Goal: Task Accomplishment & Management: Manage account settings

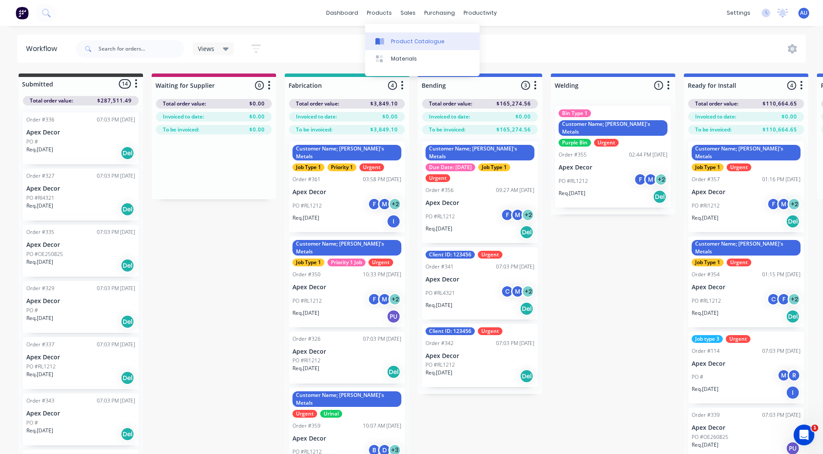
click at [394, 35] on link "Product Catalogue" at bounding box center [422, 40] width 115 height 17
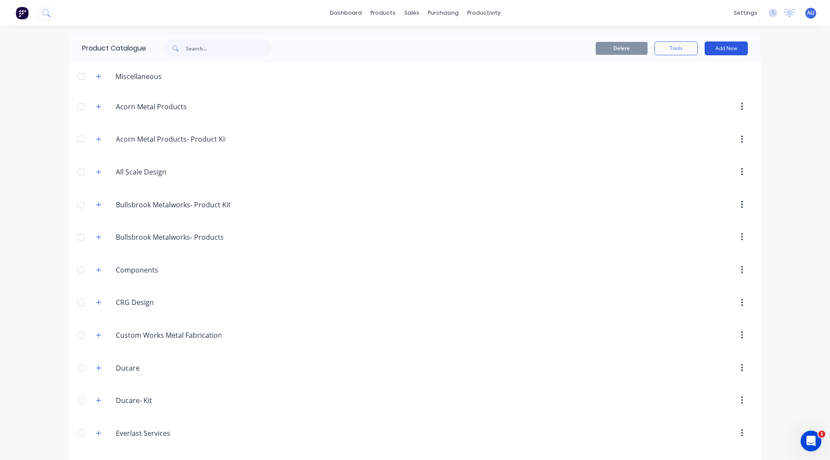
click at [724, 48] on button "Add New" at bounding box center [725, 48] width 43 height 14
click at [705, 86] on div "Product" at bounding box center [706, 88] width 67 height 13
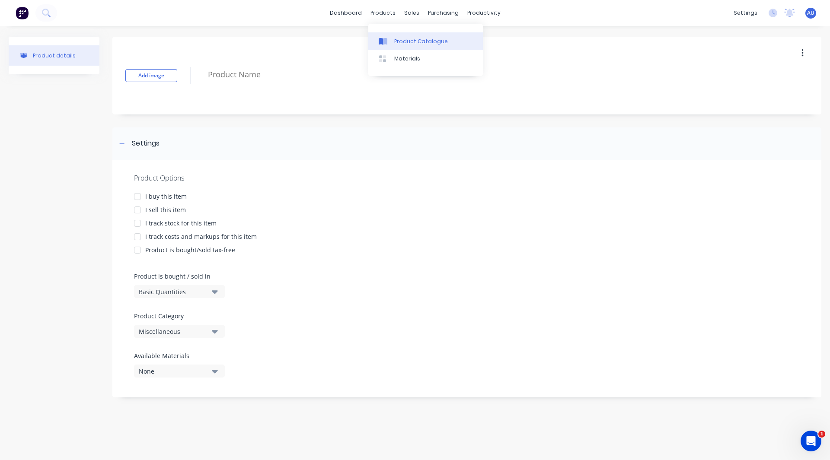
click at [413, 38] on div "Product Catalogue" at bounding box center [421, 42] width 54 height 8
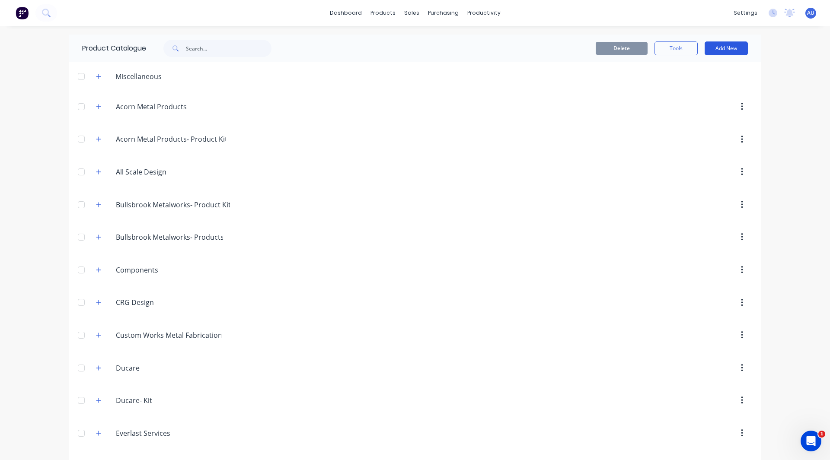
click at [719, 45] on button "Add New" at bounding box center [725, 48] width 43 height 14
click at [714, 66] on div "Category" at bounding box center [706, 70] width 67 height 13
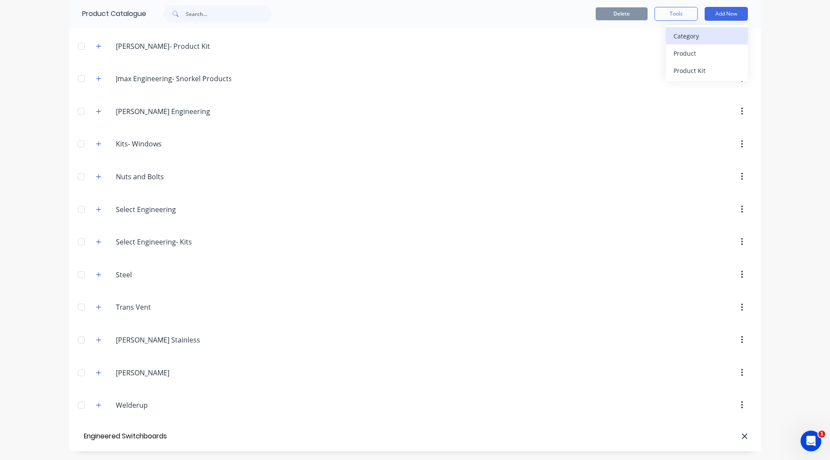
type input "Engineered Switchboards"
click at [703, 49] on div "Product" at bounding box center [706, 53] width 67 height 13
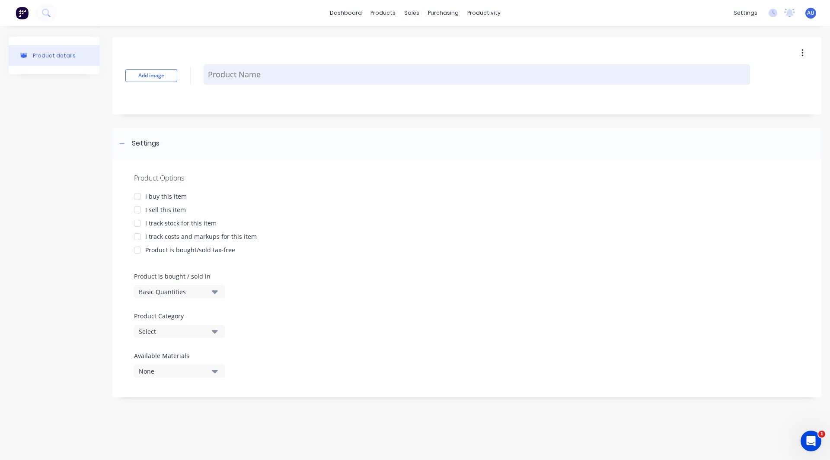
click at [233, 75] on textarea at bounding box center [477, 74] width 546 height 20
type textarea "x"
type textarea "+"
type textarea "x"
type textarea "+A"
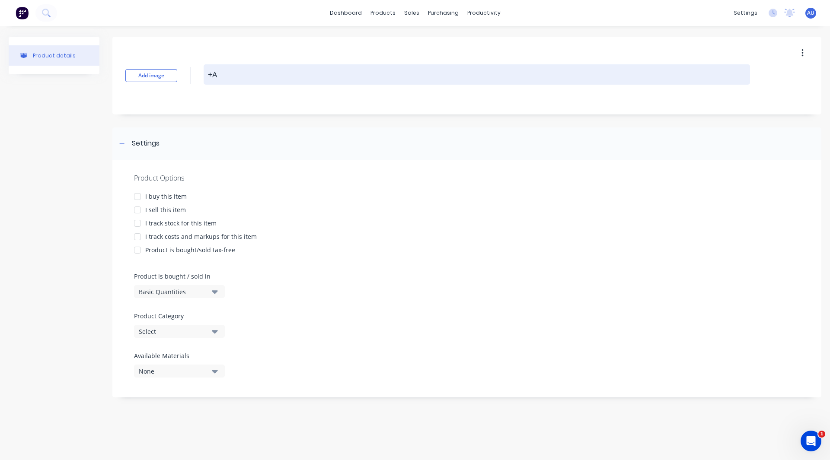
type textarea "x"
type textarea "+AB"
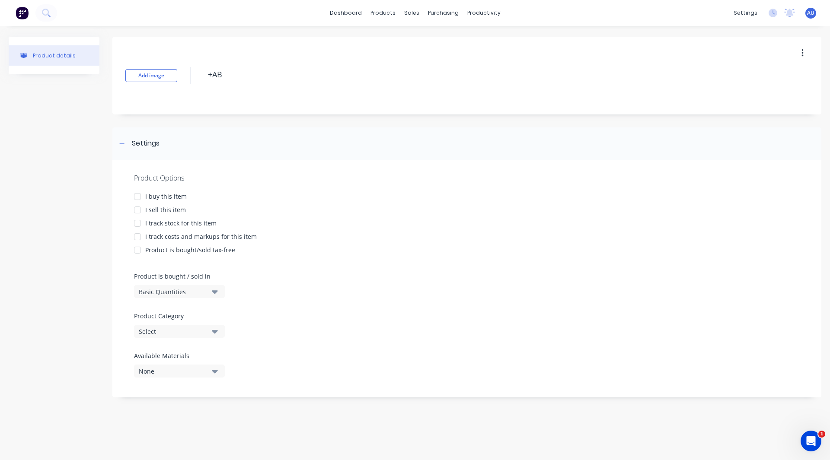
click at [141, 207] on div at bounding box center [137, 209] width 17 height 17
click at [140, 238] on div at bounding box center [137, 236] width 17 height 17
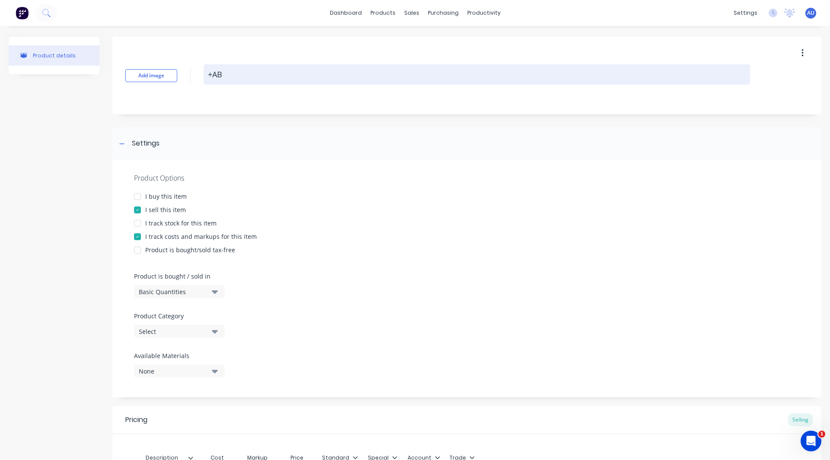
click at [245, 74] on textarea "+AB" at bounding box center [477, 74] width 546 height 20
type textarea "x"
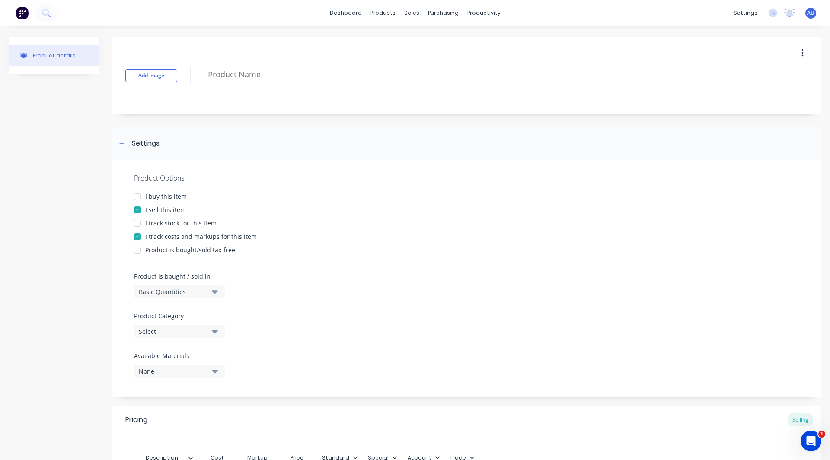
paste textarea "URTK/S Test disconnect terminal block BE1"
type textarea "x"
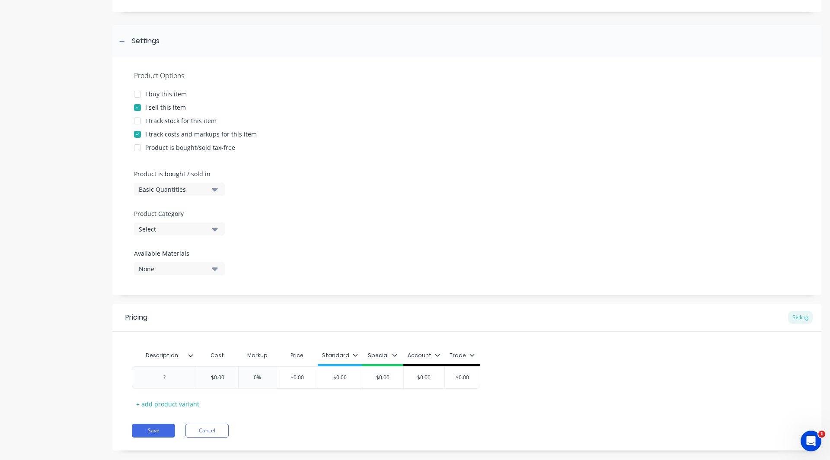
scroll to position [103, 0]
type textarea "URTK/S Test disconnect terminal block BE1"
type textarea "x"
type textarea "URTK/S Test disconnect terminal block BE1"
click at [163, 230] on div "Select" at bounding box center [173, 228] width 69 height 9
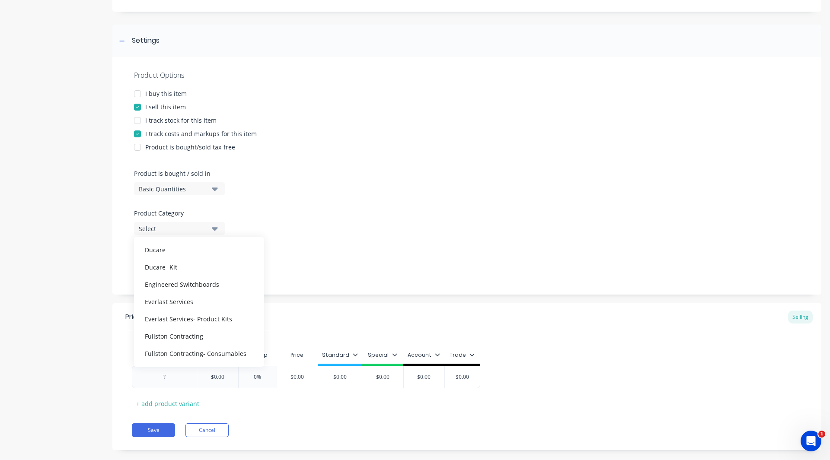
scroll to position [175, 0]
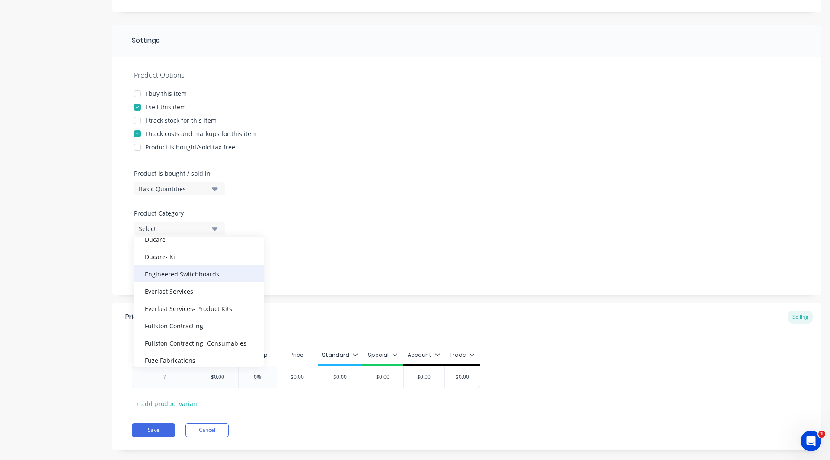
click at [180, 274] on div "Engineered Switchboards" at bounding box center [199, 273] width 130 height 17
type textarea "x"
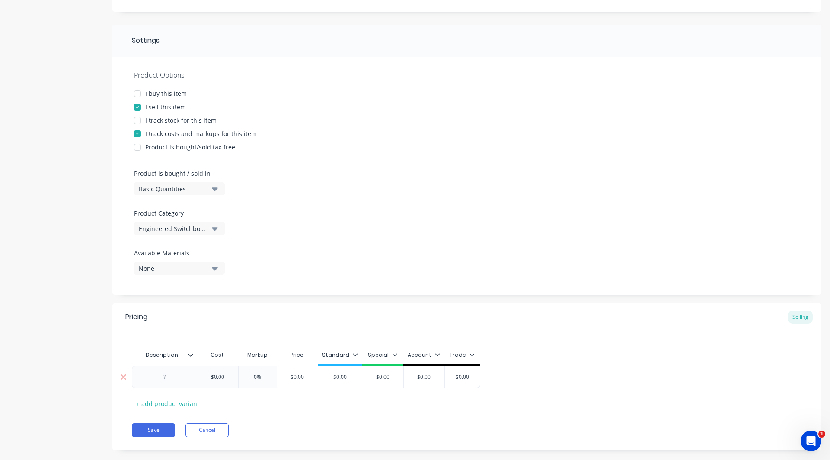
click at [166, 375] on div at bounding box center [164, 377] width 43 height 11
paste div
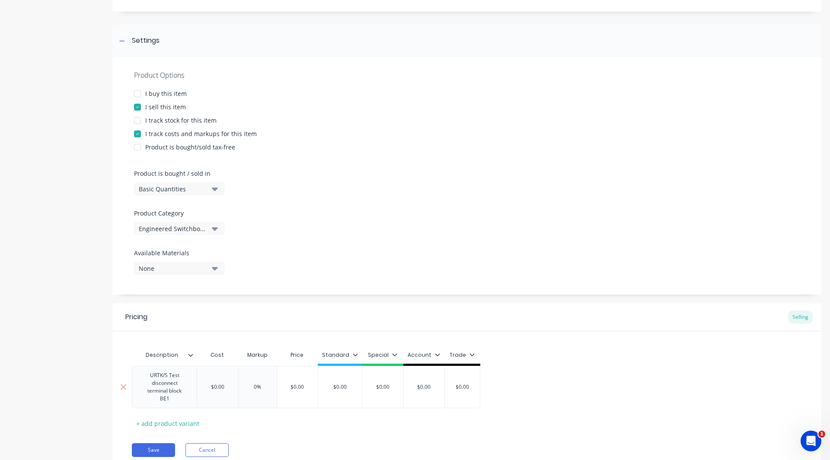
type textarea "x"
click at [229, 388] on div "URTK/S Test disconnect terminal block BE1 $0.00 $0.00 0% $0.00 $0.00 $0.00 $0.0…" at bounding box center [306, 387] width 348 height 42
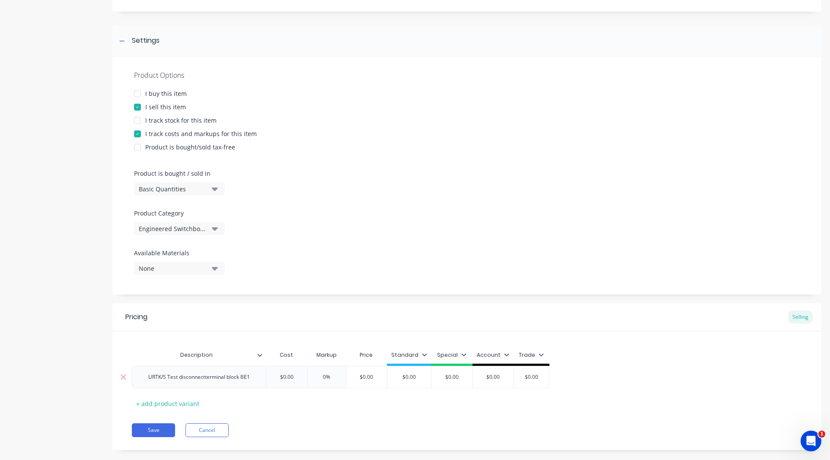
click at [300, 379] on input "$0.00" at bounding box center [286, 377] width 43 height 8
type input "$"
type textarea "x"
type input "$7."
type textarea "x"
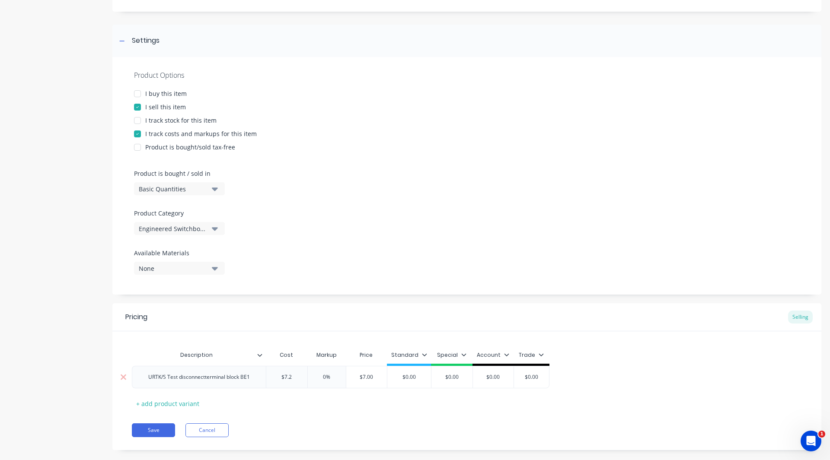
type input "$7.26"
type textarea "x"
type input "$7.26"
click at [333, 378] on input "0%" at bounding box center [334, 377] width 43 height 8
type input "%"
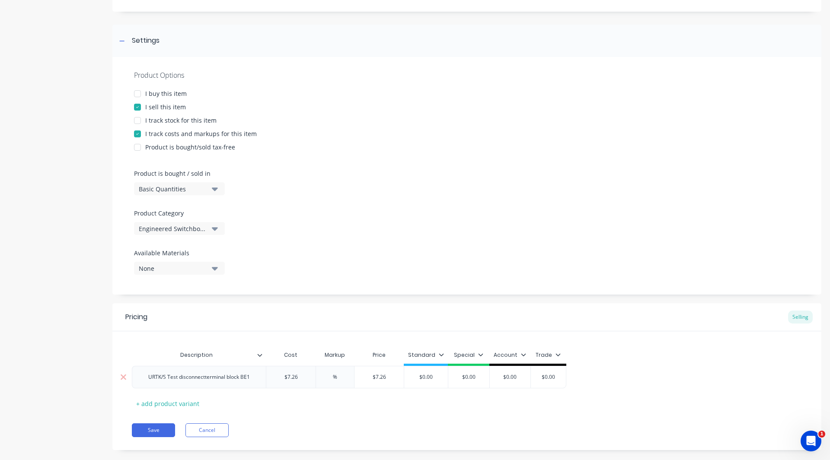
type textarea "x"
type input "3%"
type textarea "x"
type input "30%"
type input "$0.00"
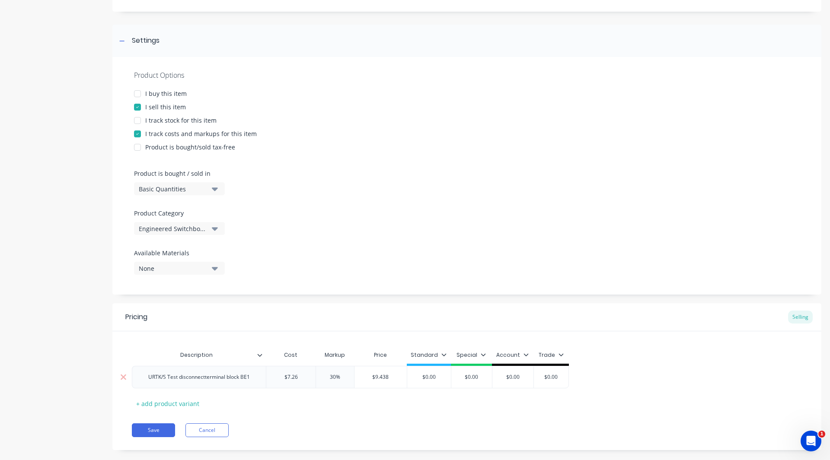
click at [440, 375] on input "$0.00" at bounding box center [429, 377] width 44 height 8
type textarea "x"
type input "$0.0"
type textarea "x"
type input "$0."
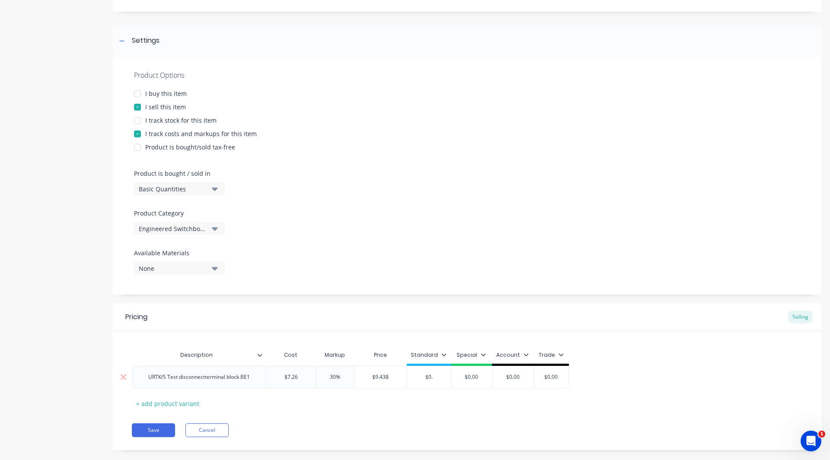
type textarea "x"
type input "$0"
type textarea "x"
type input "$"
type textarea "x"
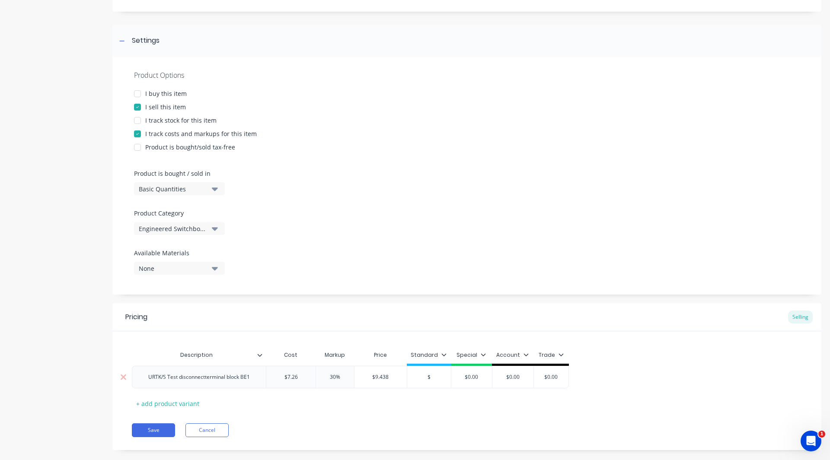
type input "$9"
type textarea "x"
type input "$9."
type textarea "x"
type input "$9.4"
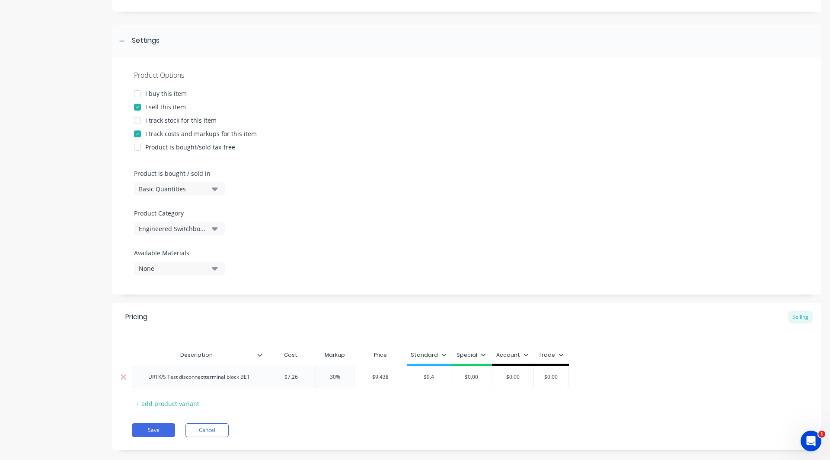
type textarea "x"
type input "$9.43"
type textarea "x"
type input "$9.438"
click at [443, 354] on icon at bounding box center [445, 354] width 5 height 5
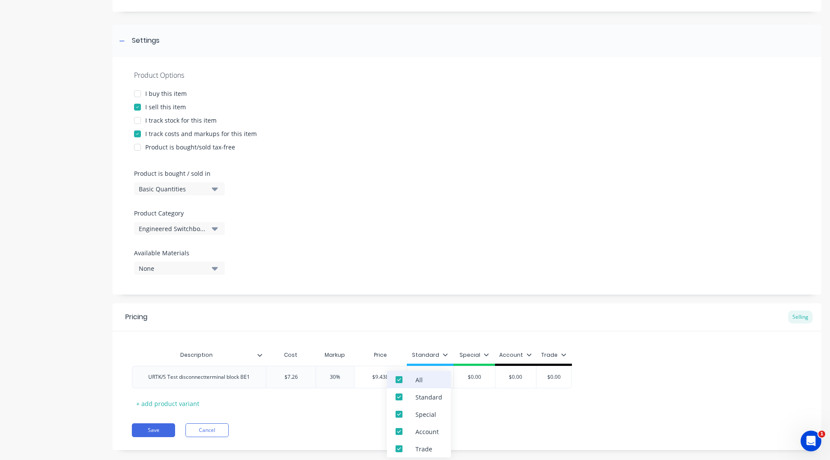
click at [402, 376] on div at bounding box center [398, 379] width 17 height 17
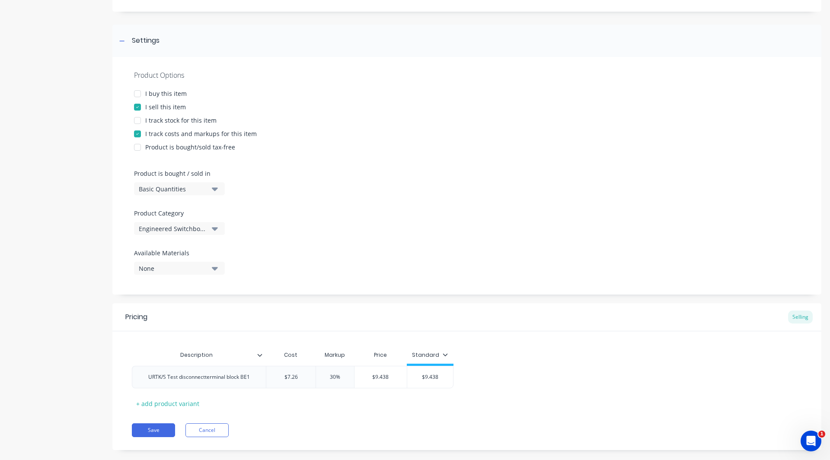
click at [327, 423] on div "Pricing Selling Description Cost Markup Price Standard URTK/S Test disconnectte…" at bounding box center [466, 376] width 709 height 147
click at [153, 430] on button "Save" at bounding box center [153, 431] width 43 height 14
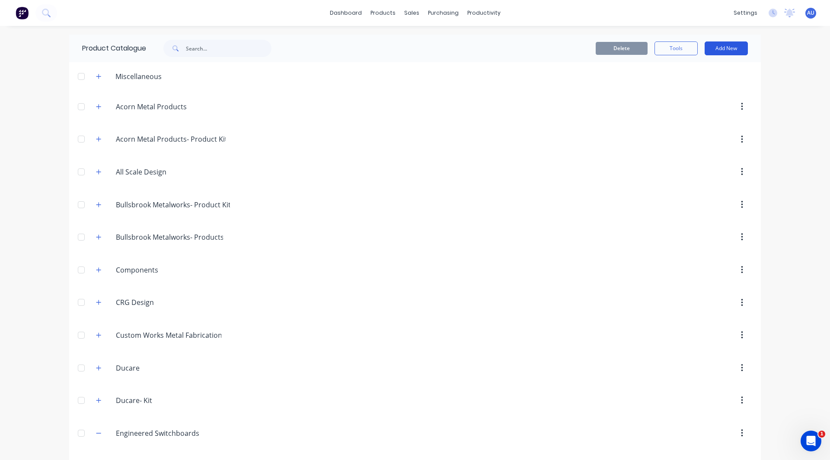
click at [713, 54] on button "Add New" at bounding box center [725, 48] width 43 height 14
click at [707, 86] on div "Product" at bounding box center [706, 88] width 67 height 13
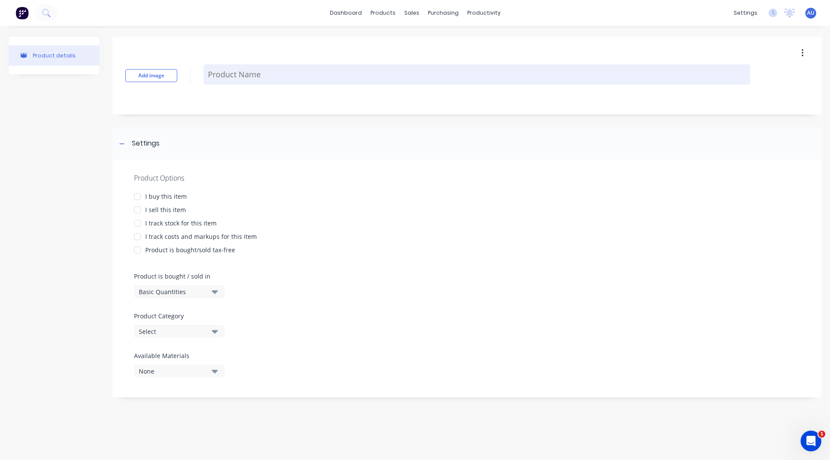
click at [222, 72] on textarea at bounding box center [477, 74] width 546 height 20
paste textarea "E/NS35 END CLAMPS"
type textarea "x"
type textarea "E/NS35 END CLAMPS"
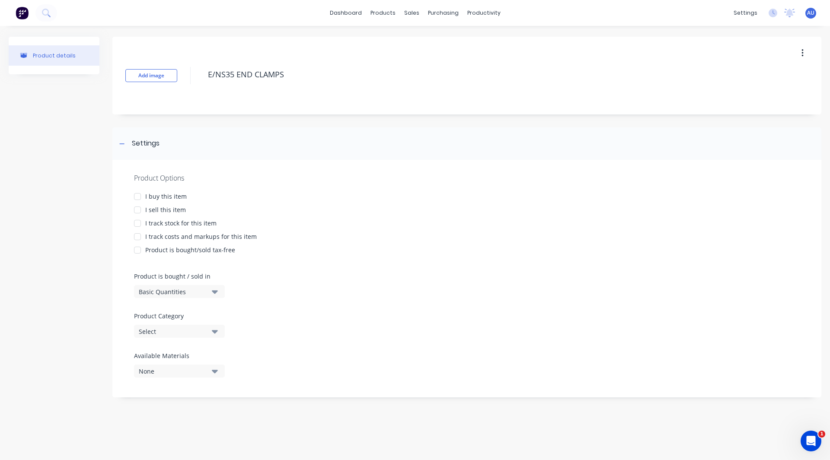
click at [139, 209] on div at bounding box center [137, 209] width 17 height 17
click at [138, 236] on div at bounding box center [137, 236] width 17 height 17
type textarea "x"
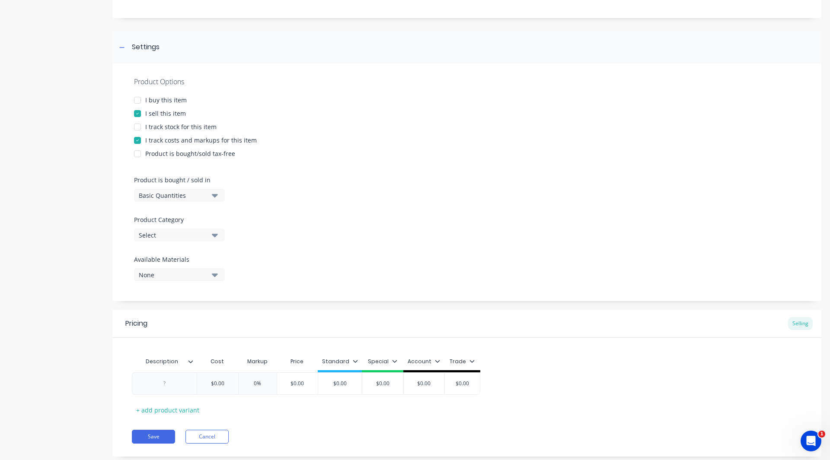
scroll to position [97, 0]
type textarea "E/NS35 END CLAMPS"
type textarea "x"
type textarea "E/NS35 END CLAMPS"
click at [162, 193] on div "Basic Quantities" at bounding box center [173, 194] width 69 height 9
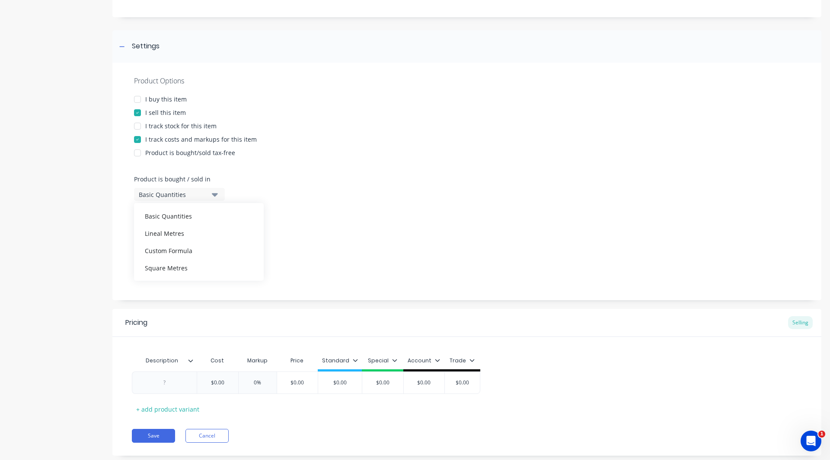
click at [67, 220] on div "Product details" at bounding box center [54, 203] width 91 height 529
click at [150, 234] on div "Select" at bounding box center [173, 234] width 69 height 9
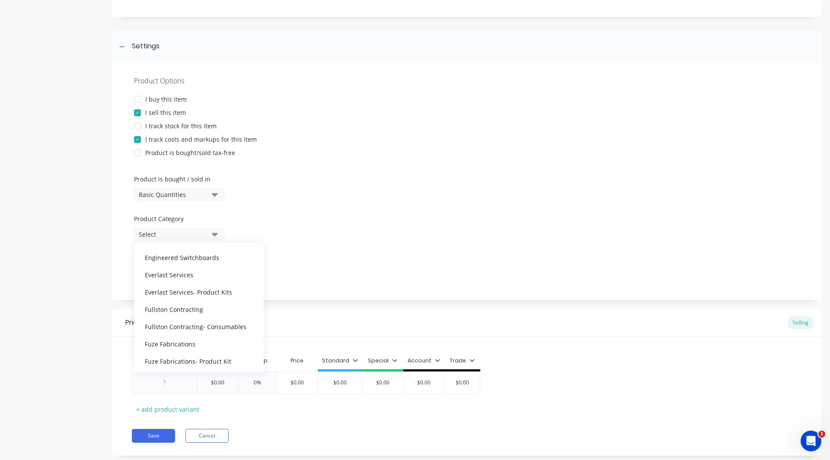
scroll to position [198, 0]
click at [181, 263] on div "Engineered Switchboards" at bounding box center [199, 256] width 130 height 17
type textarea "x"
click at [163, 379] on div at bounding box center [164, 382] width 43 height 11
paste div
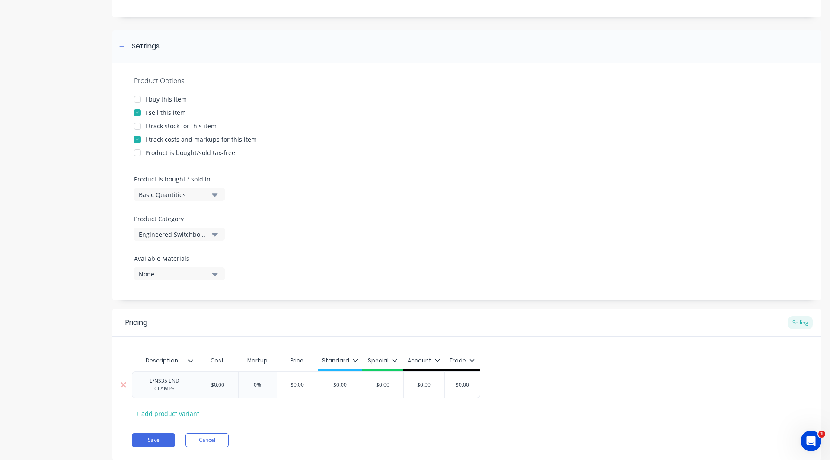
click at [163, 379] on div "E/NS35 END CLAMPS" at bounding box center [164, 385] width 57 height 19
type textarea "x"
click at [232, 384] on input "$0.00" at bounding box center [222, 385] width 43 height 8
type input "$0"
type textarea "x"
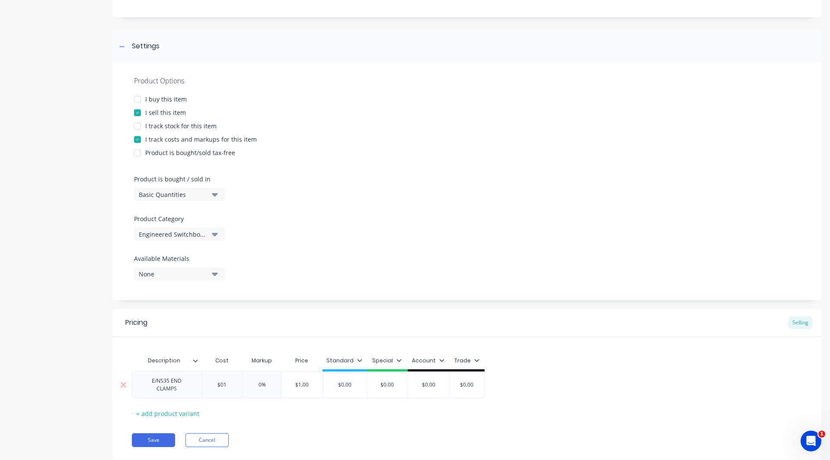
type input "$01."
type textarea "x"
type input "$01.4"
type textarea "x"
type input "$01.48"
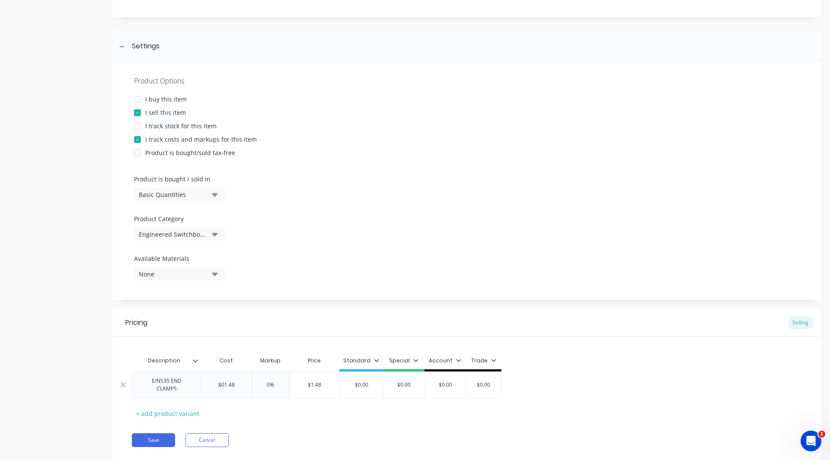
type textarea "x"
type input "$01.488"
type input "%"
type textarea "x"
type input "3%"
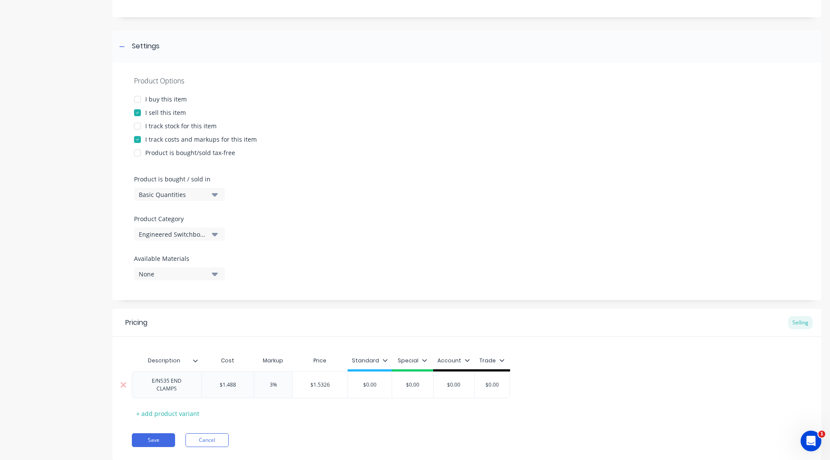
type textarea "x"
type input "30%"
type input "$0.00"
click at [379, 385] on input "$0.00" at bounding box center [370, 385] width 44 height 8
type textarea "x"
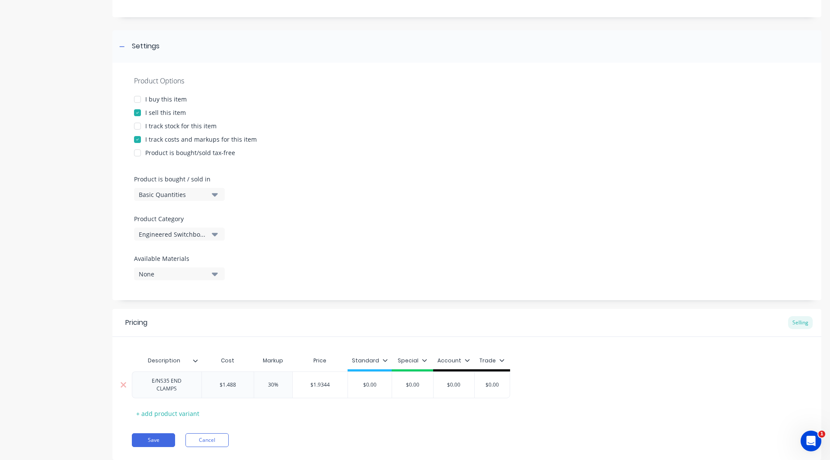
type input "$0.0"
type textarea "x"
type input "$0."
type textarea "x"
type input "$0"
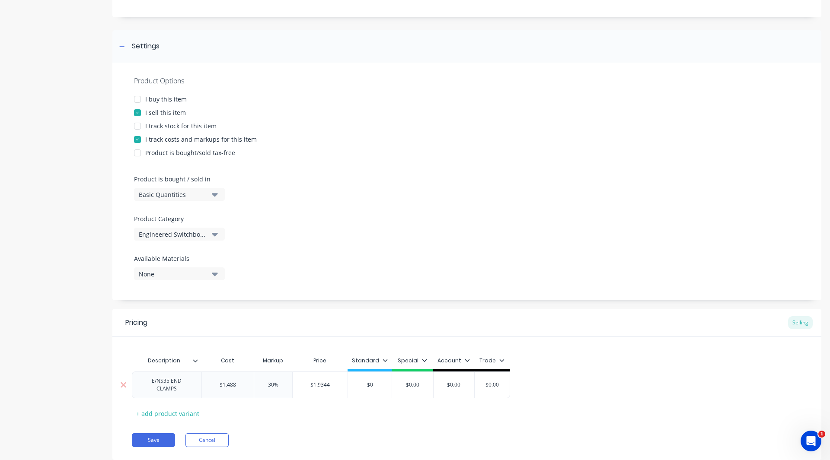
type textarea "x"
type input "$"
type textarea "x"
type input "$1"
type textarea "x"
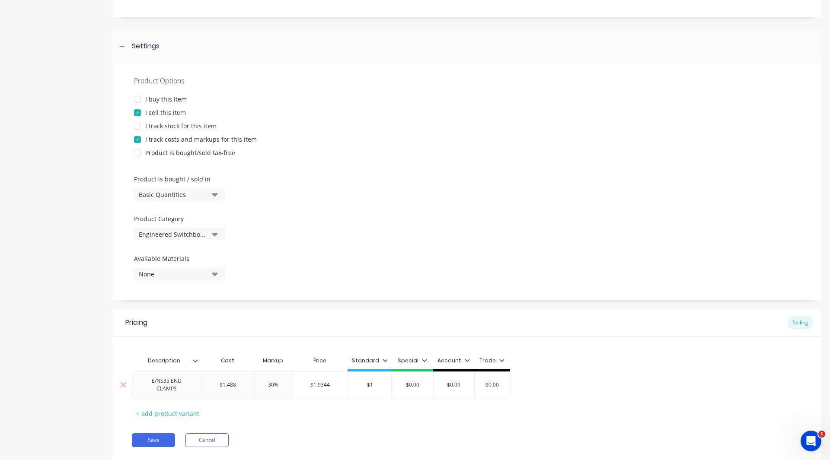
type input "$1."
type textarea "x"
type input "$1.9"
type textarea "x"
type input "$1.93"
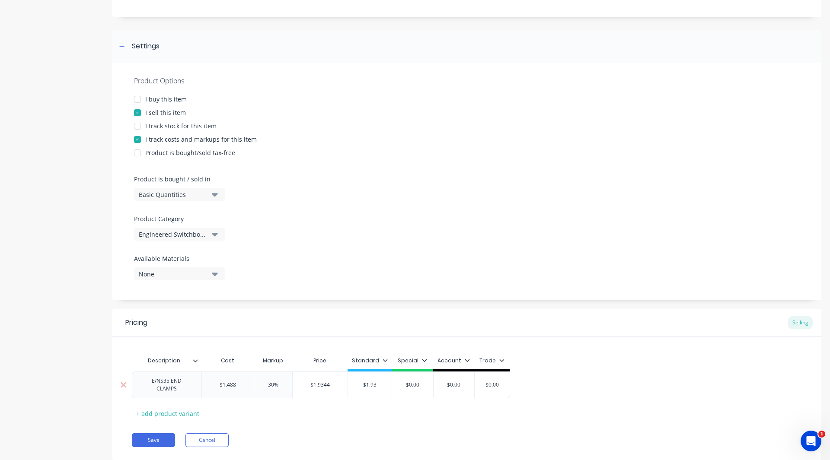
type textarea "x"
type input "$1.934"
type textarea "x"
type input "$1.9344"
click at [388, 360] on icon at bounding box center [388, 360] width 5 height 3
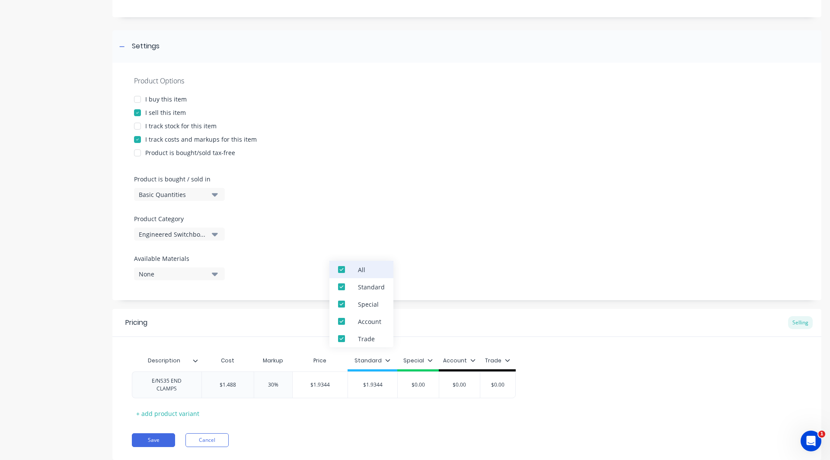
click at [339, 268] on div at bounding box center [341, 269] width 17 height 17
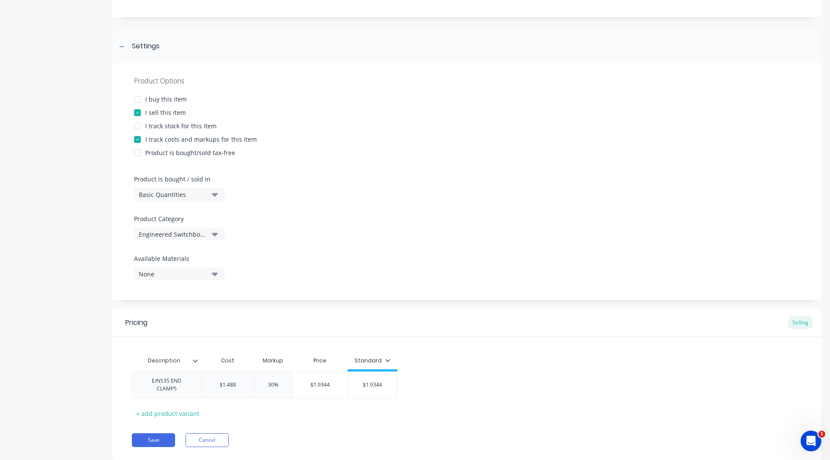
click at [298, 291] on div "Product Options I buy this item I sell this item I track stock for this item I …" at bounding box center [466, 182] width 709 height 238
click at [153, 439] on button "Save" at bounding box center [153, 440] width 43 height 14
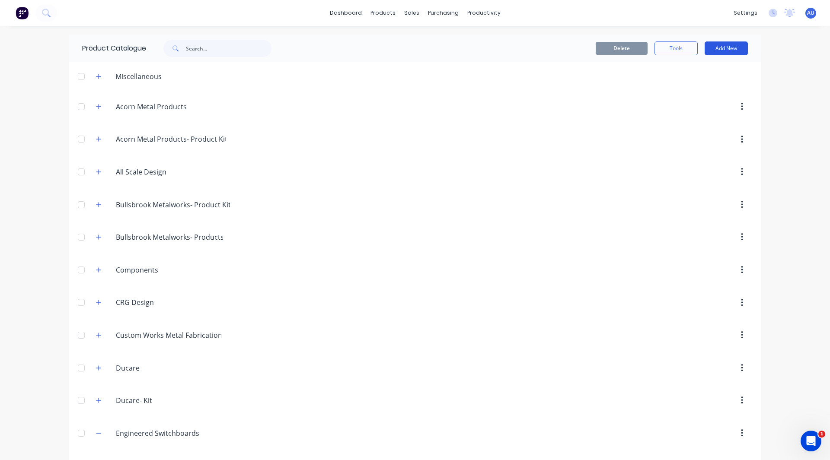
click at [711, 47] on button "Add New" at bounding box center [725, 48] width 43 height 14
click at [696, 88] on div "Product" at bounding box center [706, 88] width 67 height 13
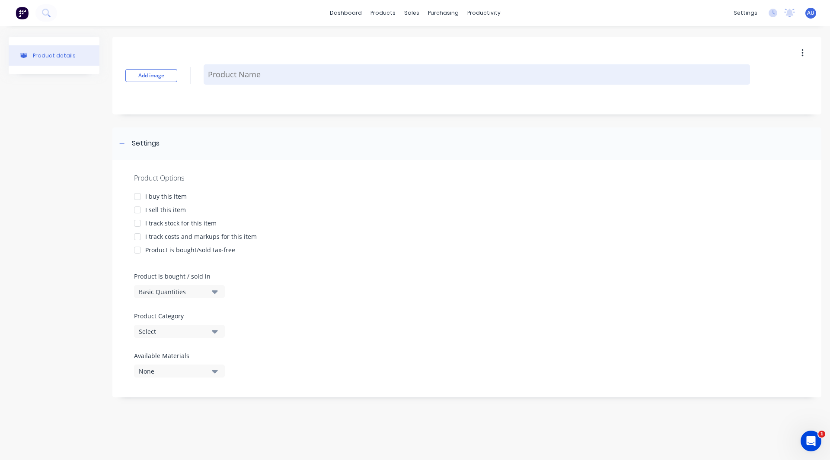
click at [234, 80] on textarea at bounding box center [477, 74] width 546 height 20
paste textarea "D-URTK Cover BE1"
type textarea "x"
type textarea "D-URTK Cover BE1"
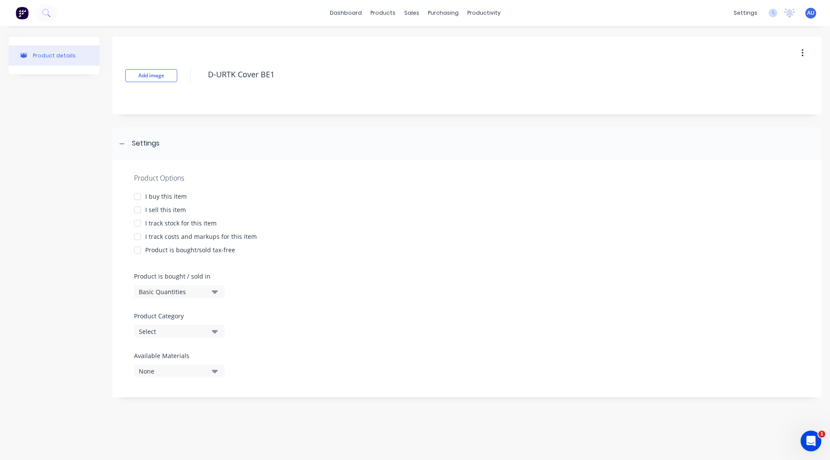
click at [138, 209] on div at bounding box center [137, 209] width 17 height 17
click at [137, 237] on div at bounding box center [137, 236] width 17 height 17
type textarea "x"
type textarea "D-URTK Cover BE1"
type textarea "x"
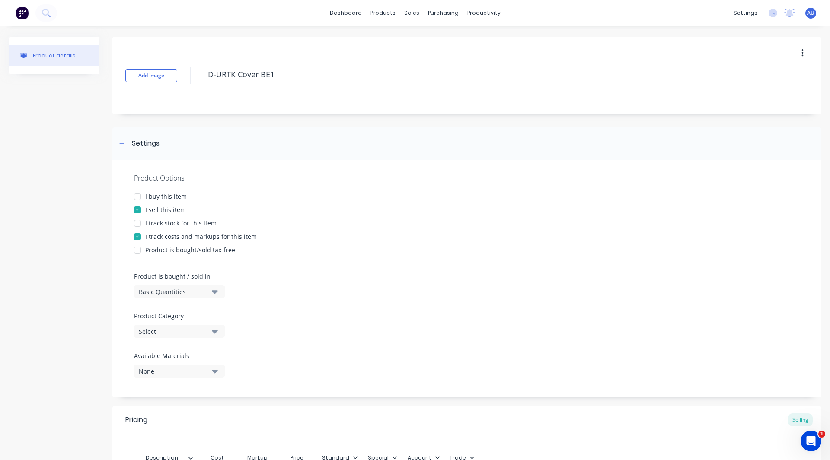
type textarea "D-URTK Cover BE1"
click at [172, 332] on div "Select" at bounding box center [173, 331] width 69 height 9
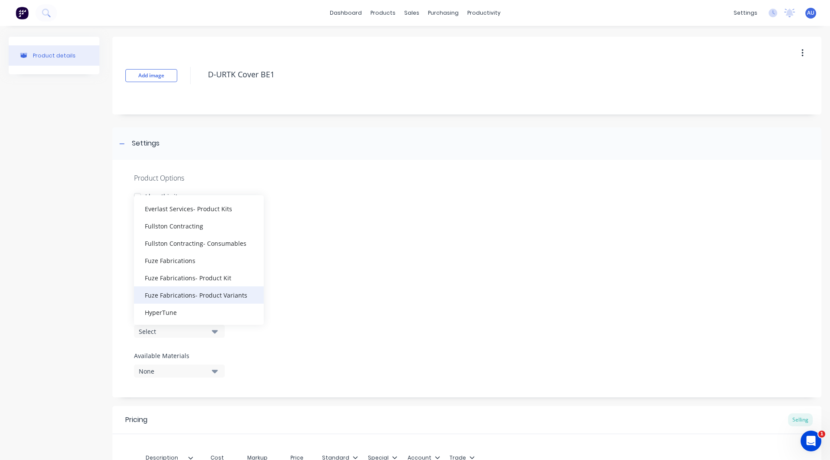
scroll to position [187, 0]
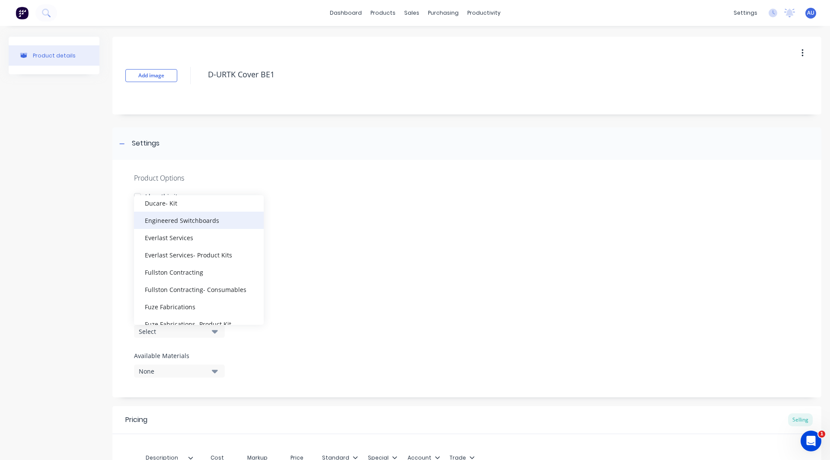
click at [190, 213] on div "Engineered Switchboards" at bounding box center [199, 220] width 130 height 17
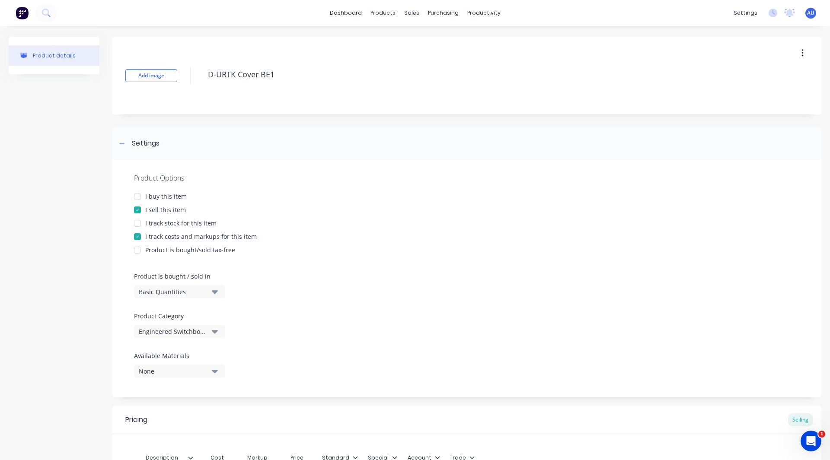
type textarea "x"
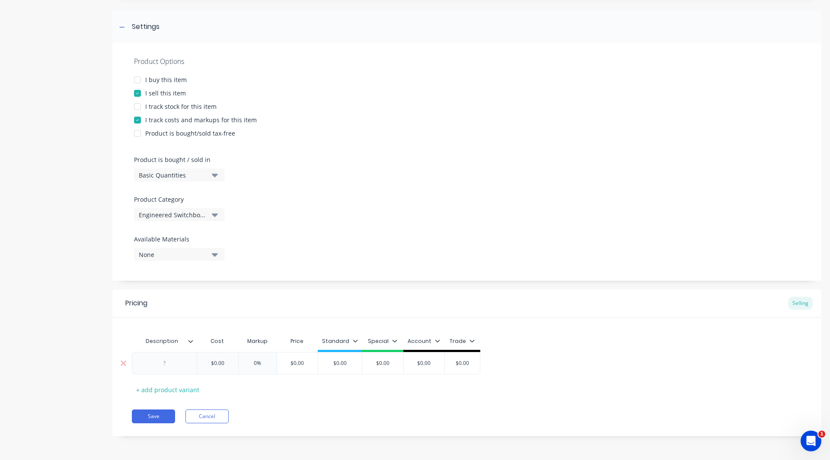
click at [164, 363] on div at bounding box center [164, 363] width 43 height 11
paste div
type textarea "x"
click at [233, 363] on input "$0.00" at bounding box center [219, 364] width 43 height 8
type input "$"
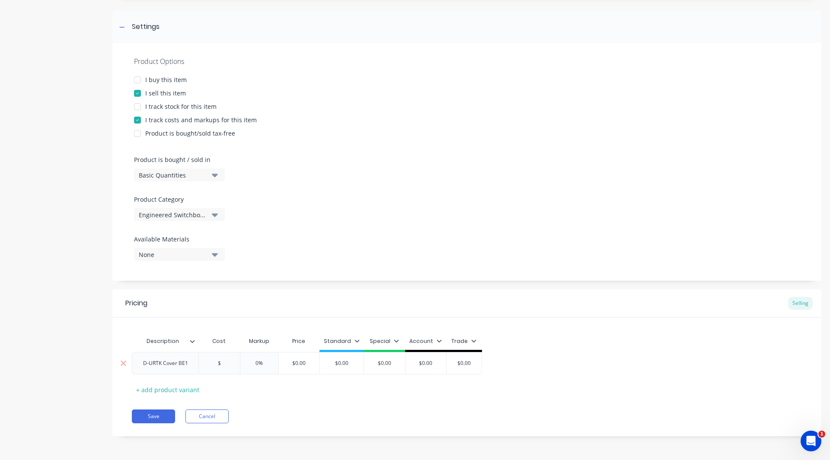
type textarea "x"
type input "$1."
type textarea "x"
type input "$1.1"
type textarea "x"
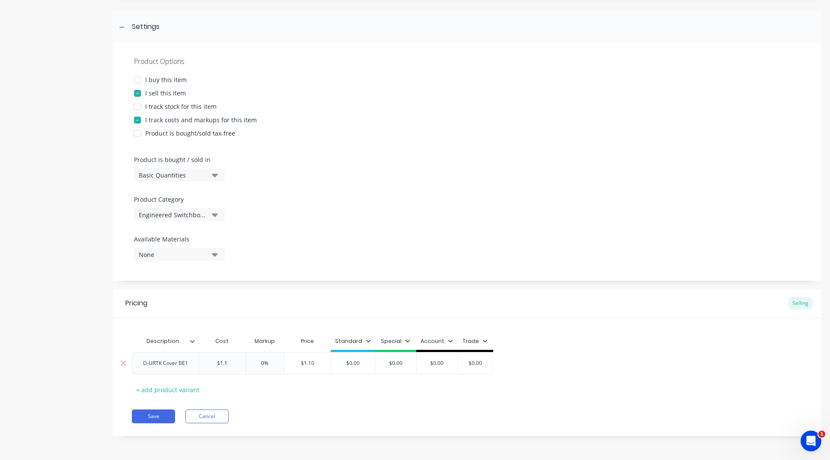
type input "$1.16"
type textarea "x"
type input "$1.164"
click at [270, 362] on input "0%" at bounding box center [270, 364] width 43 height 8
type input "%"
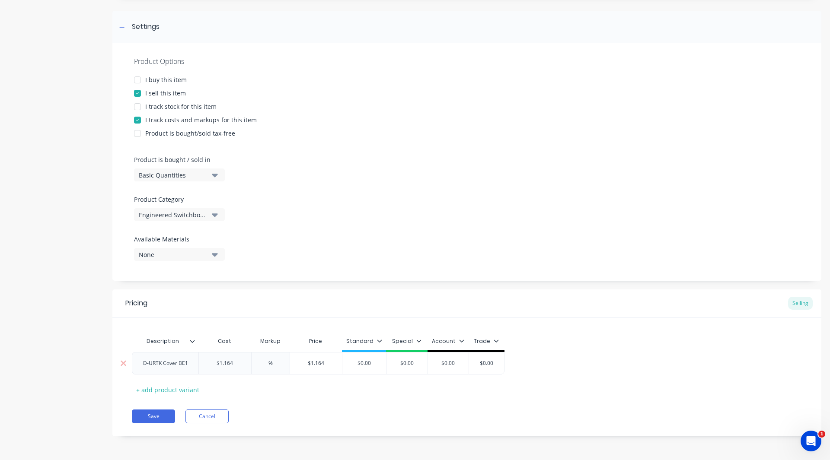
type textarea "x"
type input "3%"
type textarea "x"
type input "30%"
type input "$0.00"
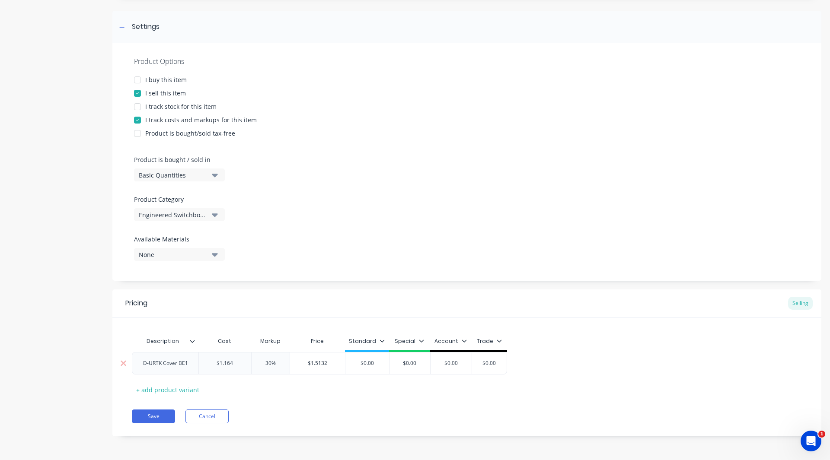
click at [381, 365] on input "$0.00" at bounding box center [367, 364] width 44 height 8
type textarea "x"
type input "$0.0"
type textarea "x"
type input "$0."
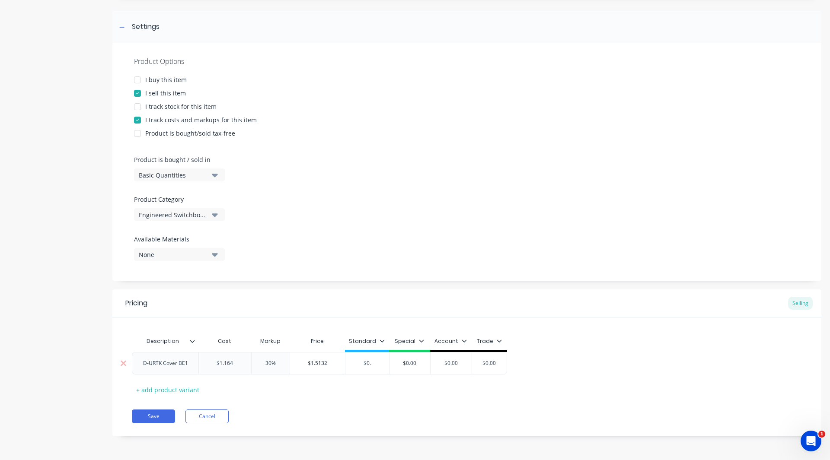
type textarea "x"
type input "$0"
type textarea "x"
type input "$"
type textarea "x"
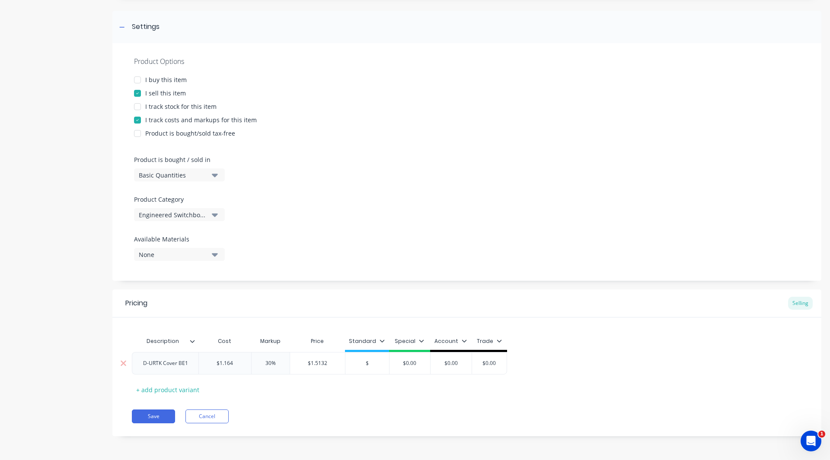
type input "$1"
type textarea "x"
type input "$1."
type textarea "x"
type input "$1.5"
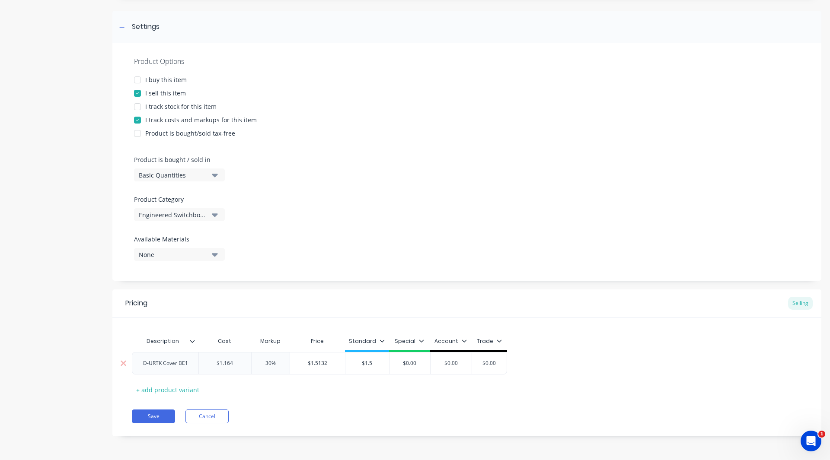
type textarea "x"
type input "$1.53"
type textarea "x"
type input "$1.5312"
type textarea "x"
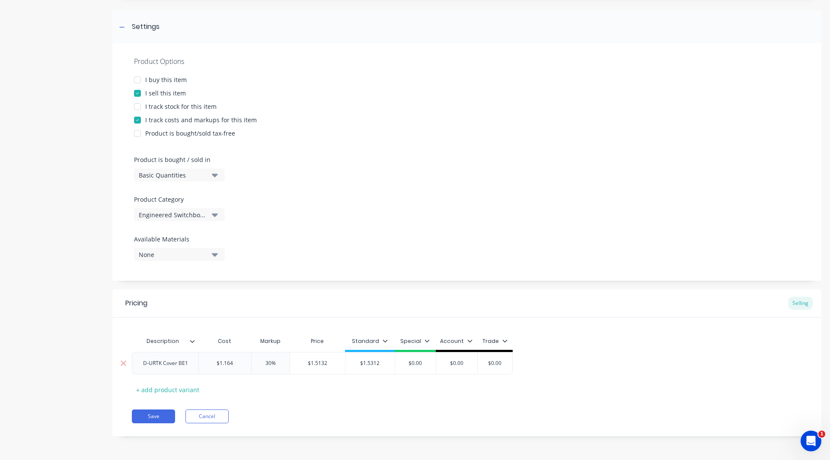
type input "$1.531"
type textarea "x"
type input "$1.53"
type textarea "x"
type input "$1.5"
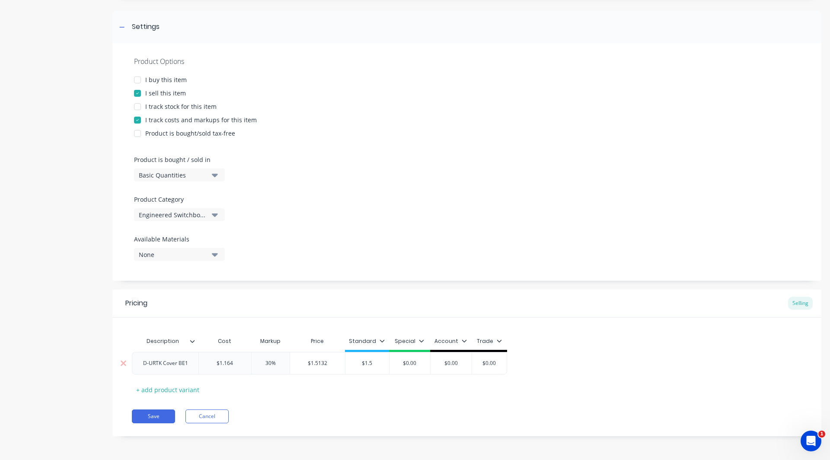
type textarea "x"
type input "$1.51"
type textarea "x"
type input "$1.513"
type textarea "x"
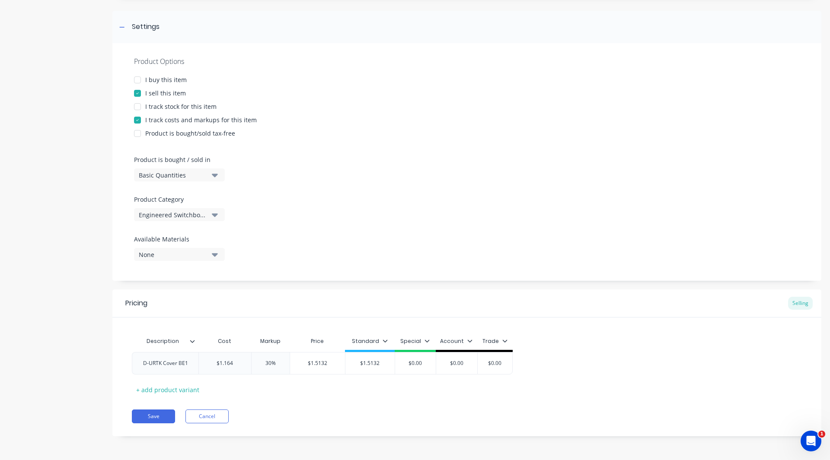
type input "$1.5132"
click at [385, 342] on icon at bounding box center [384, 340] width 5 height 5
click at [338, 363] on div at bounding box center [338, 365] width 17 height 17
click at [156, 413] on button "Save" at bounding box center [153, 417] width 43 height 14
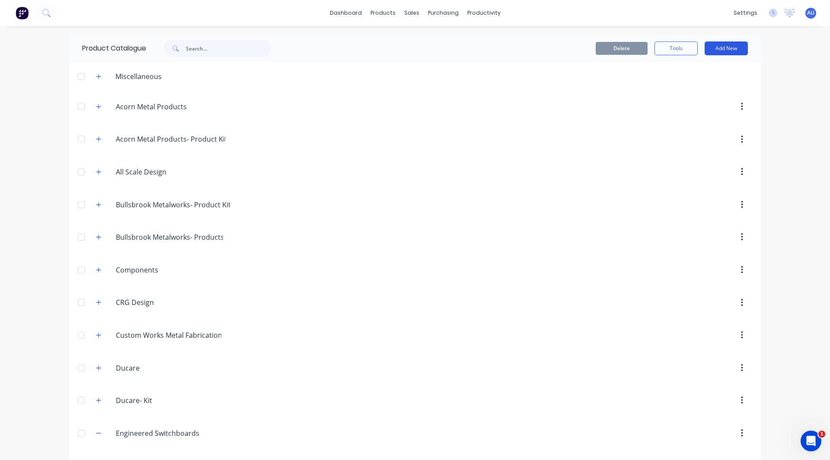
click at [730, 49] on button "Add New" at bounding box center [725, 48] width 43 height 14
click at [701, 83] on div "Product" at bounding box center [706, 88] width 67 height 13
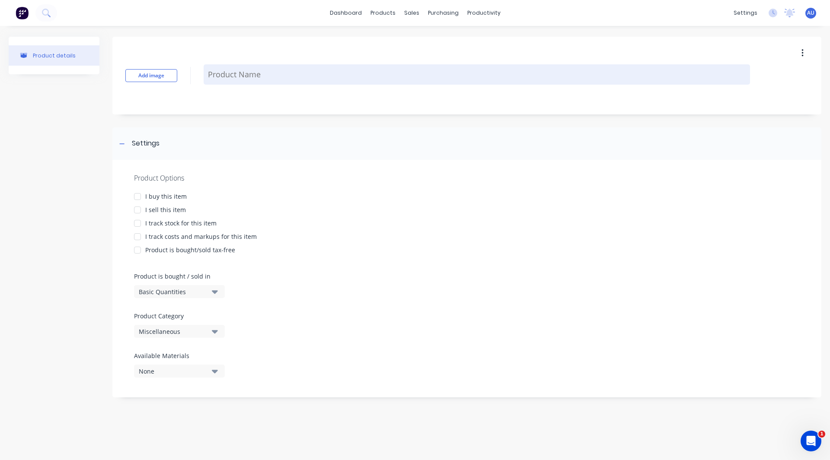
click at [316, 72] on textarea at bounding box center [477, 74] width 546 height 20
paste textarea "KLM Terminal strip marker carrier BG2"
type textarea "x"
type textarea "KLM Terminal strip marker carrier BG2"
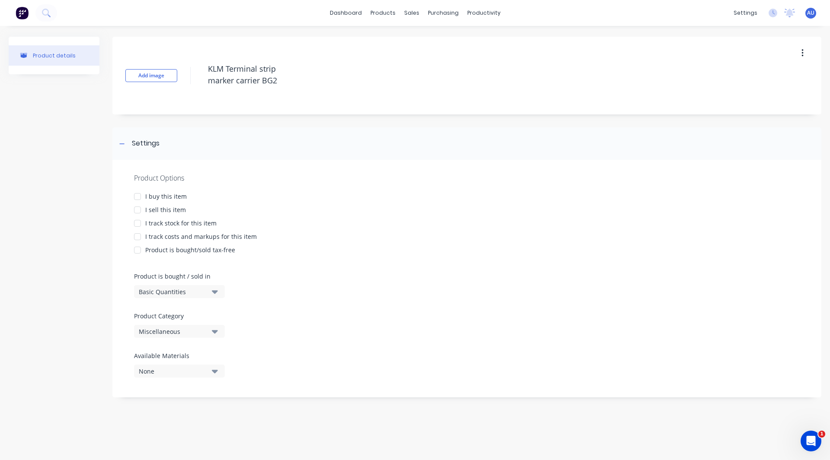
click at [137, 208] on div at bounding box center [137, 209] width 17 height 17
click at [139, 237] on div at bounding box center [137, 236] width 17 height 17
type textarea "x"
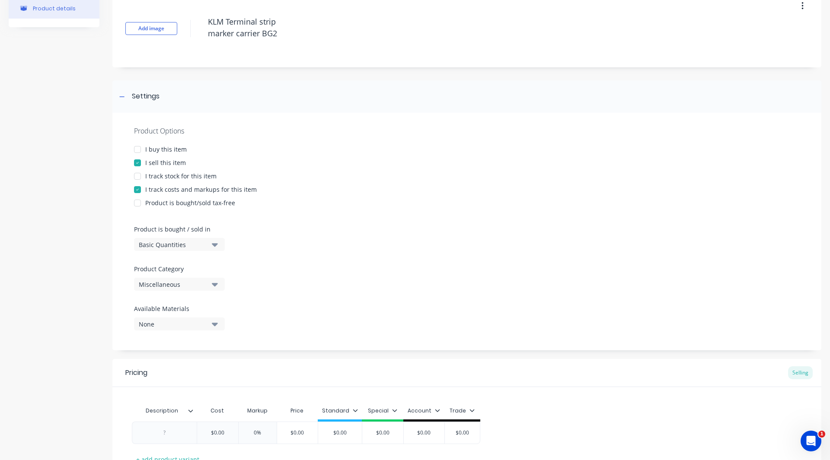
type textarea "KLM Terminal strip marker carrier BG2"
type textarea "x"
type textarea "KLM Terminal strip marker carrier BG2"
click at [179, 286] on div "Miscellaneous" at bounding box center [173, 284] width 69 height 9
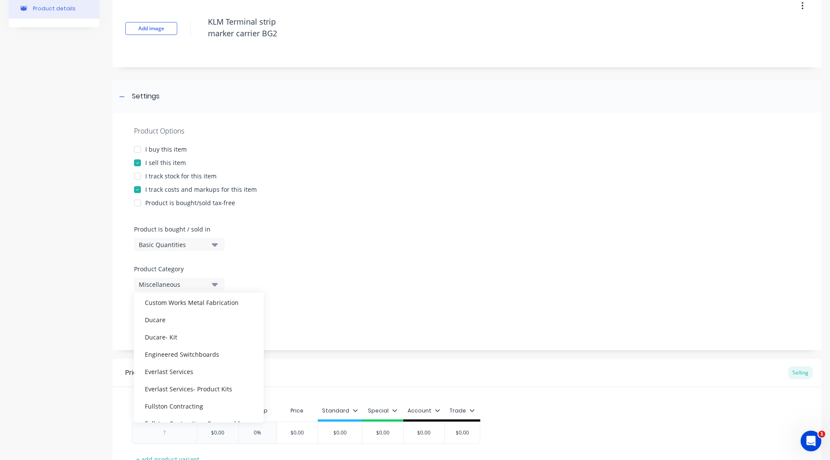
scroll to position [151, 0]
click at [192, 353] on div "Engineered Switchboards" at bounding box center [199, 353] width 130 height 17
type textarea "x"
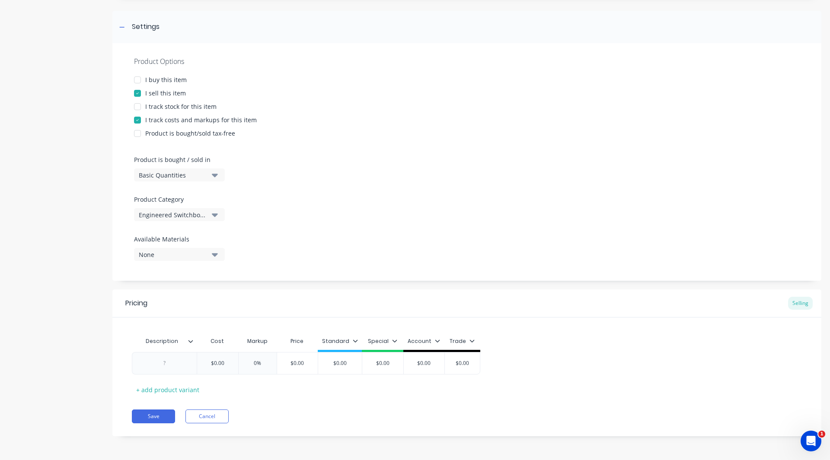
scroll to position [117, 0]
click at [168, 363] on div at bounding box center [164, 363] width 43 height 11
paste div
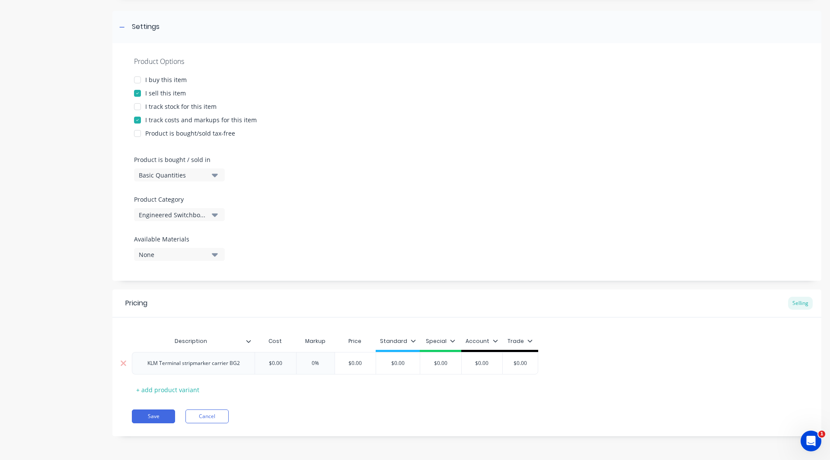
click at [289, 368] on div "$0.00" at bounding box center [275, 364] width 43 height 22
type textarea "x"
type input "$0."
type textarea "x"
type input "$0.9"
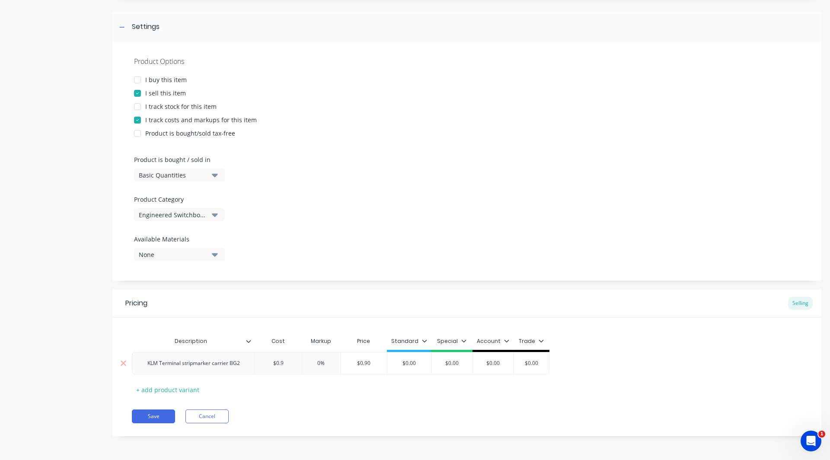
type textarea "x"
type input "$0.97"
type textarea "x"
type input "$0.972"
click at [327, 362] on input "0%" at bounding box center [326, 364] width 43 height 8
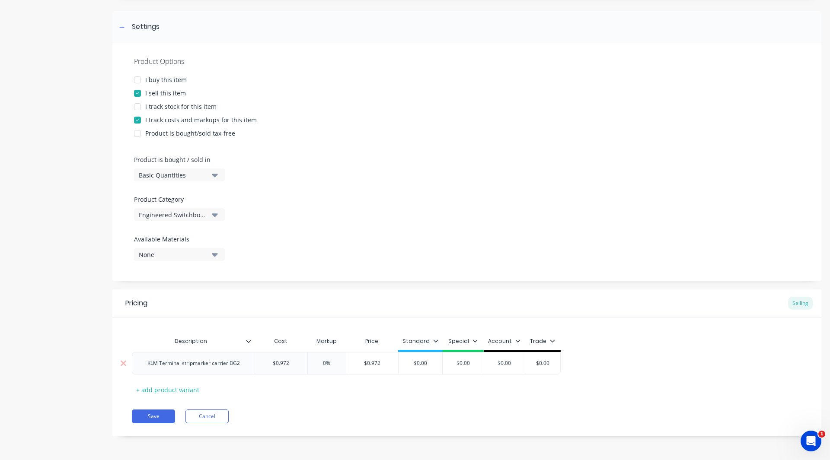
type input "%"
type textarea "x"
type input "3%"
type textarea "x"
type input "30%"
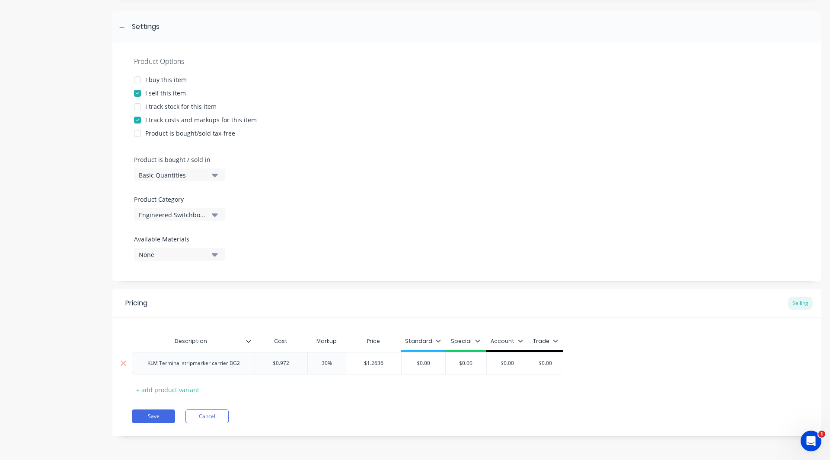
type input "$0.00"
click at [434, 362] on input "$0.00" at bounding box center [424, 364] width 44 height 8
type textarea "x"
type input "$0.0"
type textarea "x"
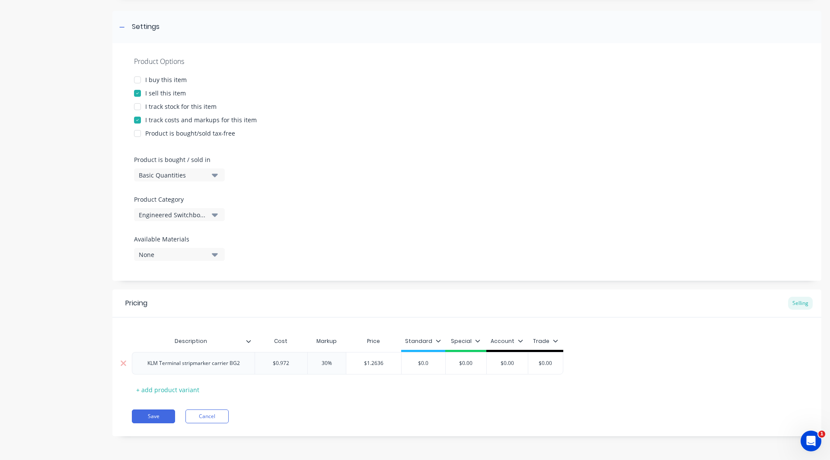
type input "$0."
type textarea "x"
type input "$0"
type textarea "x"
type input "$"
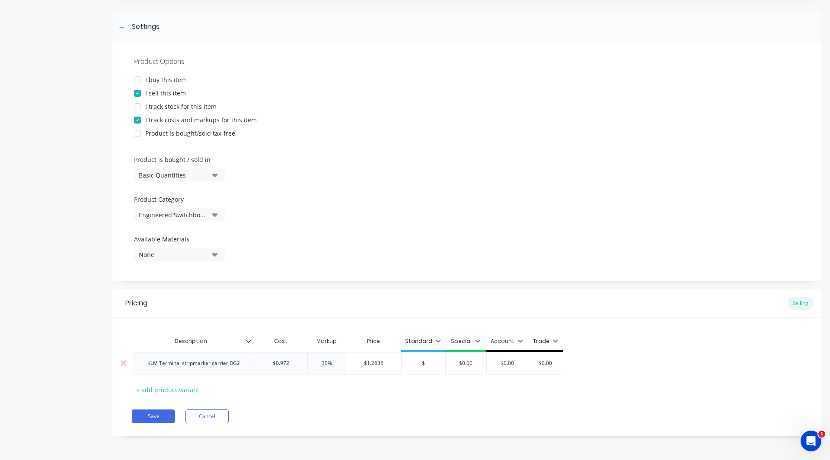
type textarea "x"
type input "$1"
type textarea "x"
type input "$1."
type textarea "x"
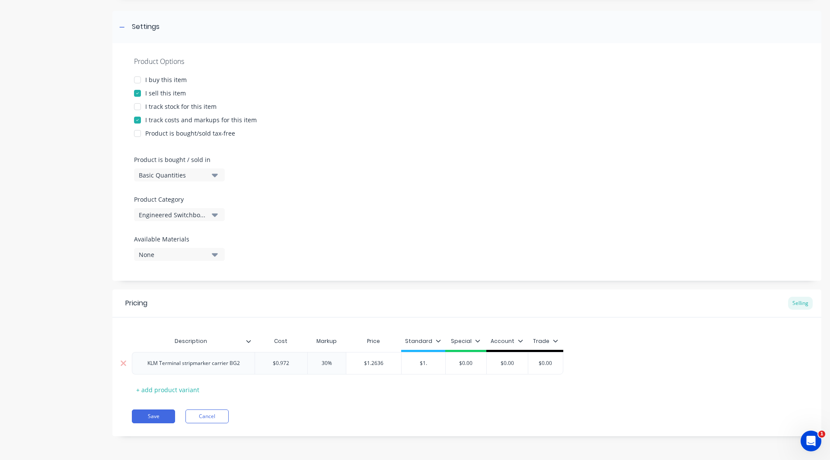
type input "$1.2"
type textarea "x"
type input "$1.26"
type textarea "x"
type input "$1.263"
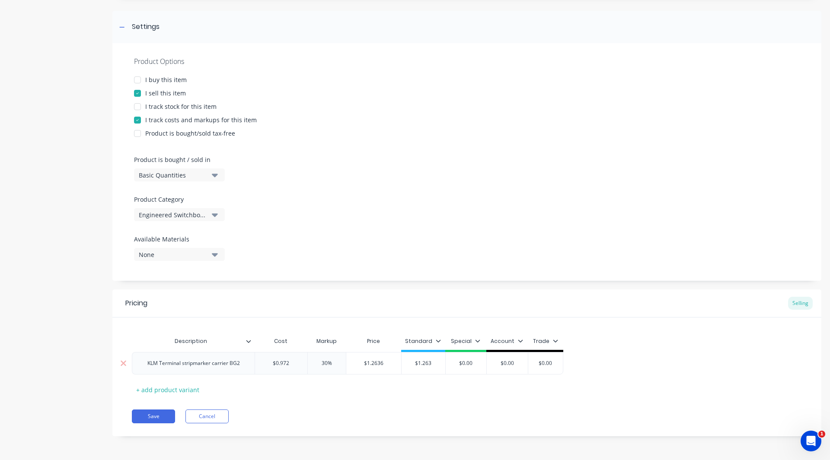
type textarea "x"
type input "$1.2636"
click at [440, 341] on icon at bounding box center [441, 340] width 5 height 5
click at [394, 362] on div at bounding box center [394, 365] width 17 height 17
click at [151, 422] on button "Save" at bounding box center [153, 417] width 43 height 14
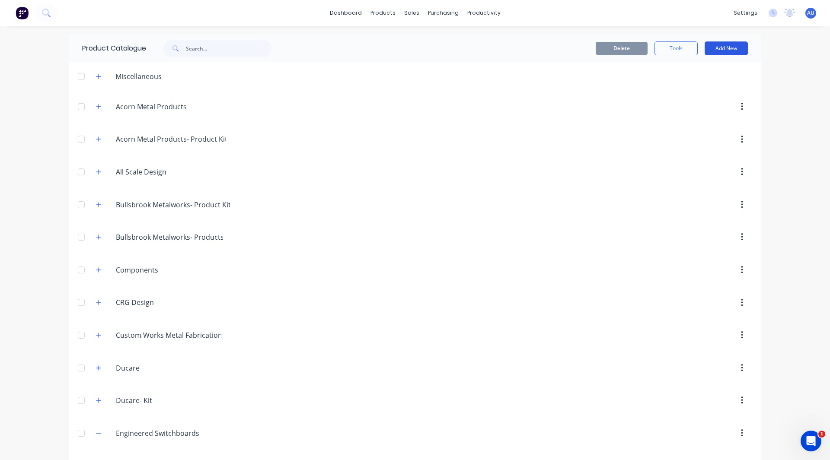
click at [726, 43] on button "Add New" at bounding box center [725, 48] width 43 height 14
click at [686, 88] on div "Product" at bounding box center [706, 88] width 67 height 13
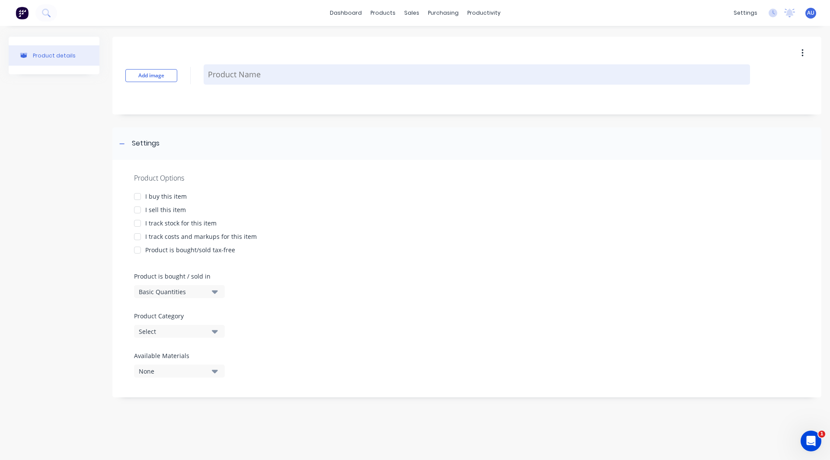
click at [229, 80] on textarea at bounding box center [477, 74] width 546 height 20
paste textarea "NS 35/ 7,5 PERF 2000MM"
type textarea "x"
type textarea "NS 35/ 7,5 PERF 2000MM"
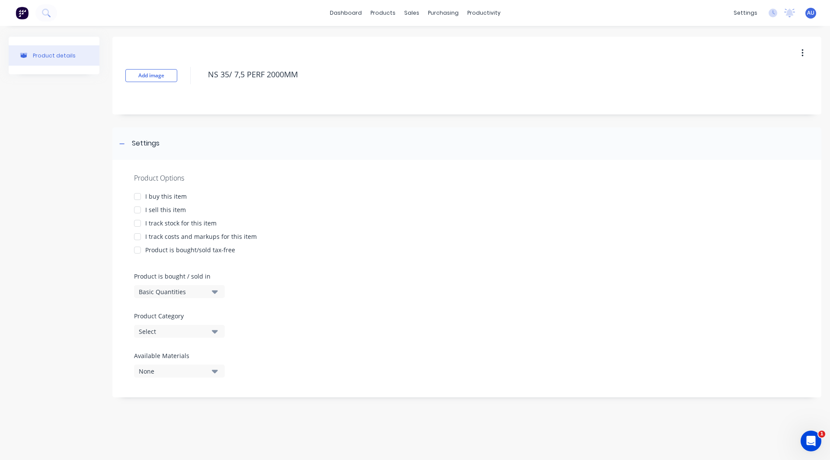
click at [143, 209] on div at bounding box center [137, 209] width 17 height 17
click at [138, 237] on div at bounding box center [137, 236] width 17 height 17
type textarea "x"
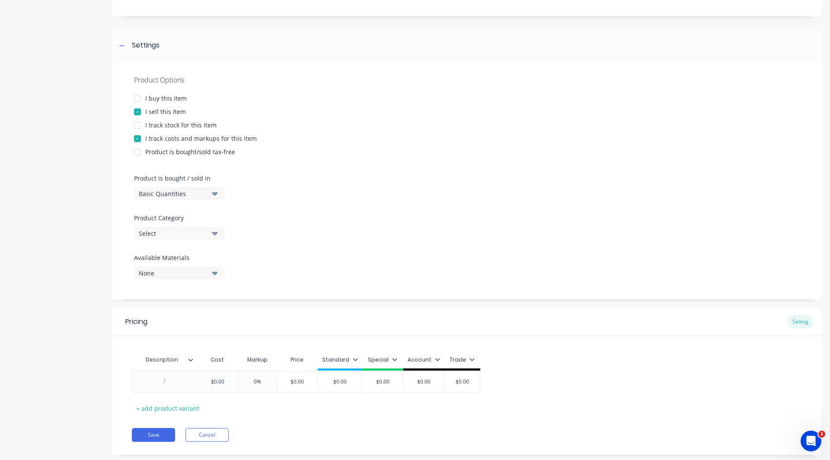
scroll to position [117, 0]
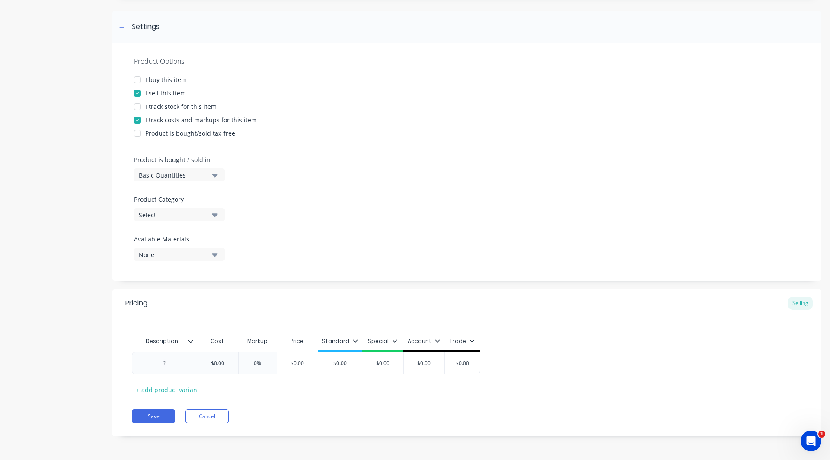
type textarea "NS 35/ 7,5 PERF 2000MM"
type textarea "x"
type textarea "NS 35/ 7,5 PERF 2000MM"
click at [166, 214] on div "Select" at bounding box center [173, 214] width 69 height 9
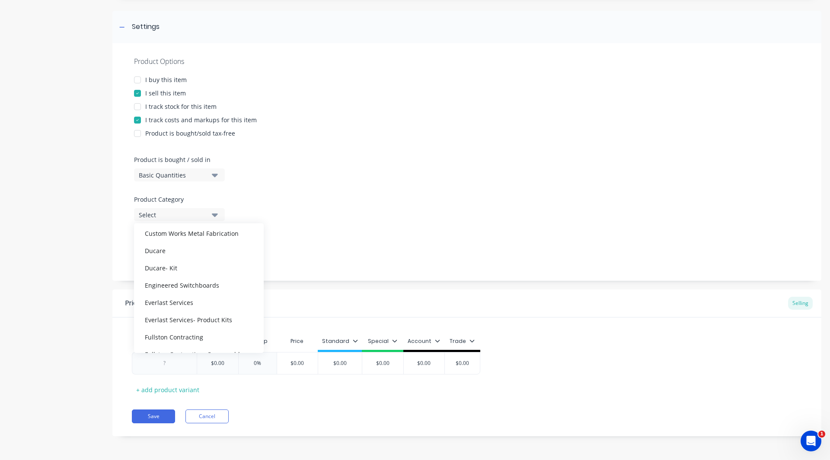
scroll to position [151, 0]
click at [178, 277] on div "Engineered Switchboards" at bounding box center [199, 284] width 130 height 17
type textarea "x"
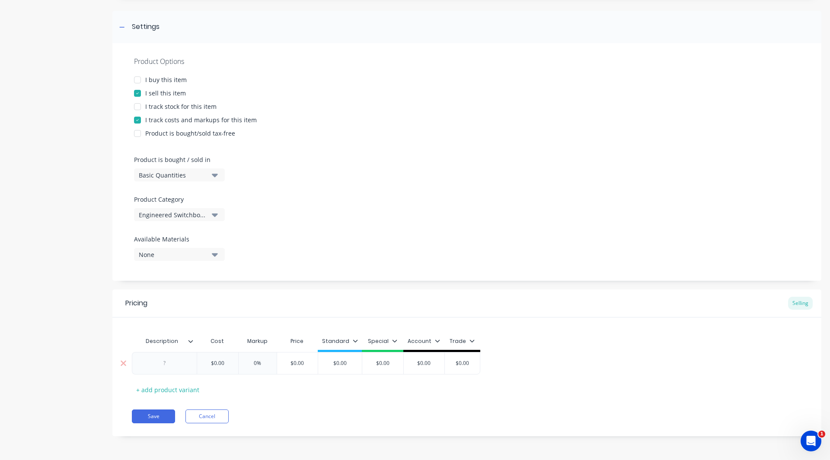
click at [164, 365] on div at bounding box center [164, 363] width 43 height 11
paste div
type textarea "x"
click at [248, 363] on input "$0.00" at bounding box center [235, 364] width 43 height 8
type input "$"
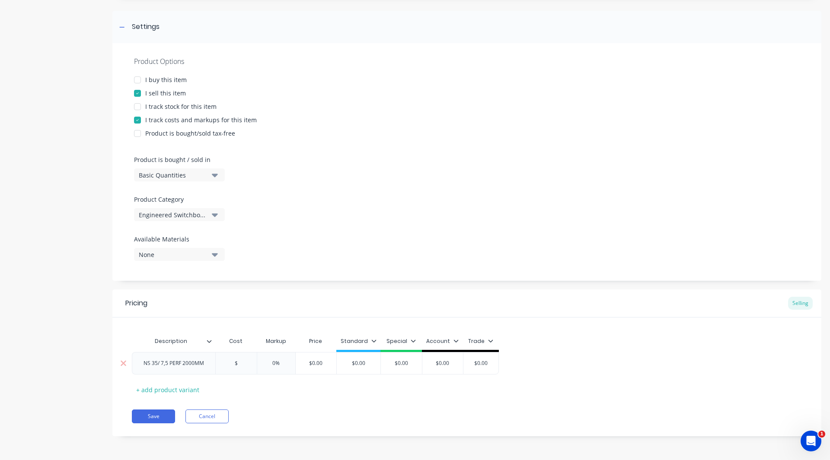
type textarea "x"
type input "$7."
type textarea "x"
click at [286, 364] on input "0%" at bounding box center [287, 364] width 43 height 8
click at [391, 362] on input "$0.00" at bounding box center [384, 364] width 44 height 8
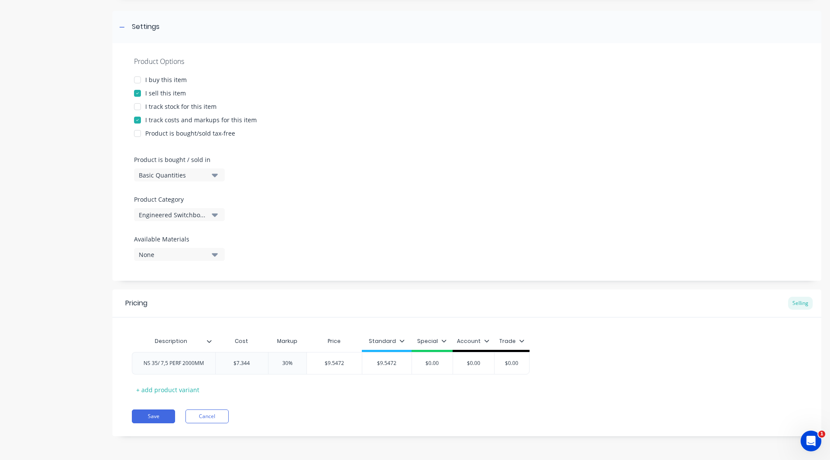
click at [402, 338] on div "Standard" at bounding box center [387, 342] width 36 height 8
click at [355, 360] on div at bounding box center [355, 365] width 17 height 17
click at [306, 402] on div "Pricing Selling Description Cost Markup Price Standard NS 35/ 7,5 PERF 2000MM $…" at bounding box center [466, 363] width 709 height 147
click at [158, 420] on button "Save" at bounding box center [153, 417] width 43 height 14
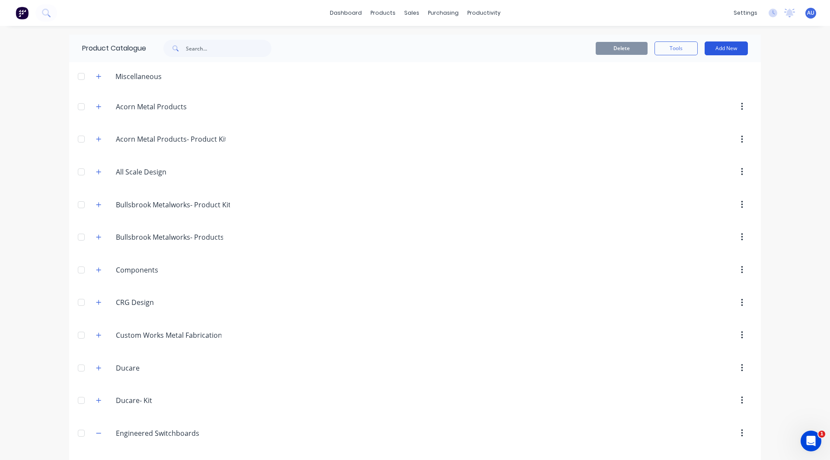
click at [726, 48] on button "Add New" at bounding box center [725, 48] width 43 height 14
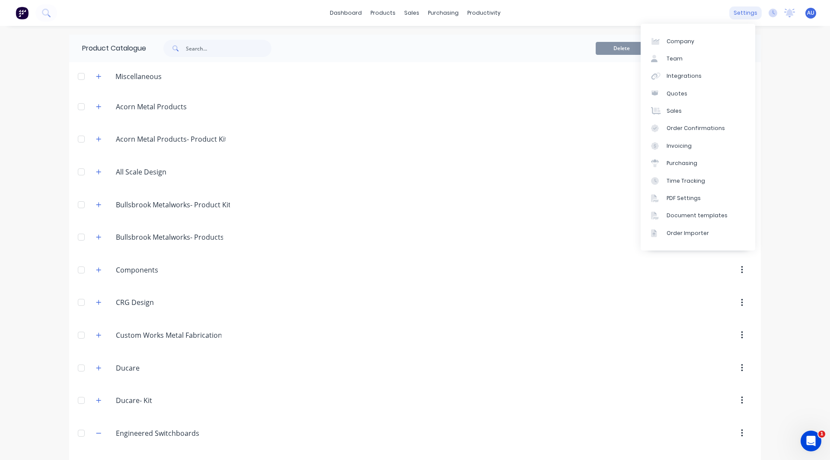
click at [743, 6] on div "settings" at bounding box center [745, 12] width 32 height 13
click at [689, 65] on link "Team" at bounding box center [698, 58] width 115 height 17
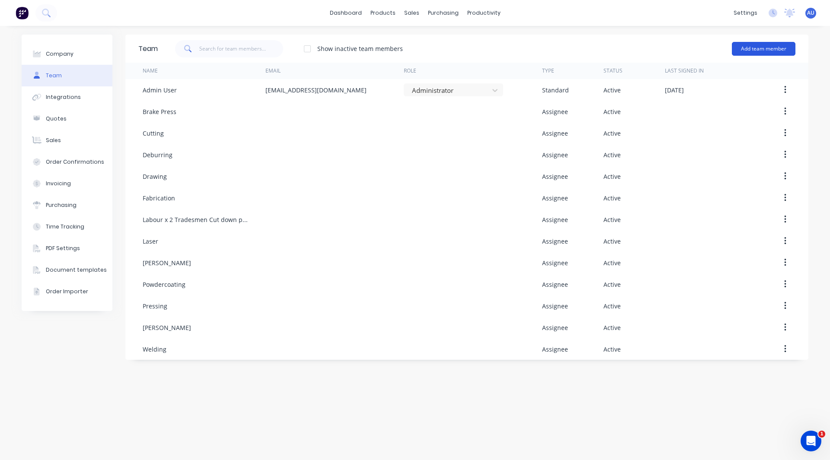
click at [749, 48] on button "Add team member" at bounding box center [764, 49] width 64 height 14
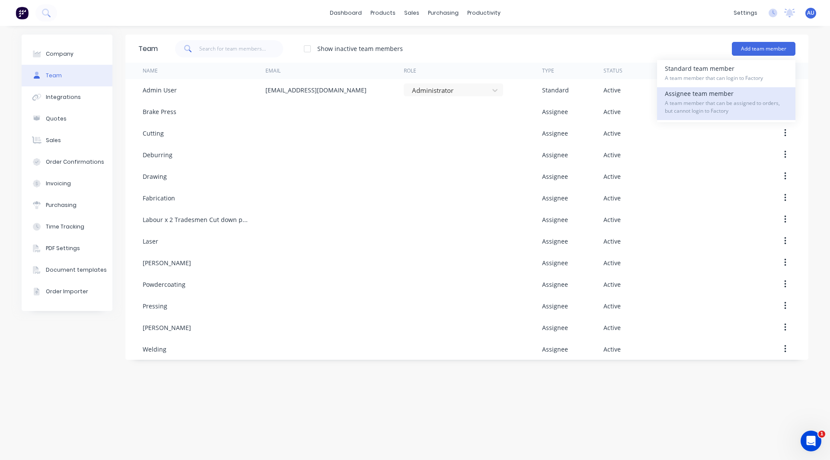
click at [725, 103] on span "A team member that can be assigned to orders, but cannot login to Factory" at bounding box center [726, 107] width 123 height 16
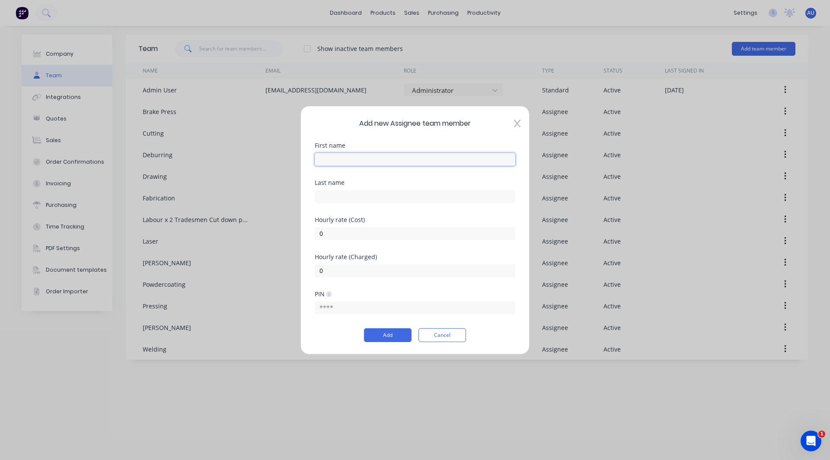
click at [409, 160] on input "text" at bounding box center [415, 159] width 201 height 13
click at [331, 240] on input "0" at bounding box center [415, 233] width 201 height 13
click at [331, 273] on input "0" at bounding box center [415, 270] width 201 height 13
click at [383, 334] on button "Add" at bounding box center [388, 335] width 48 height 14
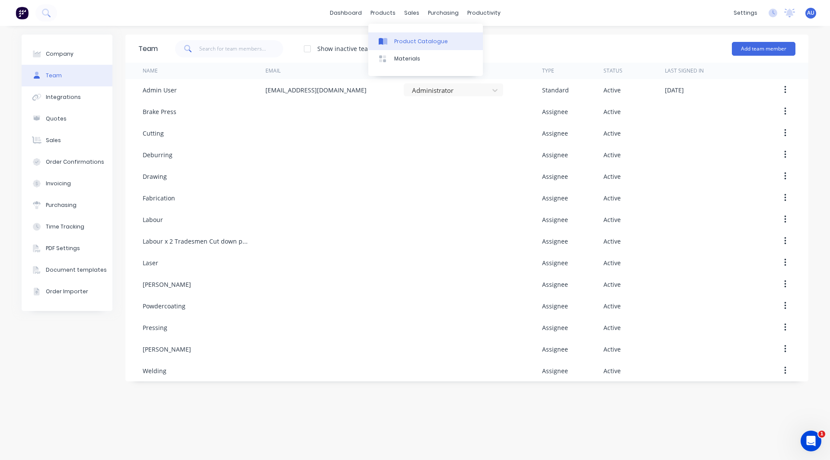
click at [395, 39] on div "Product Catalogue" at bounding box center [421, 42] width 54 height 8
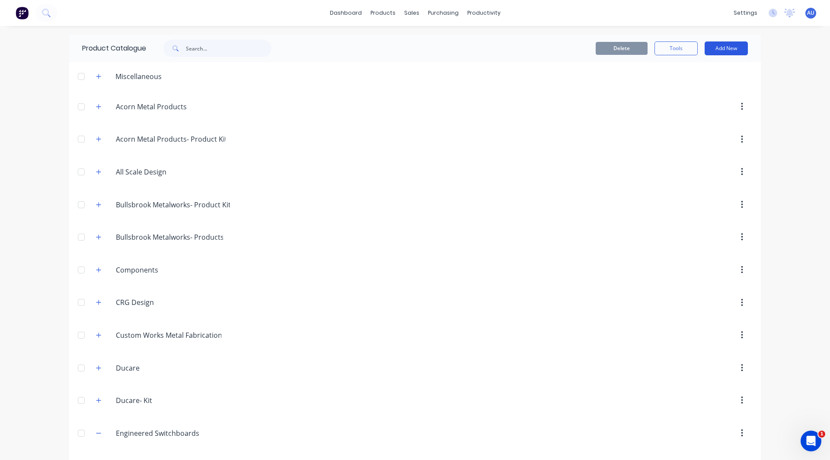
click at [717, 45] on button "Add New" at bounding box center [725, 48] width 43 height 14
click at [702, 74] on div "Category" at bounding box center [706, 70] width 67 height 13
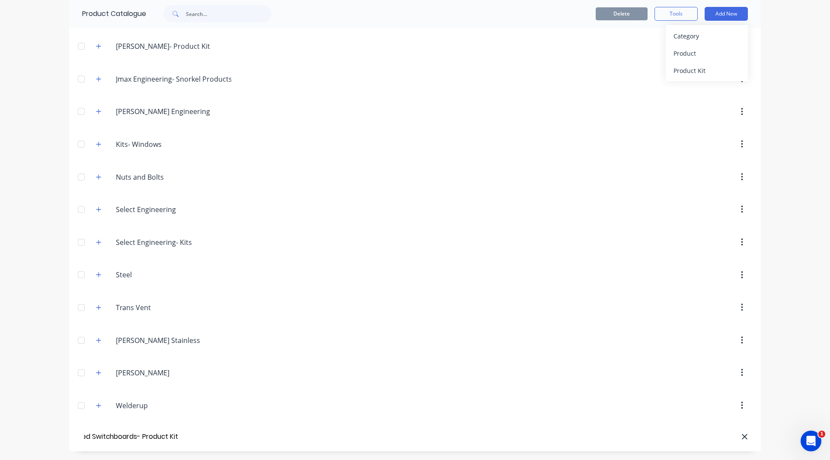
scroll to position [0, 38]
click at [701, 67] on div "Product Kit" at bounding box center [706, 70] width 67 height 13
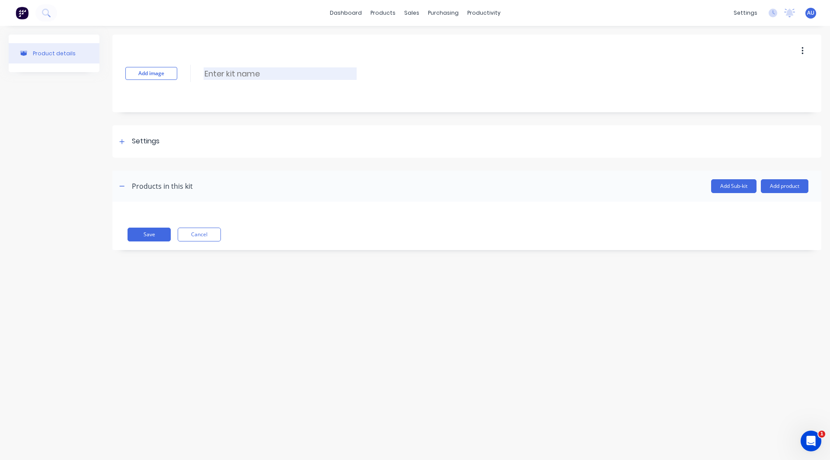
click at [253, 74] on input at bounding box center [280, 73] width 153 height 13
click at [125, 141] on div at bounding box center [122, 141] width 11 height 11
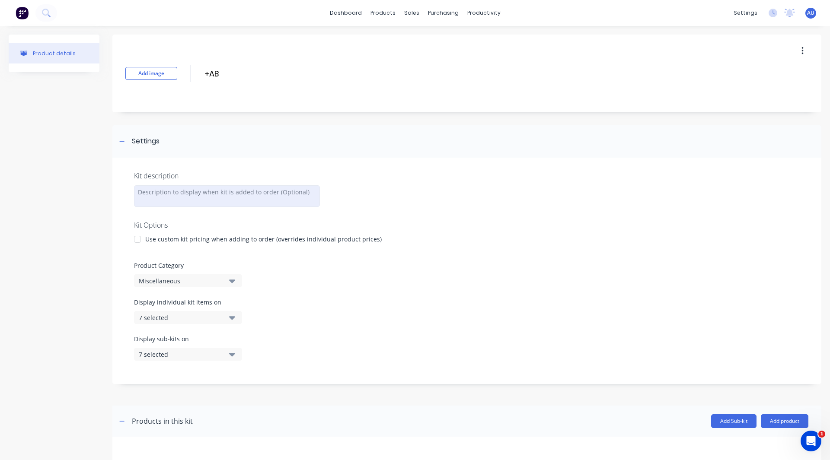
click at [156, 193] on div at bounding box center [227, 196] width 186 height 22
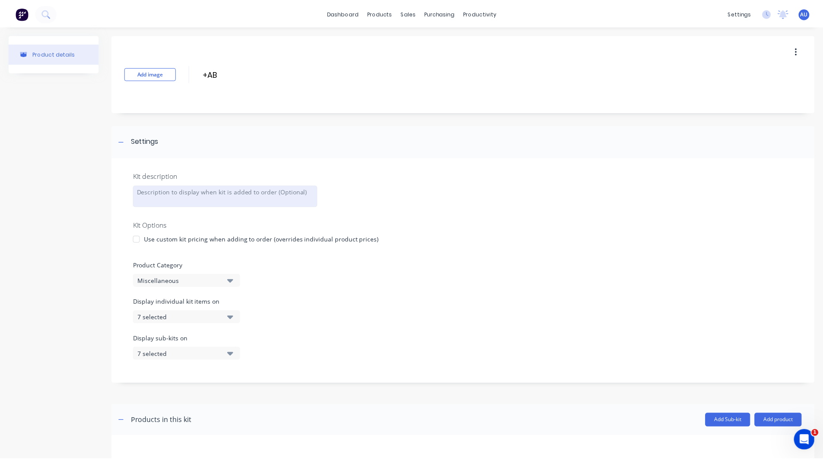
scroll to position [47, 0]
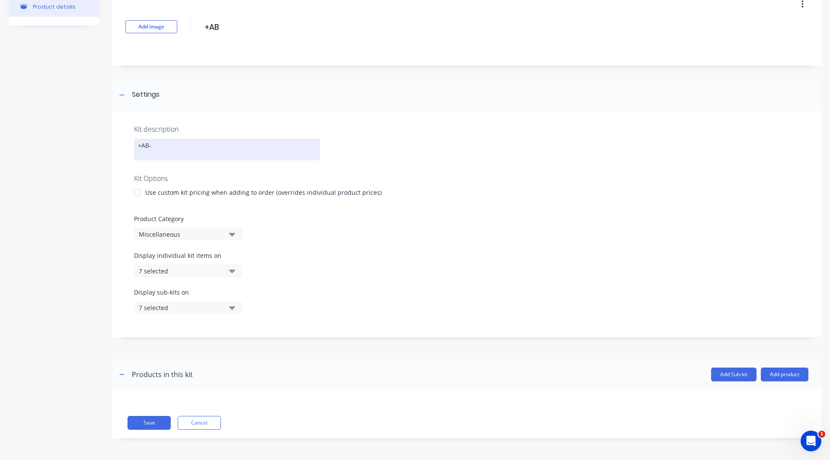
click at [176, 201] on div at bounding box center [467, 207] width 666 height 13
click at [165, 145] on div "+AB-" at bounding box center [227, 150] width 186 height 22
click at [772, 373] on button "Add product" at bounding box center [785, 375] width 48 height 14
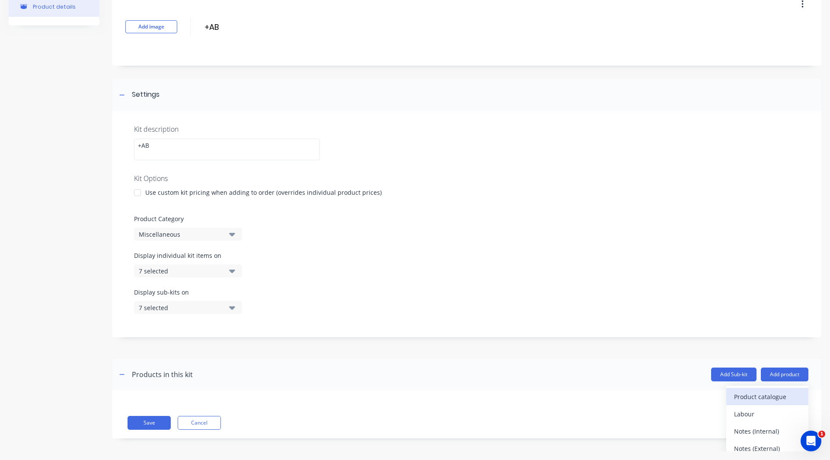
click at [763, 398] on div "Product catalogue" at bounding box center [767, 397] width 67 height 13
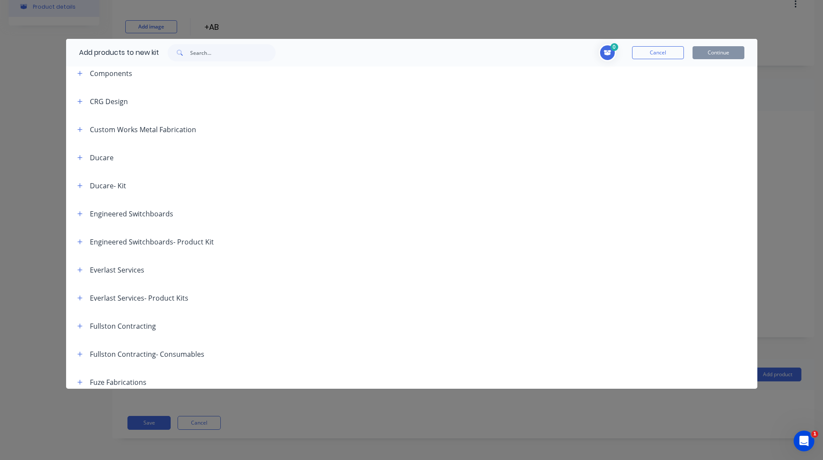
scroll to position [191, 0]
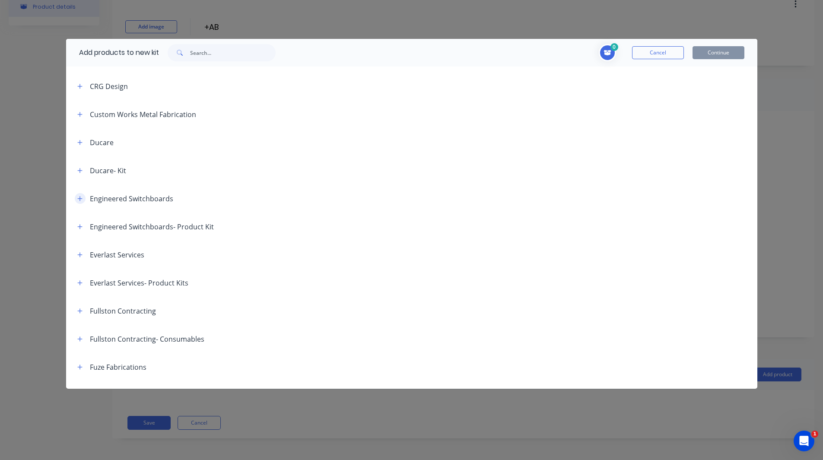
click at [81, 200] on icon "button" at bounding box center [79, 199] width 5 height 6
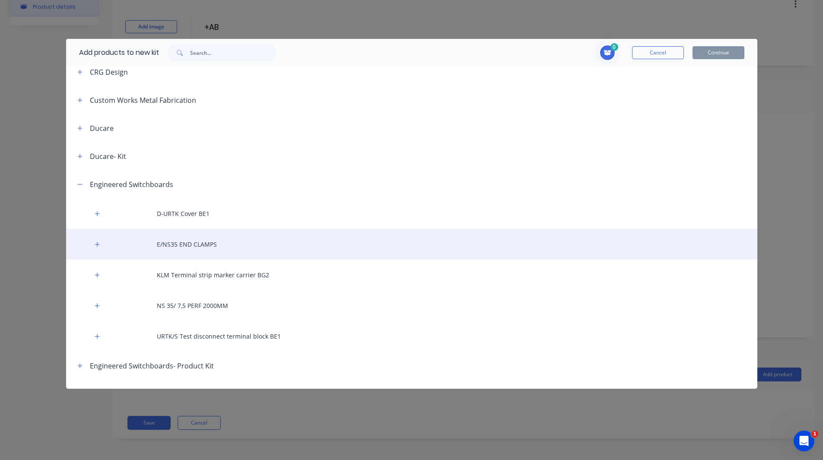
scroll to position [207, 0]
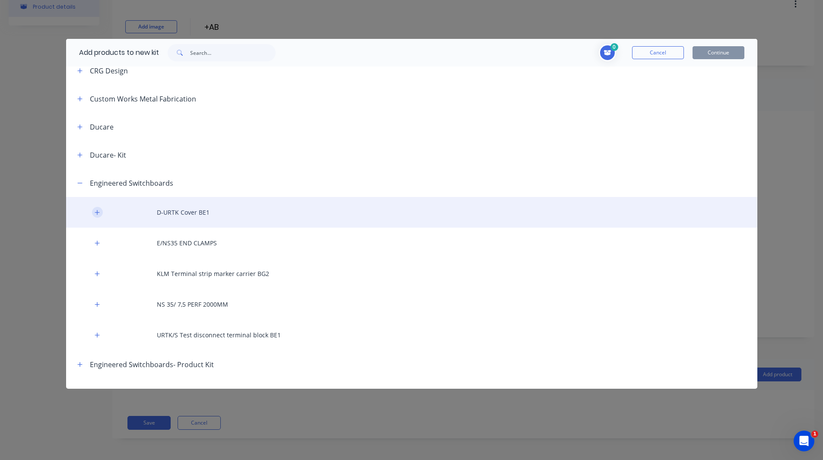
click at [98, 209] on button "button" at bounding box center [97, 212] width 11 height 11
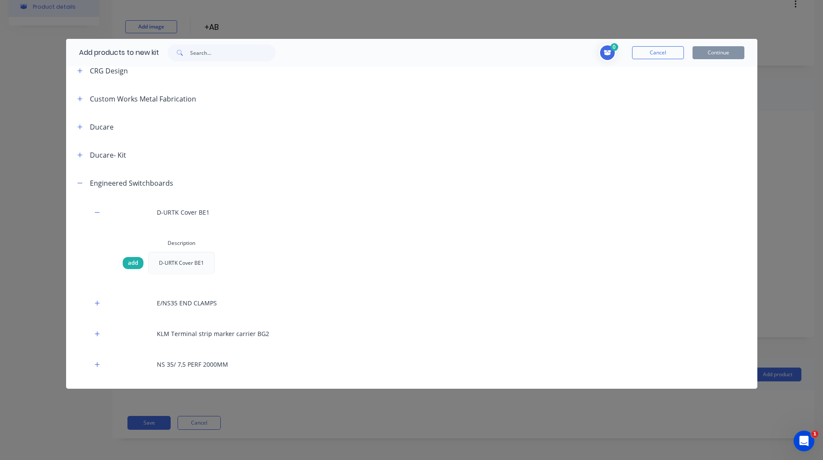
click at [130, 265] on span "add" at bounding box center [133, 263] width 10 height 9
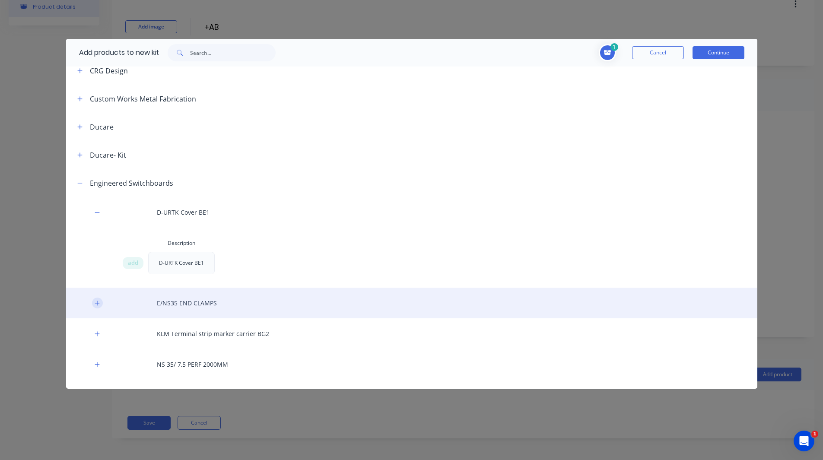
click at [97, 307] on button "button" at bounding box center [97, 303] width 11 height 11
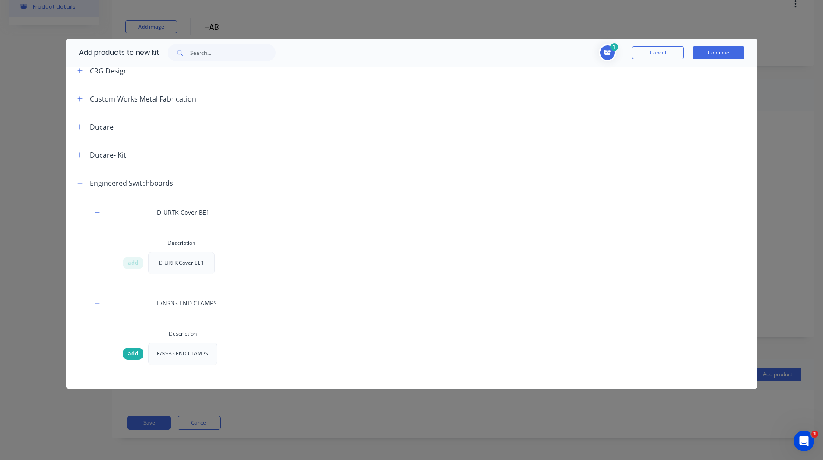
click at [131, 353] on span "add" at bounding box center [133, 354] width 10 height 9
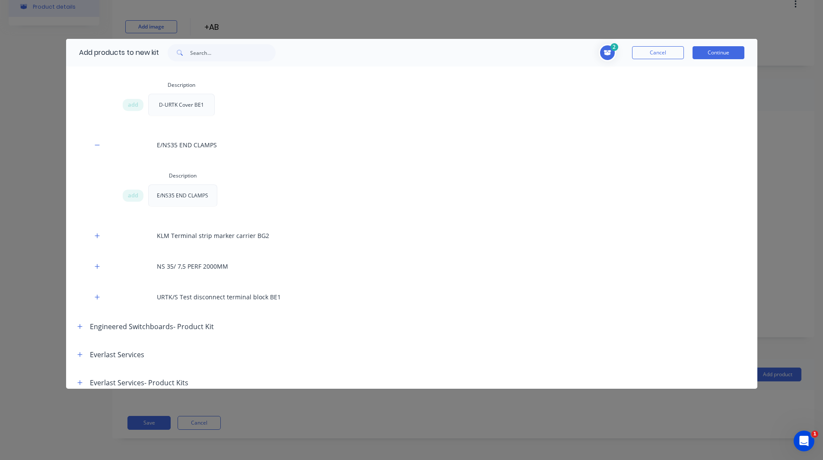
scroll to position [372, 0]
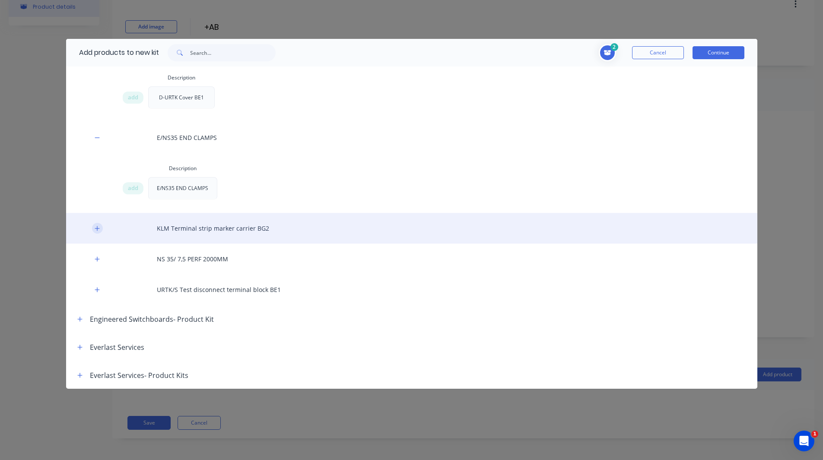
click at [98, 228] on icon "button" at bounding box center [97, 229] width 5 height 6
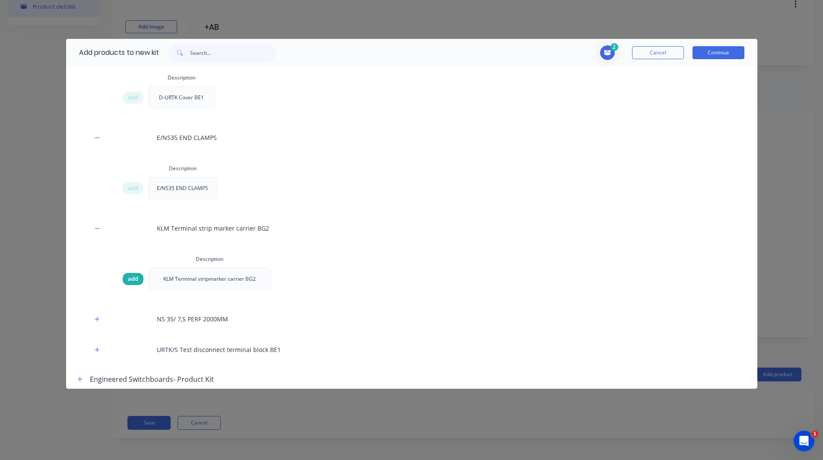
click at [131, 278] on span "add" at bounding box center [133, 279] width 10 height 9
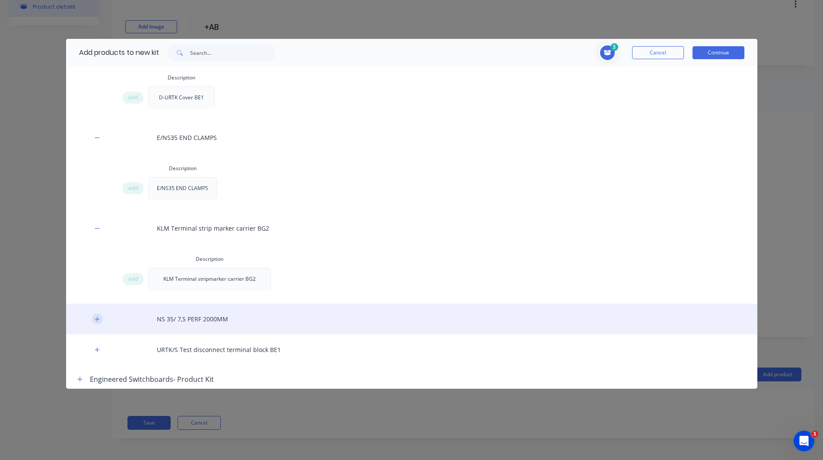
click at [95, 319] on icon "button" at bounding box center [97, 319] width 5 height 5
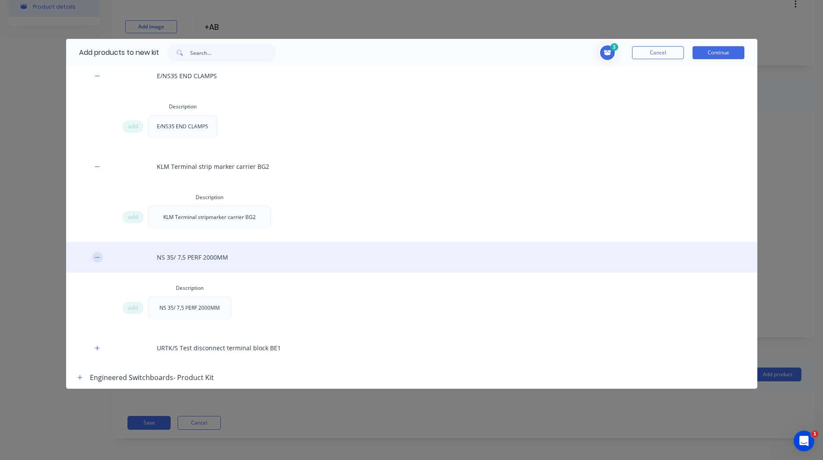
scroll to position [442, 0]
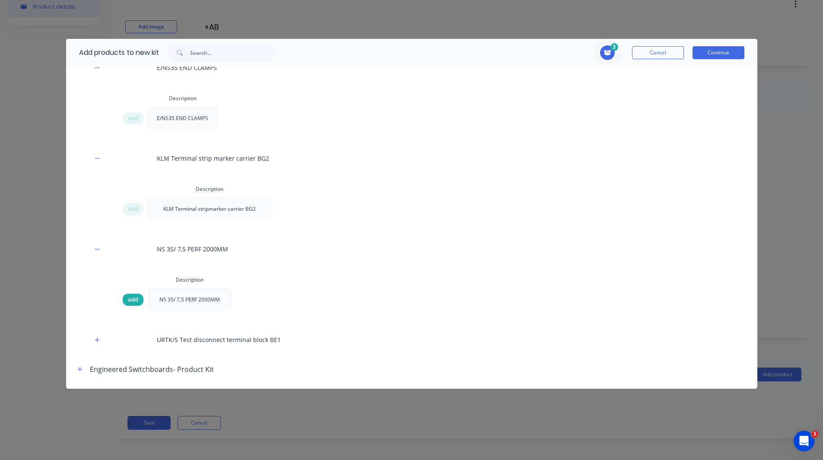
click at [132, 299] on span "add" at bounding box center [133, 300] width 10 height 9
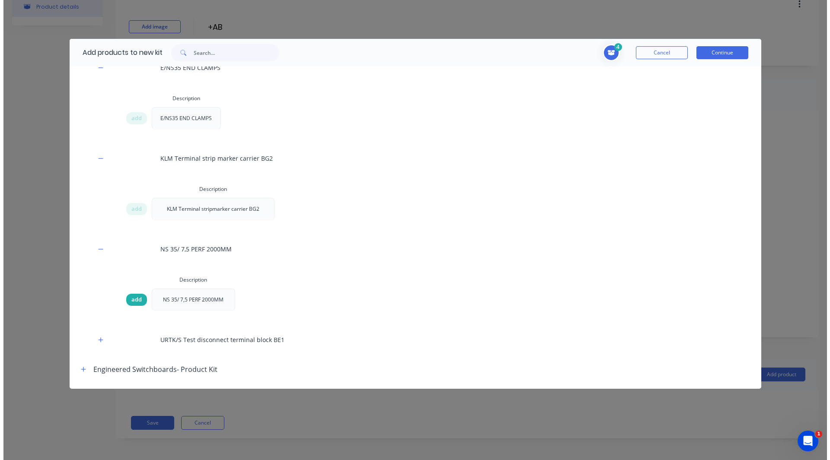
scroll to position [515, 0]
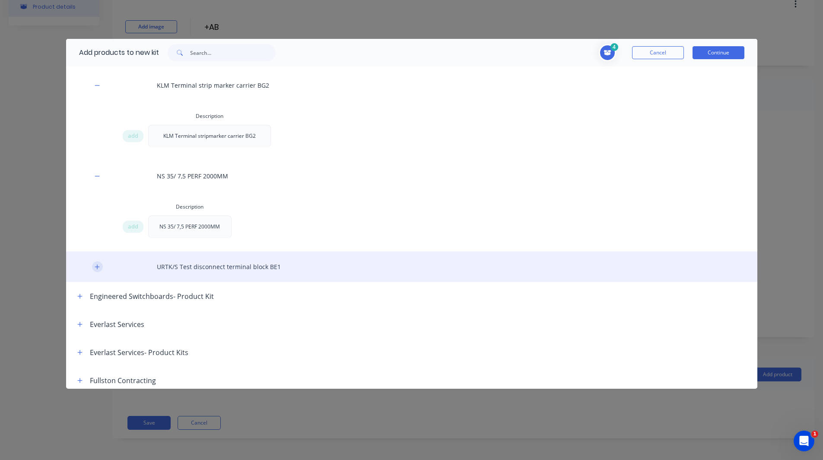
click at [99, 267] on icon "button" at bounding box center [97, 267] width 5 height 5
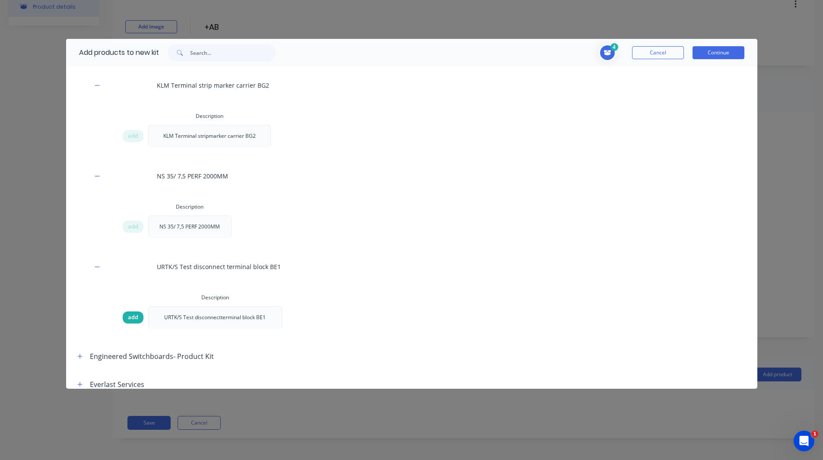
click at [130, 316] on span "add" at bounding box center [133, 317] width 10 height 9
click at [729, 50] on button "Continue" at bounding box center [719, 52] width 52 height 13
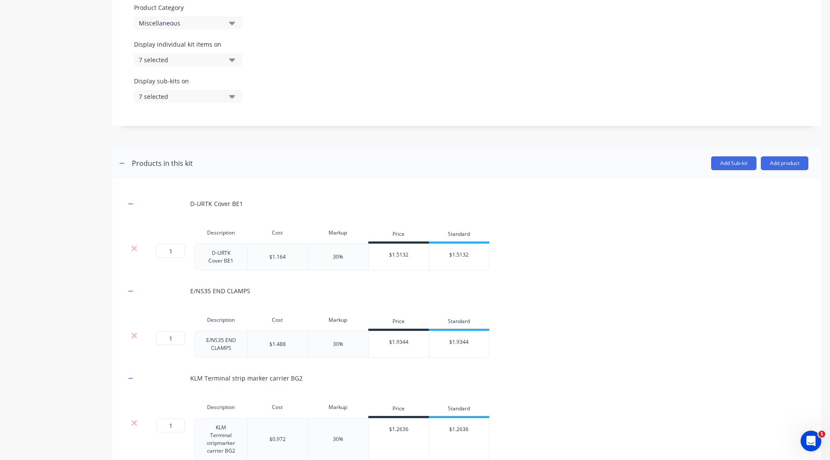
scroll to position [262, 0]
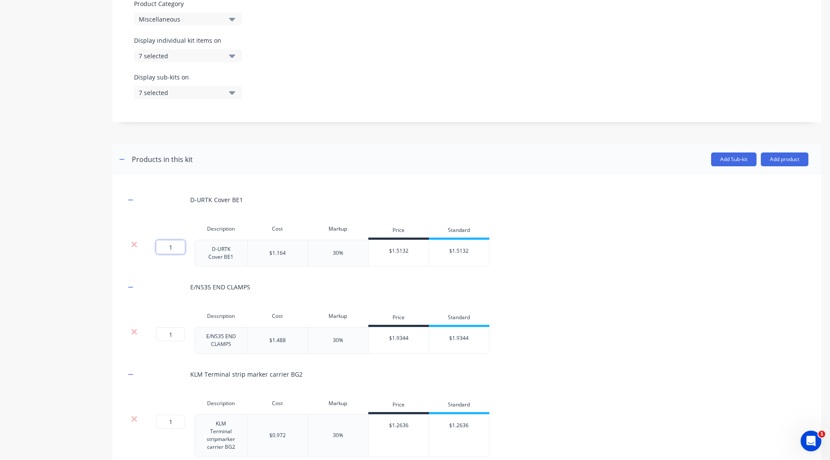
click at [175, 247] on input "1" at bounding box center [170, 247] width 29 height 14
click at [175, 335] on input "1" at bounding box center [170, 335] width 29 height 14
click at [55, 280] on div "Product details" at bounding box center [54, 238] width 91 height 931
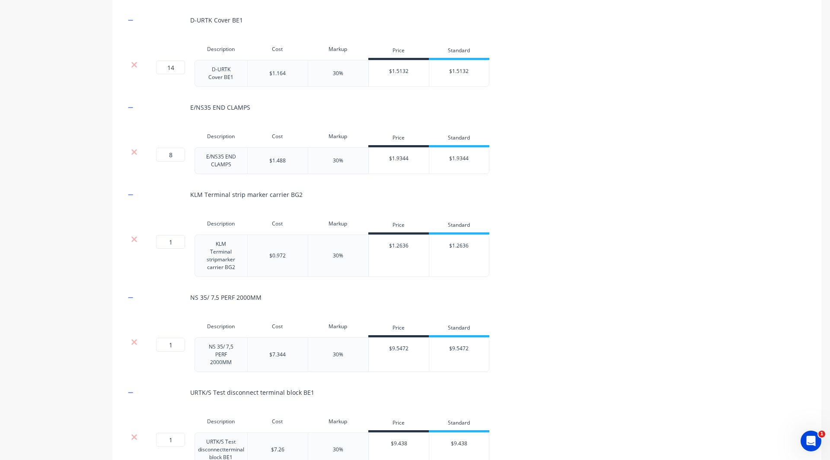
scroll to position [441, 0]
click at [171, 247] on input "1" at bounding box center [170, 243] width 29 height 14
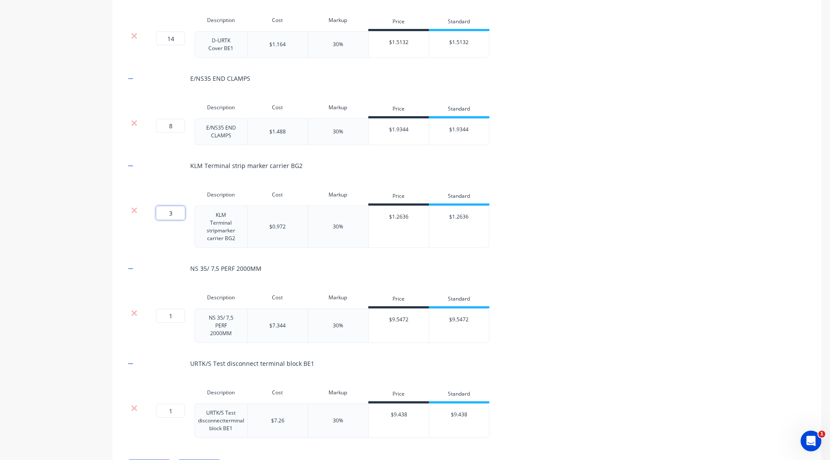
scroll to position [514, 0]
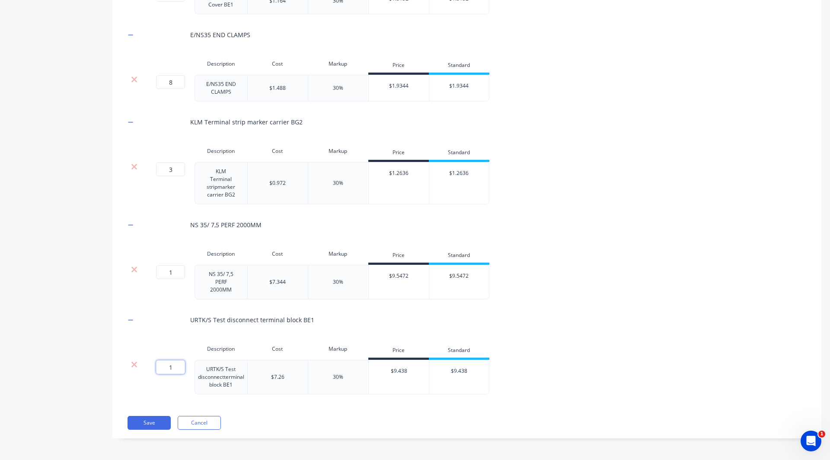
click at [174, 368] on input "1" at bounding box center [170, 367] width 29 height 14
click at [144, 422] on button "Save" at bounding box center [148, 423] width 43 height 14
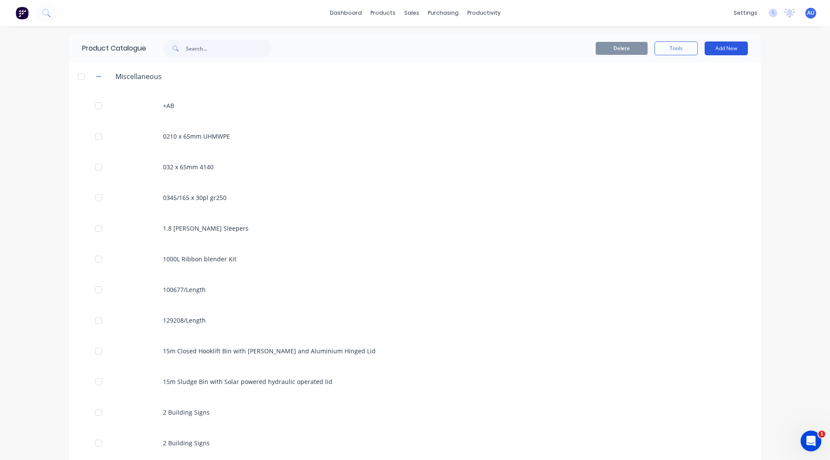
click at [716, 49] on button "Add New" at bounding box center [725, 48] width 43 height 14
click at [800, 105] on div "dashboard products sales purchasing productivity dashboard products Product Cat…" at bounding box center [415, 230] width 830 height 460
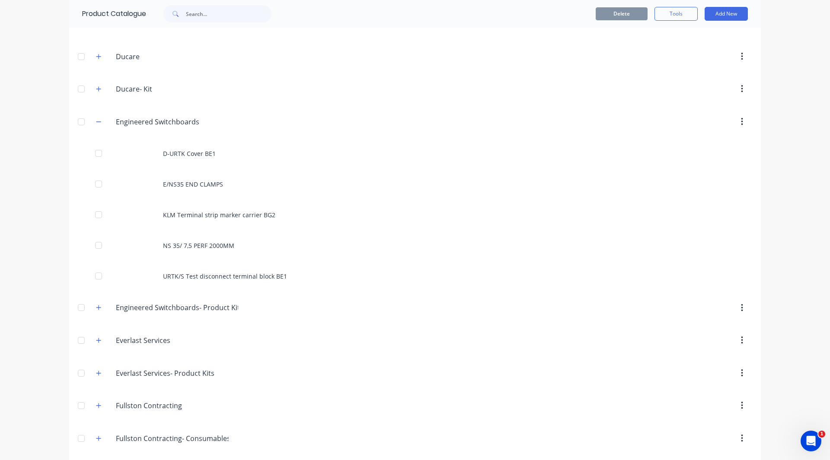
scroll to position [5570, 0]
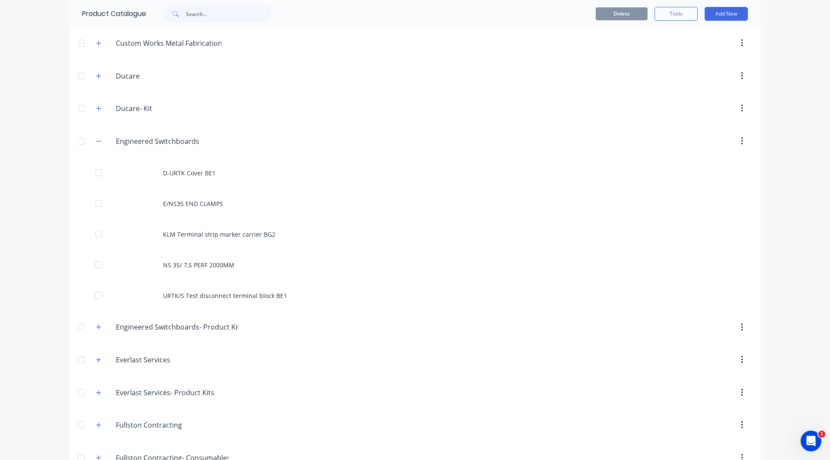
click at [93, 325] on span at bounding box center [98, 327] width 11 height 11
click at [96, 326] on icon "button" at bounding box center [98, 327] width 5 height 5
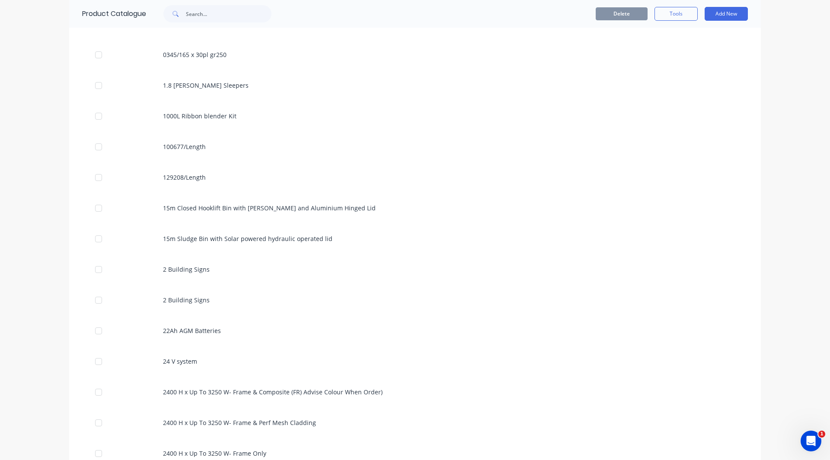
scroll to position [0, 0]
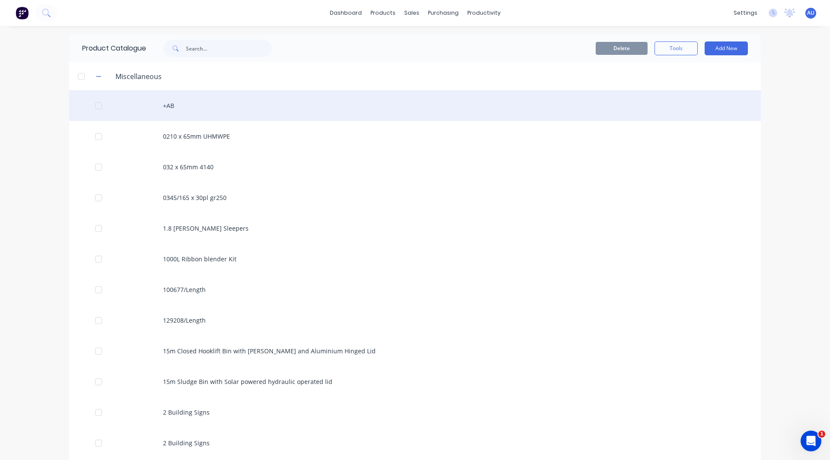
click at [176, 117] on div "+AB" at bounding box center [415, 105] width 692 height 31
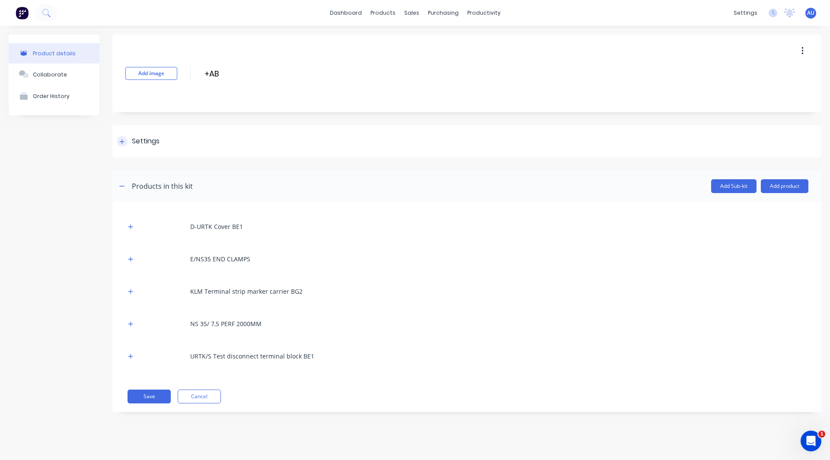
click at [124, 151] on div "Settings" at bounding box center [466, 141] width 709 height 32
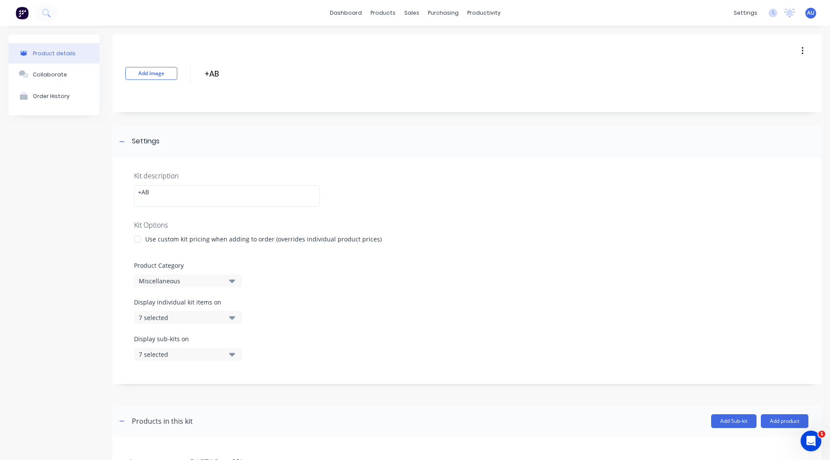
click at [161, 275] on button "Miscellaneous" at bounding box center [188, 280] width 108 height 13
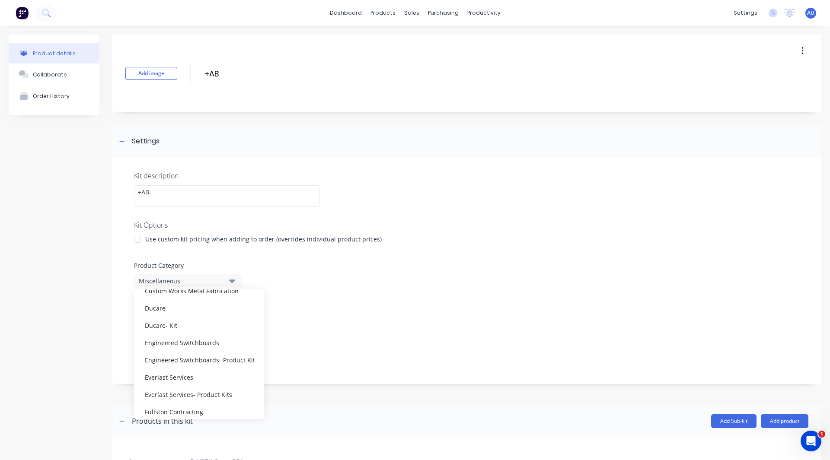
scroll to position [159, 0]
click at [174, 358] on div "Engineered Switchboards- Product Kit" at bounding box center [199, 359] width 130 height 17
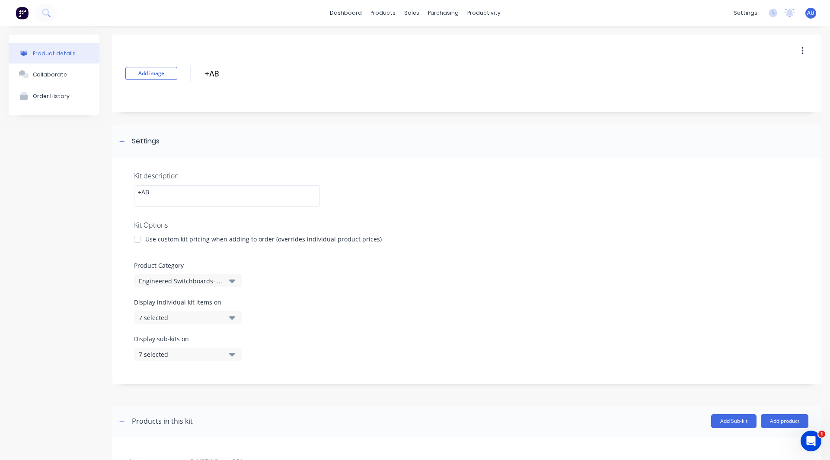
scroll to position [209, 0]
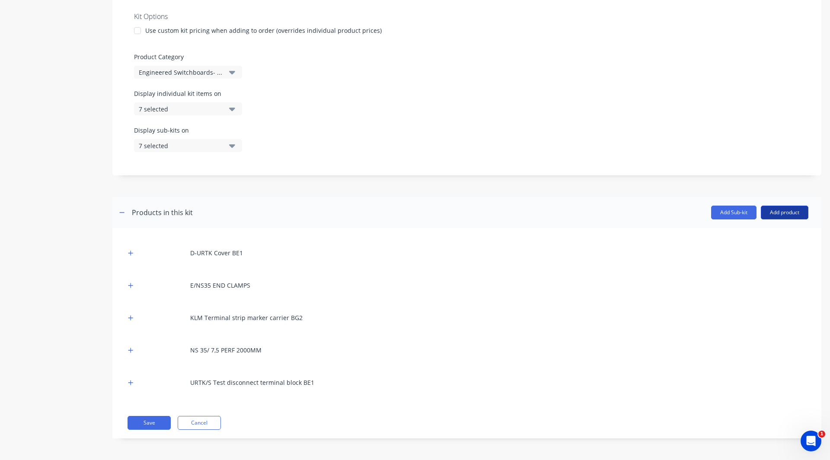
click at [779, 206] on button "Add product" at bounding box center [785, 213] width 48 height 14
click at [761, 250] on div "Labour" at bounding box center [767, 252] width 67 height 13
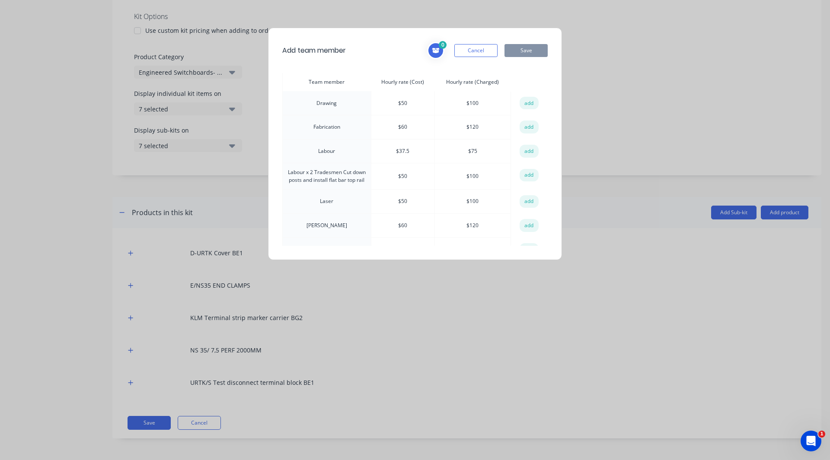
scroll to position [97, 0]
click at [525, 148] on button "add" at bounding box center [528, 150] width 19 height 13
click at [534, 50] on button "Save" at bounding box center [525, 50] width 43 height 13
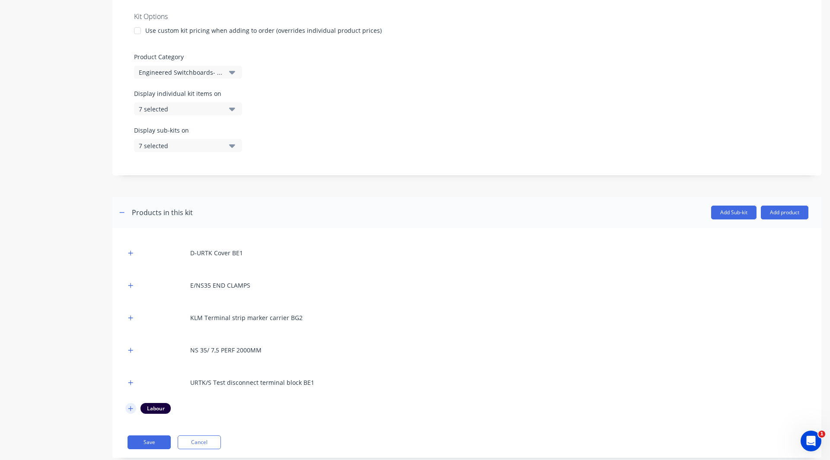
click at [132, 406] on icon "button" at bounding box center [130, 409] width 5 height 6
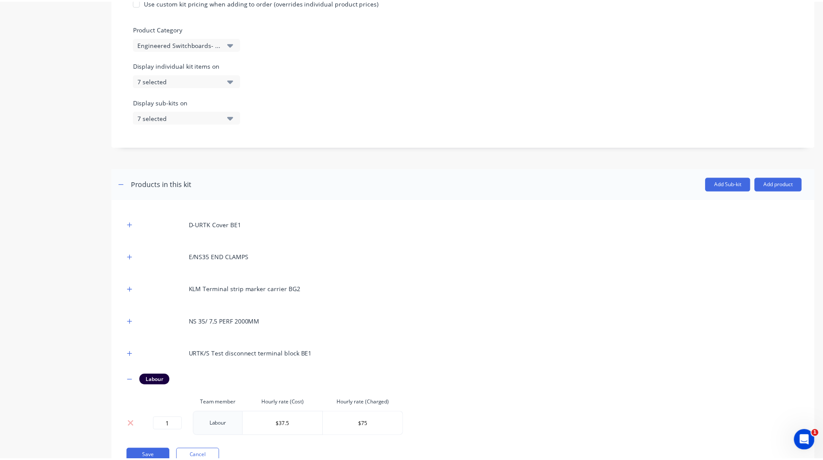
scroll to position [237, 0]
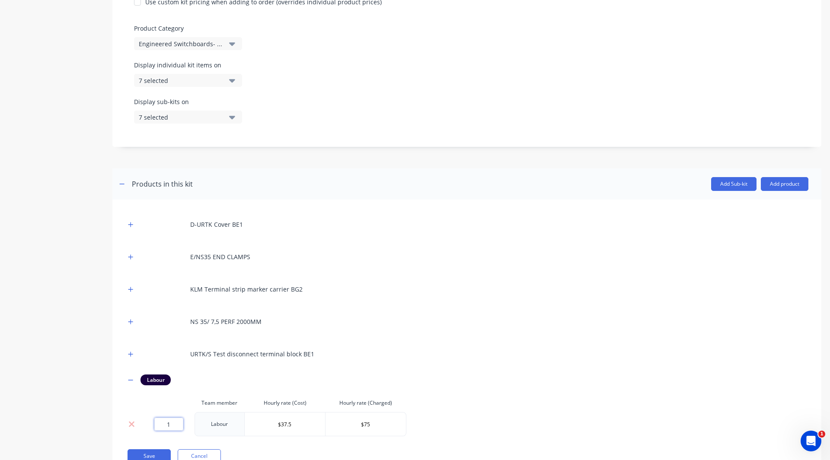
click at [173, 426] on input "1" at bounding box center [168, 424] width 29 height 13
click at [152, 451] on button "Save" at bounding box center [148, 456] width 43 height 14
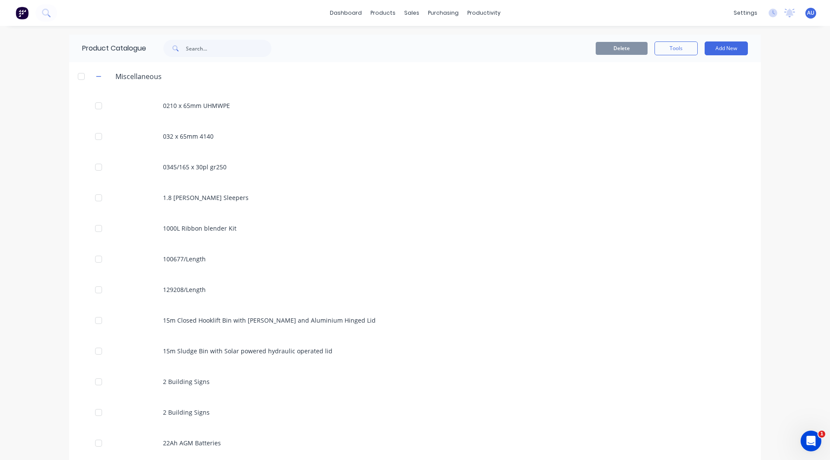
click at [9, 5] on div at bounding box center [28, 12] width 57 height 17
click at [21, 15] on img at bounding box center [22, 12] width 13 height 13
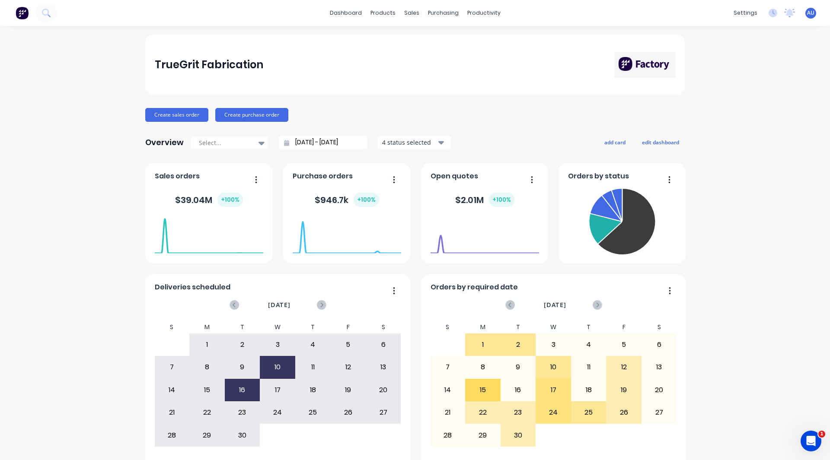
click at [724, 15] on div "dashboard products sales purchasing productivity dashboard products Product Cat…" at bounding box center [415, 13] width 830 height 26
click at [169, 114] on button "Create sales order" at bounding box center [176, 115] width 63 height 14
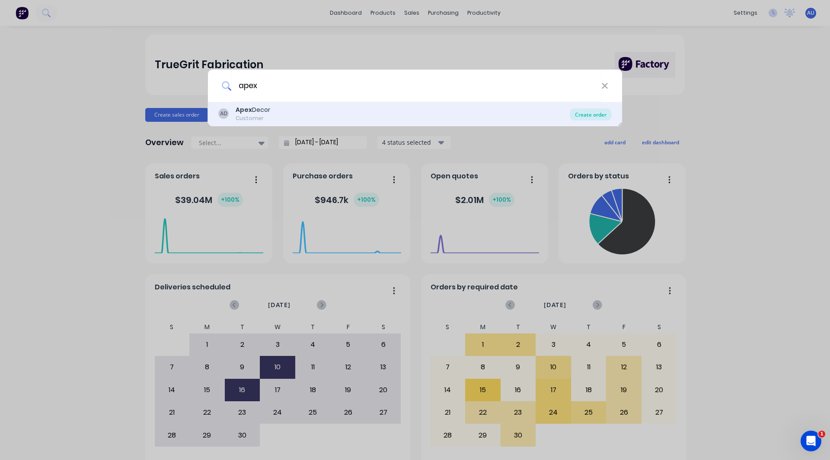
click at [583, 112] on div "Create order" at bounding box center [591, 114] width 42 height 12
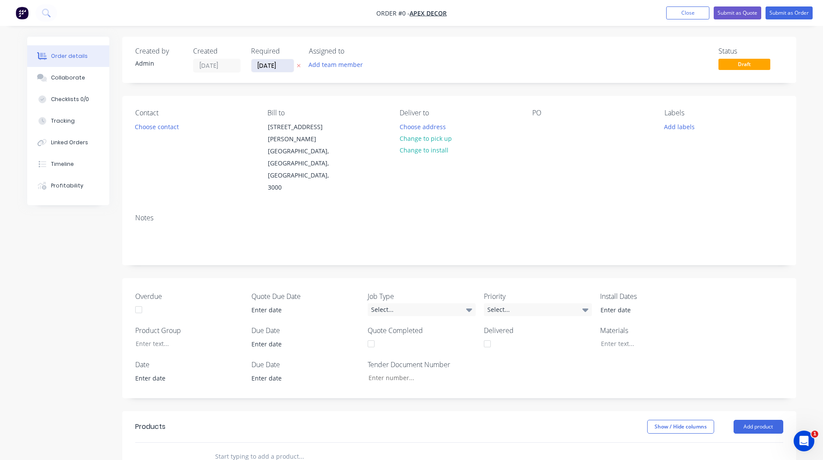
click at [266, 67] on input "[DATE]" at bounding box center [273, 65] width 42 height 13
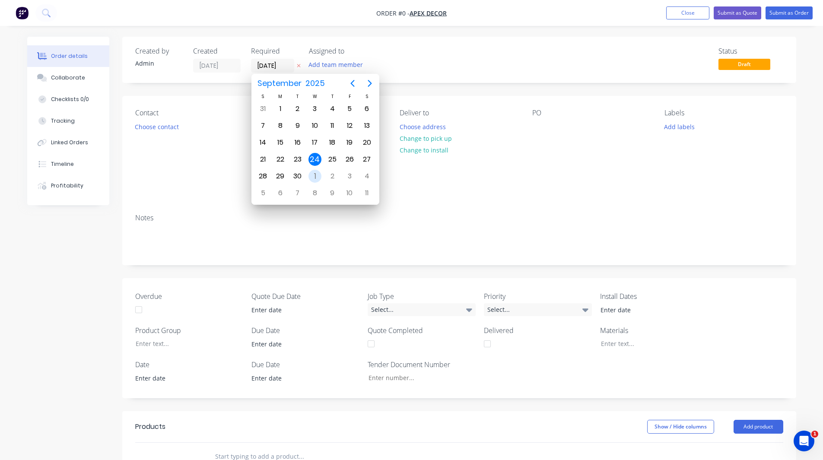
click at [317, 178] on div "1" at bounding box center [315, 176] width 13 height 13
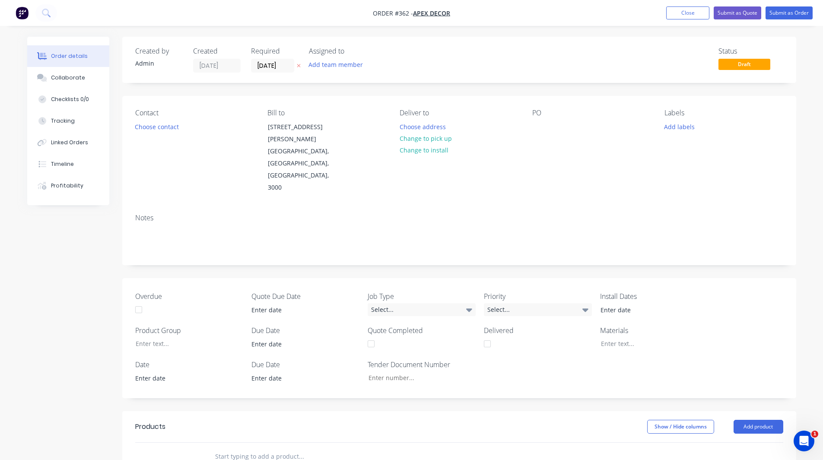
click at [70, 226] on div "Created by Admin Created [DATE] Required [DATE] Assigned to Add team member Sta…" at bounding box center [411, 364] width 769 height 655
click at [156, 129] on button "Choose contact" at bounding box center [156, 127] width 53 height 12
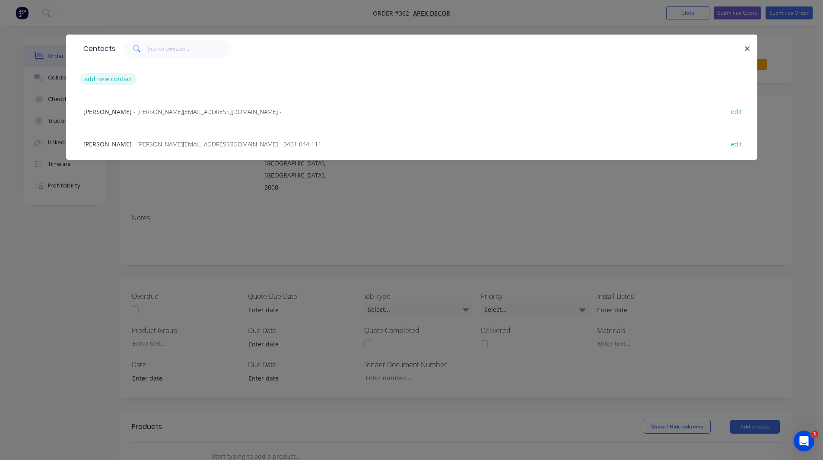
click at [112, 82] on button "add new contact" at bounding box center [108, 79] width 57 height 12
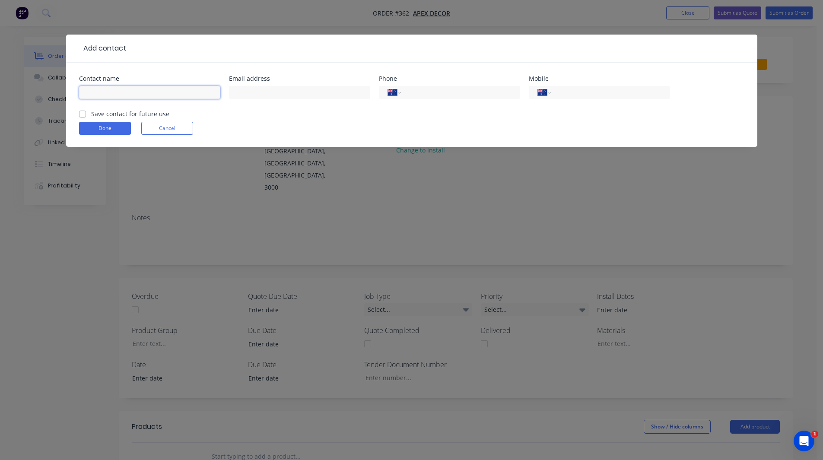
click at [117, 91] on input "text" at bounding box center [149, 92] width 141 height 13
click at [564, 89] on input "tel" at bounding box center [609, 93] width 104 height 10
click at [107, 127] on button "Done" at bounding box center [105, 128] width 52 height 13
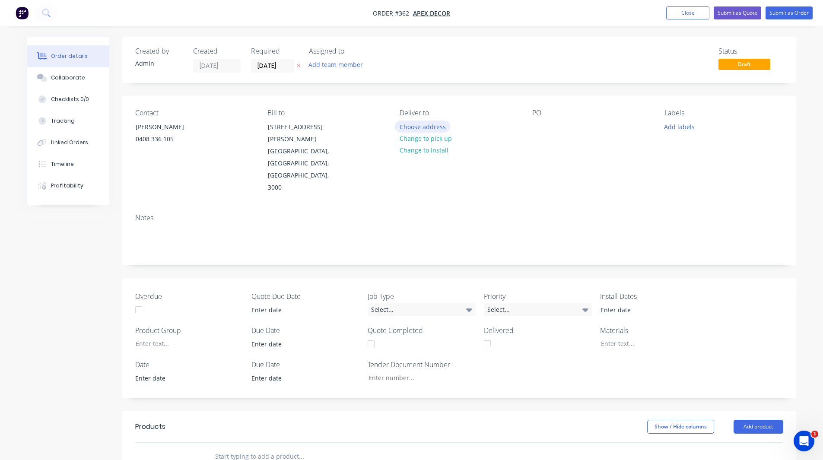
click at [427, 126] on button "Choose address" at bounding box center [422, 127] width 55 height 12
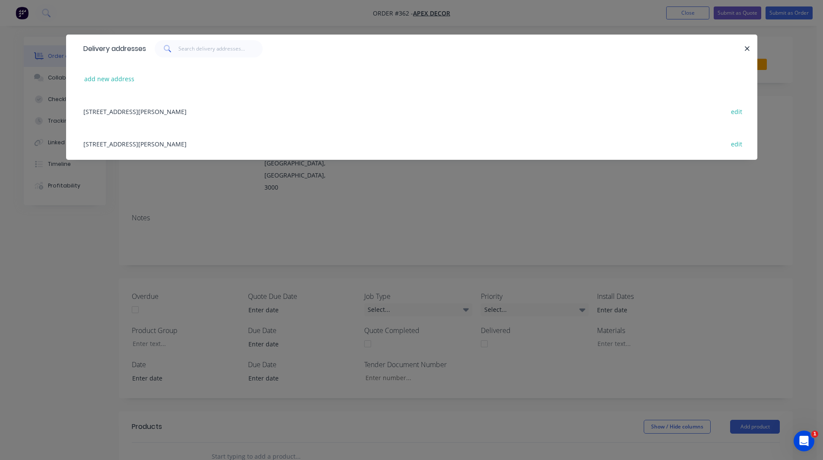
click at [167, 112] on div "[STREET_ADDRESS][PERSON_NAME] edit" at bounding box center [412, 111] width 666 height 32
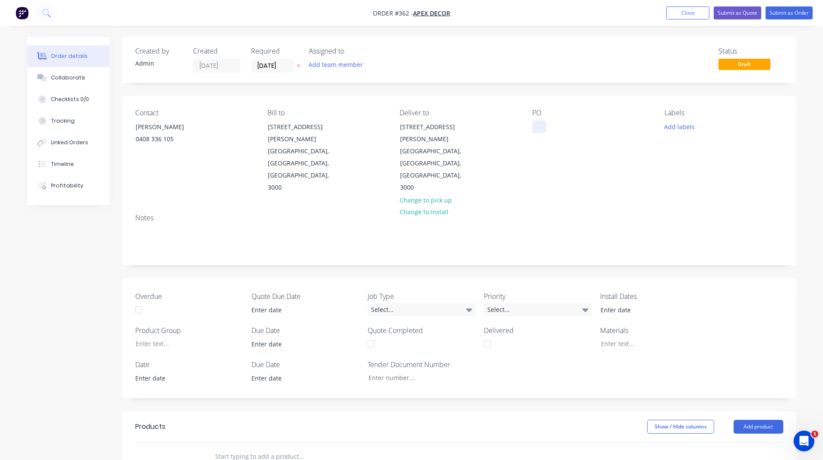
click at [538, 125] on div at bounding box center [539, 127] width 14 height 13
click at [546, 163] on div "Contact [PERSON_NAME] [PHONE_NUMBER] Bill to [STREET_ADDRESS][PERSON_NAME], 300…" at bounding box center [459, 151] width 674 height 111
click at [329, 67] on button "Add team member" at bounding box center [336, 65] width 64 height 12
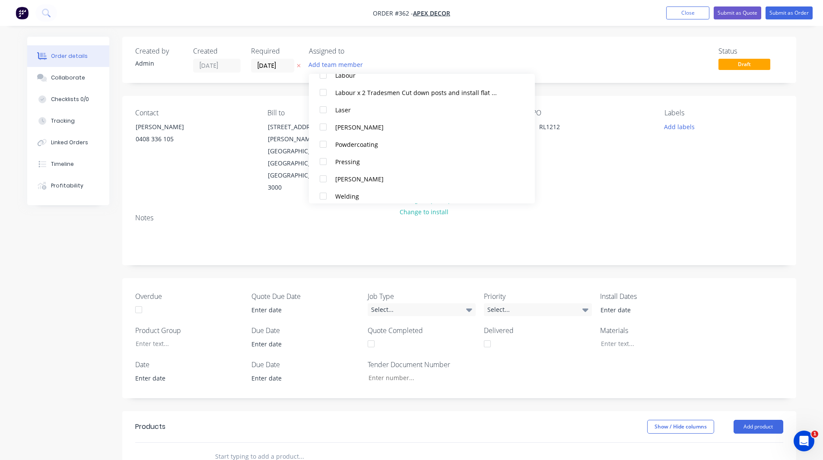
scroll to position [147, 0]
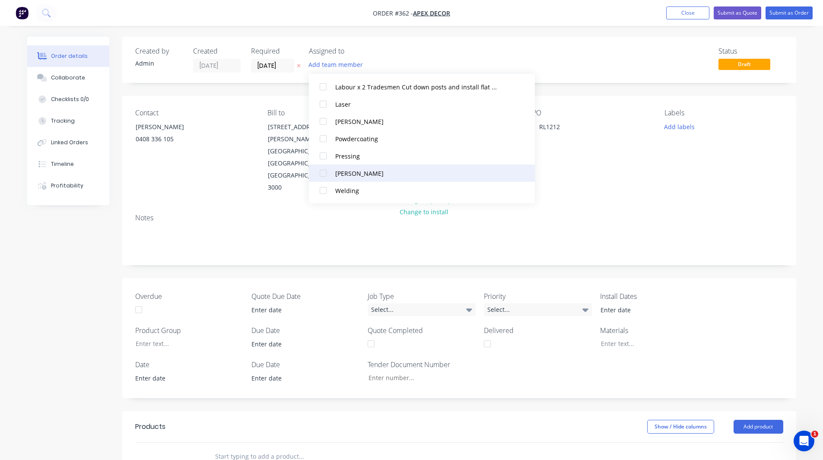
click at [326, 173] on div at bounding box center [323, 173] width 17 height 17
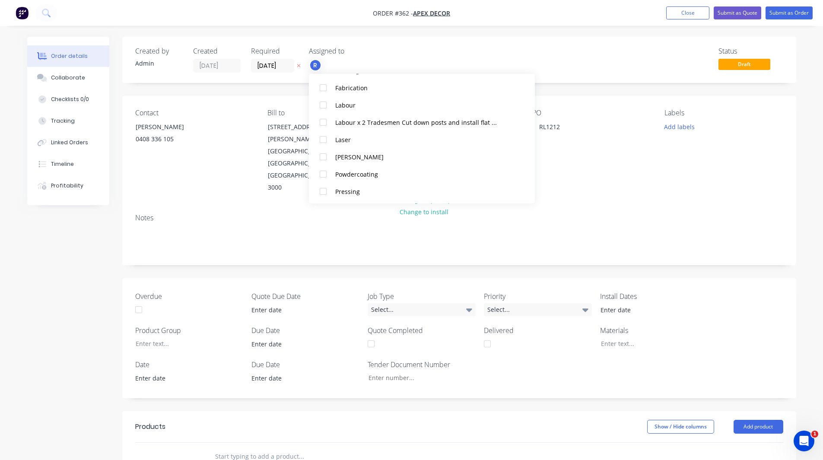
scroll to position [129, 0]
click at [323, 156] on div at bounding box center [323, 156] width 17 height 17
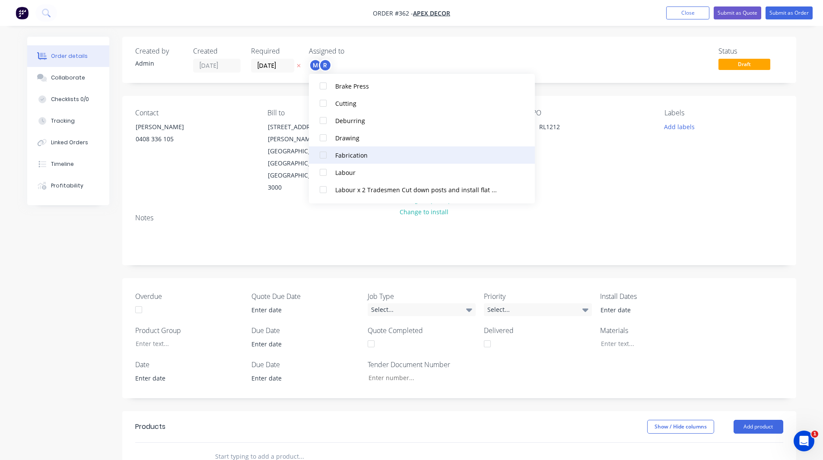
click at [322, 153] on div at bounding box center [323, 155] width 17 height 17
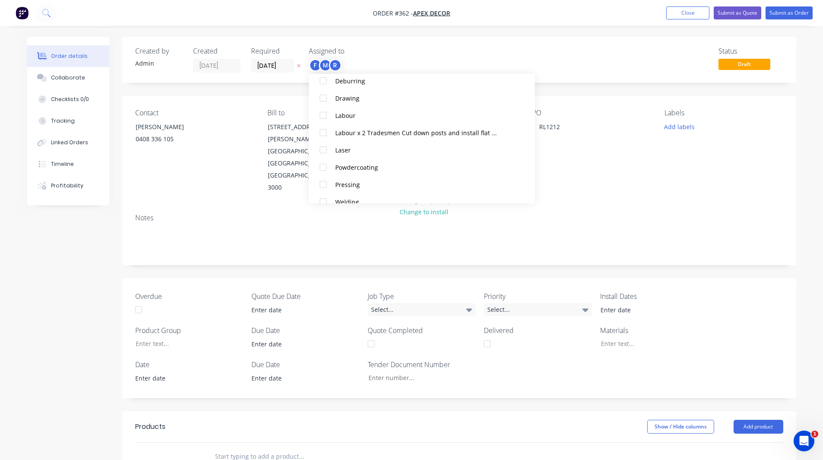
scroll to position [147, 0]
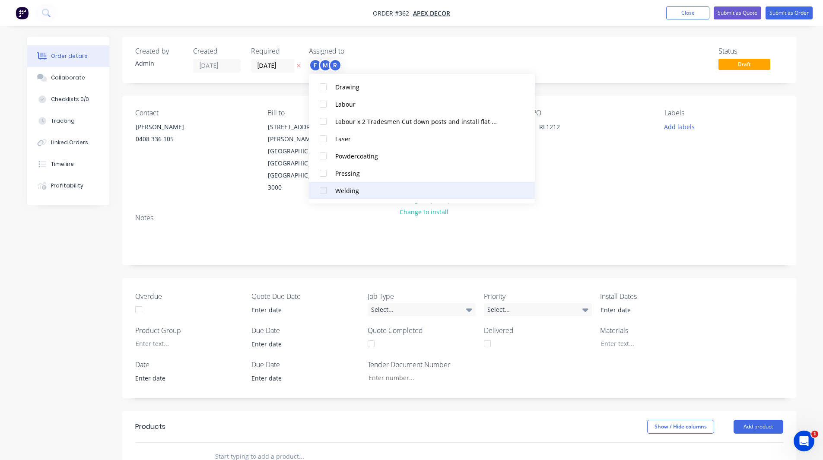
click at [324, 189] on div at bounding box center [323, 190] width 17 height 17
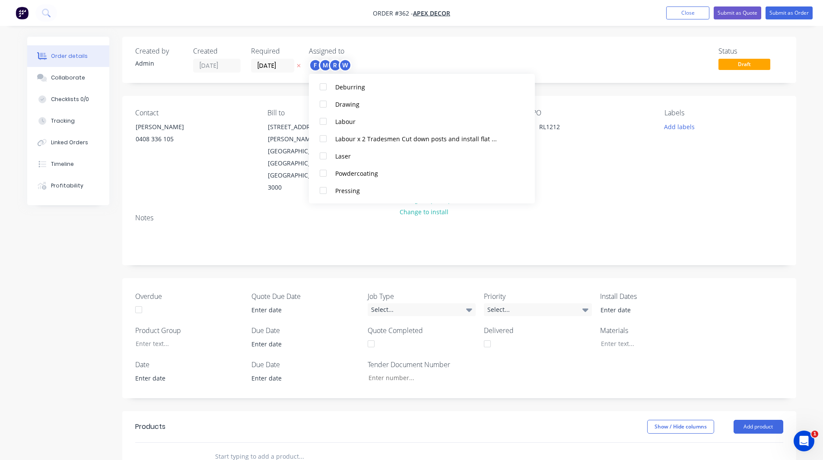
scroll to position [0, 0]
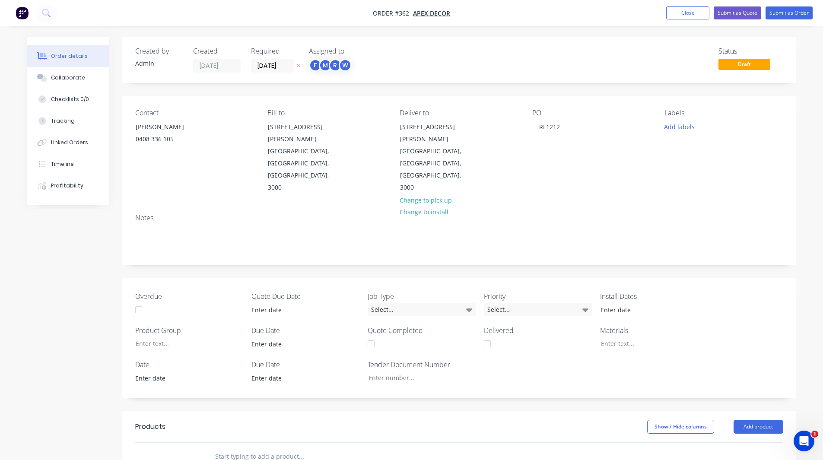
click at [446, 55] on div "Status Draft" at bounding box center [589, 59] width 388 height 25
click at [670, 129] on button "Add labels" at bounding box center [680, 127] width 40 height 12
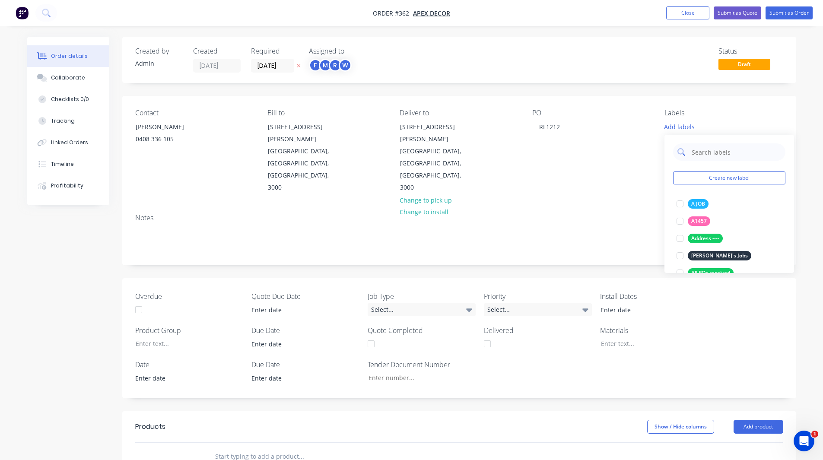
click at [714, 155] on input "text" at bounding box center [736, 151] width 90 height 17
click at [681, 204] on div at bounding box center [680, 203] width 17 height 17
click at [720, 146] on input "urgent" at bounding box center [736, 147] width 90 height 17
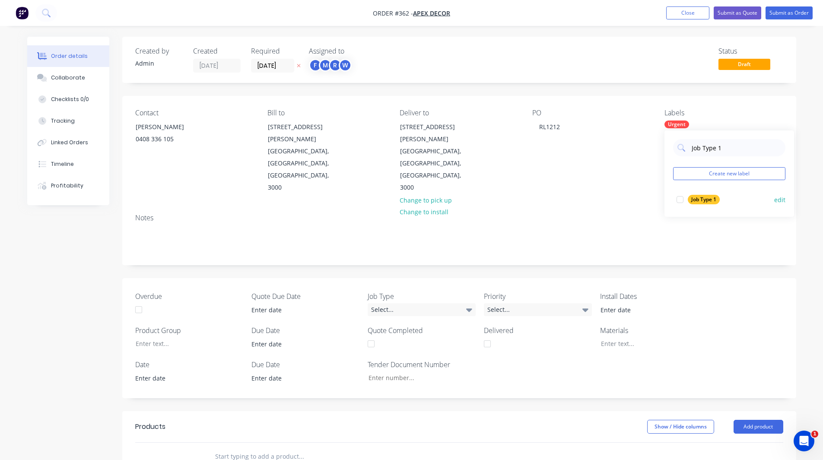
click at [678, 201] on div at bounding box center [680, 199] width 17 height 17
click at [695, 176] on button "Create new label" at bounding box center [729, 173] width 112 height 13
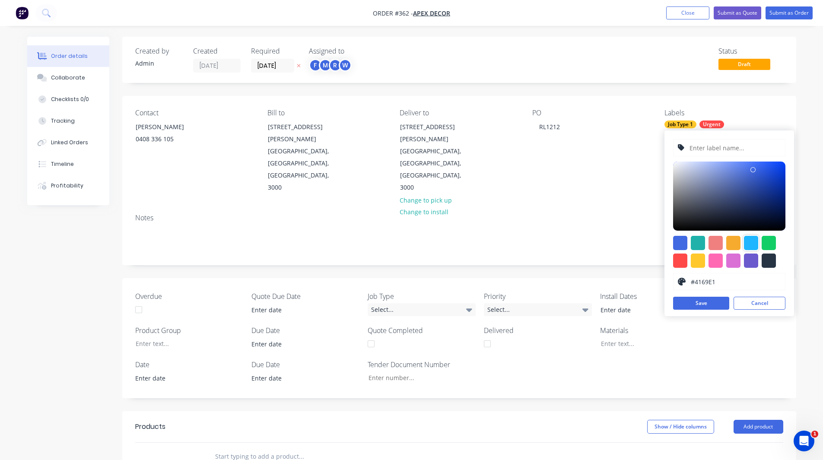
click at [749, 238] on div at bounding box center [751, 243] width 14 height 14
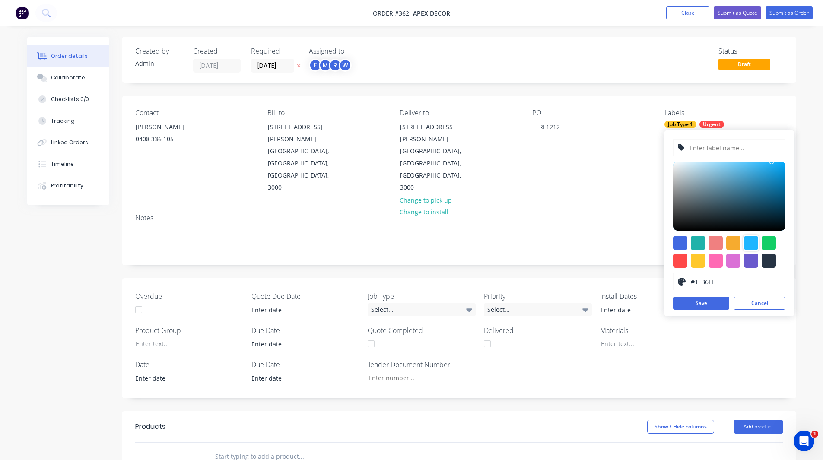
click at [709, 150] on input "text" at bounding box center [735, 148] width 92 height 16
click at [708, 300] on button "Save" at bounding box center [701, 303] width 56 height 13
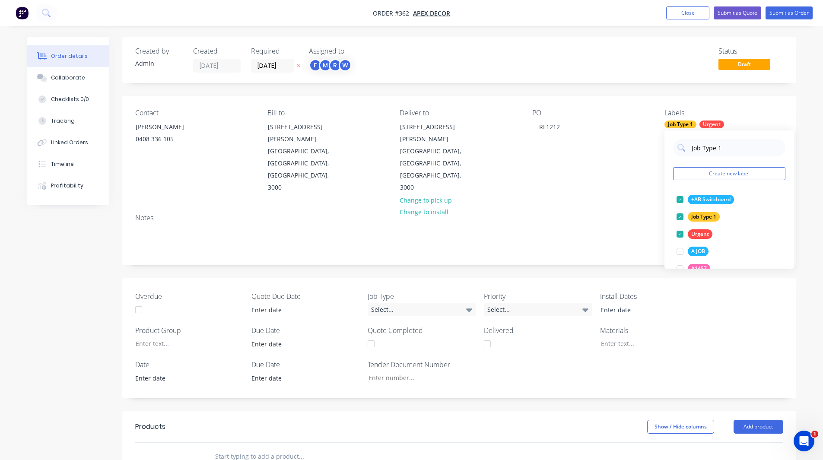
click at [801, 166] on div "Order details Collaborate Checklists 0/0 Tracking Linked Orders Timeline Profit…" at bounding box center [412, 364] width 787 height 655
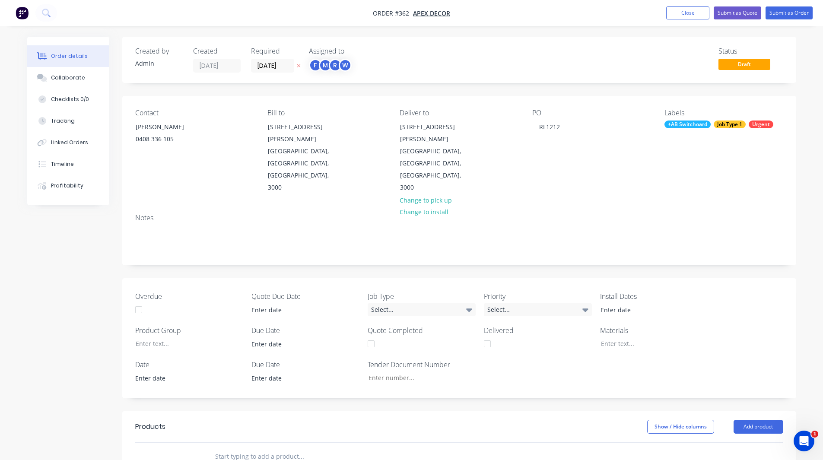
click at [722, 124] on div "Job Type 1" at bounding box center [730, 125] width 32 height 8
click at [701, 149] on input "Job Type 1" at bounding box center [736, 147] width 90 height 17
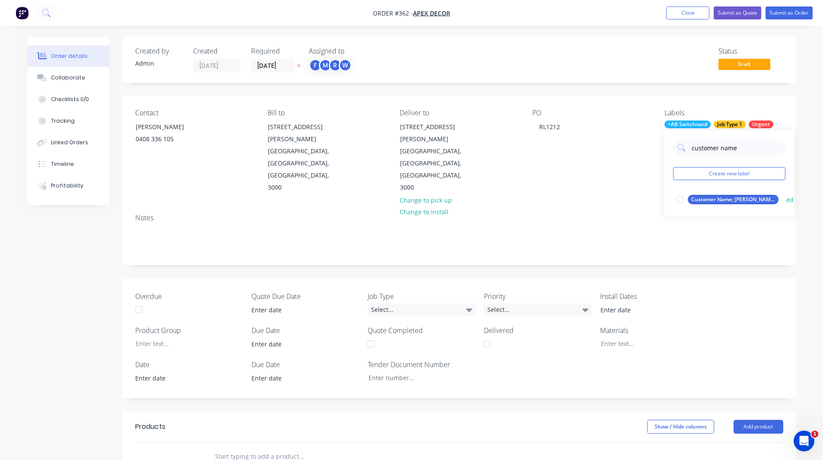
click at [682, 200] on div at bounding box center [680, 199] width 17 height 17
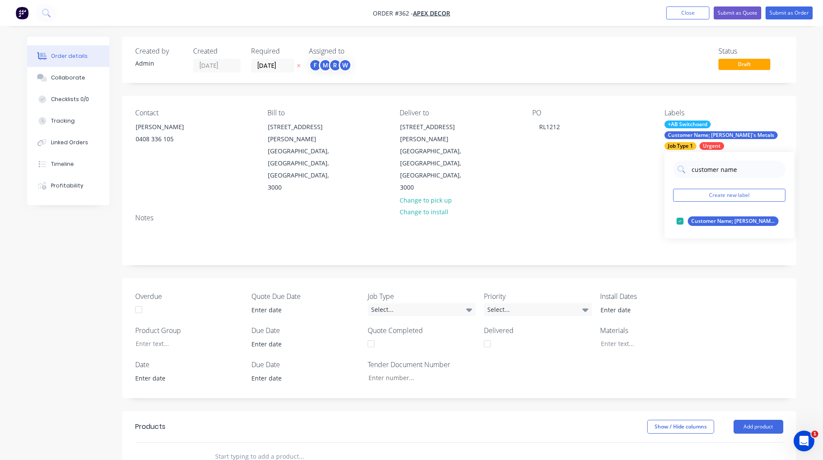
click at [814, 212] on div "Order details Collaborate Checklists 0/0 Tracking Linked Orders Timeline Profit…" at bounding box center [411, 346] width 823 height 692
click at [700, 149] on div "Urgent" at bounding box center [712, 146] width 25 height 8
click at [654, 278] on div "Overdue Quote Due Date Job Type Select... Priority Select... Install Dates Prod…" at bounding box center [459, 338] width 674 height 120
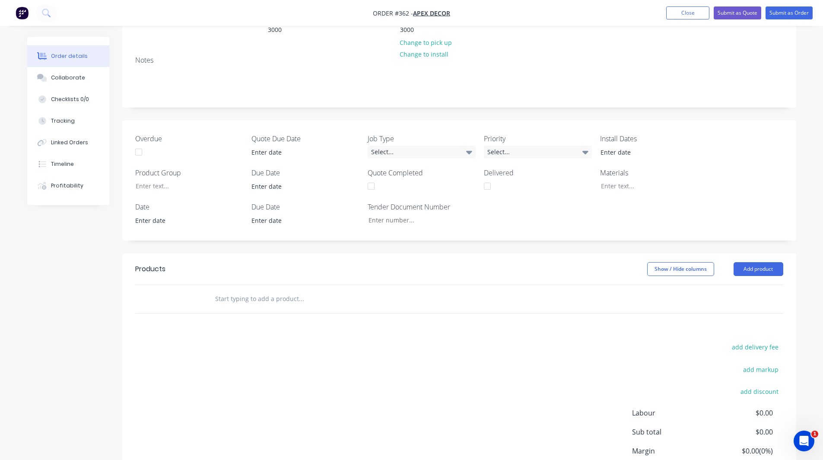
scroll to position [195, 0]
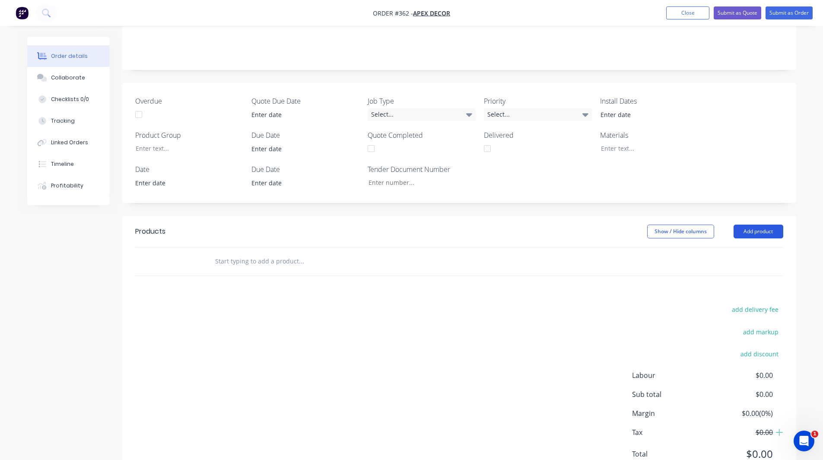
click at [753, 225] on button "Add product" at bounding box center [759, 232] width 50 height 14
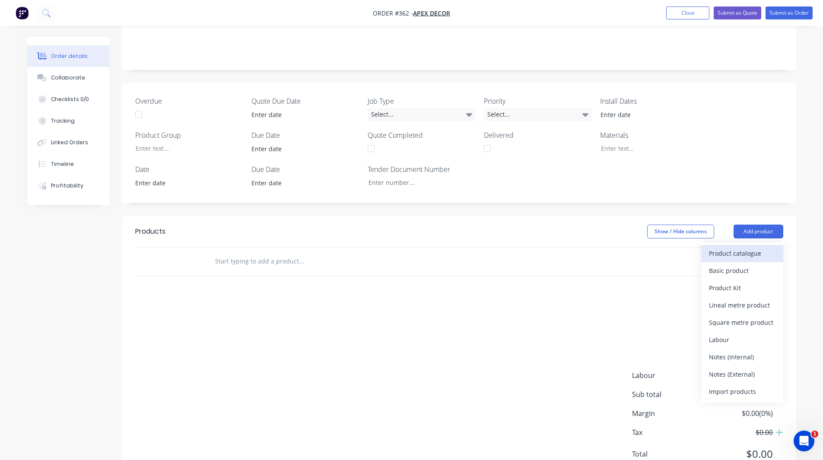
click at [723, 247] on div "Product catalogue" at bounding box center [742, 253] width 67 height 13
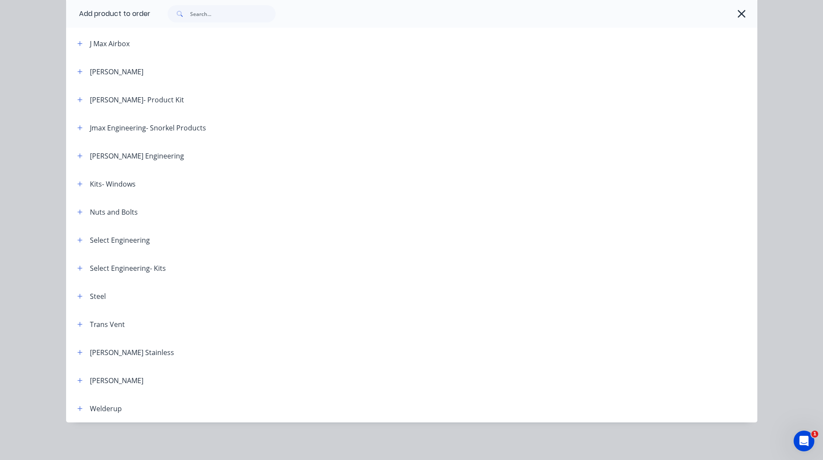
scroll to position [628, 0]
click at [78, 298] on icon "button" at bounding box center [79, 296] width 5 height 6
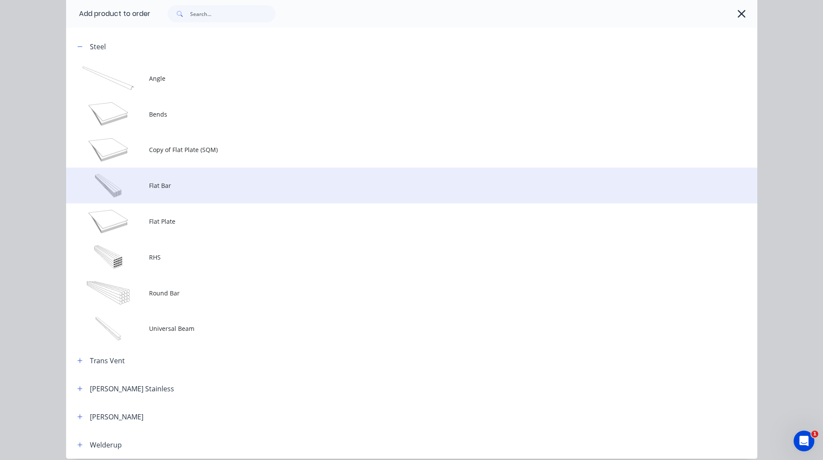
scroll to position [879, 0]
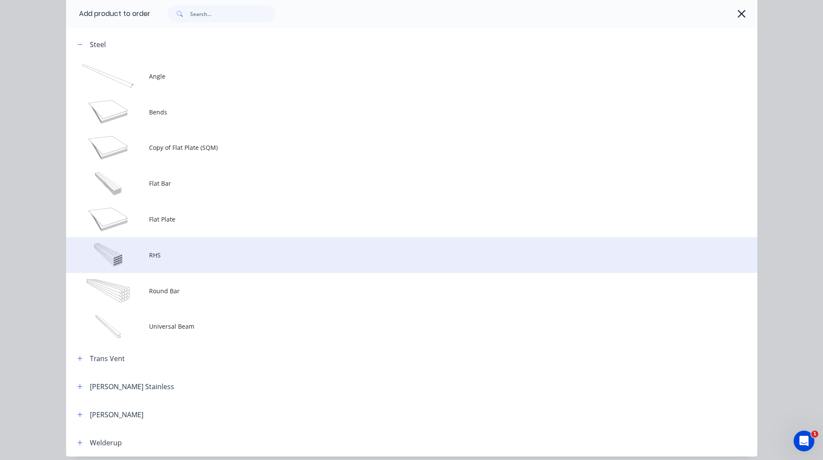
click at [172, 257] on span "RHS" at bounding box center [392, 255] width 487 height 9
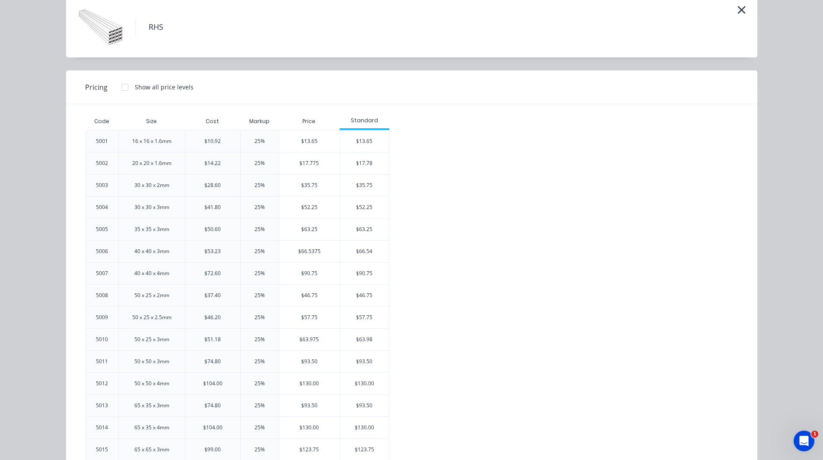
scroll to position [33, 0]
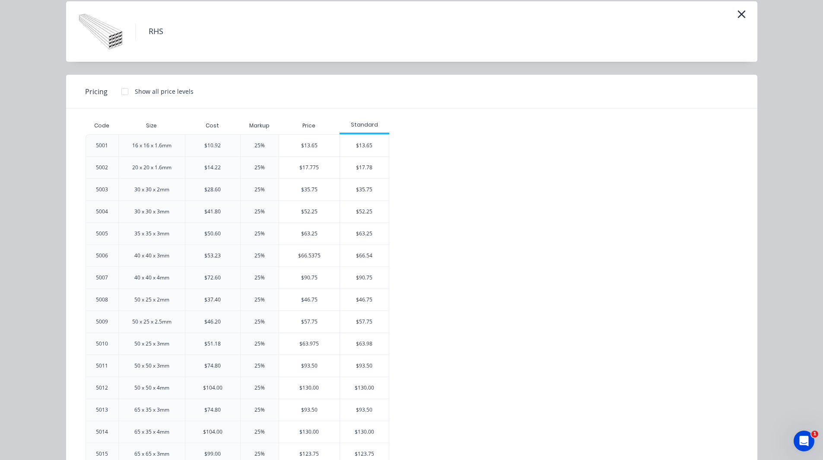
click at [144, 29] on h4 "RHS" at bounding box center [155, 31] width 41 height 16
click at [149, 91] on div "Show all price levels" at bounding box center [164, 91] width 59 height 9
click at [209, 147] on div "$10.92" at bounding box center [212, 146] width 16 height 8
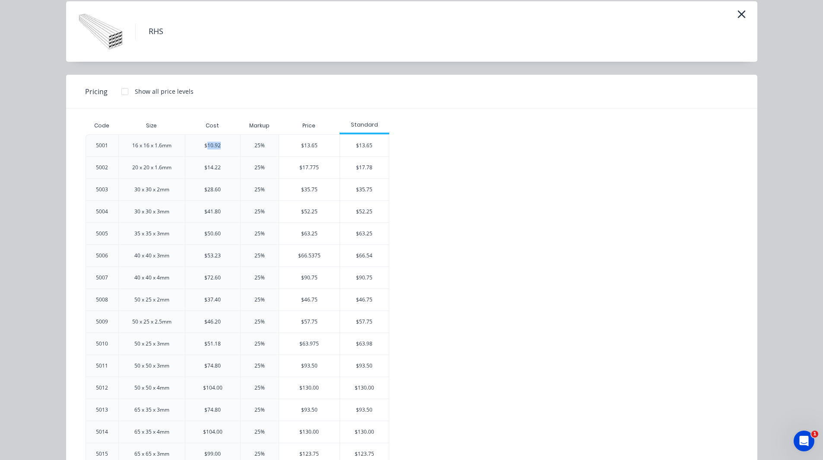
click at [209, 147] on div "$10.92" at bounding box center [212, 146] width 16 height 8
click at [255, 147] on div "25%" at bounding box center [260, 146] width 10 height 8
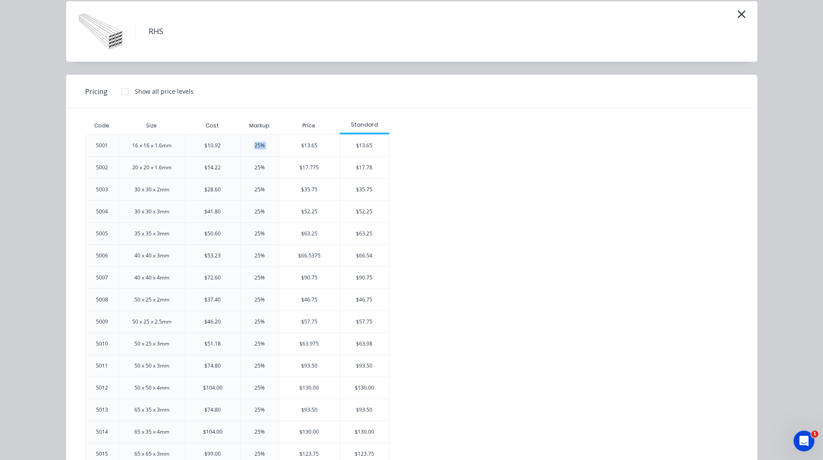
click at [255, 147] on div "25%" at bounding box center [260, 146] width 10 height 8
click at [374, 145] on div "$13.65" at bounding box center [364, 146] width 49 height 22
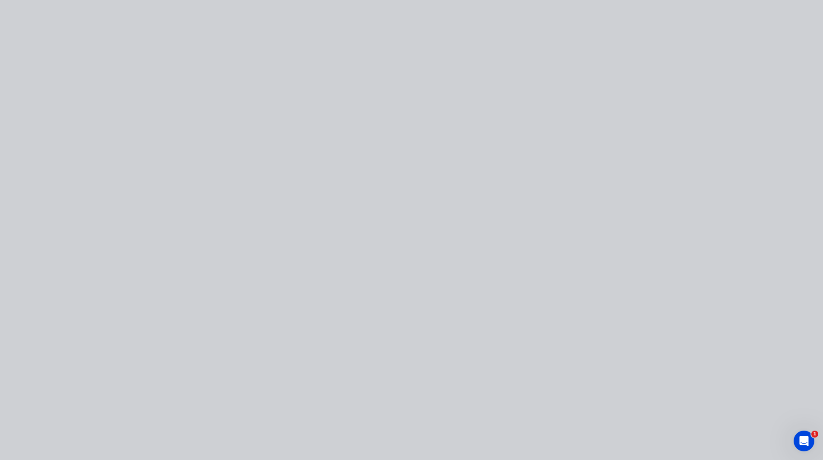
scroll to position [0, 0]
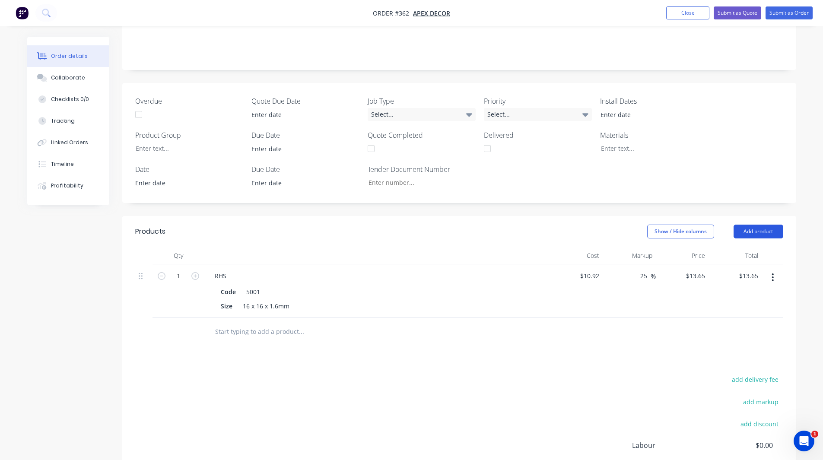
click at [766, 225] on button "Add product" at bounding box center [759, 232] width 50 height 14
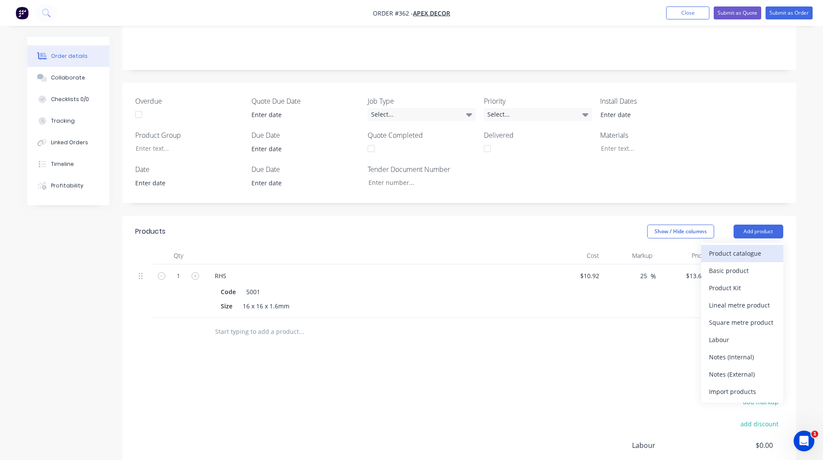
click at [752, 247] on div "Product catalogue" at bounding box center [742, 253] width 67 height 13
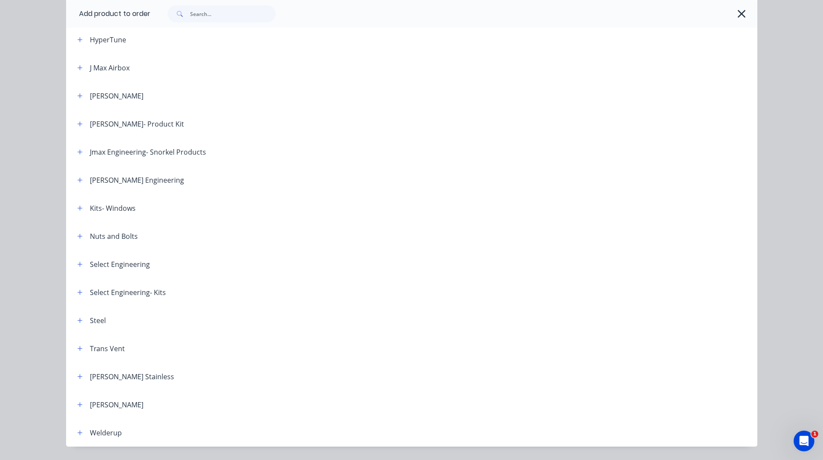
scroll to position [628, 0]
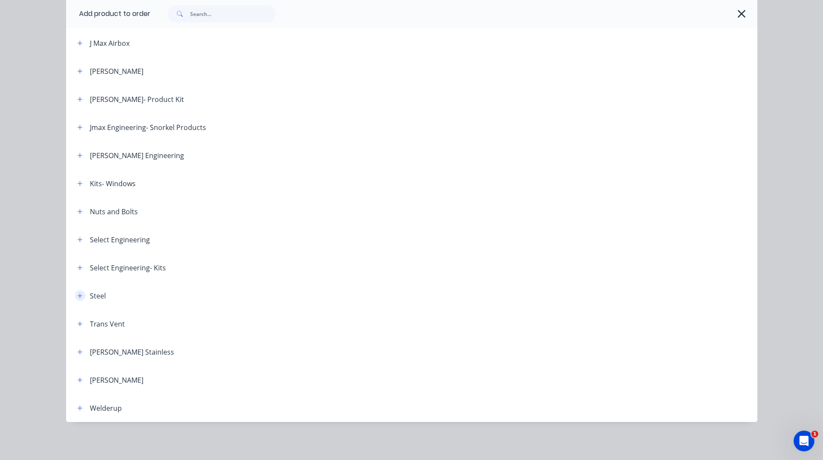
click at [77, 296] on icon "button" at bounding box center [79, 296] width 5 height 6
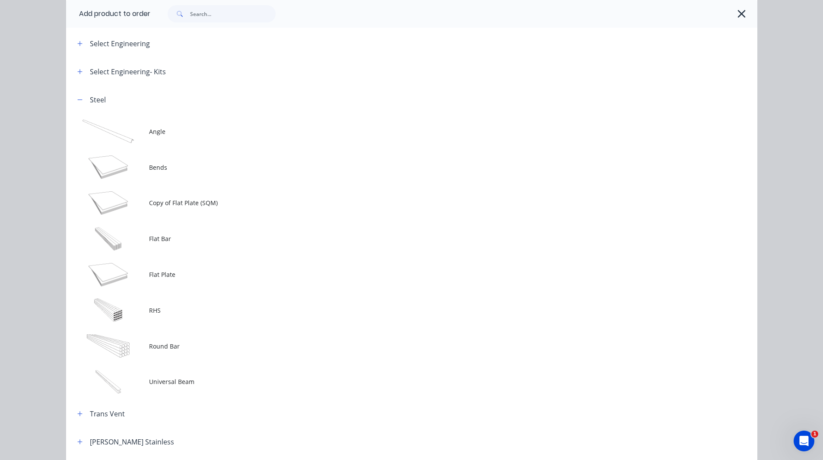
scroll to position [829, 0]
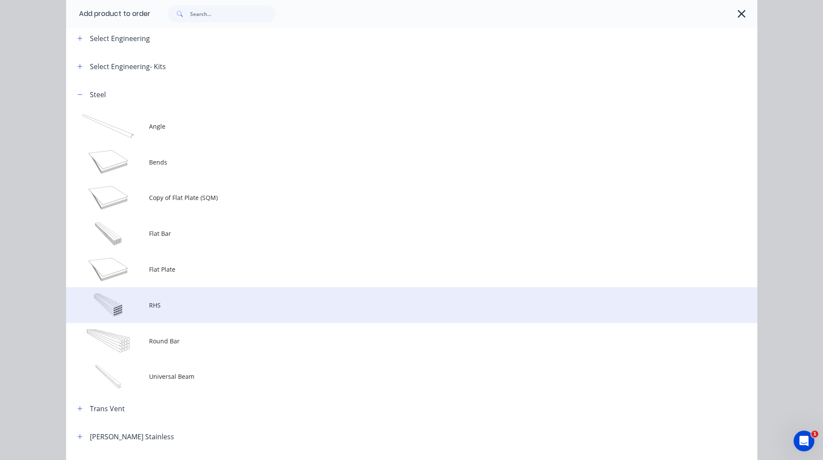
click at [133, 302] on td at bounding box center [107, 305] width 83 height 36
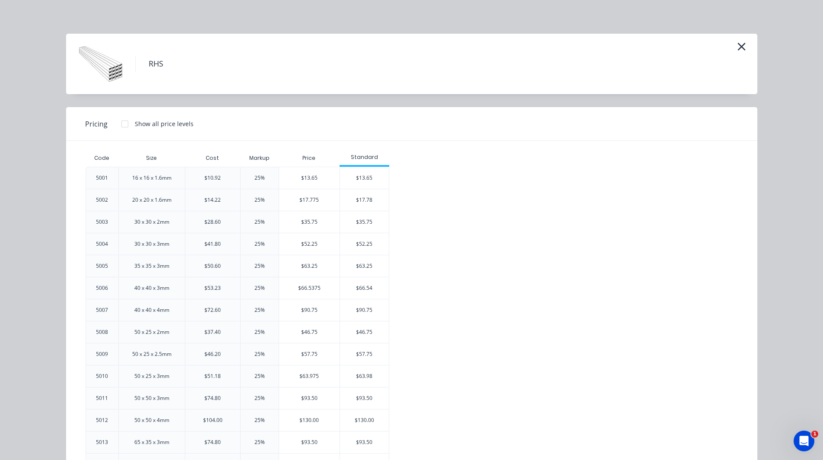
scroll to position [0, 0]
click at [742, 47] on icon "button" at bounding box center [741, 47] width 9 height 12
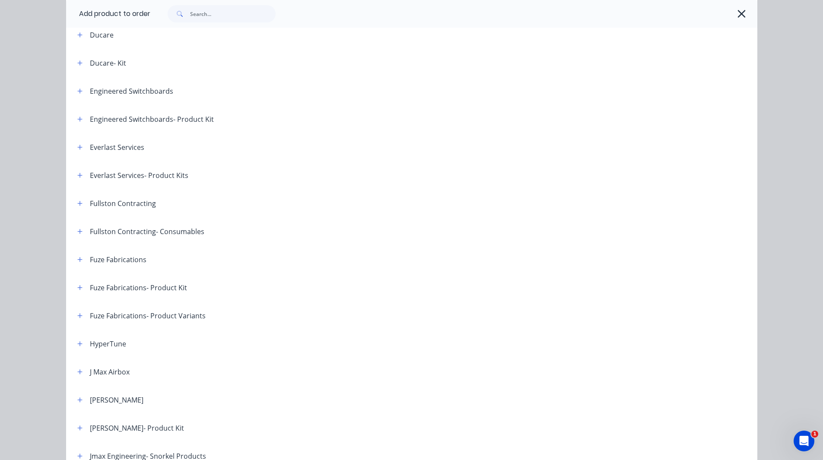
scroll to position [298, 0]
click at [77, 92] on icon "button" at bounding box center [79, 91] width 5 height 5
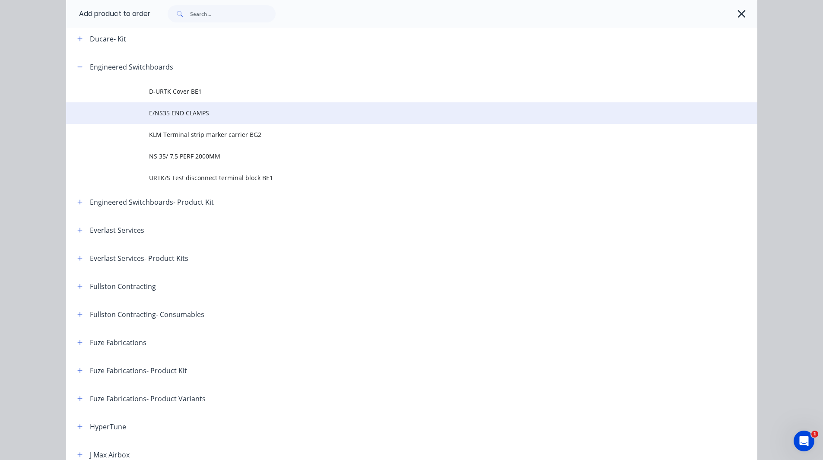
scroll to position [323, 0]
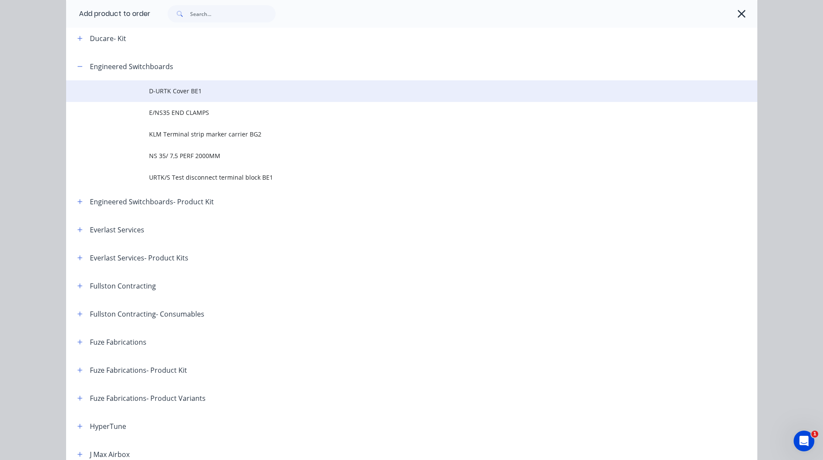
click at [170, 92] on span "D-URTK Cover BE1" at bounding box center [392, 90] width 487 height 9
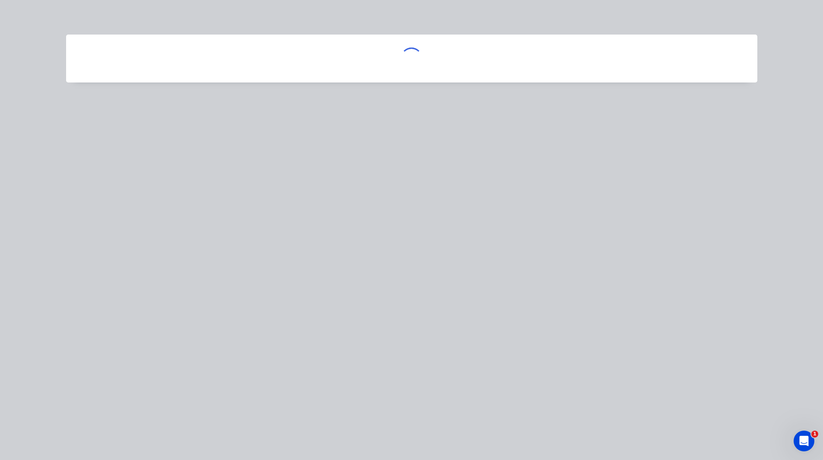
scroll to position [0, 0]
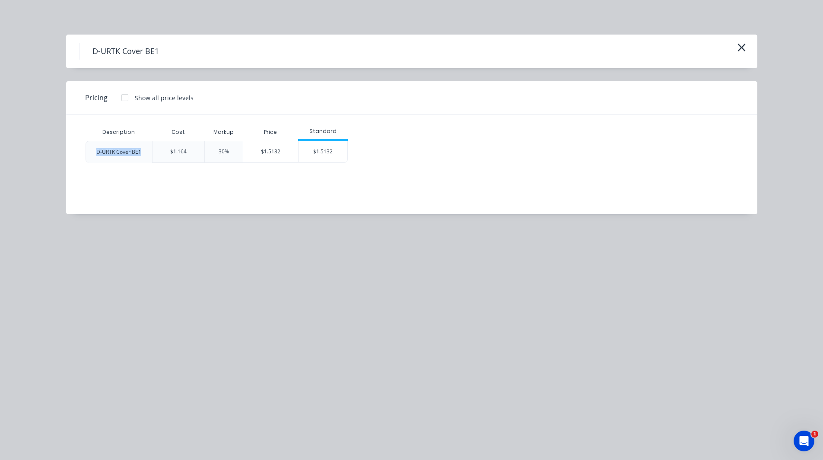
drag, startPoint x: 94, startPoint y: 151, endPoint x: 146, endPoint y: 155, distance: 51.6
click at [146, 155] on div "D-URTK Cover BE1" at bounding box center [118, 152] width 59 height 22
click at [123, 193] on div "Description Cost Markup Price Standard D-URTK Cover BE1 $1.164 30% $1.5132 $1.5…" at bounding box center [405, 158] width 679 height 86
click at [737, 48] on icon "button" at bounding box center [741, 47] width 9 height 12
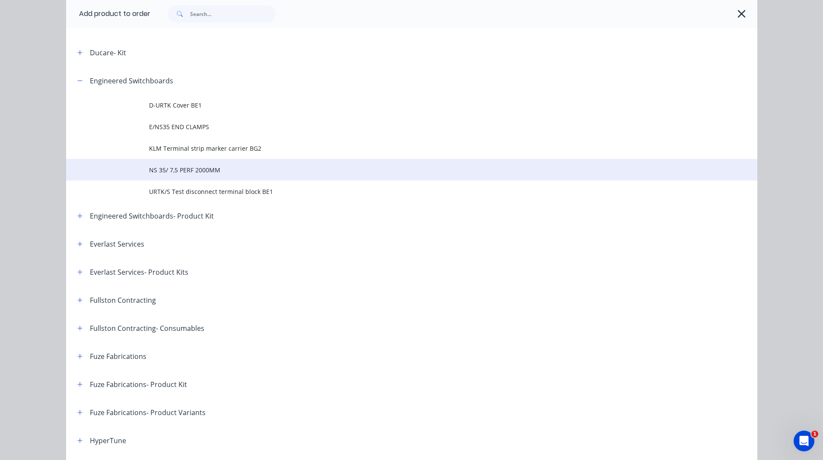
scroll to position [309, 0]
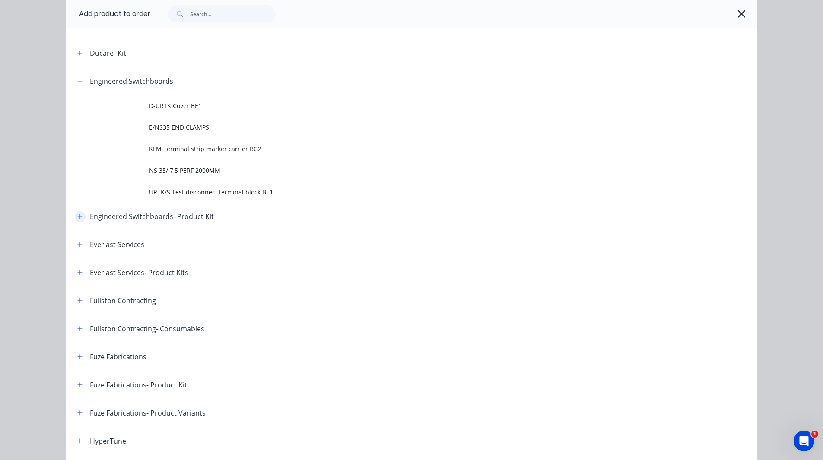
click at [77, 218] on icon "button" at bounding box center [79, 217] width 5 height 6
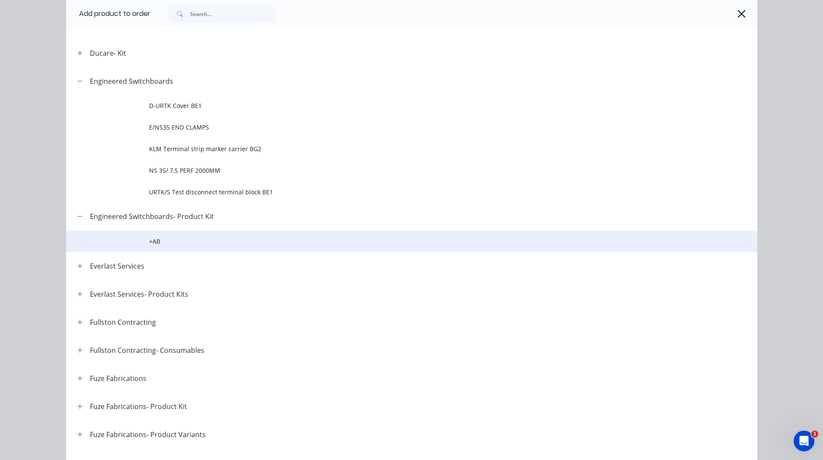
click at [154, 240] on span "+AB" at bounding box center [392, 241] width 487 height 9
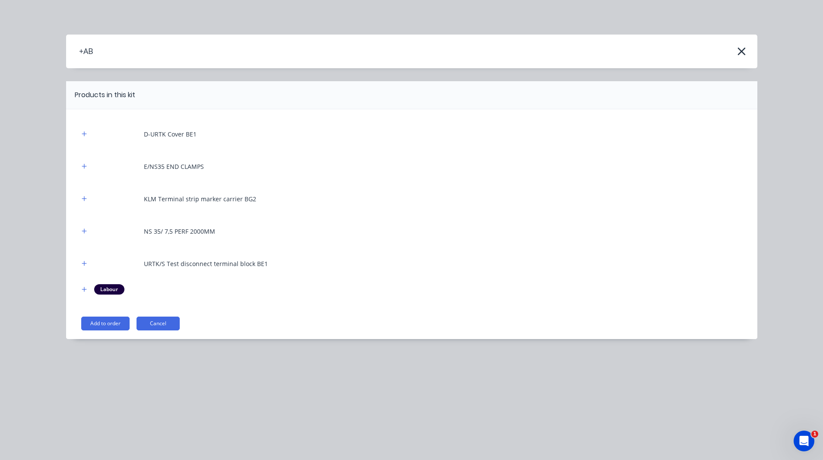
scroll to position [223, 0]
click at [86, 134] on icon "button" at bounding box center [84, 134] width 5 height 6
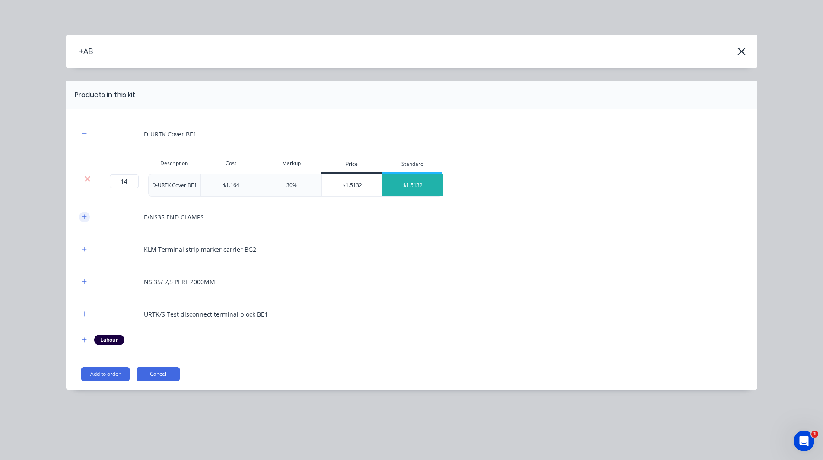
click at [85, 219] on icon "button" at bounding box center [84, 217] width 5 height 6
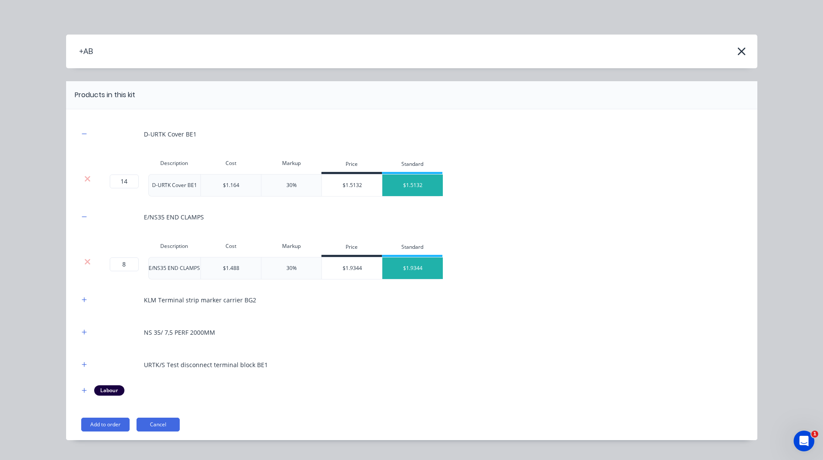
scroll to position [18, 0]
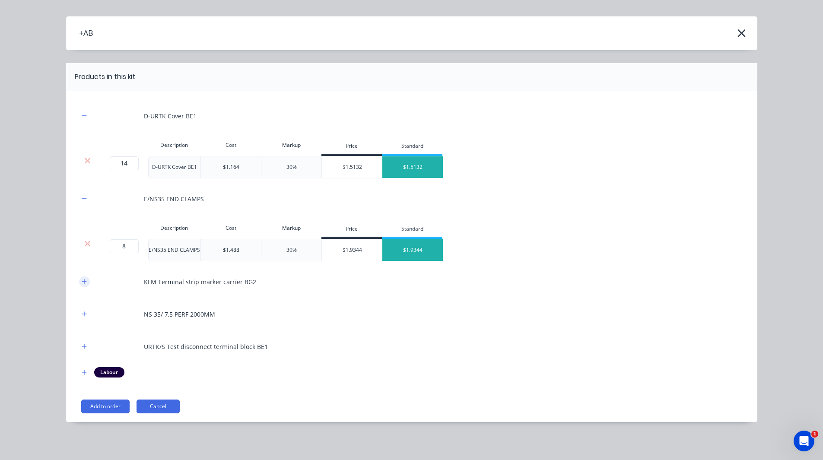
click at [82, 281] on icon "button" at bounding box center [84, 282] width 5 height 6
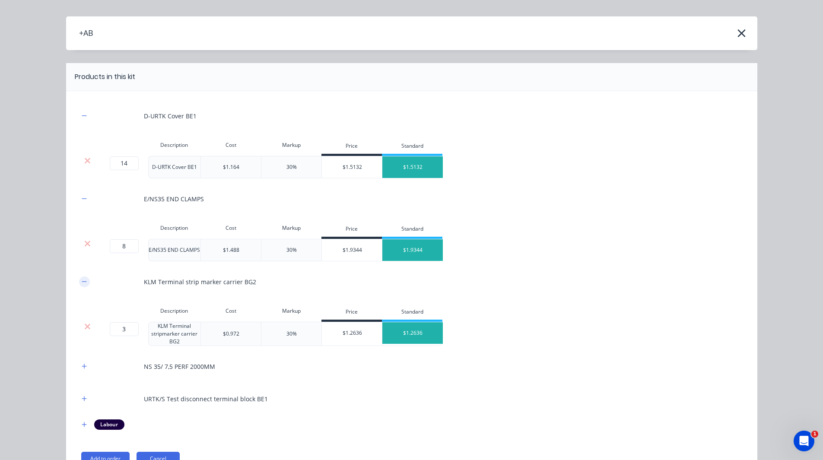
scroll to position [70, 0]
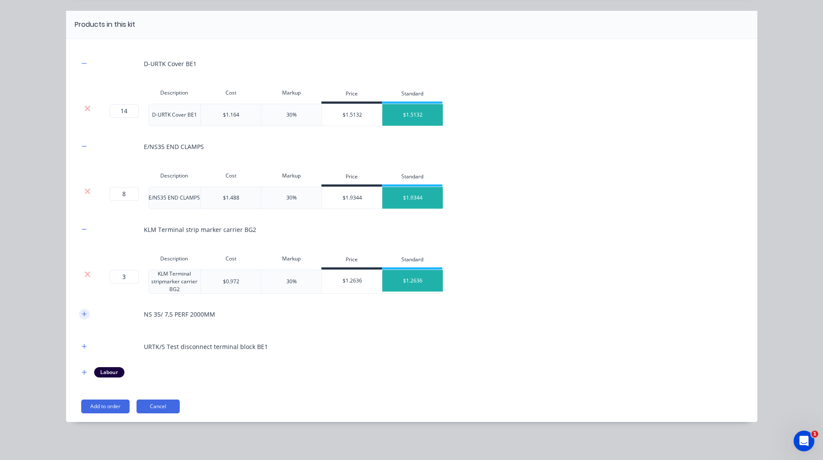
click at [82, 315] on icon "button" at bounding box center [84, 314] width 5 height 5
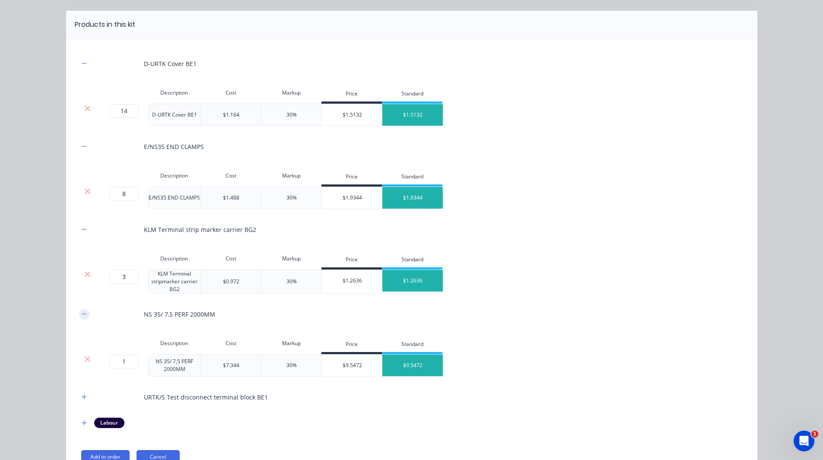
scroll to position [121, 0]
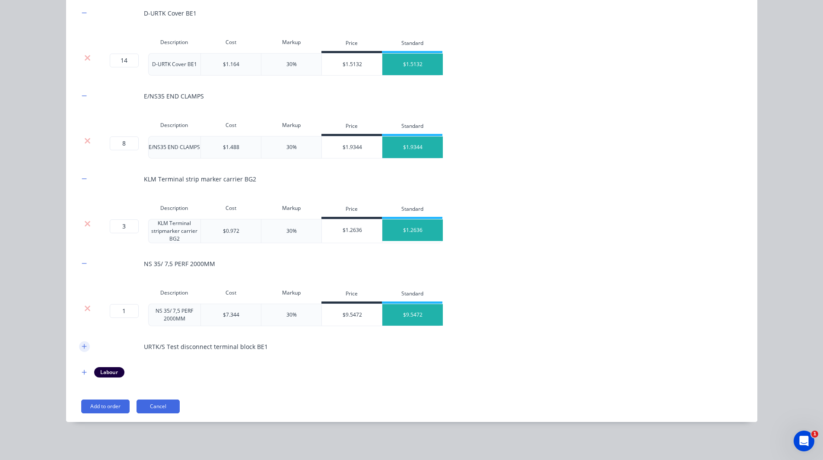
click at [82, 346] on icon "button" at bounding box center [84, 347] width 5 height 6
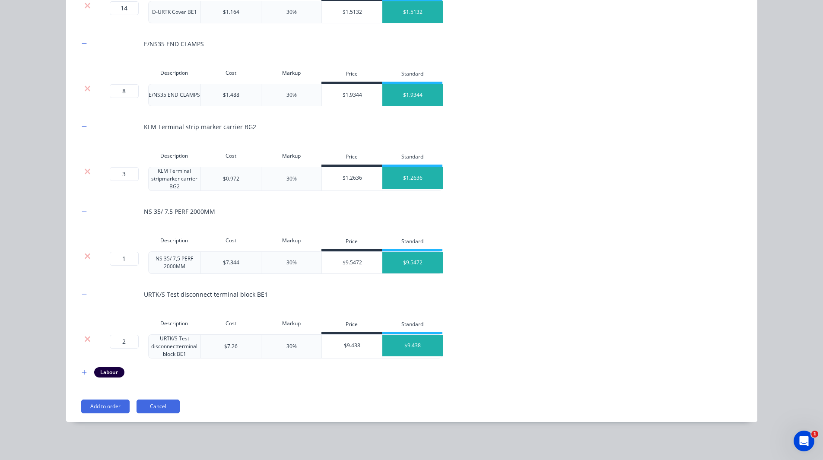
scroll to position [220, 0]
click at [82, 373] on icon "button" at bounding box center [84, 372] width 5 height 5
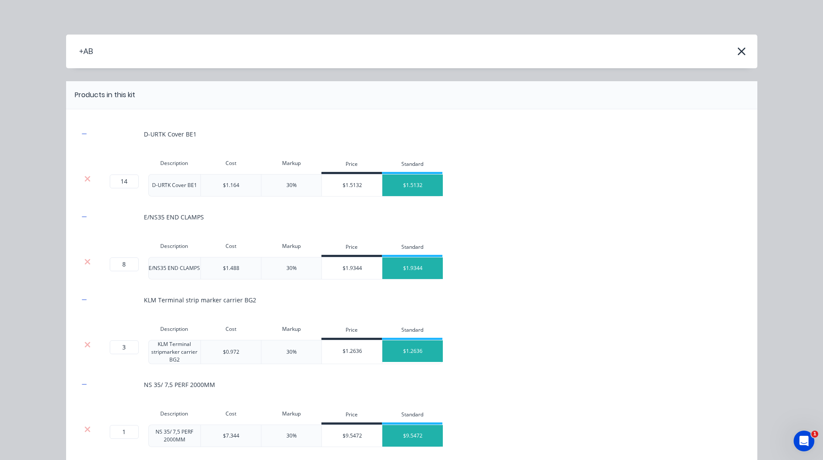
scroll to position [215, 0]
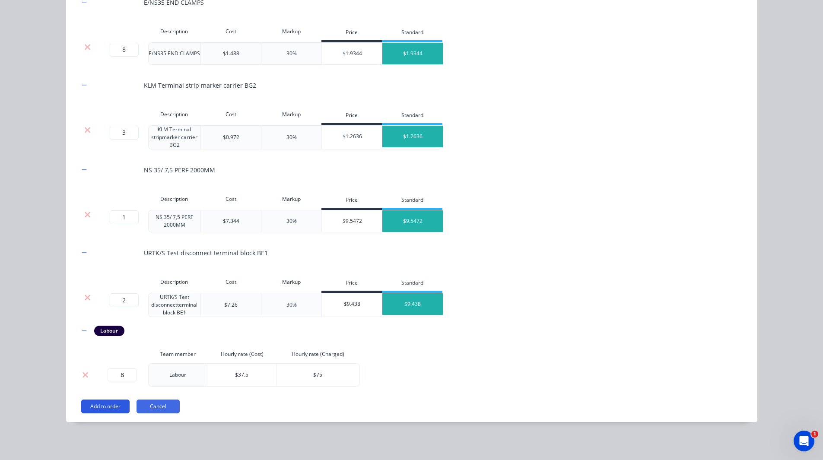
click at [106, 408] on button "Add to order" at bounding box center [105, 407] width 48 height 14
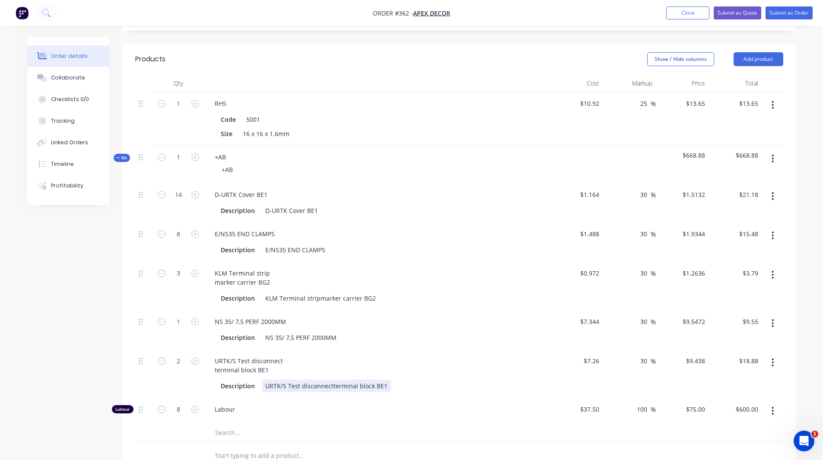
scroll to position [369, 0]
click at [179, 150] on input "1" at bounding box center [178, 156] width 22 height 13
click at [102, 288] on div "Created by Admin Created [DATE] Required [DATE] Assigned to F M R W Status Draf…" at bounding box center [411, 179] width 769 height 1022
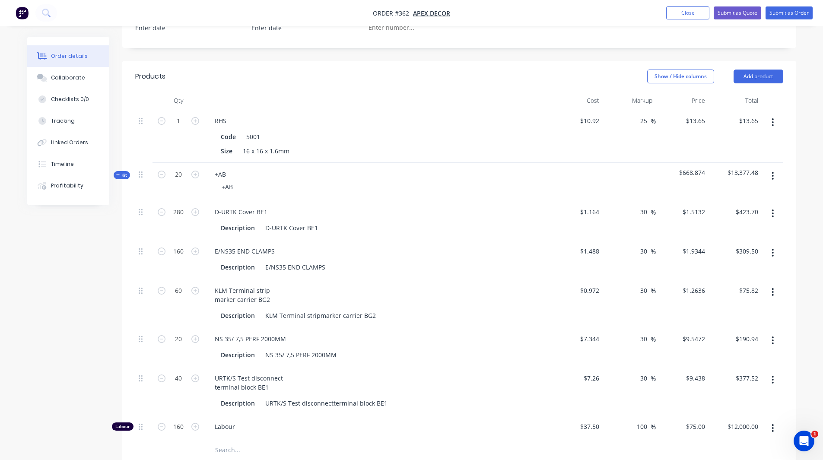
scroll to position [350, 0]
click at [775, 206] on button "button" at bounding box center [773, 214] width 20 height 16
click at [726, 265] on div "Delete" at bounding box center [742, 271] width 67 height 13
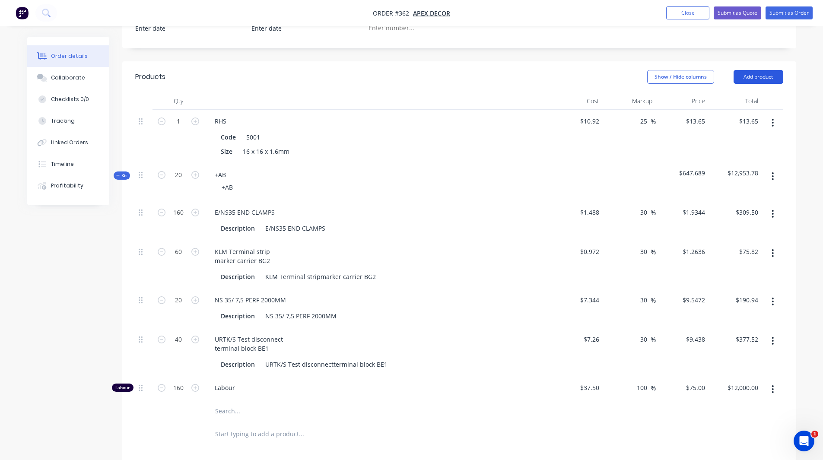
click at [757, 70] on button "Add product" at bounding box center [759, 77] width 50 height 14
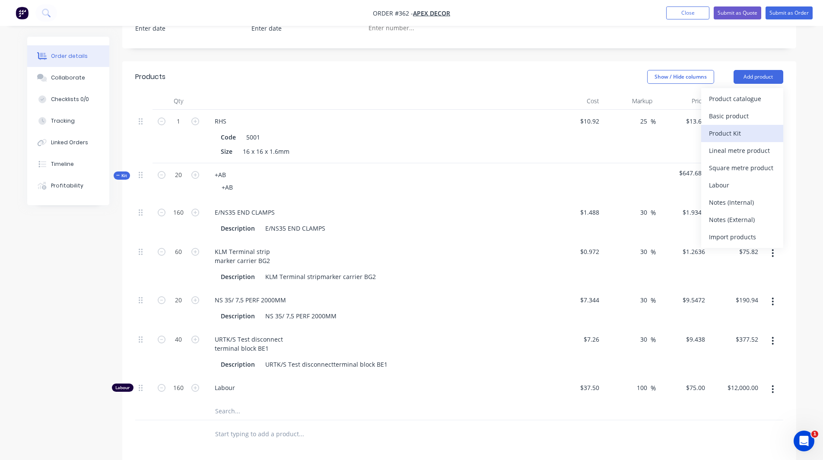
click at [729, 127] on div "Product Kit" at bounding box center [742, 133] width 67 height 13
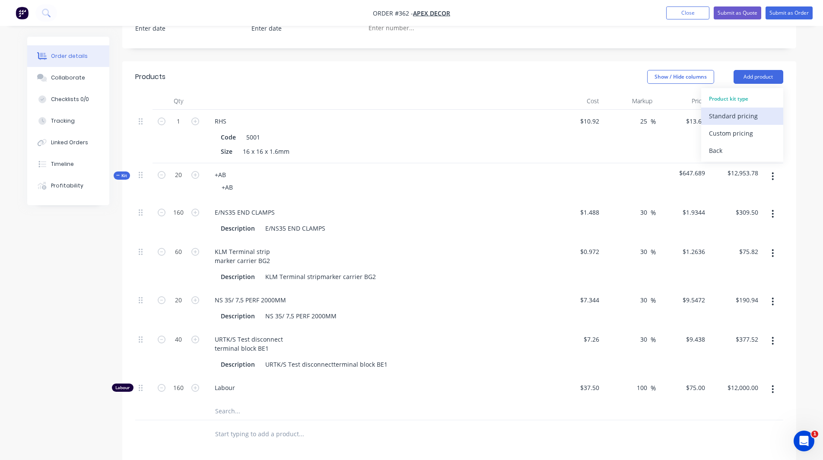
click at [723, 110] on div "Standard pricing" at bounding box center [742, 116] width 67 height 13
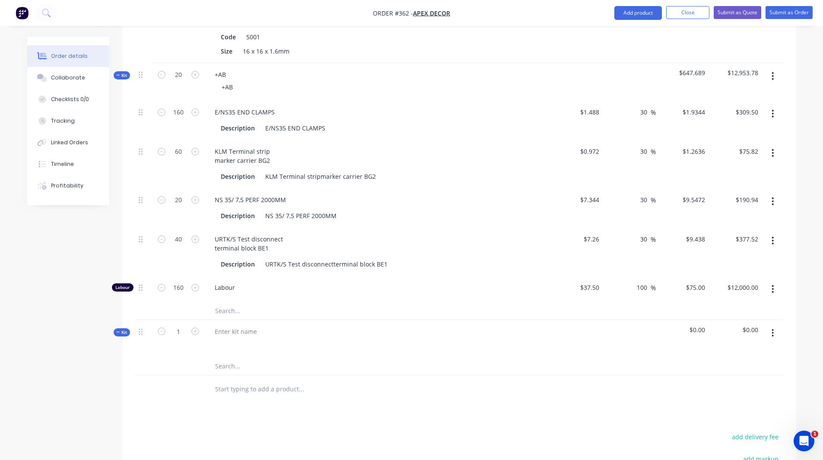
scroll to position [452, 0]
click at [236, 324] on div at bounding box center [236, 330] width 56 height 13
click at [776, 324] on button "button" at bounding box center [773, 332] width 20 height 16
click at [733, 366] on div "Add product to kit" at bounding box center [742, 372] width 67 height 13
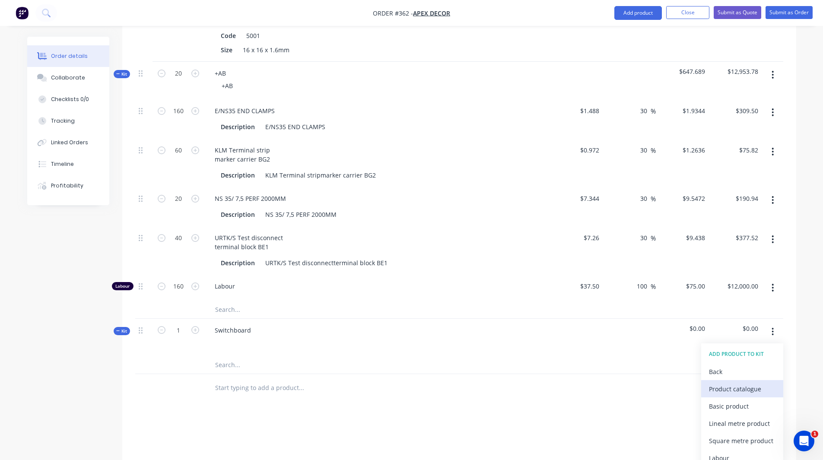
click at [731, 383] on div "Product catalogue" at bounding box center [742, 389] width 67 height 13
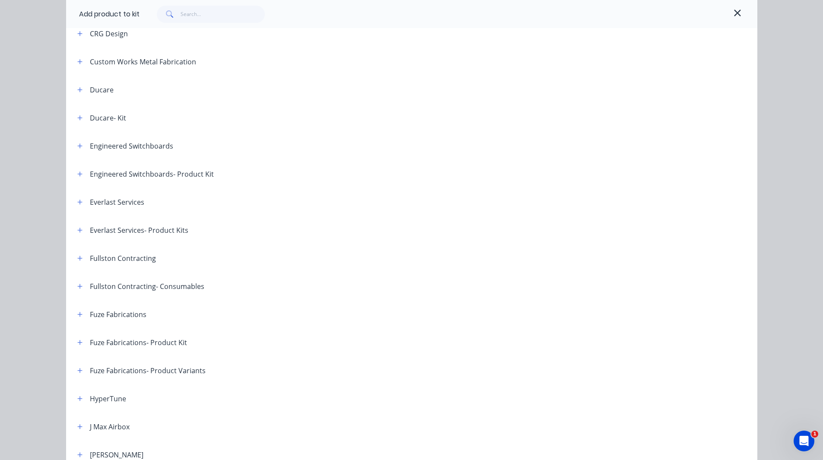
scroll to position [245, 0]
click at [77, 147] on icon "button" at bounding box center [79, 146] width 5 height 6
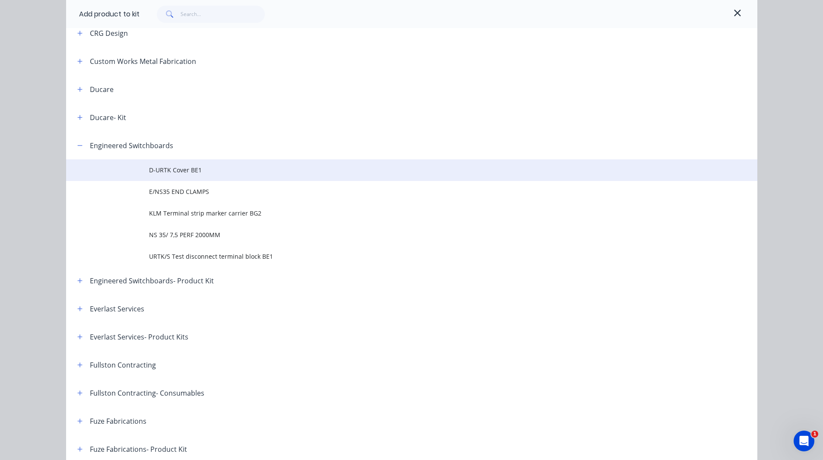
click at [145, 169] on td at bounding box center [107, 170] width 83 height 22
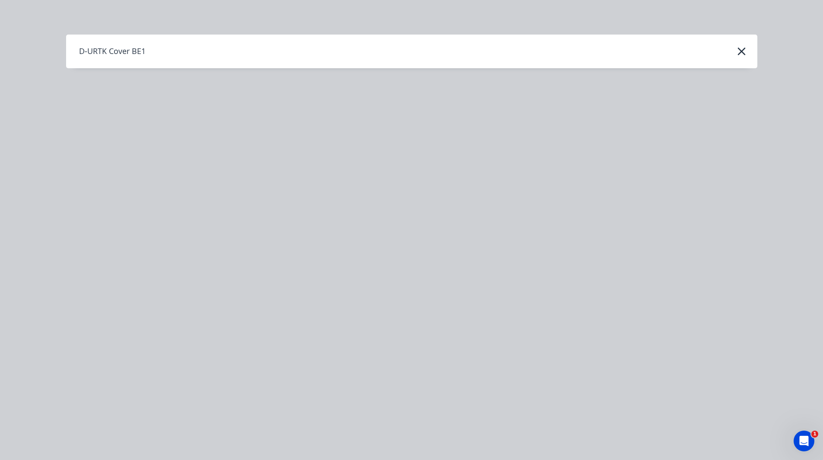
scroll to position [0, 0]
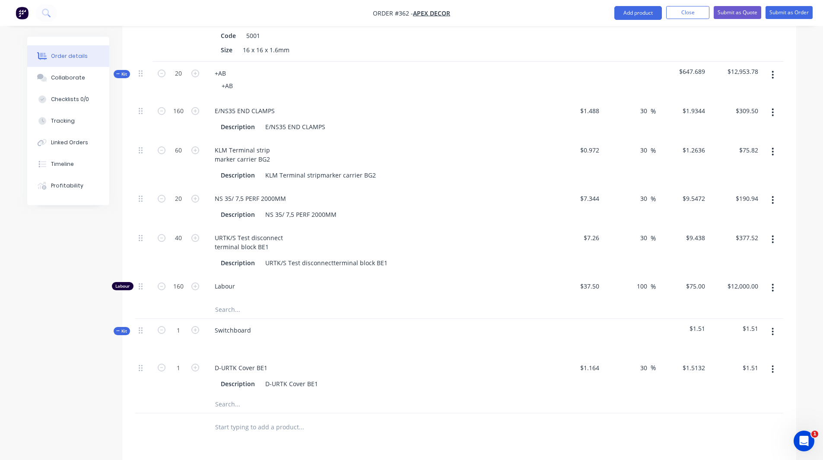
click at [772, 327] on icon "button" at bounding box center [773, 332] width 2 height 10
click at [735, 366] on div "Add product to kit" at bounding box center [742, 372] width 67 height 13
click at [732, 383] on div "Product catalogue" at bounding box center [742, 389] width 67 height 13
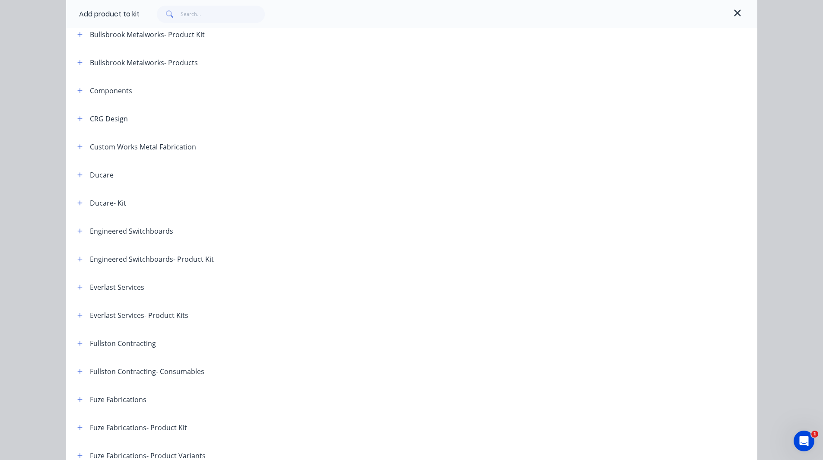
scroll to position [159, 0]
click at [77, 231] on icon "button" at bounding box center [79, 230] width 5 height 5
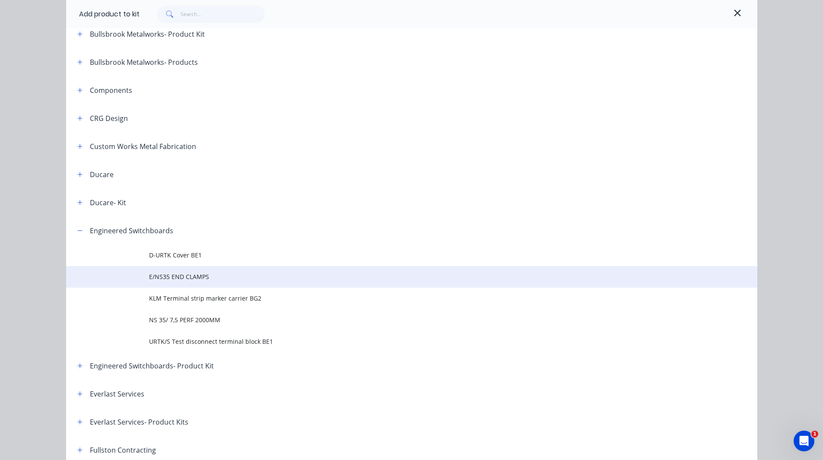
click at [139, 278] on td at bounding box center [107, 277] width 83 height 22
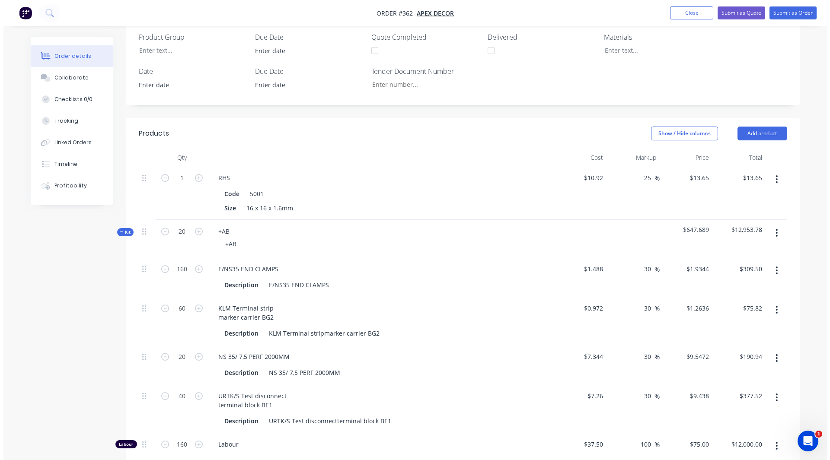
scroll to position [295, 0]
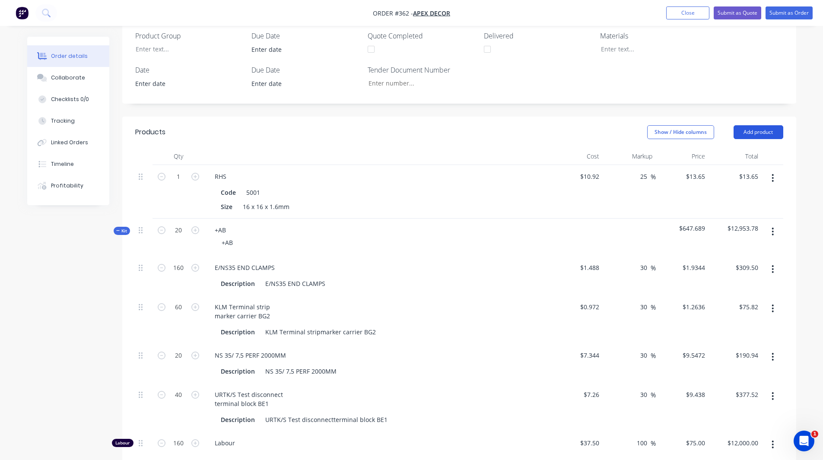
click at [758, 125] on button "Add product" at bounding box center [759, 132] width 50 height 14
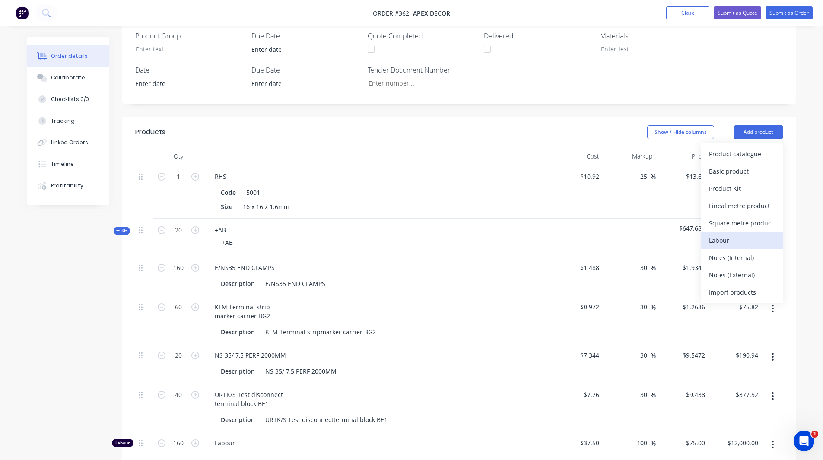
click at [739, 234] on div "Labour" at bounding box center [742, 240] width 67 height 13
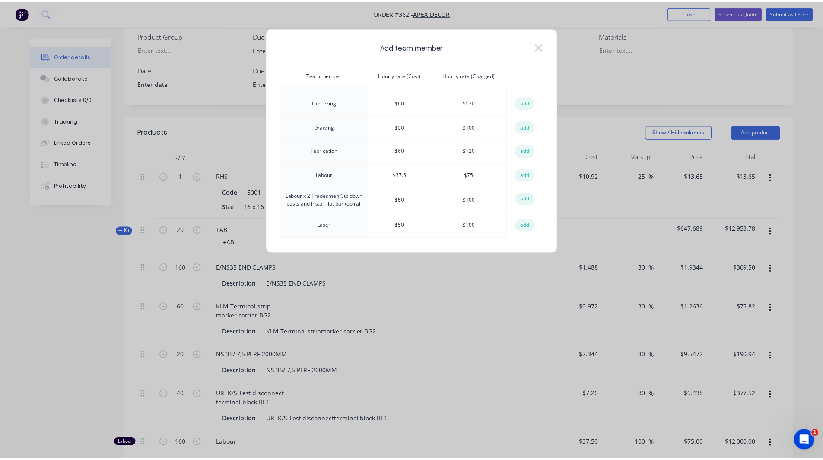
scroll to position [66, 0]
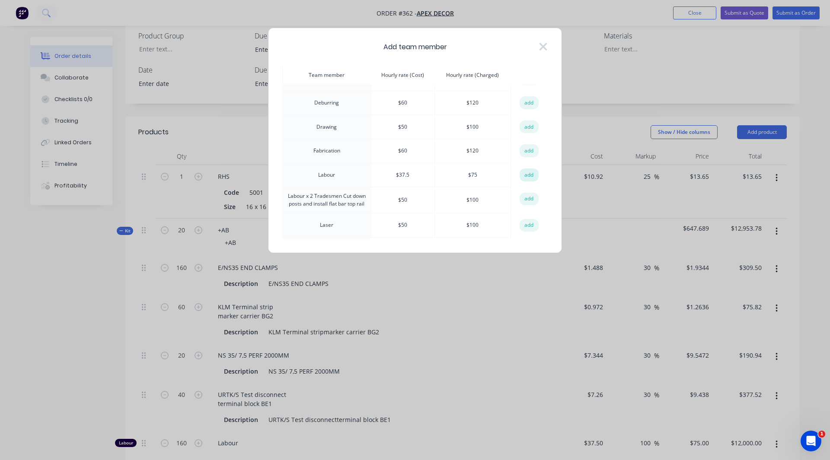
click at [522, 175] on button "add" at bounding box center [528, 175] width 19 height 13
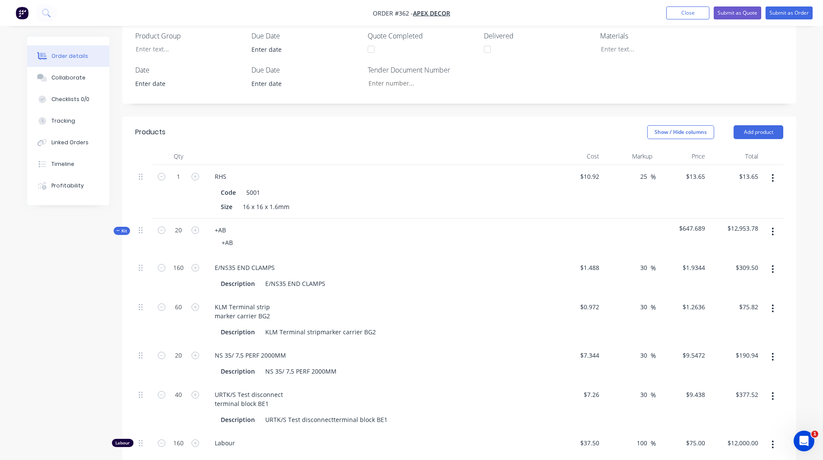
scroll to position [581, 0]
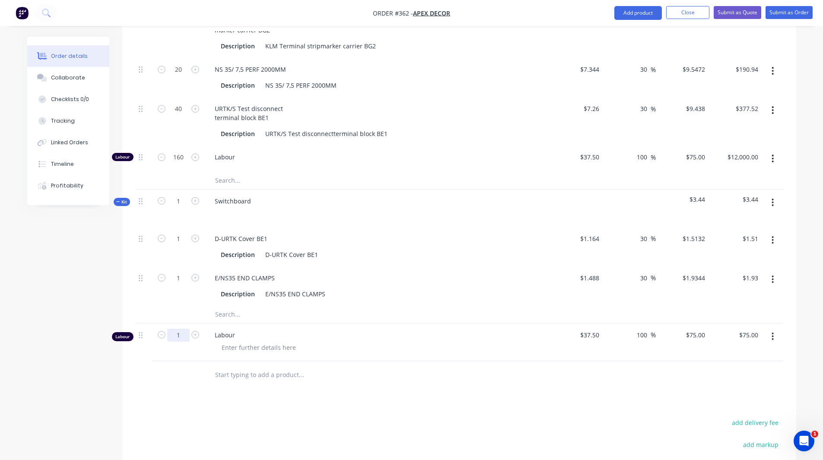
click at [175, 329] on input "1" at bounding box center [178, 335] width 22 height 13
click at [87, 362] on div "Created by Admin Created [DATE] Required [DATE] Assigned to F M R W Status Draf…" at bounding box center [411, 33] width 769 height 1154
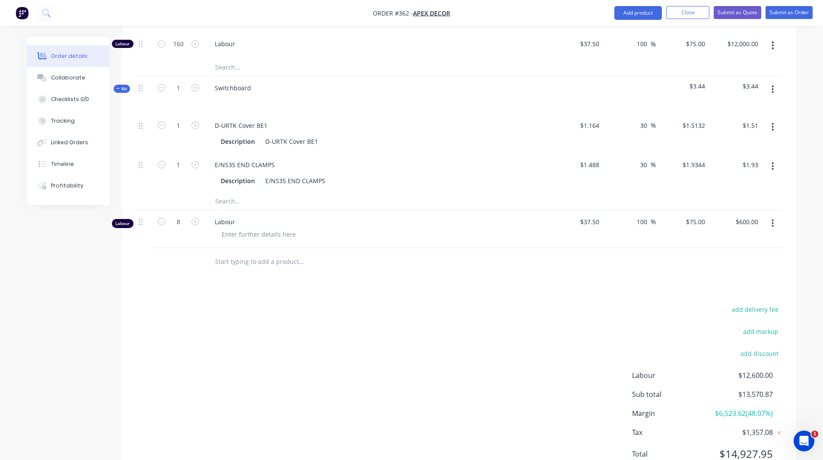
click at [725, 408] on span "$6,523.62 ( 48.07 %)" at bounding box center [741, 413] width 64 height 10
click at [749, 370] on span "$12,600.00" at bounding box center [741, 375] width 64 height 10
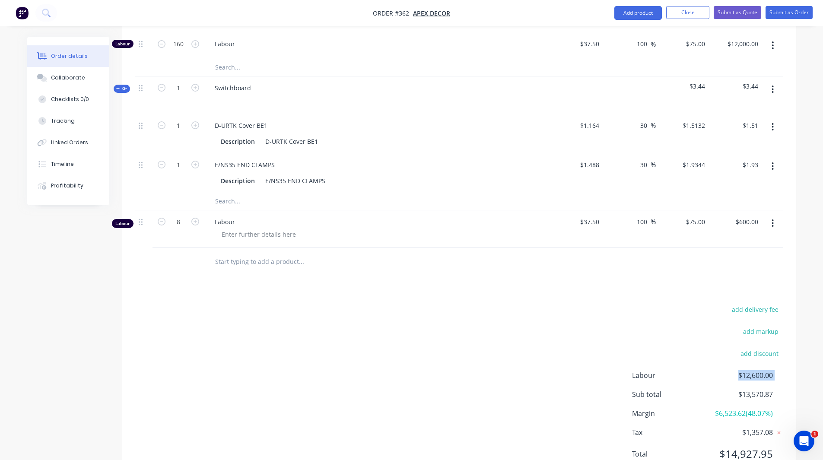
click at [749, 370] on span "$12,600.00" at bounding box center [741, 375] width 64 height 10
click at [746, 446] on span "$14,927.95" at bounding box center [741, 454] width 64 height 16
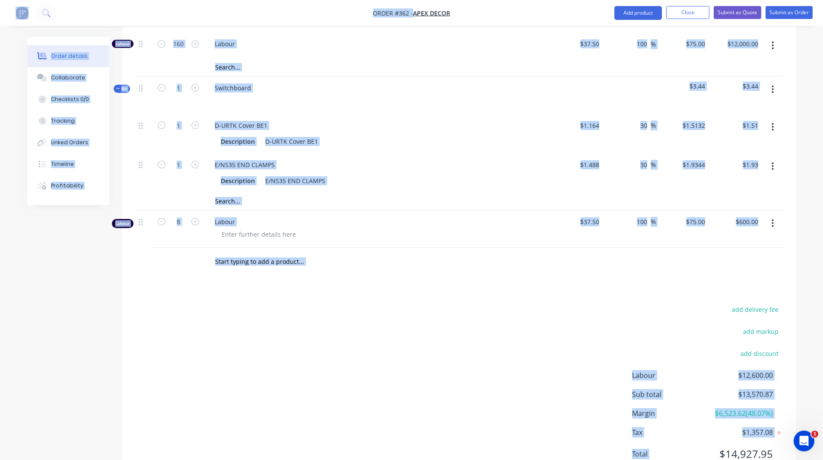
click at [746, 446] on span "$14,927.95" at bounding box center [741, 454] width 64 height 16
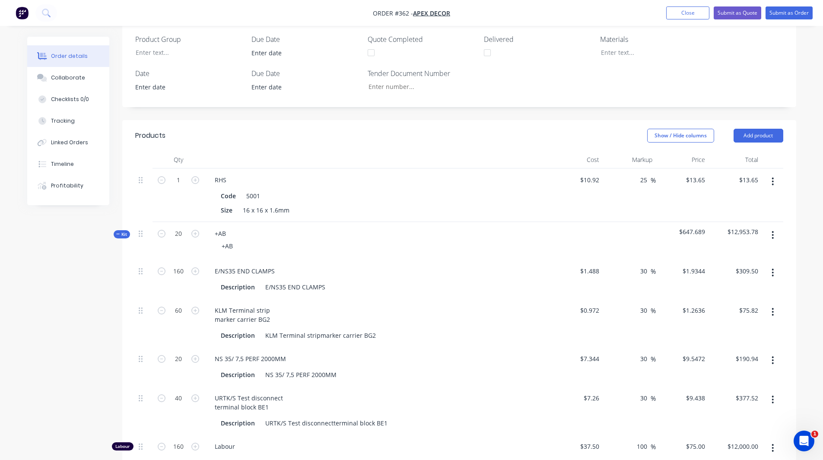
scroll to position [291, 0]
click at [753, 129] on button "Add product" at bounding box center [759, 136] width 50 height 14
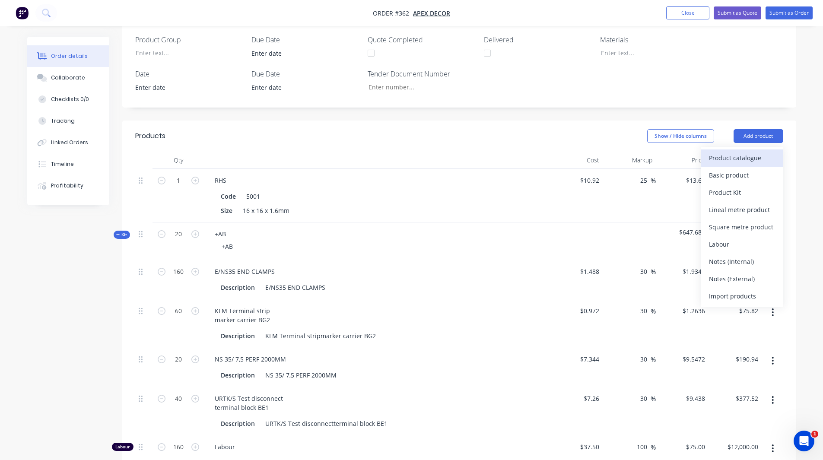
click at [740, 152] on div "Product catalogue" at bounding box center [742, 158] width 67 height 13
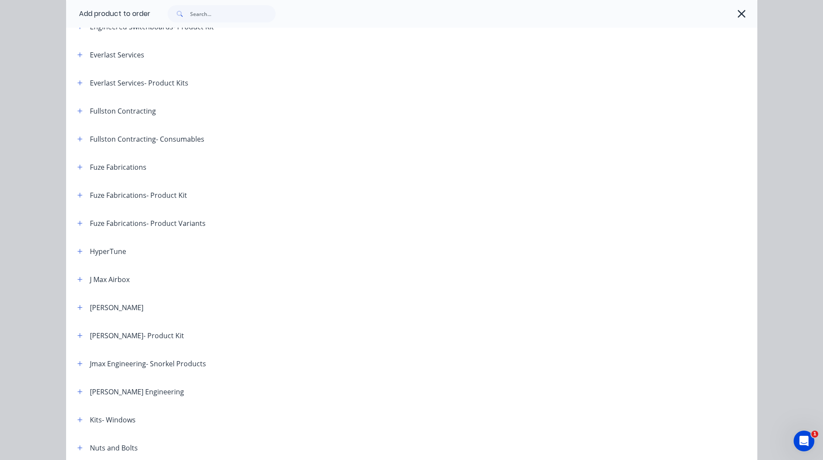
scroll to position [475, 0]
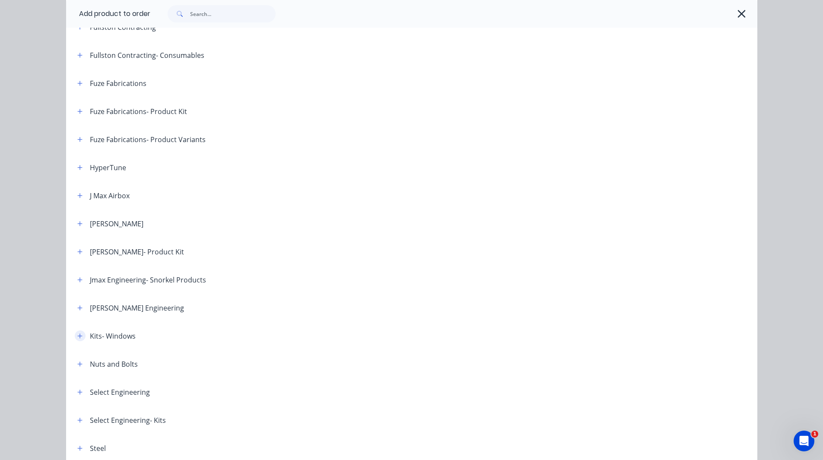
click at [77, 337] on icon "button" at bounding box center [79, 336] width 5 height 6
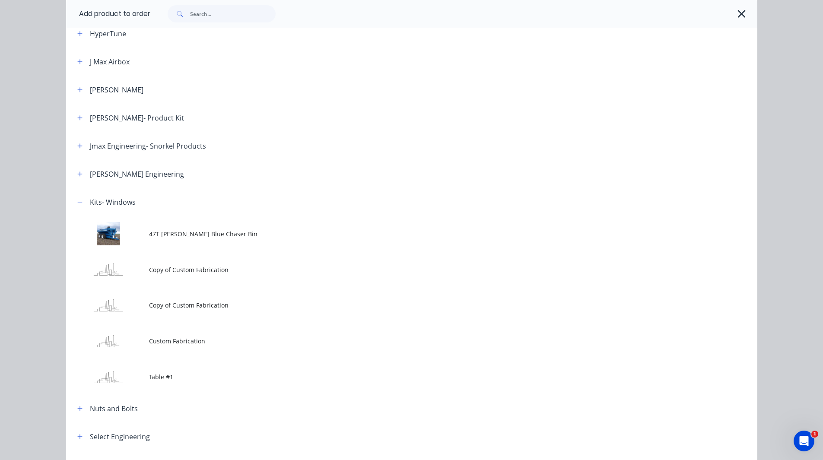
scroll to position [645, 0]
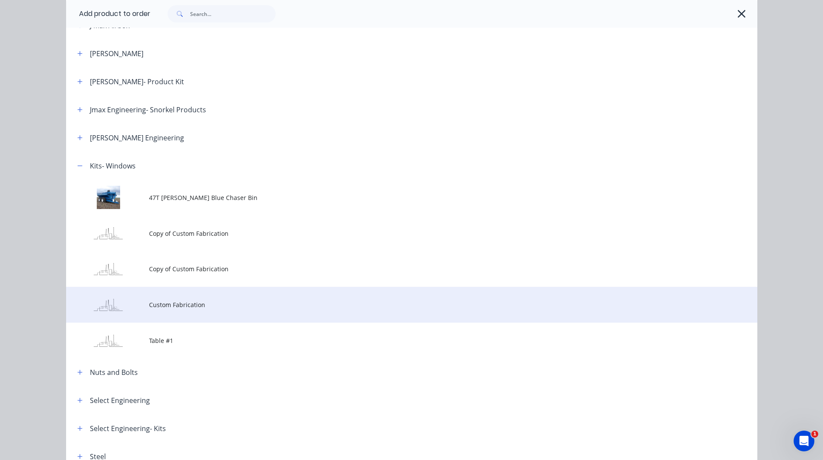
click at [139, 306] on td at bounding box center [107, 305] width 83 height 36
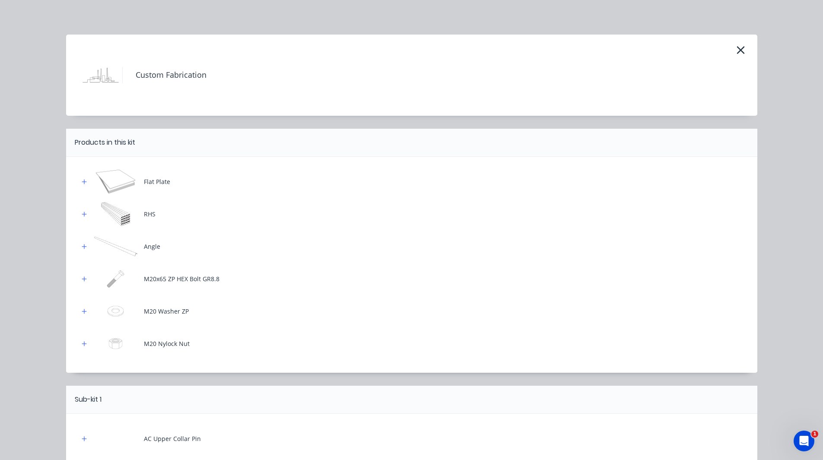
scroll to position [73, 0]
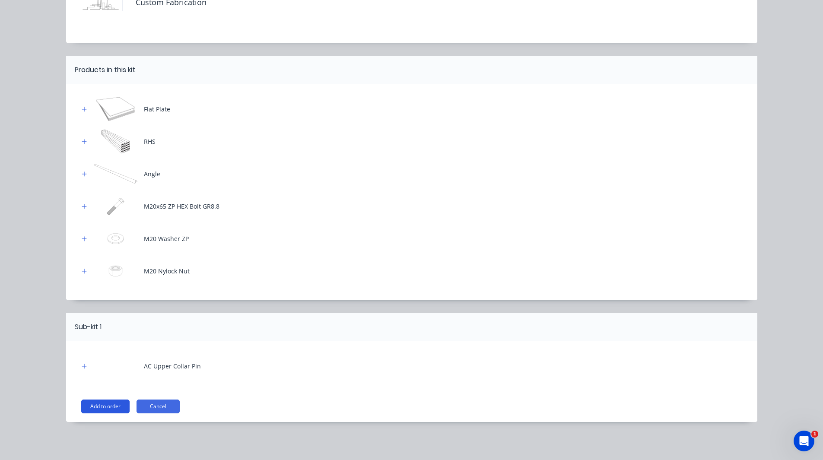
click at [111, 405] on button "Add to order" at bounding box center [105, 407] width 48 height 14
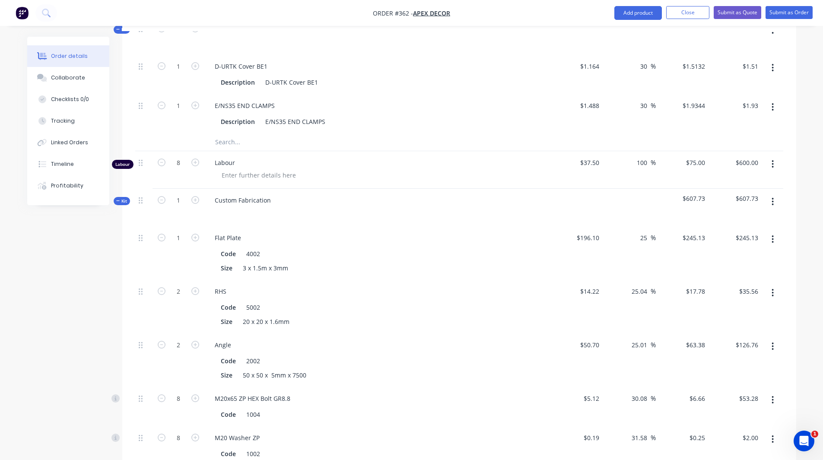
scroll to position [749, 0]
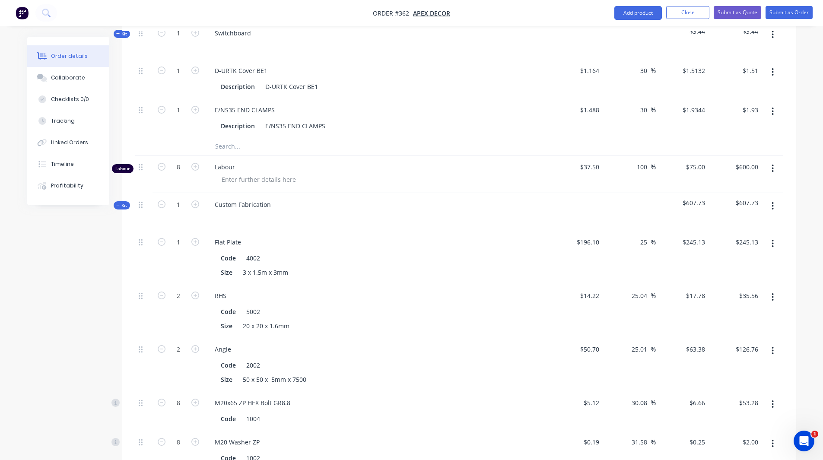
click at [771, 198] on button "button" at bounding box center [773, 206] width 20 height 16
click at [725, 274] on div "Delete" at bounding box center [742, 280] width 67 height 13
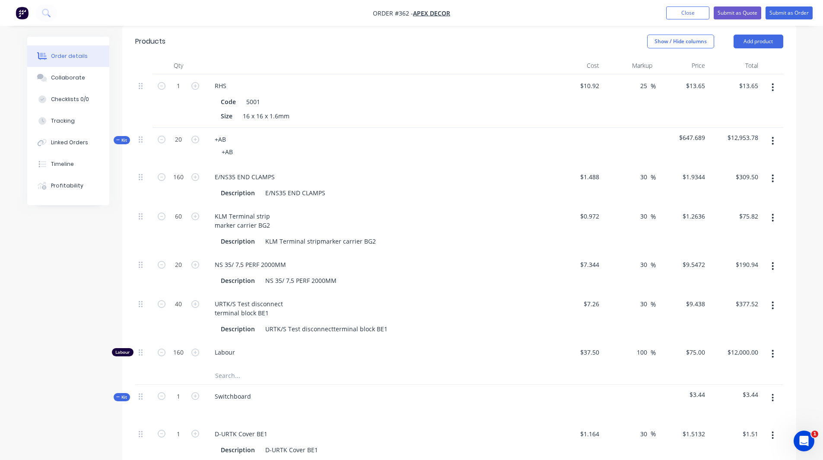
scroll to position [390, 0]
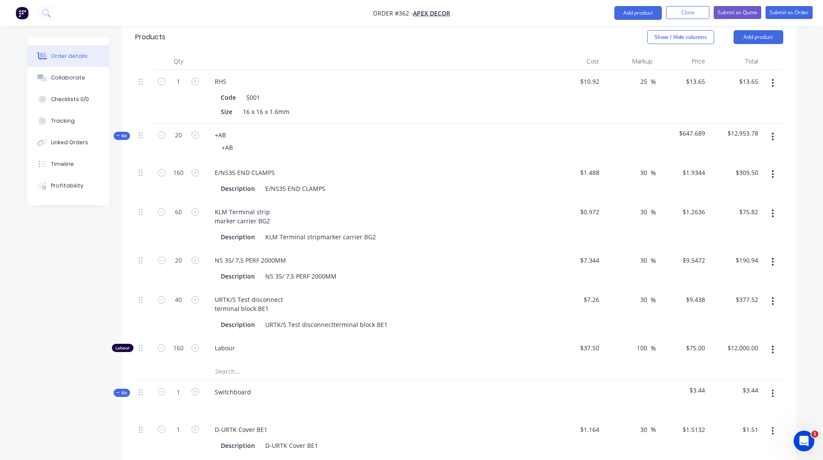
click at [772, 389] on icon "button" at bounding box center [773, 394] width 2 height 10
click at [774, 390] on icon "button" at bounding box center [773, 394] width 2 height 8
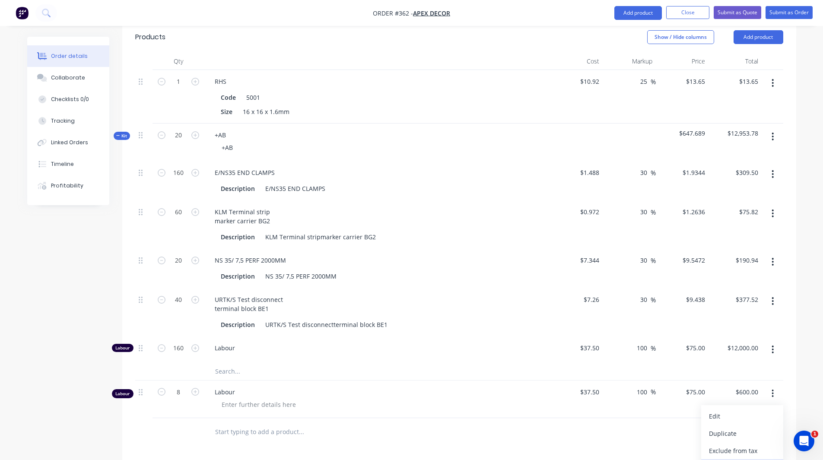
click at [729, 453] on div "Delete" at bounding box center [742, 468] width 67 height 13
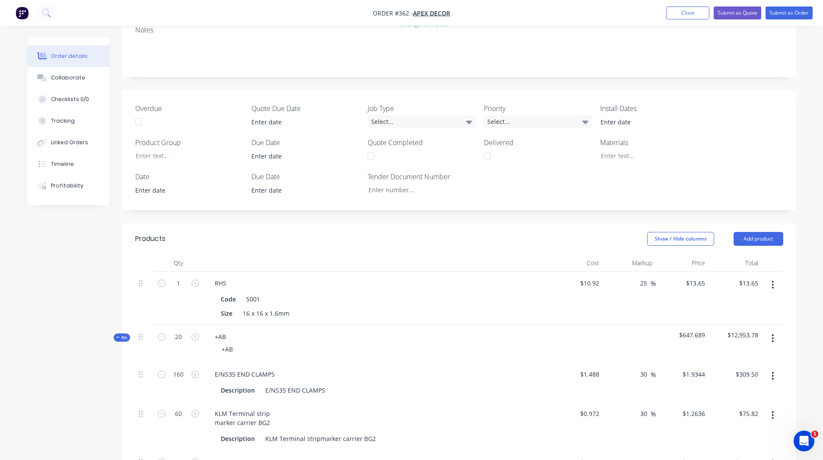
scroll to position [237, 0]
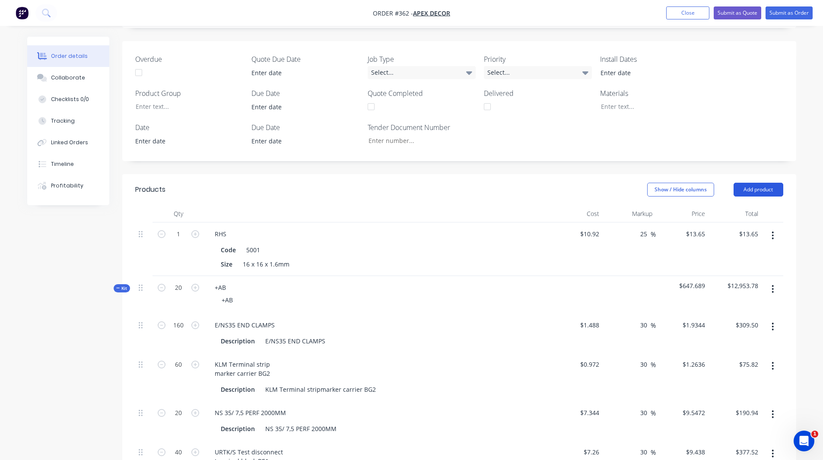
click at [754, 183] on button "Add product" at bounding box center [759, 190] width 50 height 14
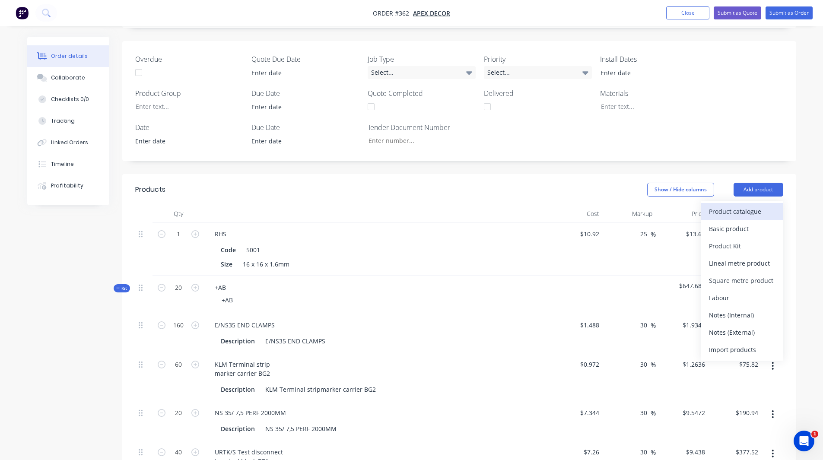
click at [736, 205] on div "Product catalogue" at bounding box center [742, 211] width 67 height 13
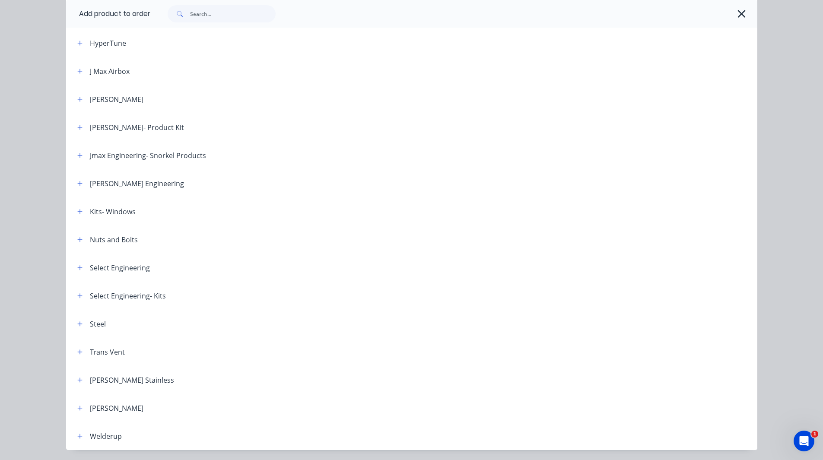
scroll to position [628, 0]
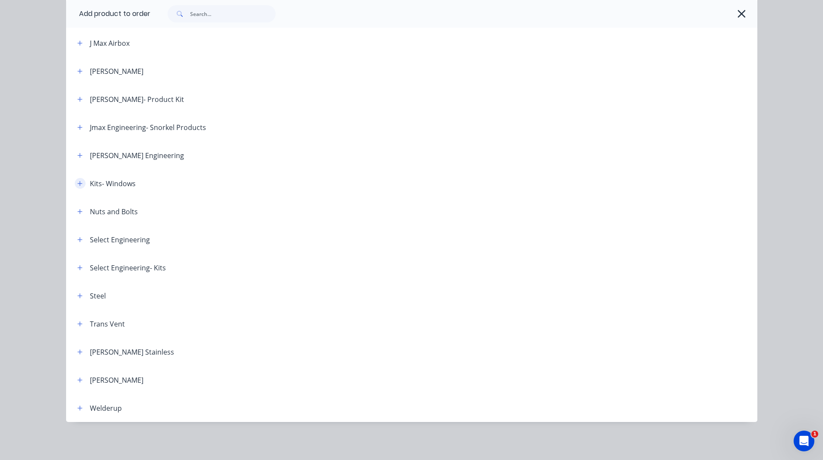
click at [78, 182] on icon "button" at bounding box center [79, 184] width 5 height 6
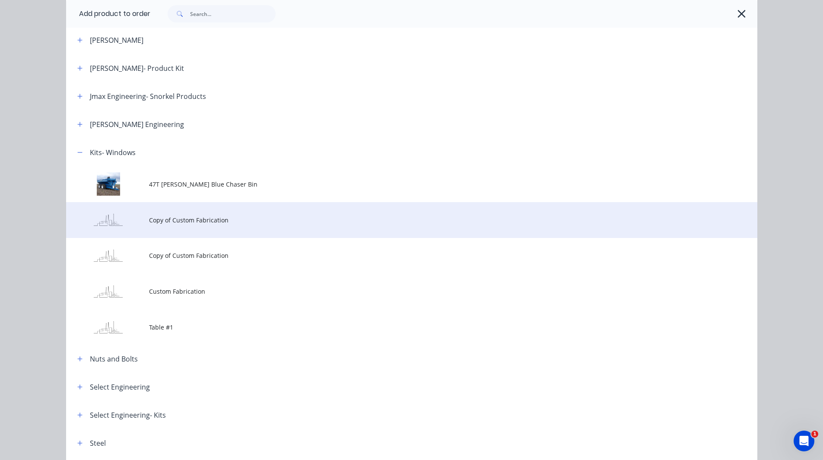
scroll to position [660, 0]
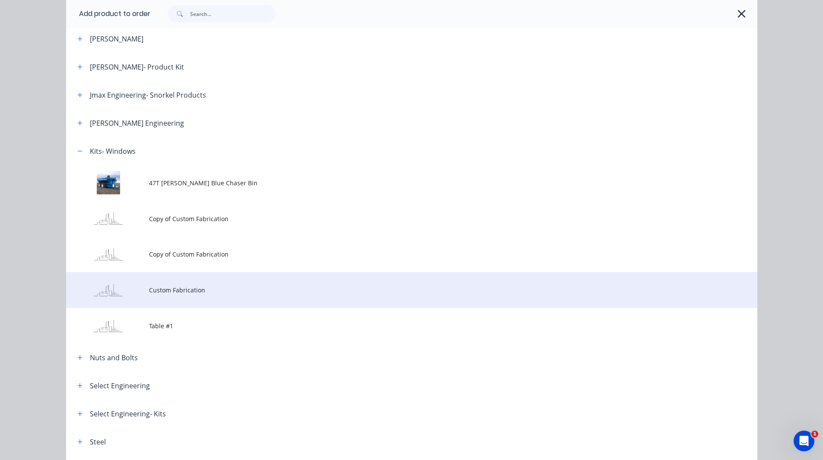
click at [143, 300] on td at bounding box center [107, 290] width 83 height 36
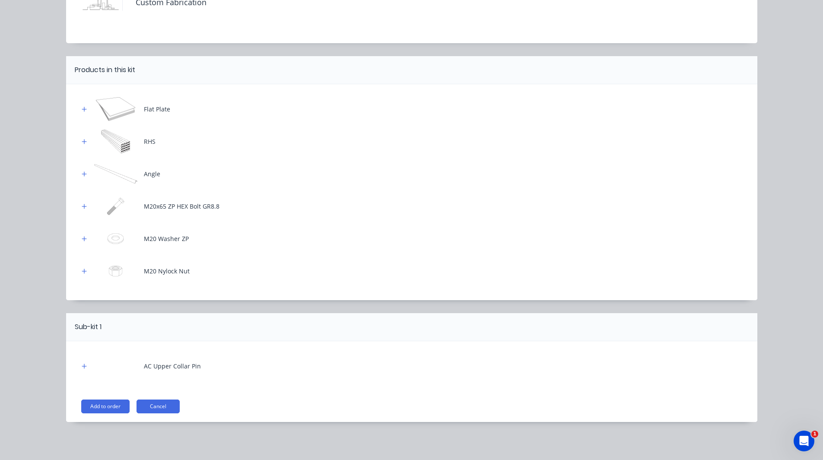
scroll to position [294, 0]
click at [100, 410] on button "Add to order" at bounding box center [105, 407] width 48 height 14
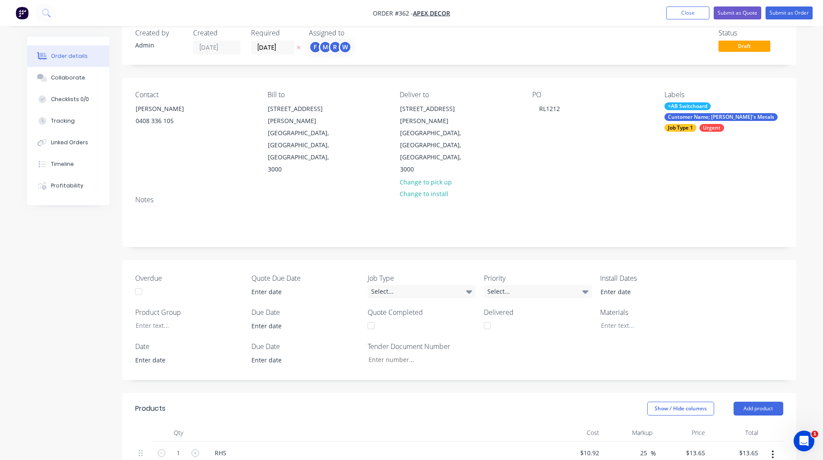
scroll to position [0, 0]
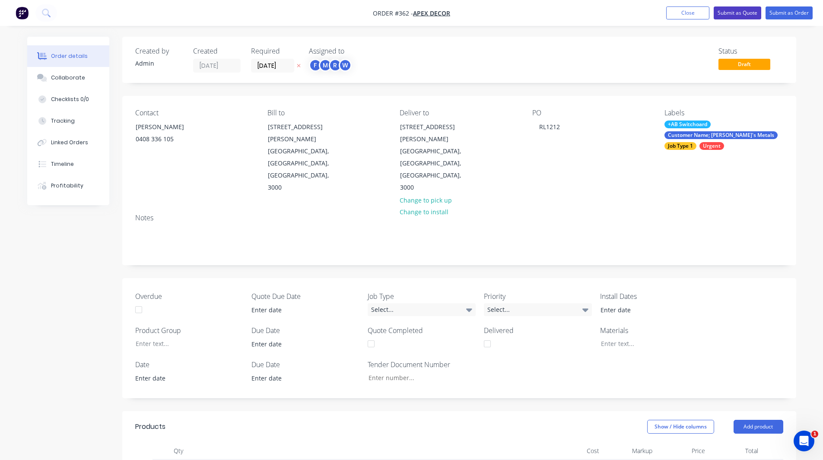
click at [733, 15] on button "Submit as Quote" at bounding box center [738, 12] width 48 height 13
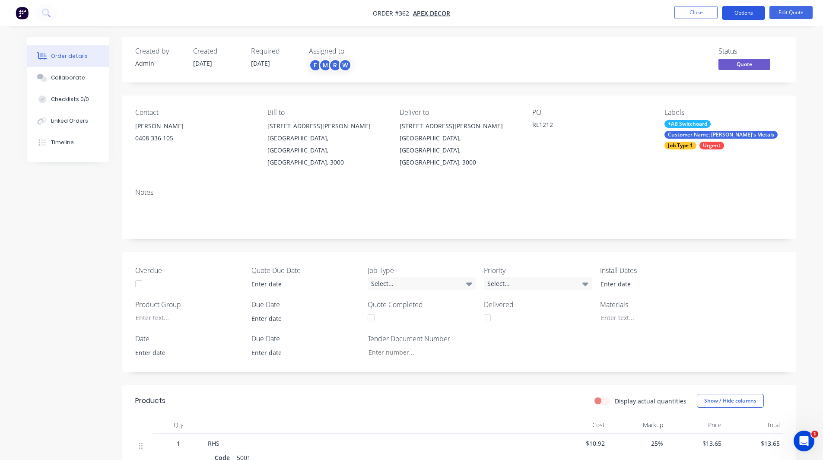
click at [734, 12] on button "Options" at bounding box center [743, 13] width 43 height 14
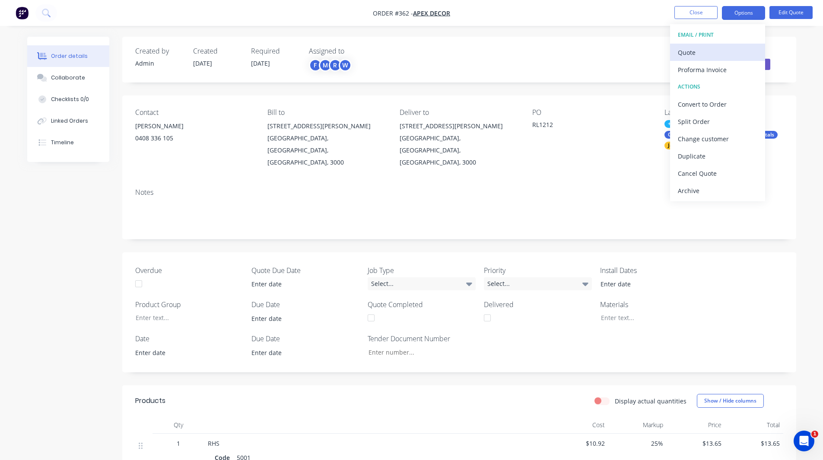
click at [694, 52] on div "Quote" at bounding box center [718, 52] width 80 height 13
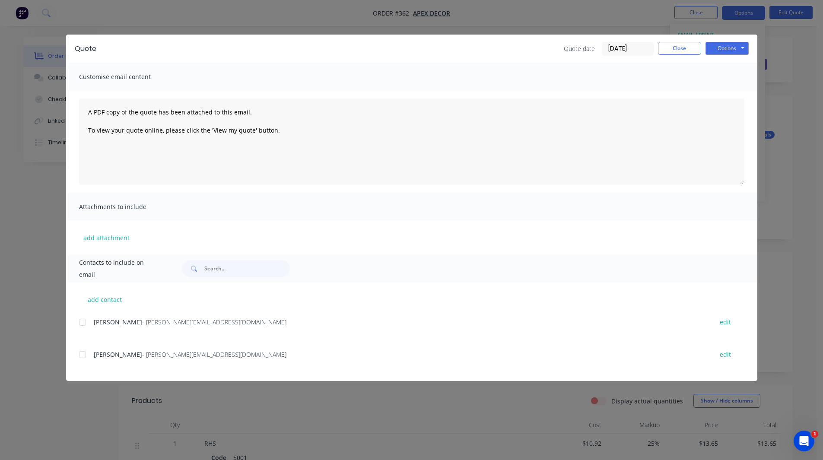
click at [83, 320] on div at bounding box center [82, 322] width 17 height 17
click at [729, 47] on button "Options" at bounding box center [727, 48] width 43 height 13
click at [686, 49] on button "Close" at bounding box center [679, 48] width 43 height 13
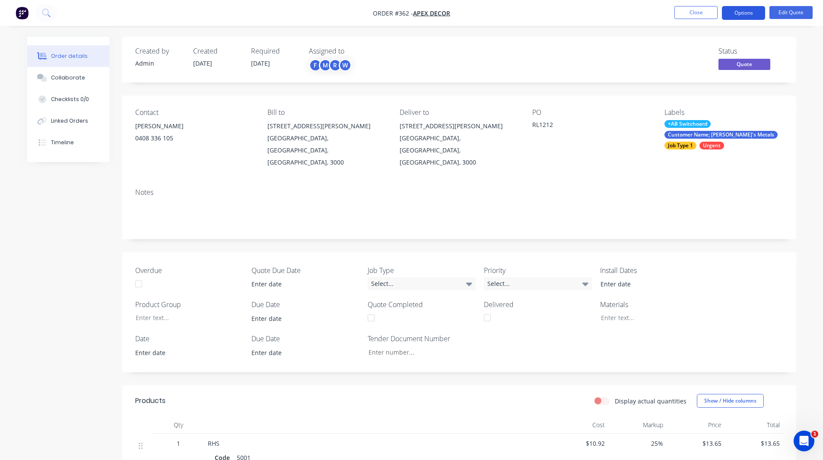
drag, startPoint x: 728, startPoint y: 17, endPoint x: 746, endPoint y: 13, distance: 18.8
click at [746, 13] on button "Options" at bounding box center [743, 13] width 43 height 14
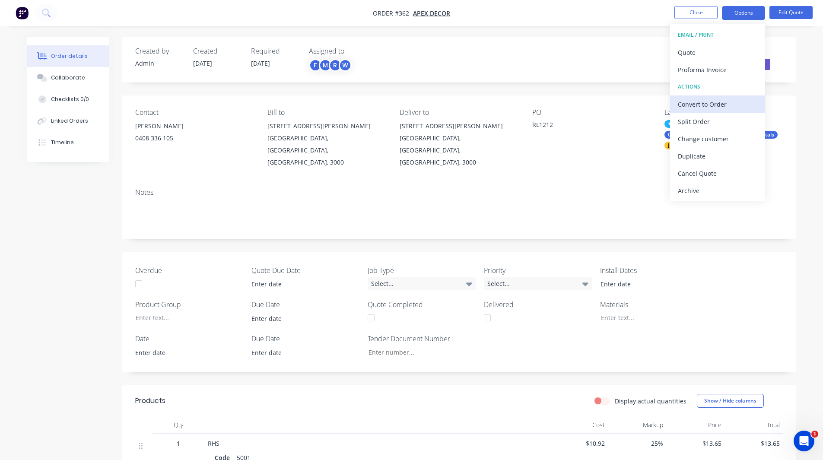
click at [693, 101] on div "Convert to Order" at bounding box center [718, 104] width 80 height 13
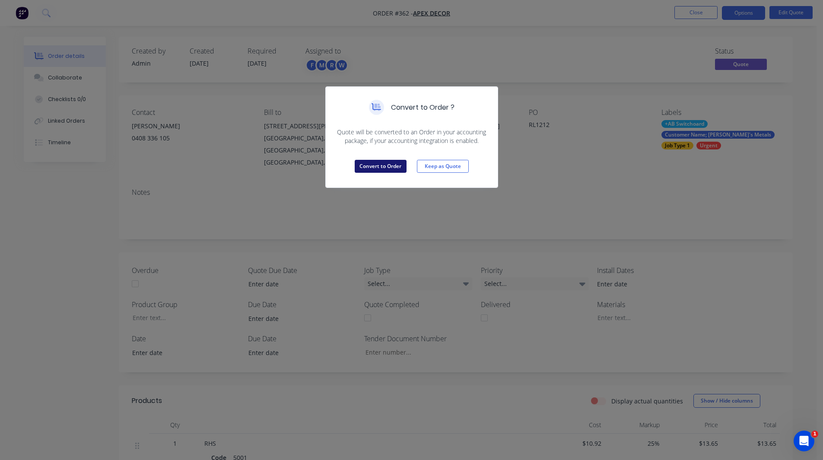
click at [378, 166] on button "Convert to Order" at bounding box center [381, 166] width 52 height 13
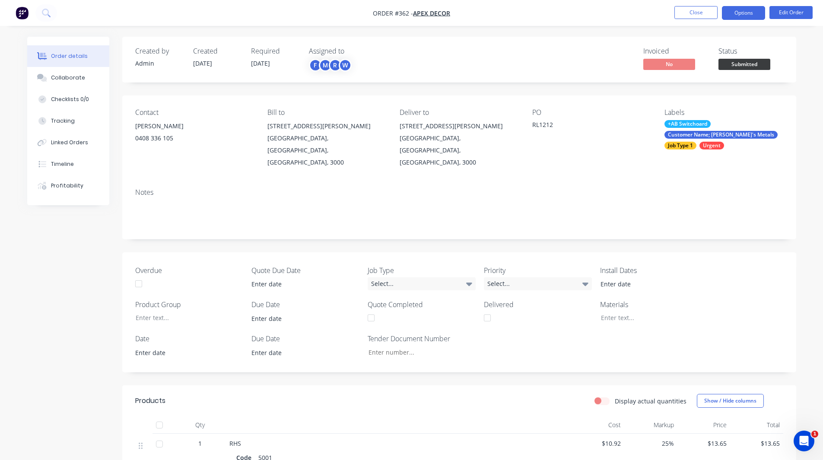
click at [739, 11] on button "Options" at bounding box center [743, 13] width 43 height 14
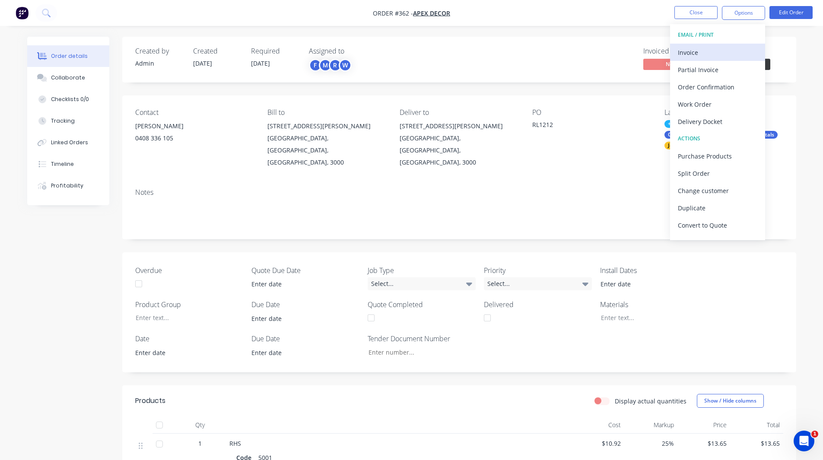
click at [691, 49] on div "Invoice" at bounding box center [718, 52] width 80 height 13
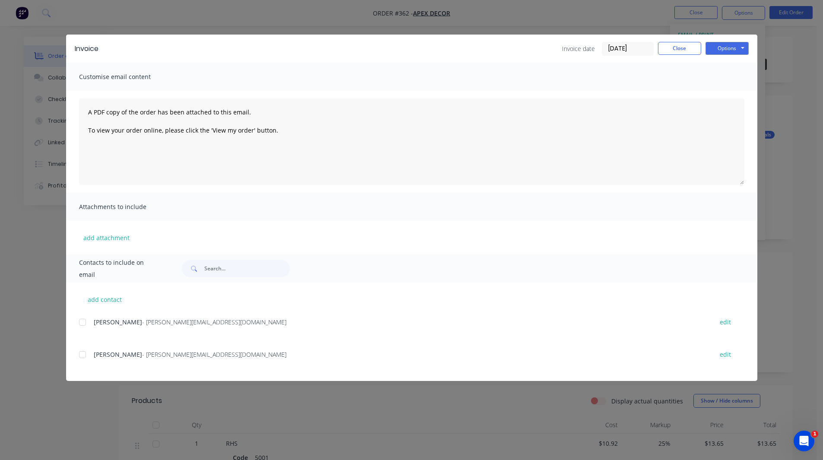
click at [84, 322] on div at bounding box center [82, 322] width 17 height 17
click at [730, 46] on button "Options" at bounding box center [727, 48] width 43 height 13
click at [685, 51] on button "Close" at bounding box center [679, 48] width 43 height 13
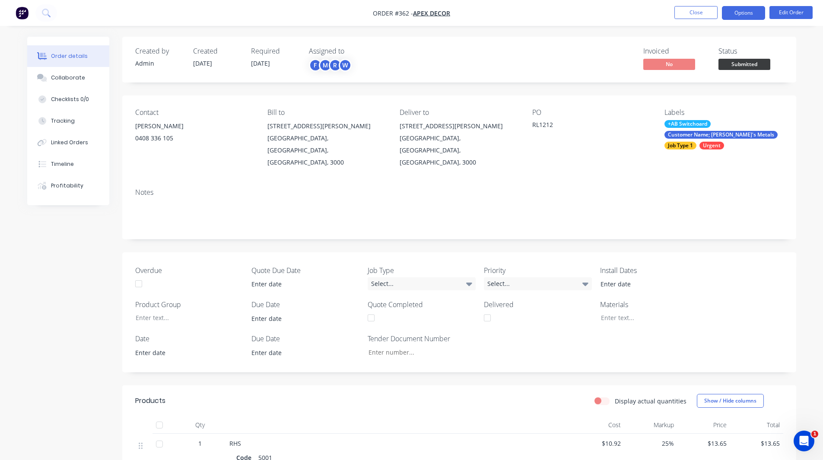
click at [739, 13] on button "Options" at bounding box center [743, 13] width 43 height 14
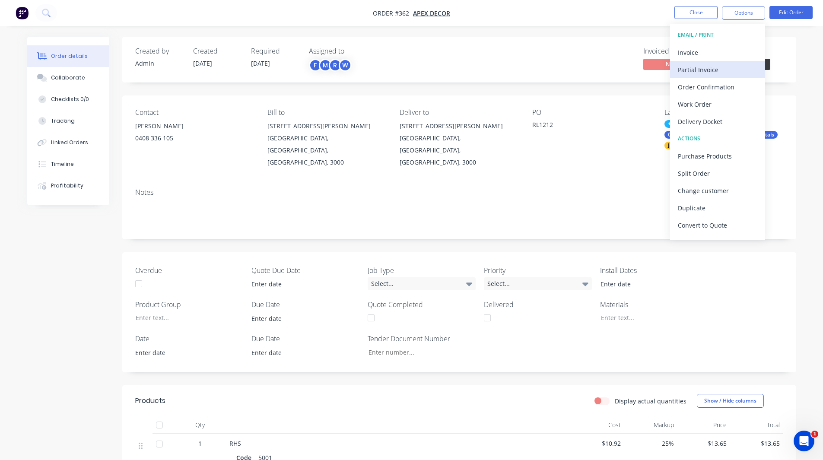
click at [704, 73] on div "Partial Invoice" at bounding box center [718, 70] width 80 height 13
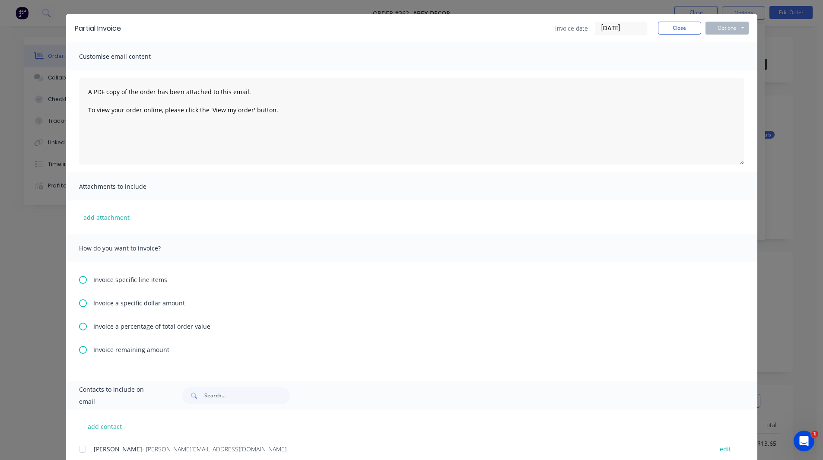
scroll to position [61, 0]
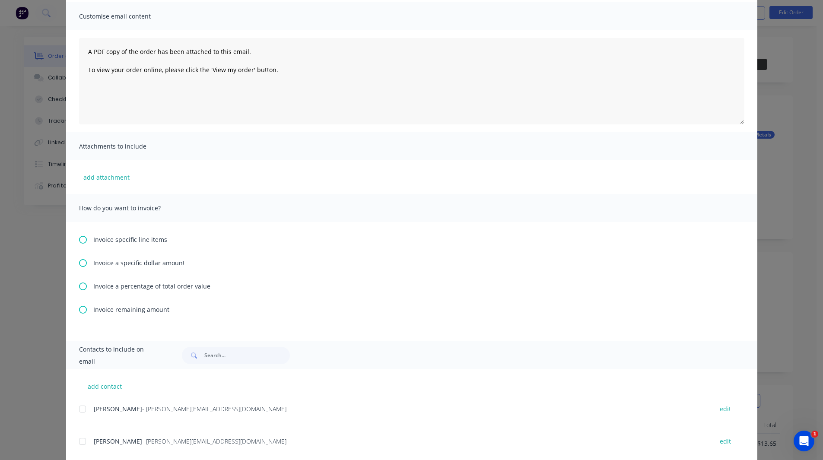
click at [79, 286] on icon at bounding box center [83, 287] width 8 height 8
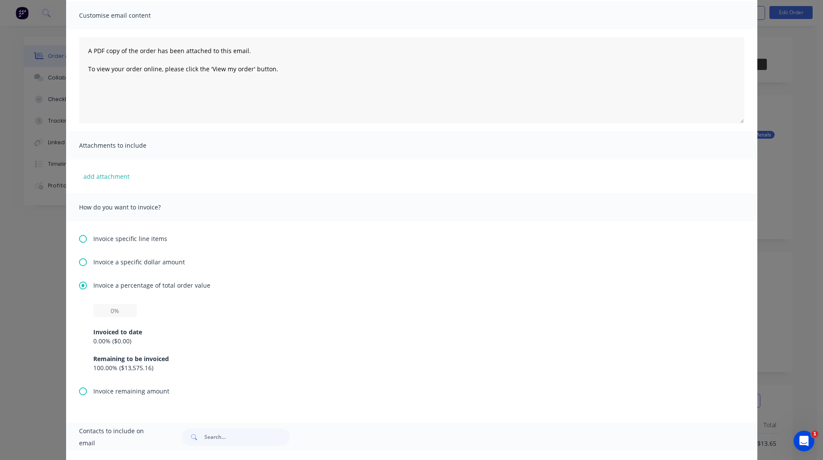
scroll to position [62, 0]
click at [108, 315] on input "text" at bounding box center [115, 310] width 44 height 13
click at [201, 270] on div "Invoice specific line items Invoice a specific dollar amount Invoice a percenta…" at bounding box center [412, 322] width 692 height 202
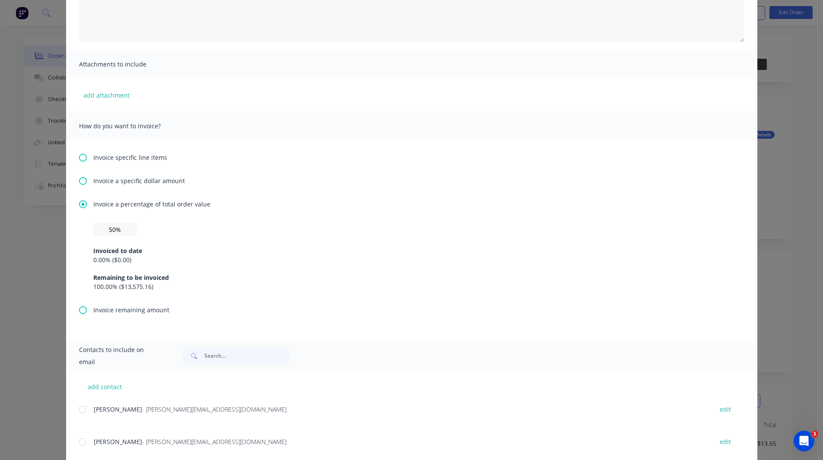
scroll to position [143, 0]
click at [79, 158] on icon at bounding box center [83, 157] width 8 height 8
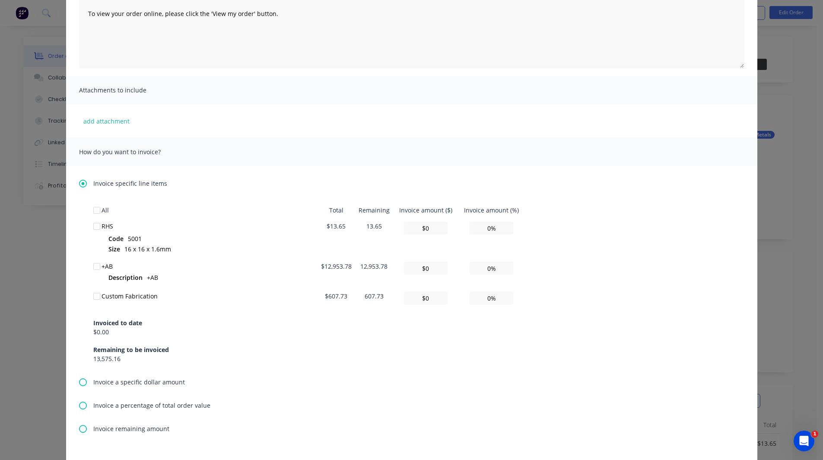
scroll to position [118, 0]
click at [94, 265] on div at bounding box center [96, 264] width 17 height 17
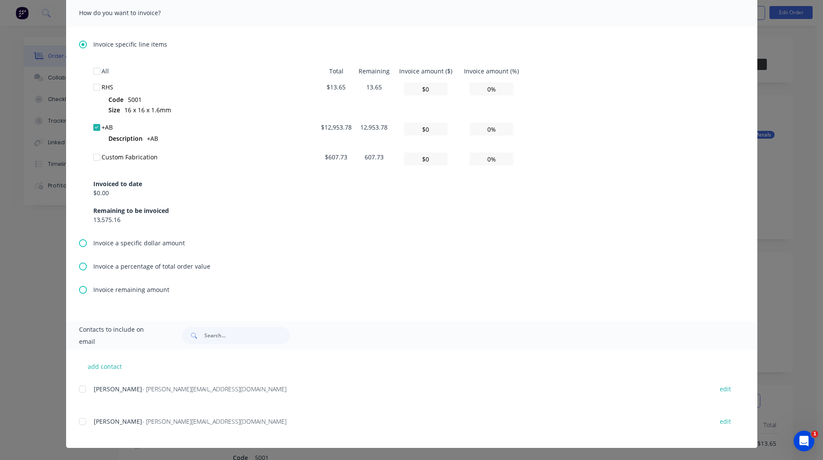
scroll to position [256, 0]
click at [80, 290] on icon at bounding box center [83, 290] width 8 height 8
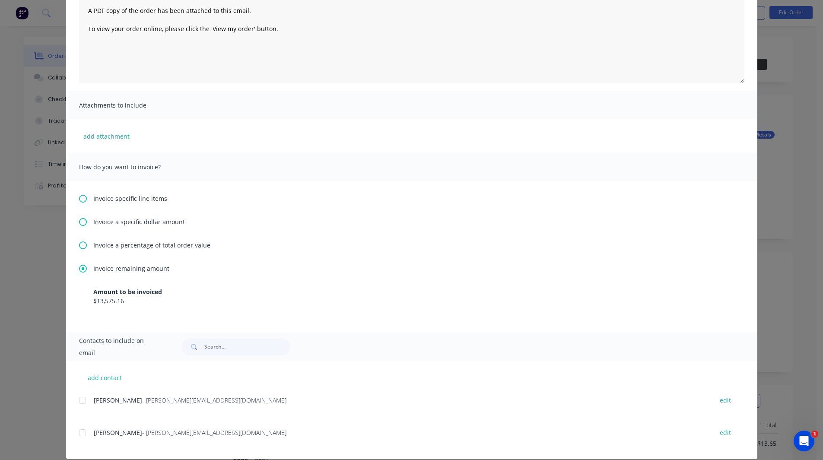
scroll to position [106, 0]
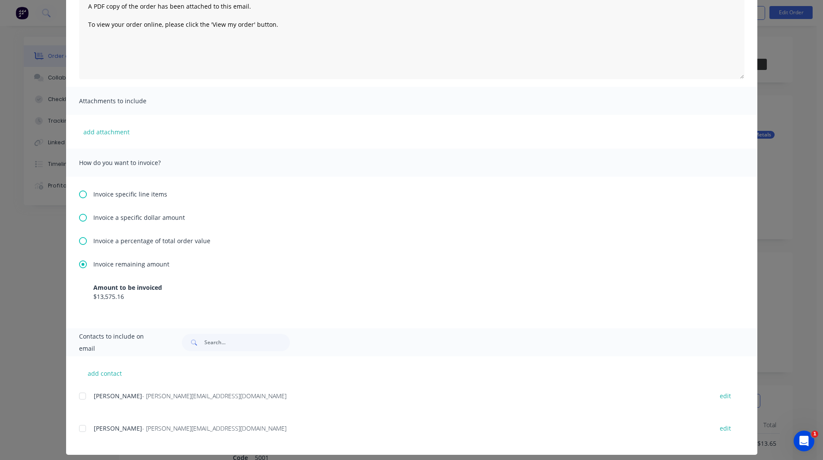
click at [78, 397] on div at bounding box center [82, 396] width 17 height 17
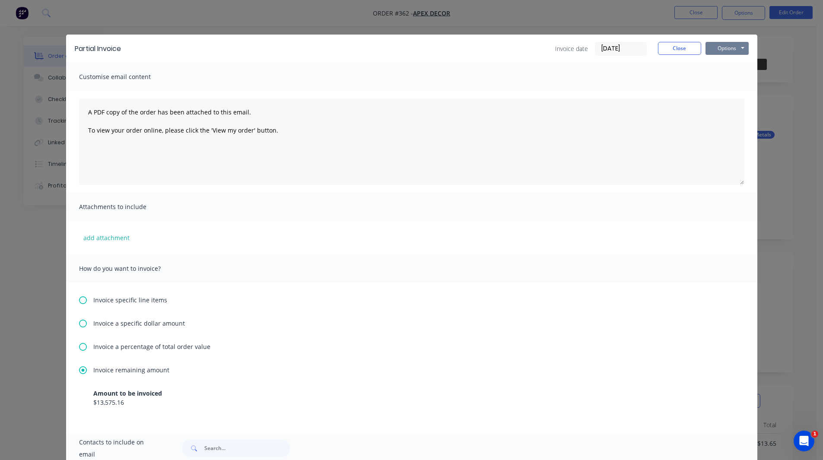
click at [729, 49] on button "Options" at bounding box center [727, 48] width 43 height 13
click at [676, 48] on button "Close" at bounding box center [679, 48] width 43 height 13
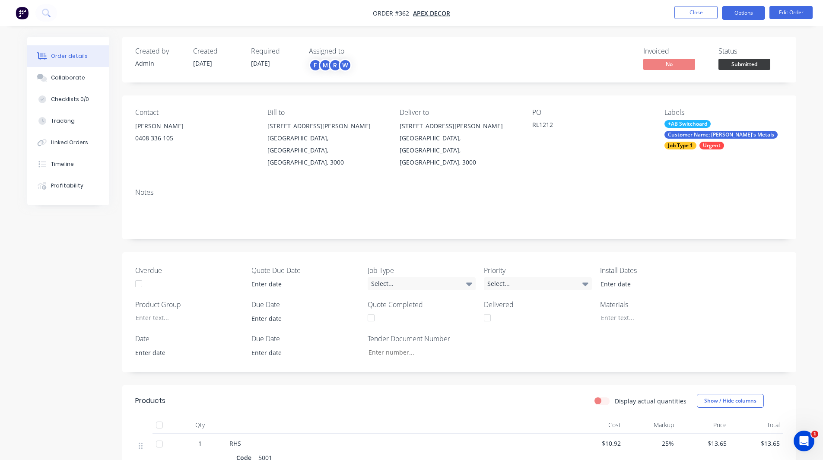
click at [744, 10] on button "Options" at bounding box center [743, 13] width 43 height 14
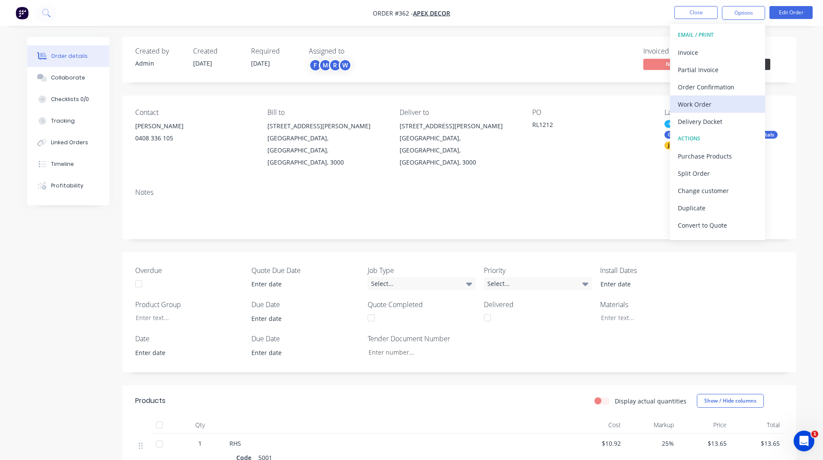
click at [708, 106] on div "Work Order" at bounding box center [718, 104] width 80 height 13
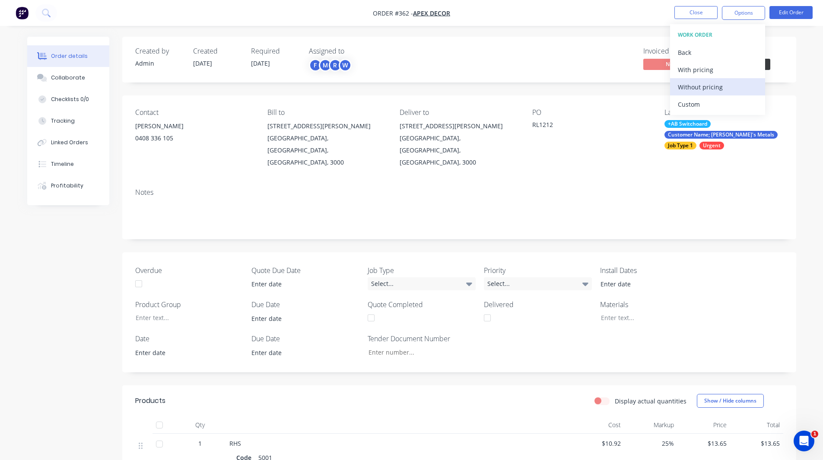
click at [705, 85] on div "Without pricing" at bounding box center [718, 87] width 80 height 13
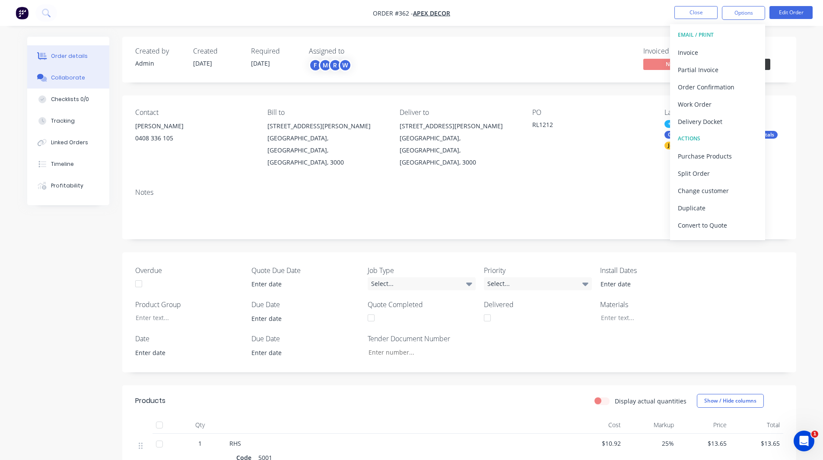
click at [70, 73] on button "Collaborate" at bounding box center [68, 78] width 82 height 22
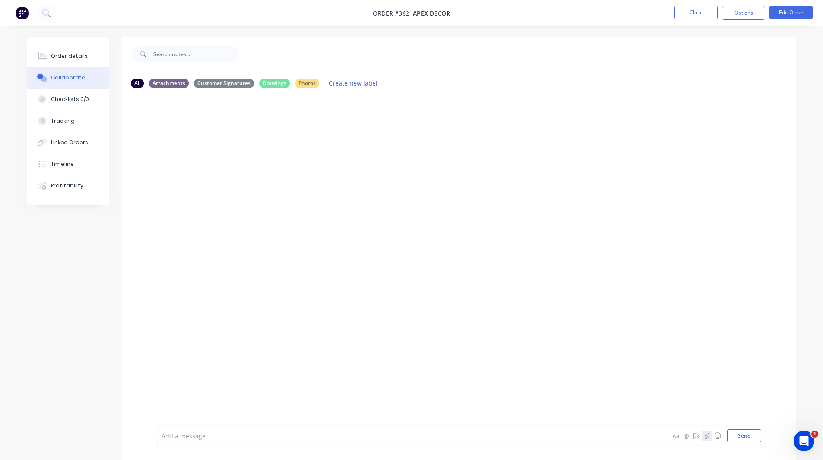
click at [708, 436] on icon "button" at bounding box center [706, 436] width 5 height 6
click at [173, 437] on div at bounding box center [386, 436] width 449 height 9
click at [694, 433] on icon "button" at bounding box center [697, 436] width 7 height 6
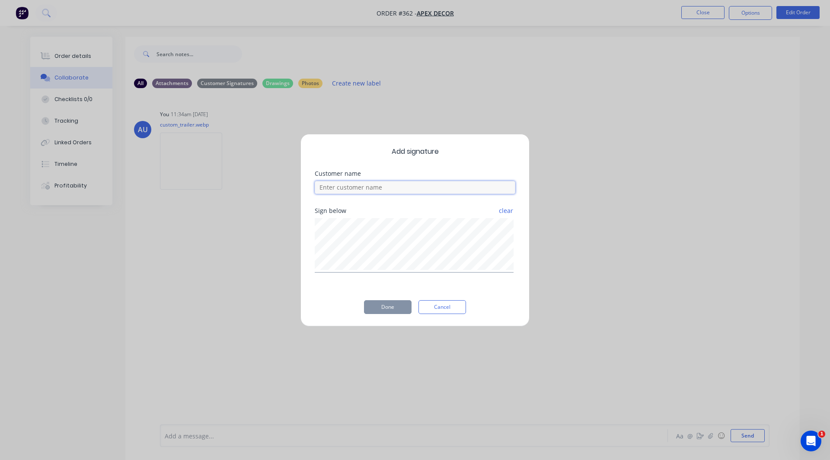
click at [367, 183] on input at bounding box center [415, 187] width 201 height 13
click at [379, 307] on button "Done" at bounding box center [388, 307] width 48 height 14
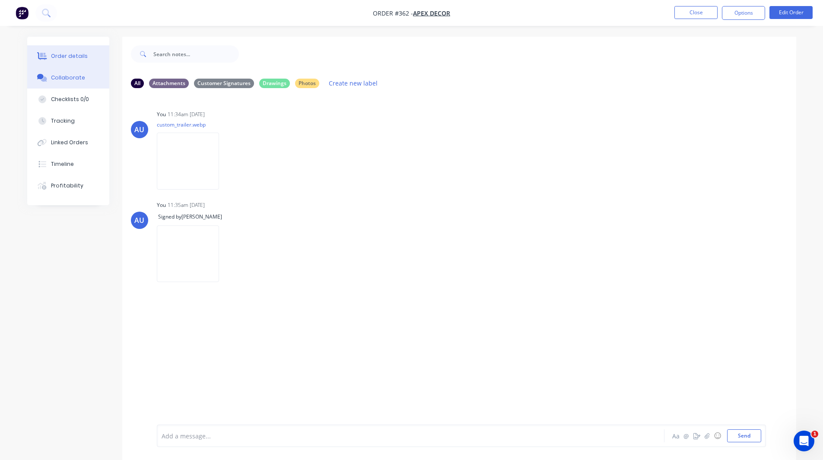
click at [80, 57] on div "Order details" at bounding box center [69, 56] width 37 height 8
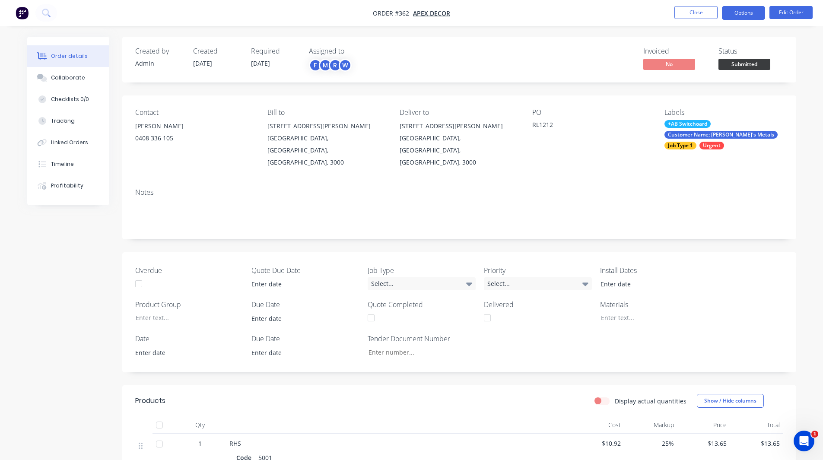
click at [745, 13] on button "Options" at bounding box center [743, 13] width 43 height 14
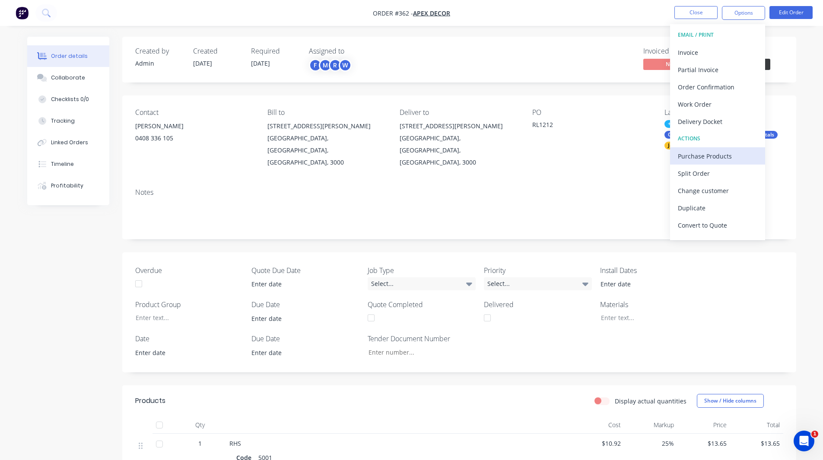
click at [699, 155] on div "Purchase Products" at bounding box center [718, 156] width 80 height 13
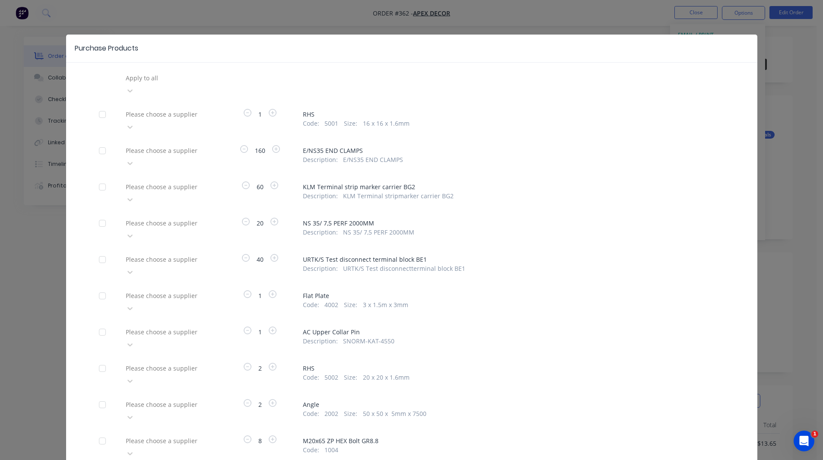
click at [150, 76] on div at bounding box center [187, 78] width 124 height 11
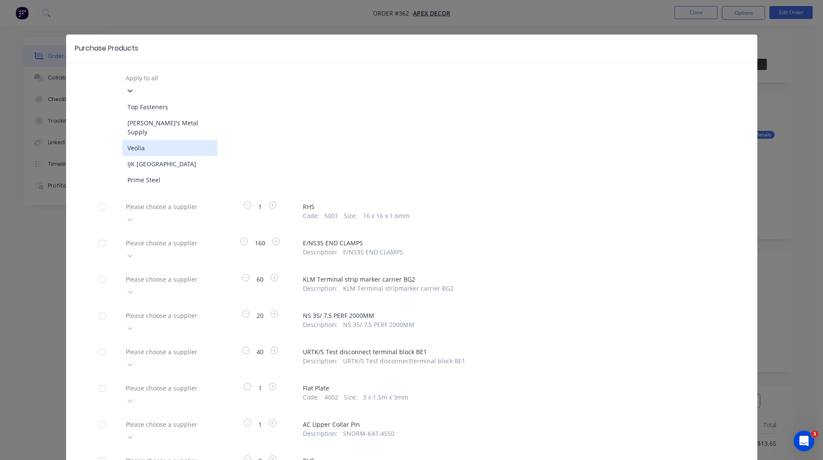
click at [146, 140] on div "Veolia" at bounding box center [169, 148] width 95 height 16
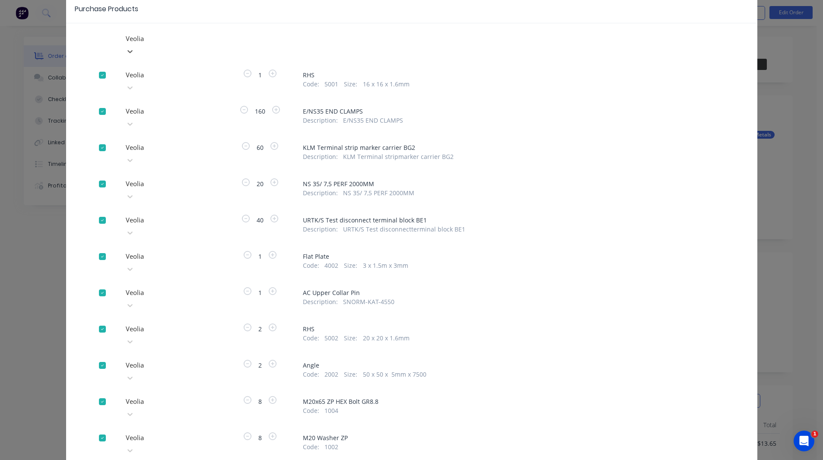
scroll to position [40, 0]
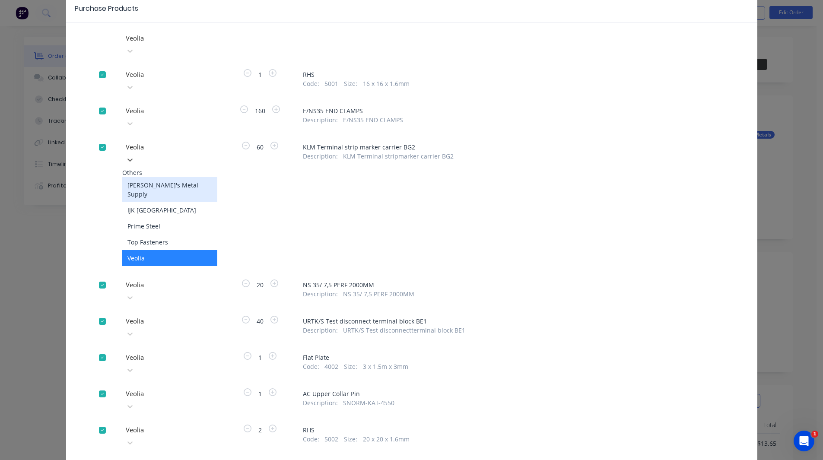
click at [152, 142] on div at bounding box center [187, 147] width 124 height 11
click at [162, 177] on div "[PERSON_NAME]'s Metal Supply" at bounding box center [169, 189] width 95 height 25
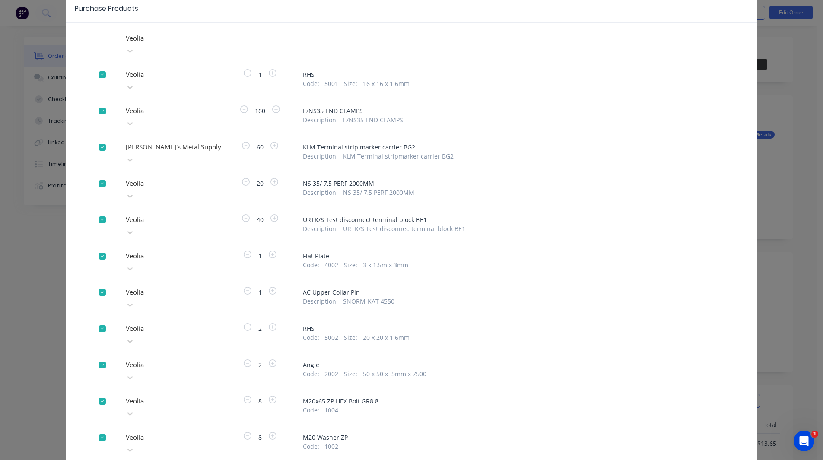
click at [152, 251] on div at bounding box center [187, 256] width 124 height 11
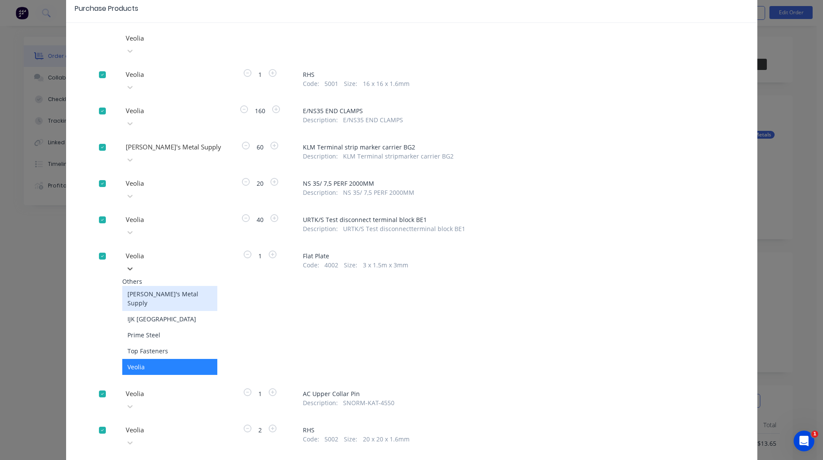
click at [151, 286] on div "[PERSON_NAME]'s Metal Supply" at bounding box center [169, 298] width 95 height 25
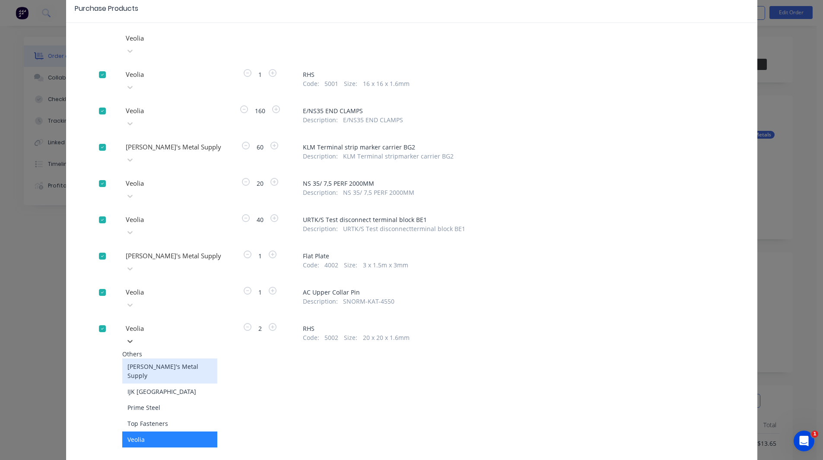
drag, startPoint x: 146, startPoint y: 276, endPoint x: 144, endPoint y: 311, distance: 35.1
click at [144, 359] on div "[PERSON_NAME]'s Metal Supply" at bounding box center [169, 371] width 95 height 25
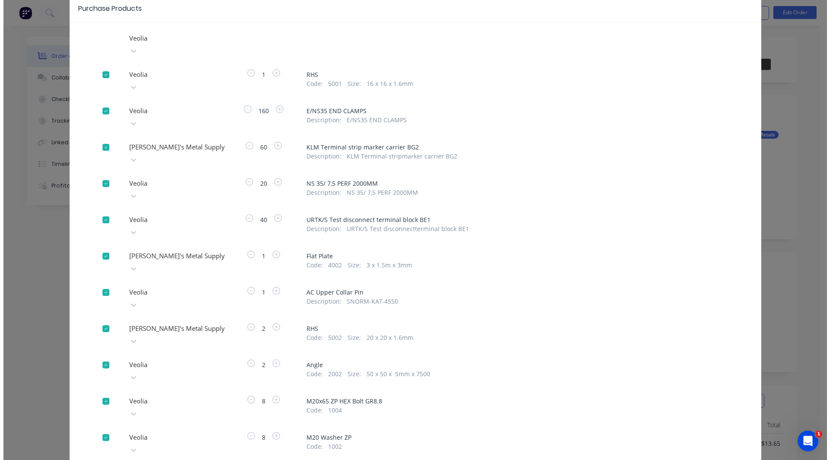
scroll to position [84, 0]
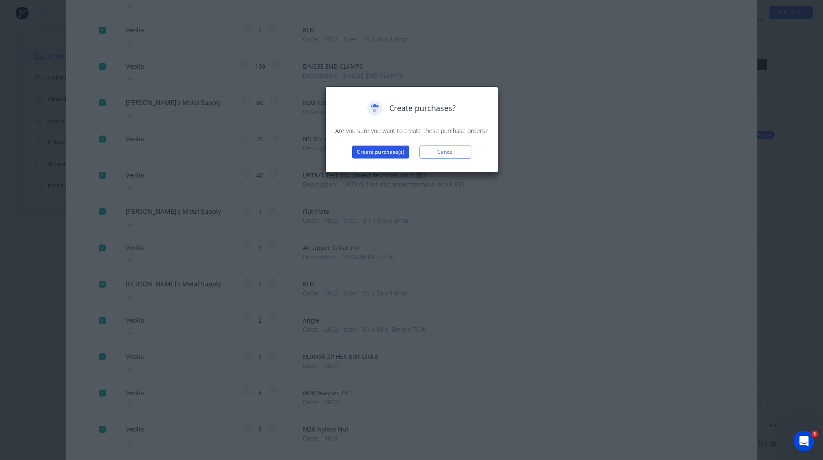
click at [379, 149] on button "Create purchase(s)" at bounding box center [380, 152] width 57 height 13
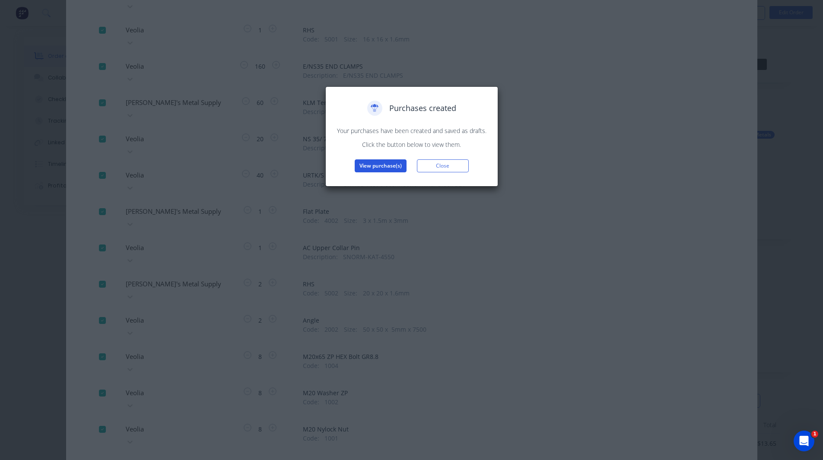
click at [379, 166] on button "View purchase(s)" at bounding box center [381, 165] width 52 height 13
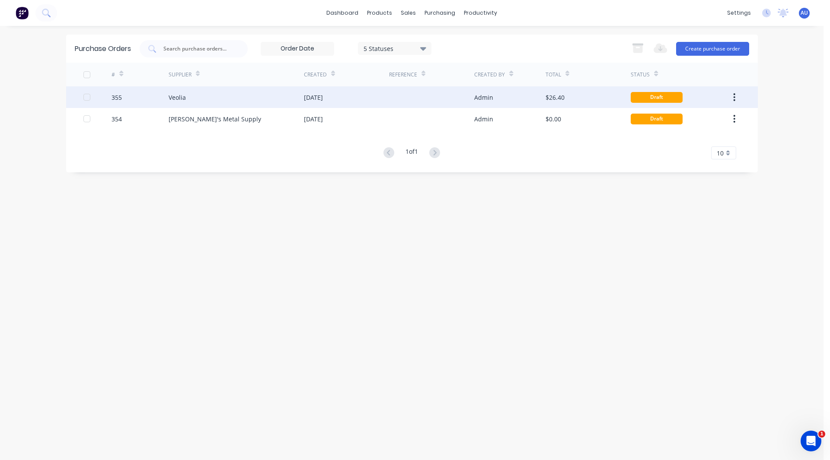
click at [199, 99] on div "Veolia" at bounding box center [236, 97] width 135 height 22
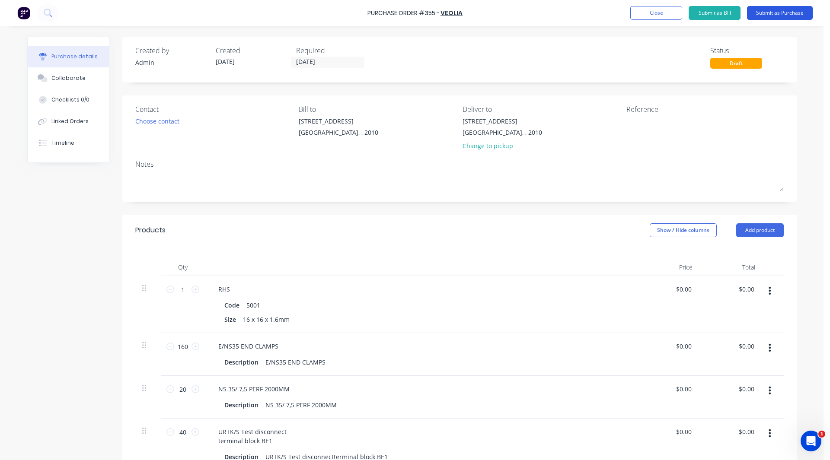
click at [788, 9] on button "Submit as Purchase" at bounding box center [780, 13] width 66 height 14
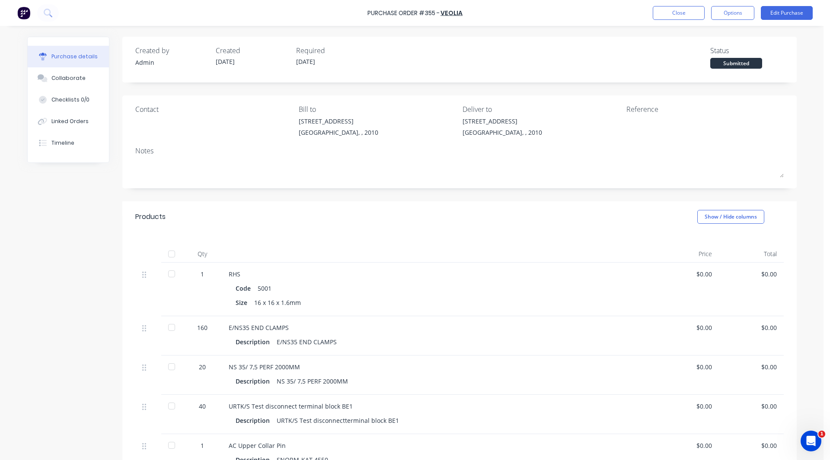
scroll to position [76, 0]
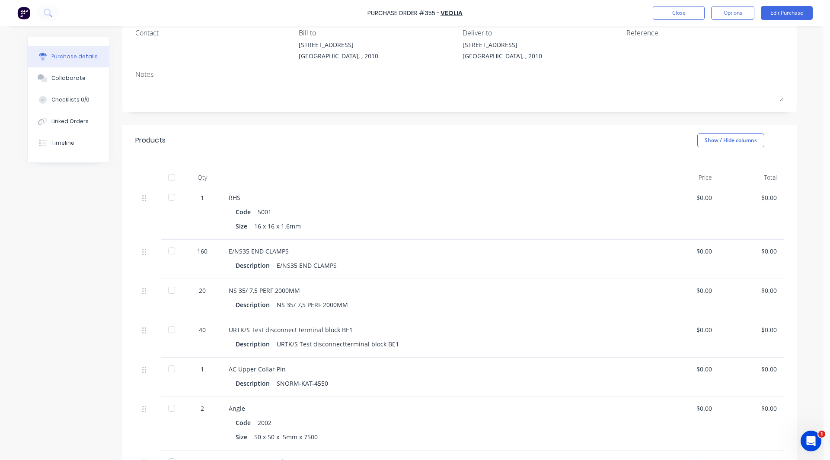
click at [169, 197] on div at bounding box center [171, 197] width 17 height 17
click at [169, 251] on div at bounding box center [171, 250] width 17 height 17
click at [167, 288] on div at bounding box center [171, 290] width 17 height 17
click at [167, 331] on div at bounding box center [171, 329] width 17 height 17
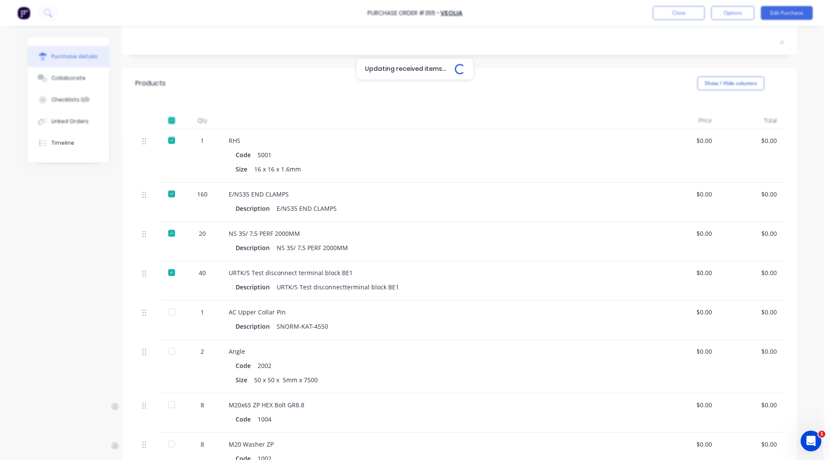
scroll to position [134, 0]
click at [168, 311] on div at bounding box center [171, 311] width 17 height 17
click at [167, 351] on div at bounding box center [171, 350] width 17 height 17
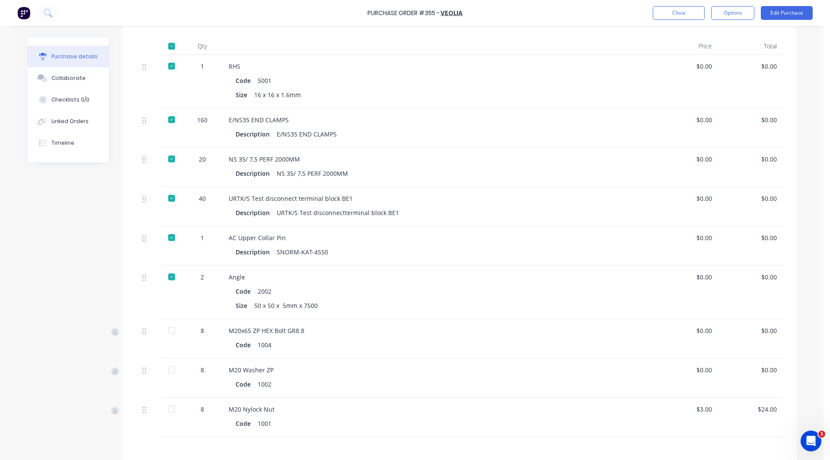
scroll to position [242, 0]
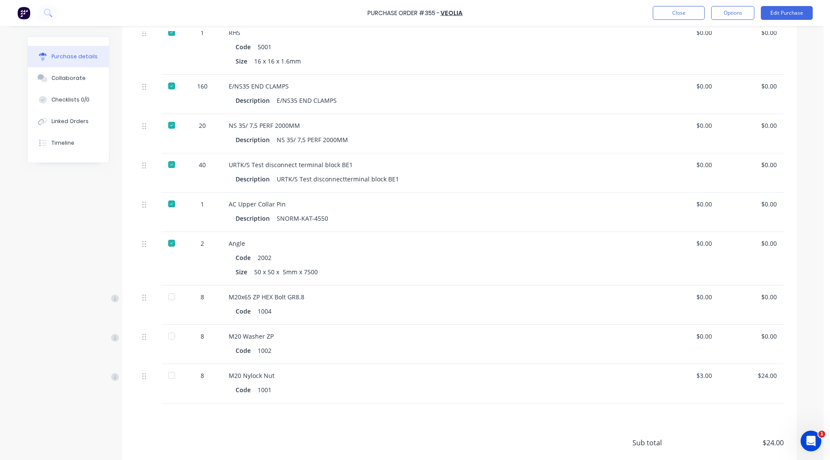
click at [166, 296] on div at bounding box center [171, 296] width 17 height 17
click at [167, 337] on div at bounding box center [171, 336] width 17 height 17
click at [168, 376] on div at bounding box center [171, 375] width 17 height 17
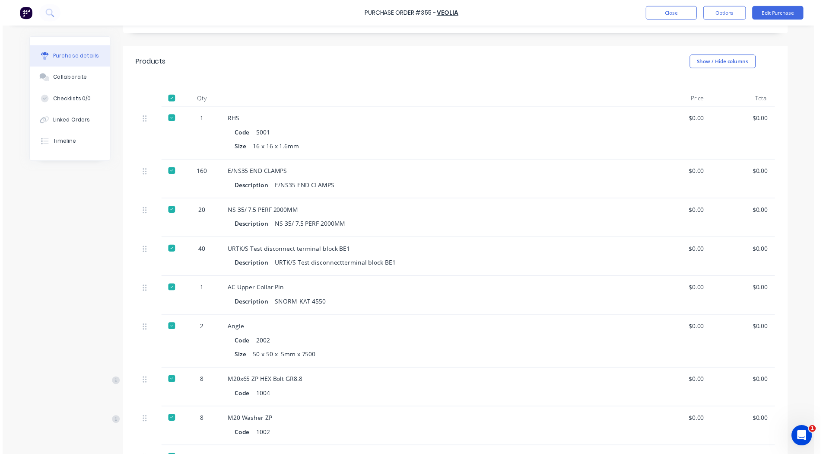
scroll to position [0, 0]
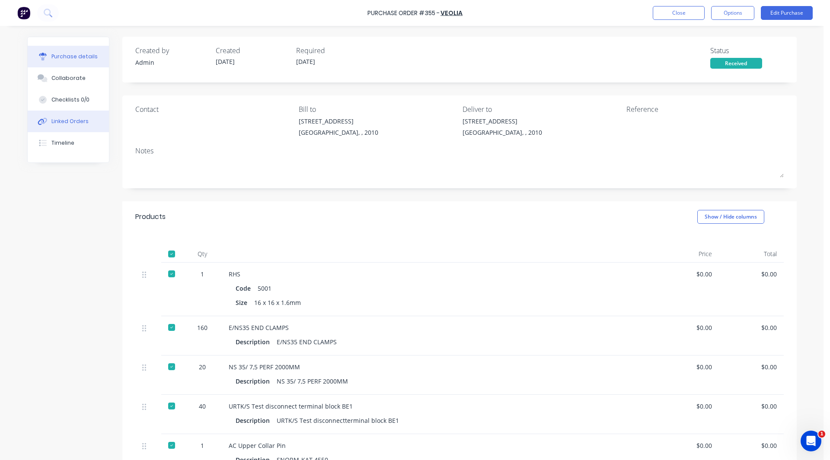
click at [74, 120] on div "Linked Orders" at bounding box center [69, 122] width 37 height 8
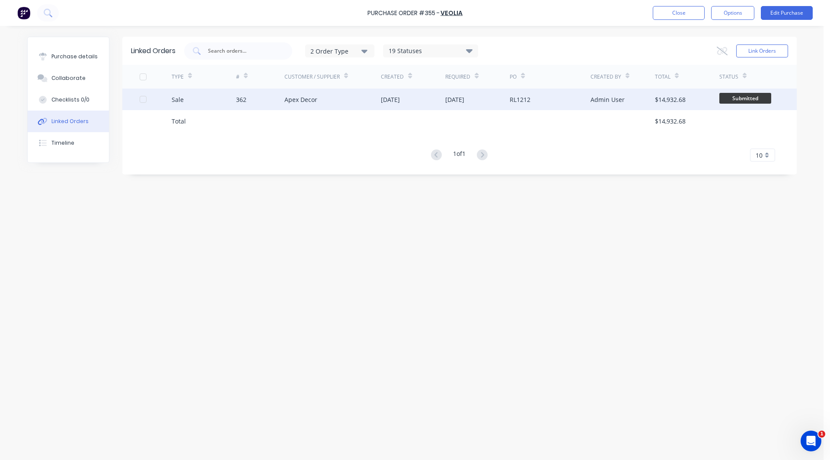
click at [184, 100] on div "Sale" at bounding box center [204, 100] width 64 height 22
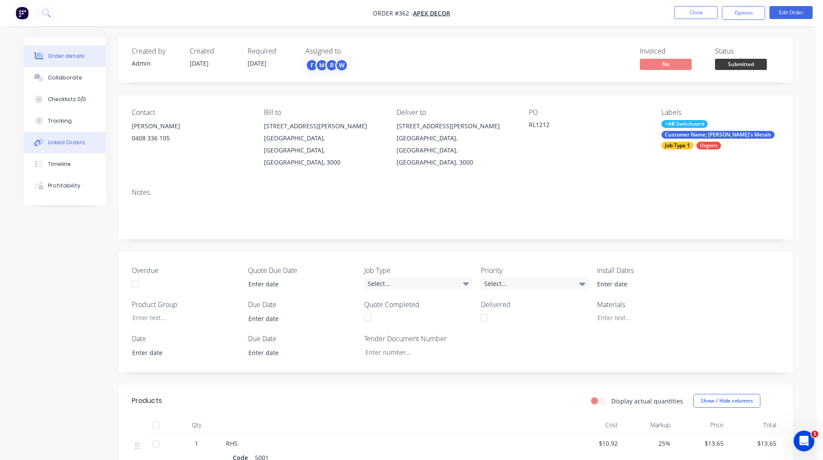
click at [56, 143] on div "Linked Orders" at bounding box center [66, 143] width 37 height 8
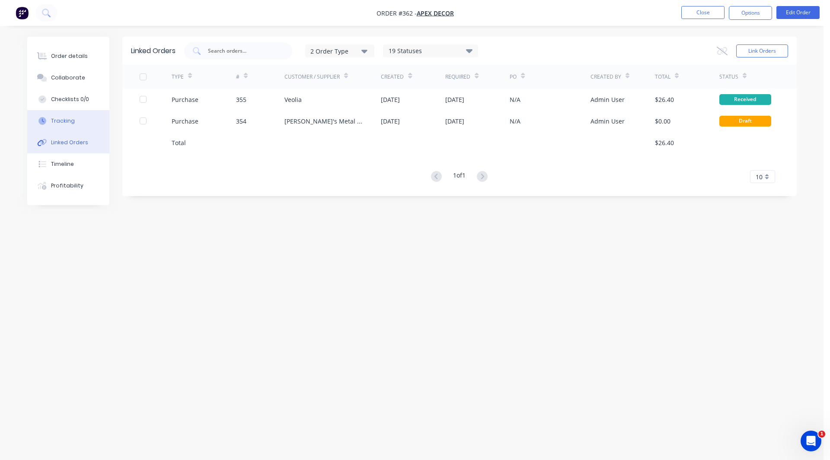
click at [68, 118] on div "Tracking" at bounding box center [63, 121] width 24 height 8
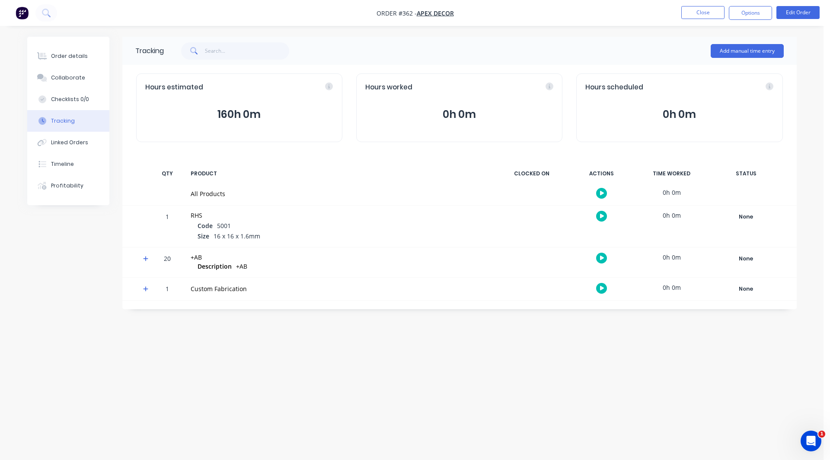
click at [25, 13] on img "button" at bounding box center [22, 12] width 13 height 13
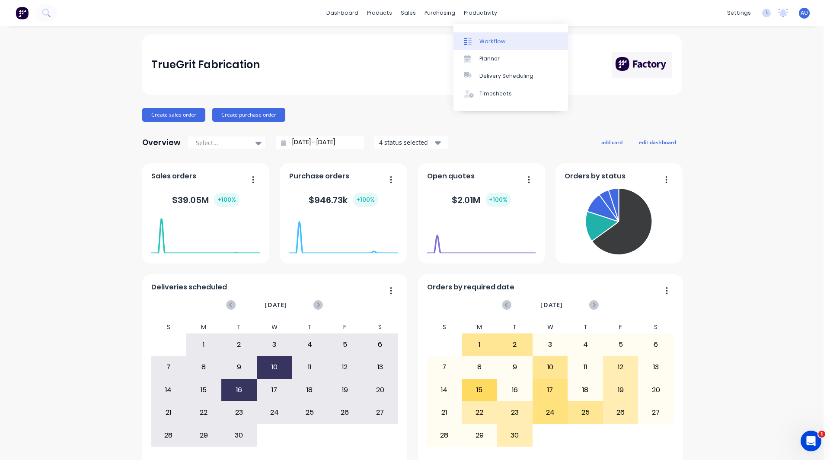
click at [490, 38] on div "Workflow" at bounding box center [492, 42] width 26 height 8
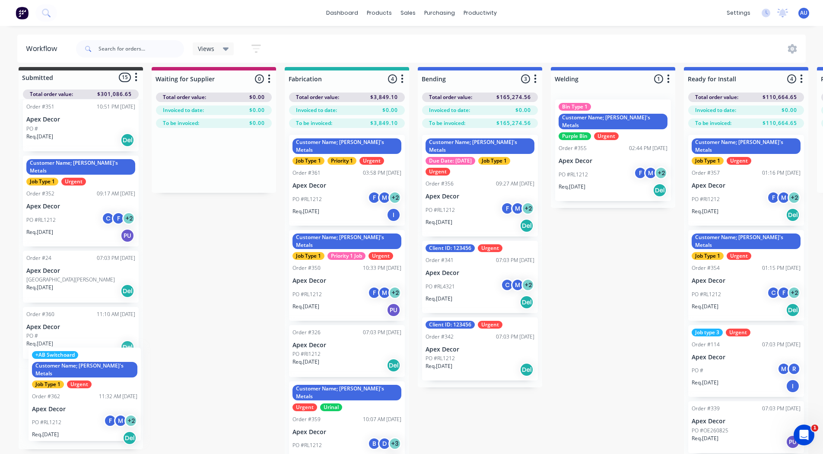
scroll to position [8, 0]
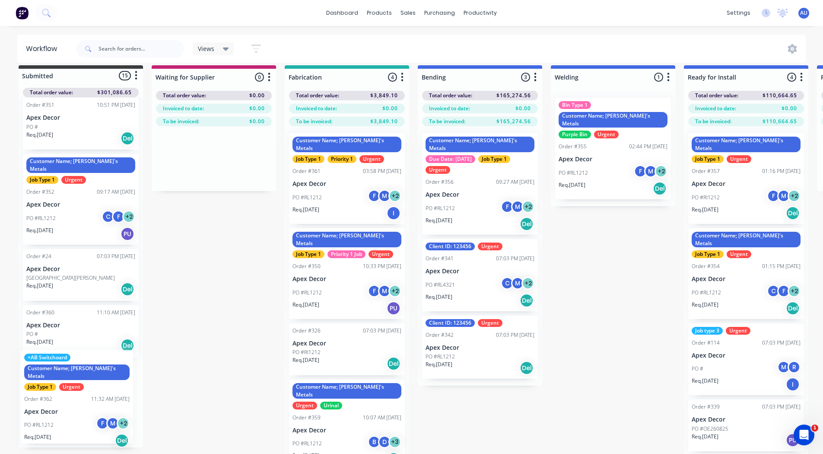
drag, startPoint x: 55, startPoint y: 409, endPoint x: 50, endPoint y: 395, distance: 14.5
click at [50, 395] on div "Order #336 07:03 PM [DATE] Apex Decor PO # Req. [DATE] Del Order #327 07:03 PM …" at bounding box center [81, 272] width 124 height 350
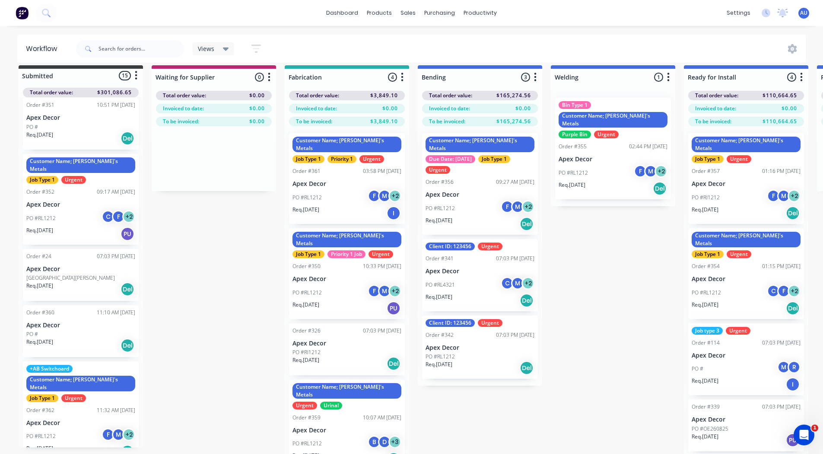
scroll to position [0, 0]
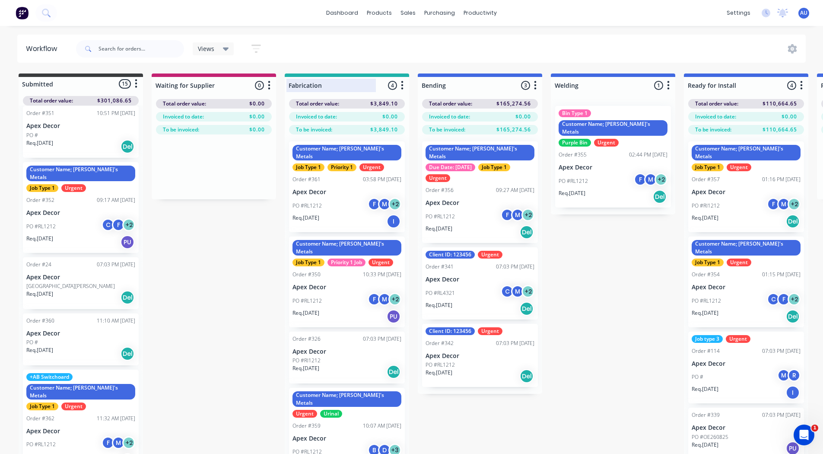
click at [329, 83] on div at bounding box center [347, 85] width 124 height 17
click at [329, 83] on input "Fabrication" at bounding box center [331, 85] width 85 height 9
click at [433, 82] on div at bounding box center [480, 85] width 124 height 17
click at [433, 82] on input "Bending" at bounding box center [464, 85] width 85 height 9
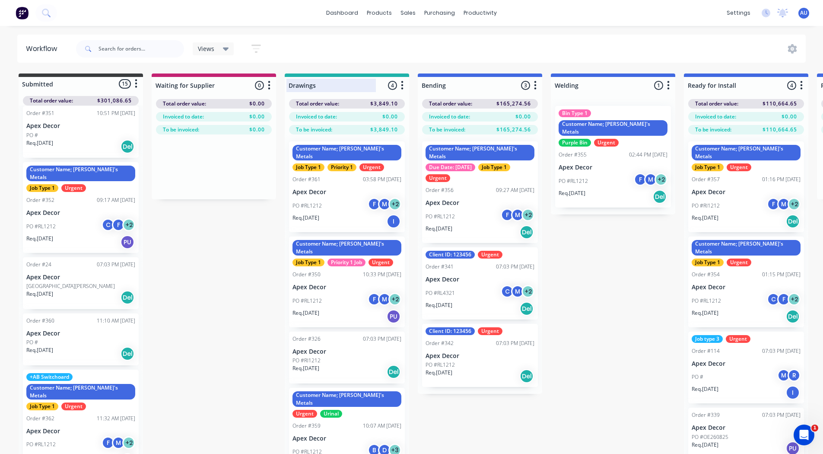
click at [320, 83] on div at bounding box center [347, 85] width 124 height 17
click at [320, 83] on input "Drawings" at bounding box center [331, 85] width 85 height 9
click at [440, 86] on div at bounding box center [480, 85] width 124 height 17
click at [440, 86] on input "Bending" at bounding box center [464, 85] width 85 height 9
click at [573, 85] on div at bounding box center [613, 85] width 124 height 17
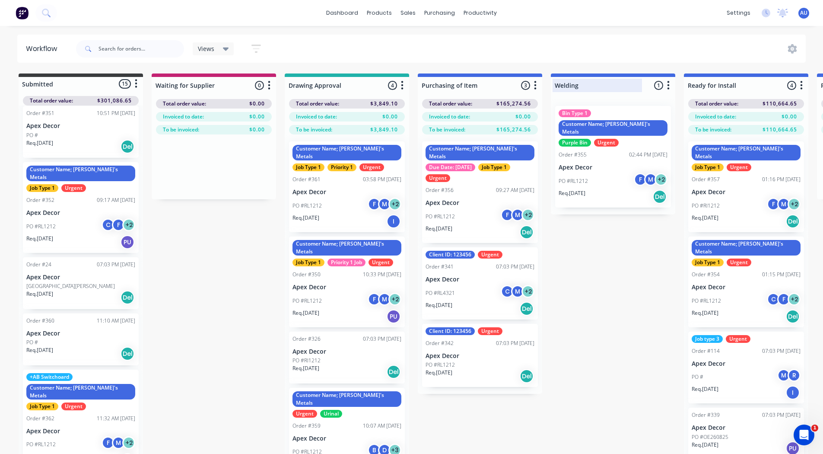
click at [573, 85] on input "Welding" at bounding box center [597, 85] width 85 height 9
drag, startPoint x: 607, startPoint y: 284, endPoint x: 575, endPoint y: 221, distance: 70.4
click at [575, 221] on div "Submitted 15 Status colour #3A3C3E hex #3A3C3E Save Cancel Summaries Total orde…" at bounding box center [652, 278] width 1316 height 411
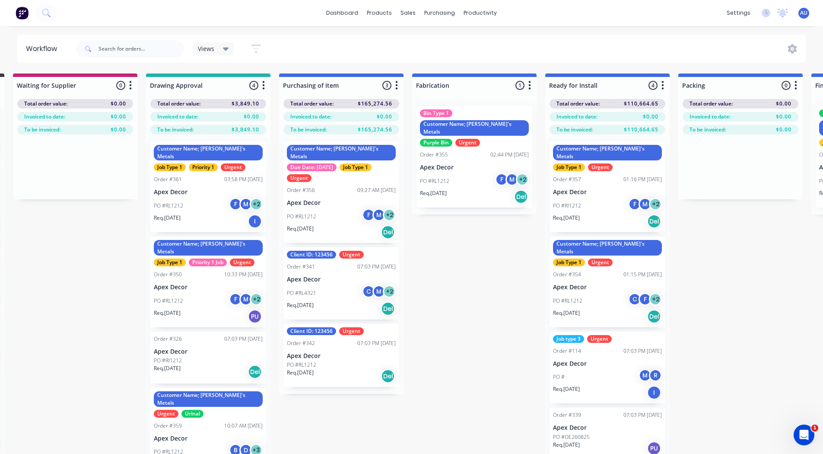
scroll to position [0, 139]
click at [573, 88] on div at bounding box center [607, 85] width 124 height 17
click at [573, 88] on input "Ready for Install" at bounding box center [591, 85] width 85 height 9
click at [715, 243] on div "Submitted 15 Status colour #3A3C3E hex #3A3C3E Save Cancel Summaries Total orde…" at bounding box center [512, 278] width 1316 height 411
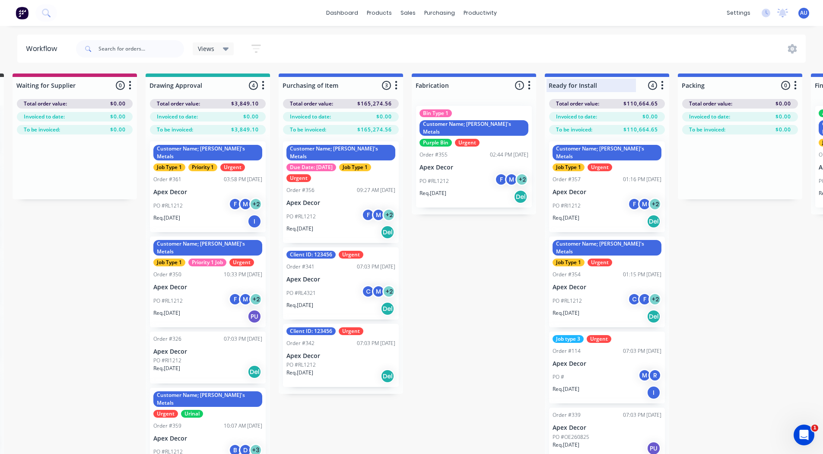
click at [610, 88] on div at bounding box center [607, 85] width 124 height 17
click at [610, 88] on input "Ready for Install" at bounding box center [591, 85] width 85 height 9
click at [589, 81] on input "Ready for Install" at bounding box center [591, 85] width 85 height 9
click at [508, 236] on div "Submitted 15 Status colour #3A3C3E hex #3A3C3E Save Cancel Summaries Total orde…" at bounding box center [512, 278] width 1316 height 411
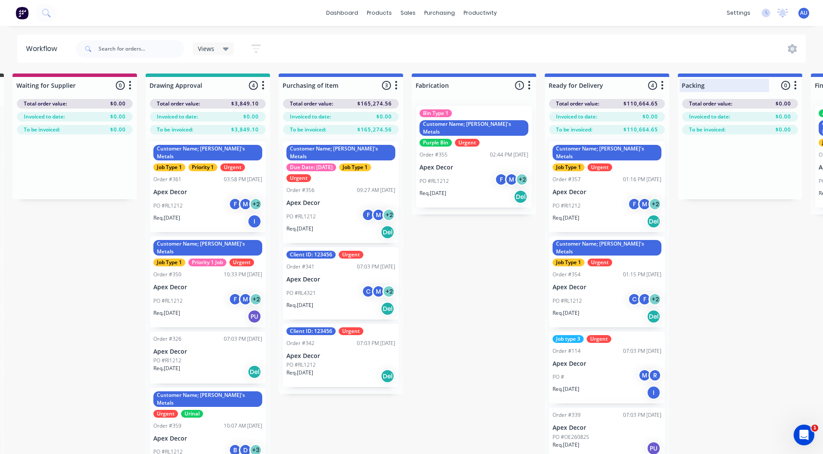
click at [721, 87] on div at bounding box center [740, 85] width 124 height 17
click at [721, 87] on input "Packing" at bounding box center [724, 85] width 85 height 9
click at [749, 236] on div "Submitted 15 Status colour #3A3C3E hex #3A3C3E Save Cancel Summaries Total orde…" at bounding box center [512, 278] width 1316 height 411
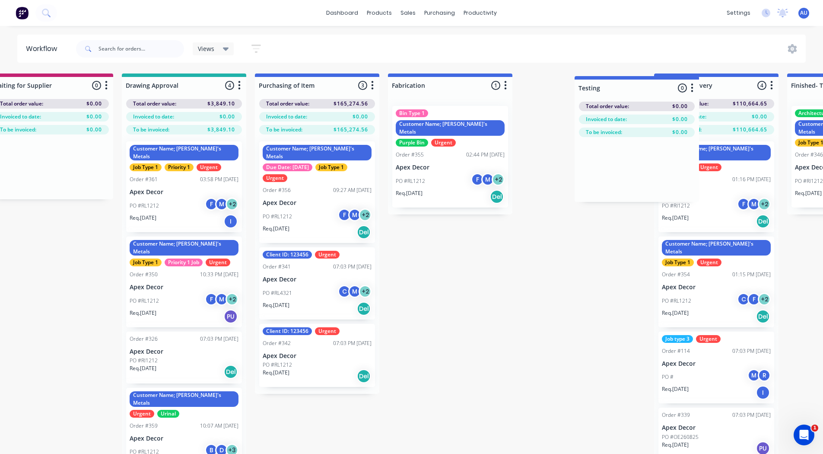
scroll to position [0, 169]
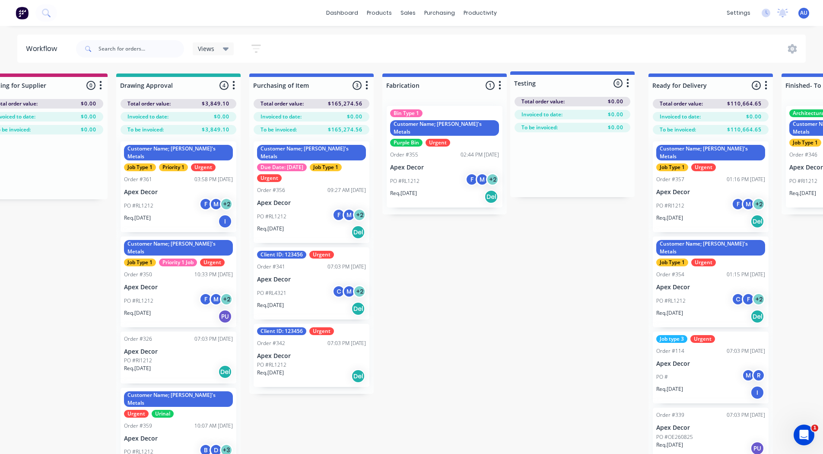
drag, startPoint x: 769, startPoint y: 86, endPoint x: 599, endPoint y: 84, distance: 170.7
click at [599, 84] on div "Submitted 15 Status colour #3A3C3E hex #3A3C3E Save Cancel Summaries Total orde…" at bounding box center [483, 278] width 1316 height 411
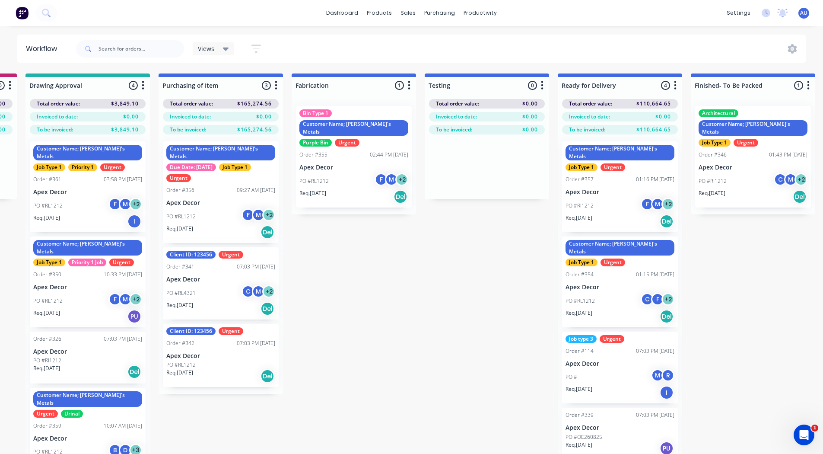
scroll to position [0, 261]
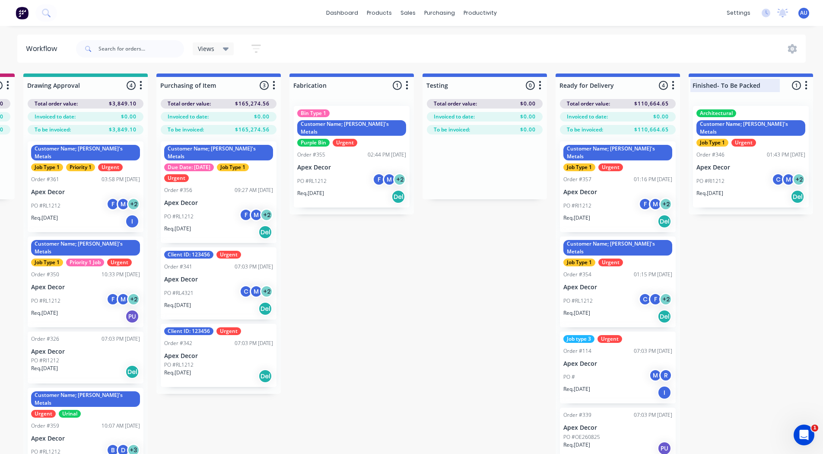
click at [764, 78] on div at bounding box center [751, 85] width 124 height 17
click at [764, 78] on div "Finished- To Be Packed 1 Status colour #4169E1 hex #4169E1 Save Cancel Notifica…" at bounding box center [751, 83] width 124 height 20
click at [757, 87] on input "Finished- To Be Packed" at bounding box center [735, 85] width 85 height 9
click at [411, 281] on div "Submitted 15 Status colour #3A3C3E hex #3A3C3E Save Cancel Summaries Total orde…" at bounding box center [390, 278] width 1316 height 411
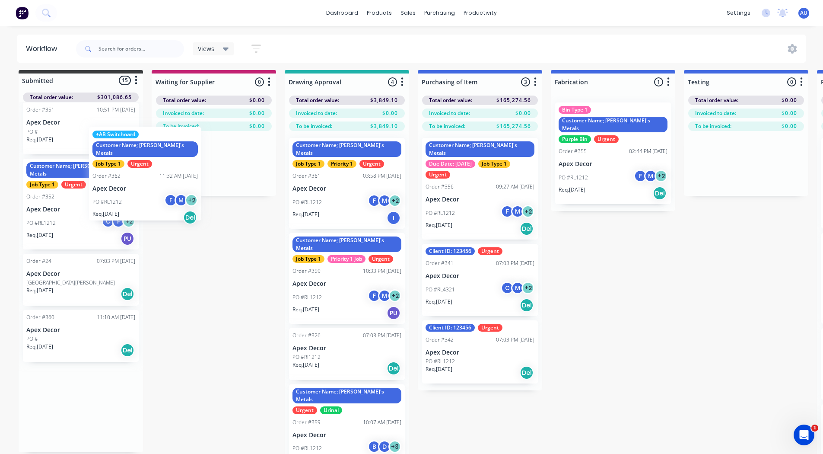
scroll to position [578, 0]
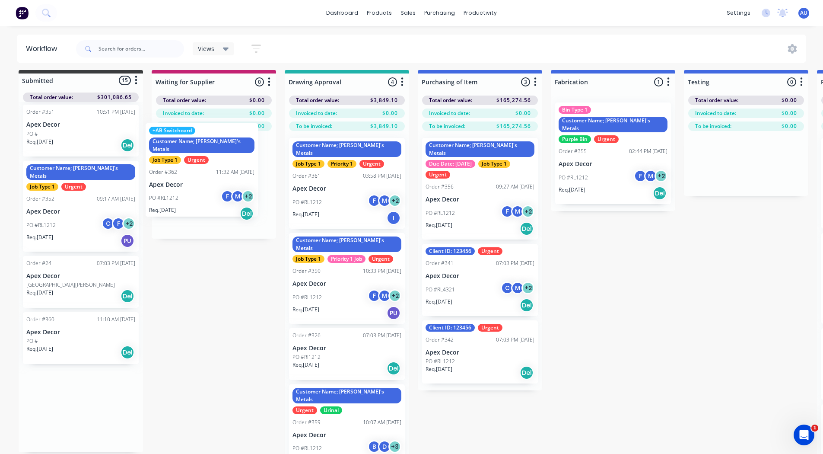
drag, startPoint x: 72, startPoint y: 408, endPoint x: 197, endPoint y: 167, distance: 271.4
click at [197, 167] on div "Submitted 15 Status colour #3A3C3E hex #3A3C3E Save Cancel Summaries Total orde…" at bounding box center [652, 275] width 1316 height 411
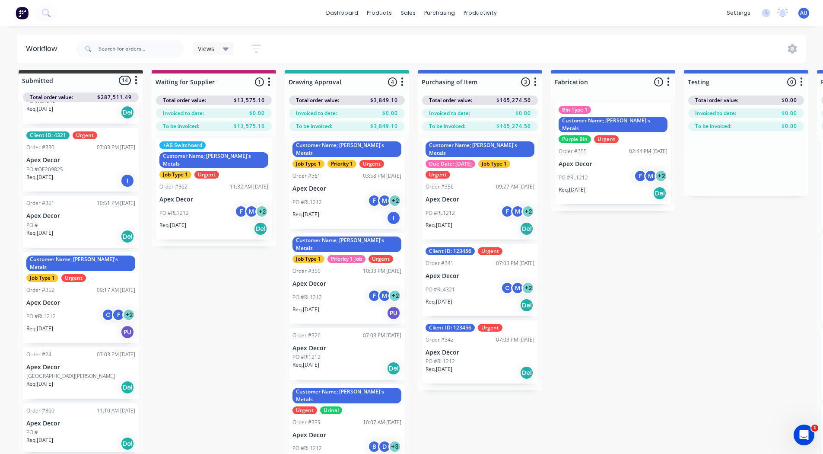
scroll to position [482, 0]
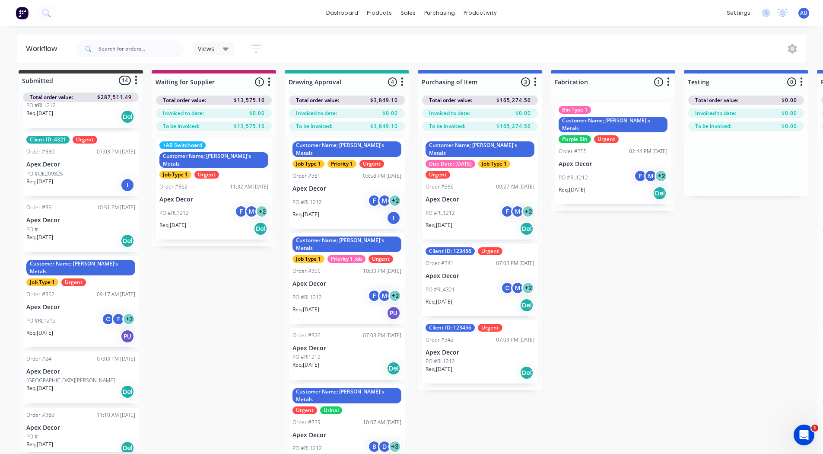
click at [402, 82] on icon "button" at bounding box center [403, 81] width 2 height 9
click at [369, 115] on button "Notifications" at bounding box center [364, 115] width 86 height 14
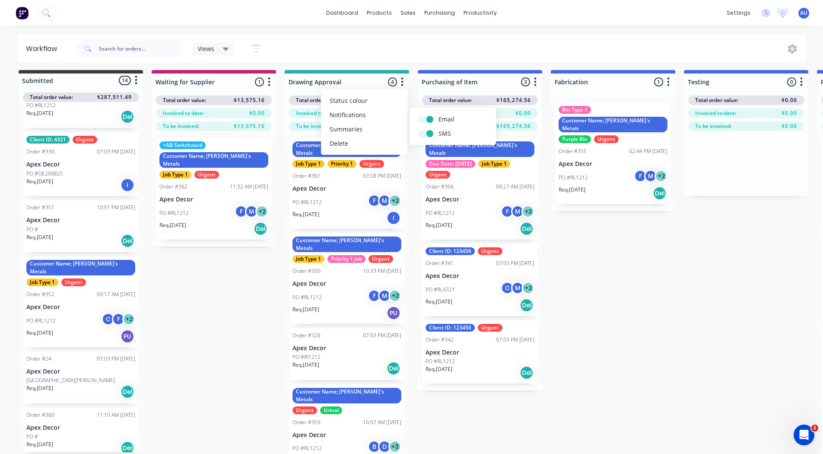
click at [210, 302] on div "Submitted 14 Status colour #3A3C3E hex #3A3C3E Save Cancel Summaries Total orde…" at bounding box center [652, 275] width 1316 height 411
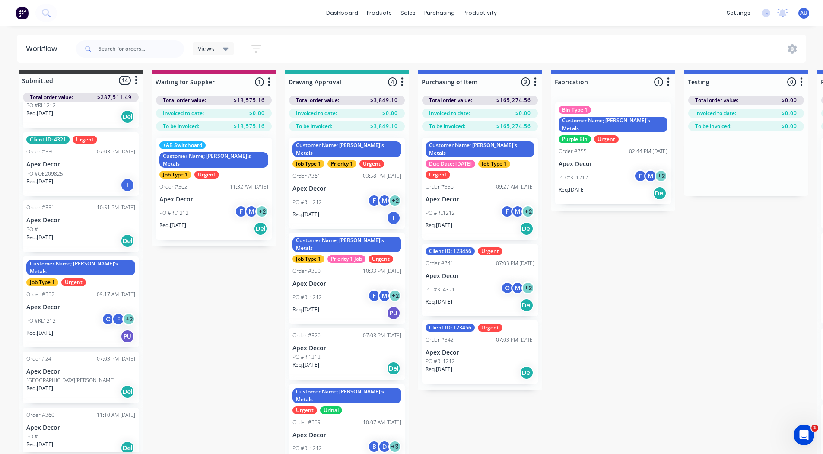
click at [403, 78] on icon "button" at bounding box center [403, 81] width 2 height 9
click at [370, 112] on button "Notifications" at bounding box center [364, 115] width 86 height 14
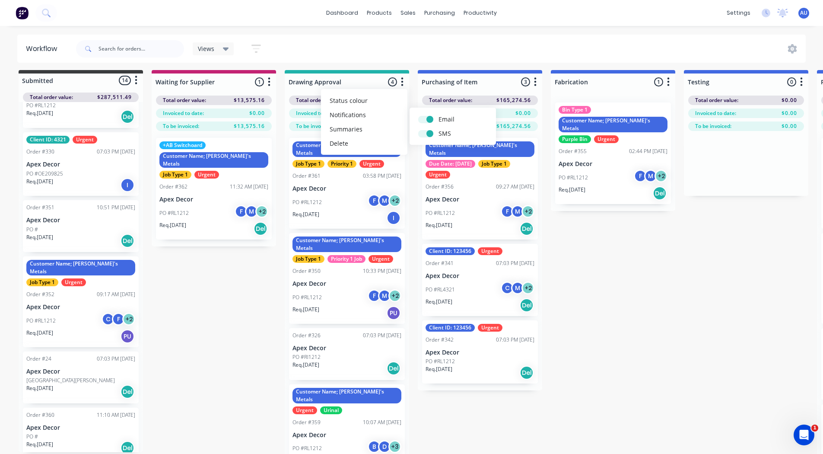
click at [207, 314] on div "Submitted 14 Status colour #3A3C3E hex #3A3C3E Save Cancel Summaries Total orde…" at bounding box center [652, 275] width 1316 height 411
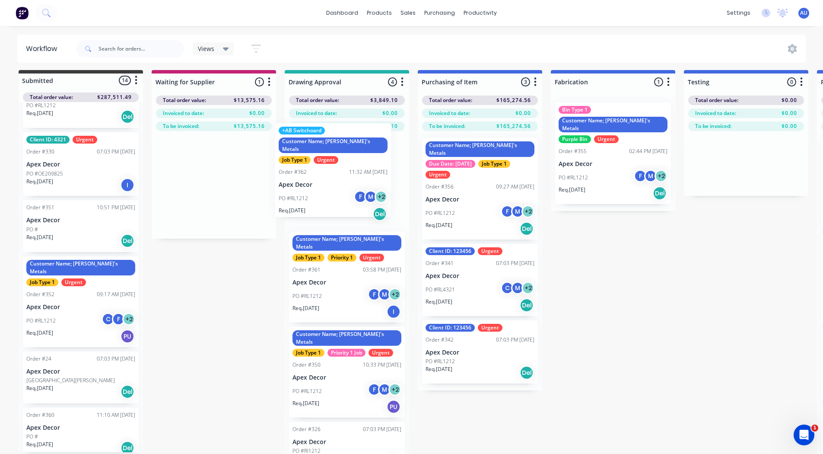
drag, startPoint x: 187, startPoint y: 199, endPoint x: 313, endPoint y: 182, distance: 127.4
click at [313, 182] on div "Submitted 14 Status colour #3A3C3E hex #3A3C3E Save Cancel Summaries Total orde…" at bounding box center [652, 275] width 1316 height 411
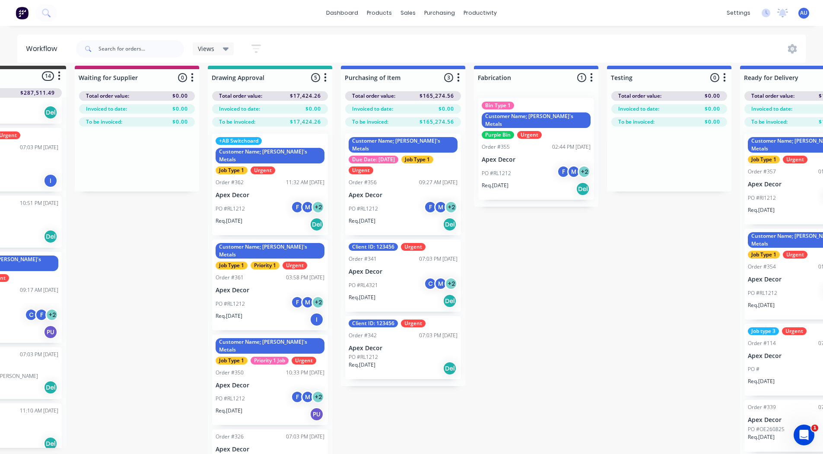
scroll to position [8, 84]
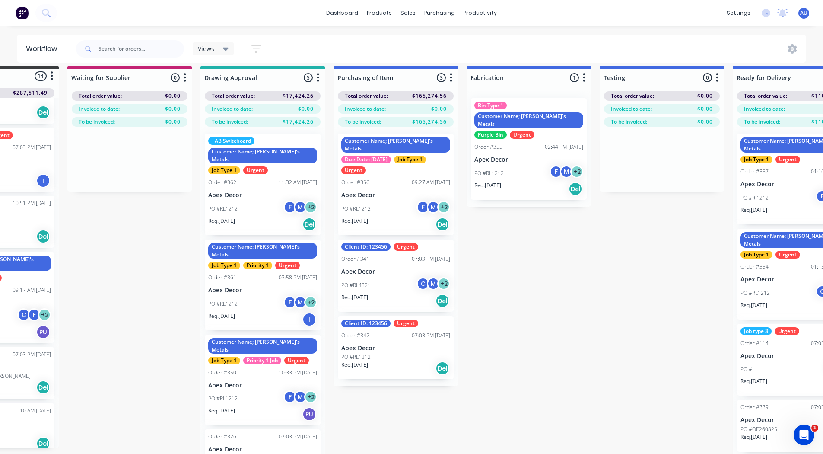
click at [318, 77] on icon "button" at bounding box center [318, 77] width 2 height 9
click at [287, 108] on button "Notifications" at bounding box center [280, 110] width 86 height 14
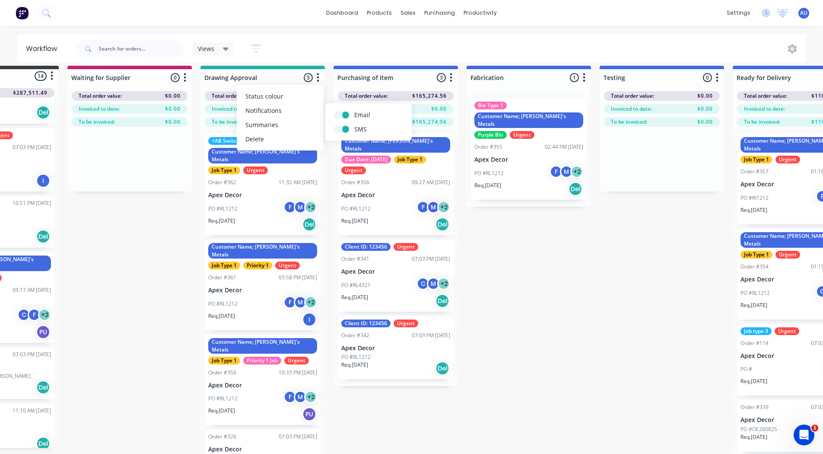
click at [141, 238] on div "Submitted 14 Status colour #3A3C3E hex #3A3C3E Save Cancel Summaries Total orde…" at bounding box center [567, 271] width 1316 height 411
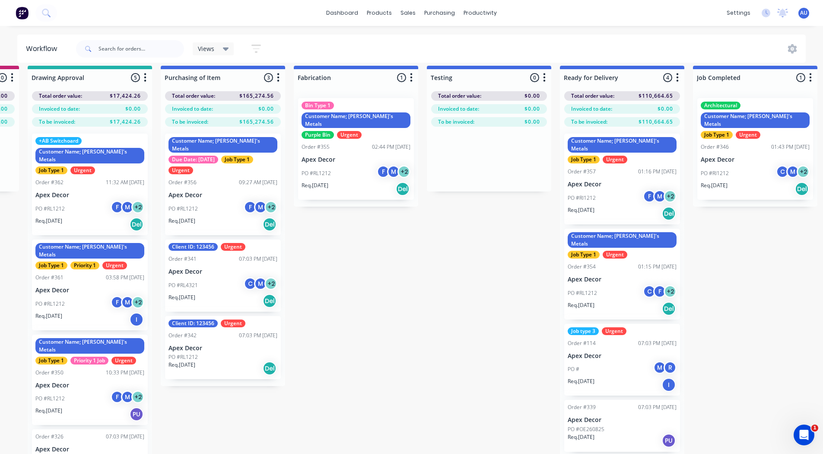
scroll to position [8, 263]
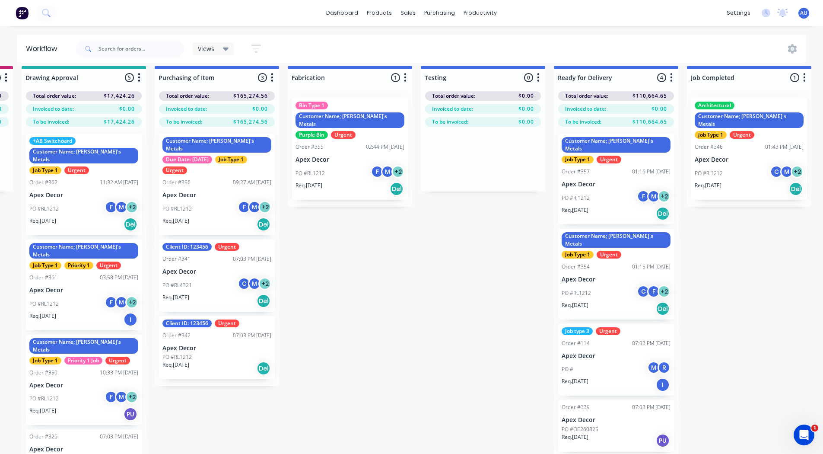
click at [671, 78] on icon "button" at bounding box center [672, 77] width 2 height 9
click at [636, 107] on button "Notifications" at bounding box center [633, 110] width 86 height 14
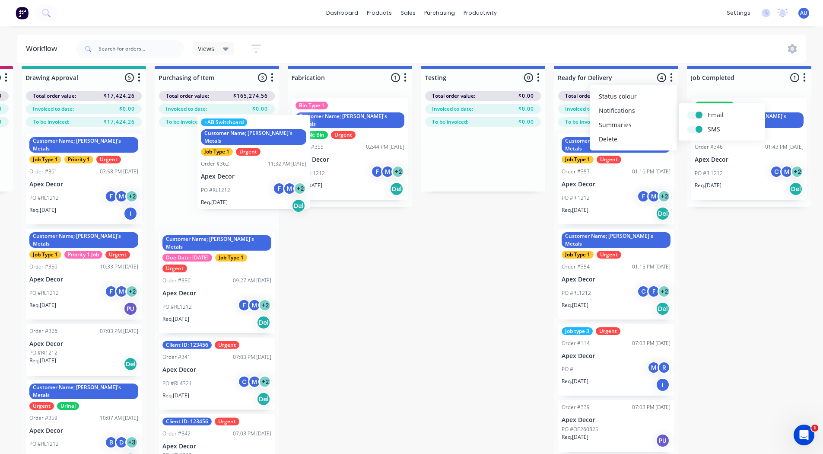
scroll to position [8, 262]
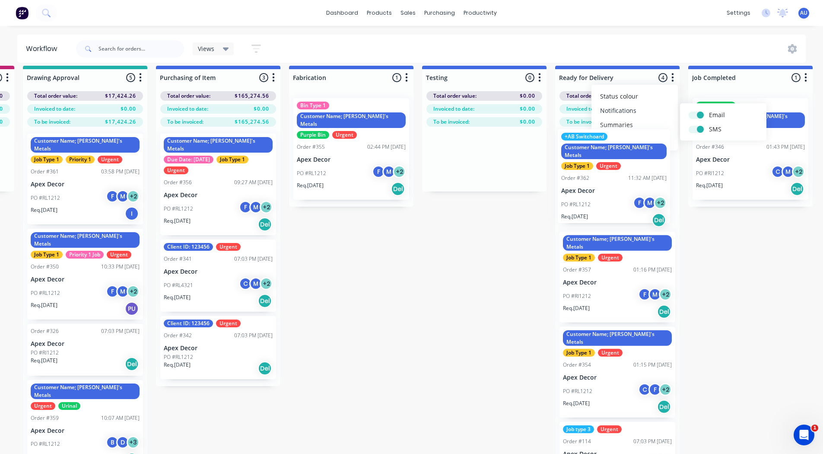
drag, startPoint x: 59, startPoint y: 177, endPoint x: 595, endPoint y: 173, distance: 536.4
click at [595, 173] on div "Submitted 14 Status colour #3A3C3E hex #3A3C3E Save Cancel Summaries Total orde…" at bounding box center [390, 271] width 1316 height 411
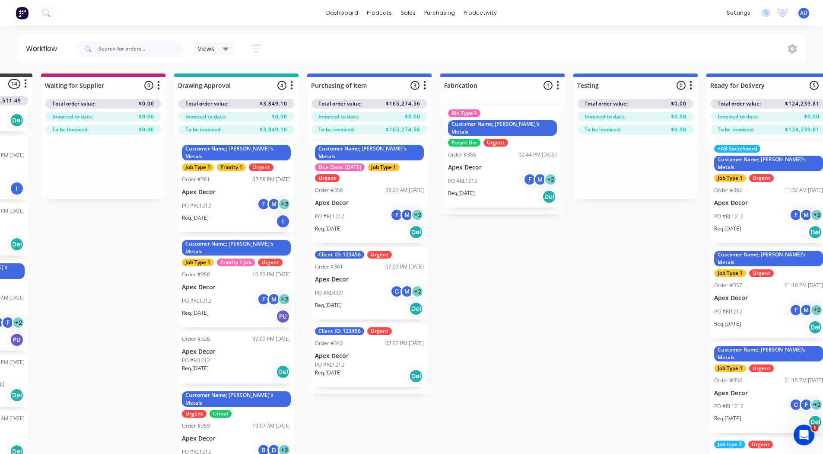
scroll to position [0, 112]
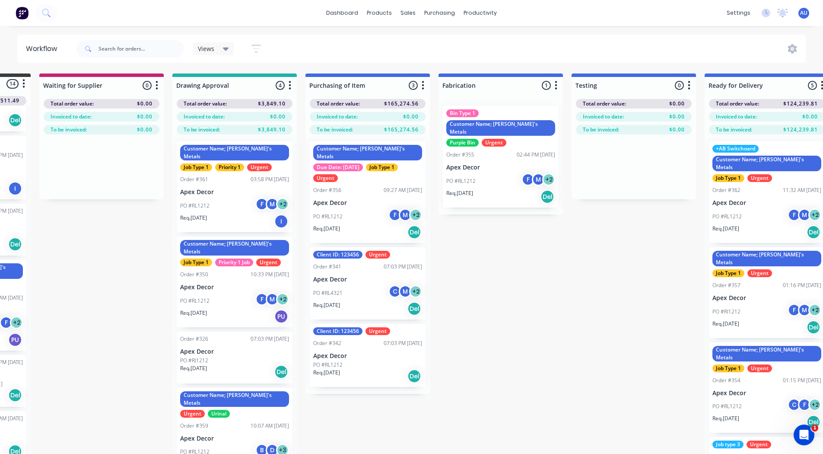
click at [255, 51] on icon "button" at bounding box center [257, 48] width 10 height 11
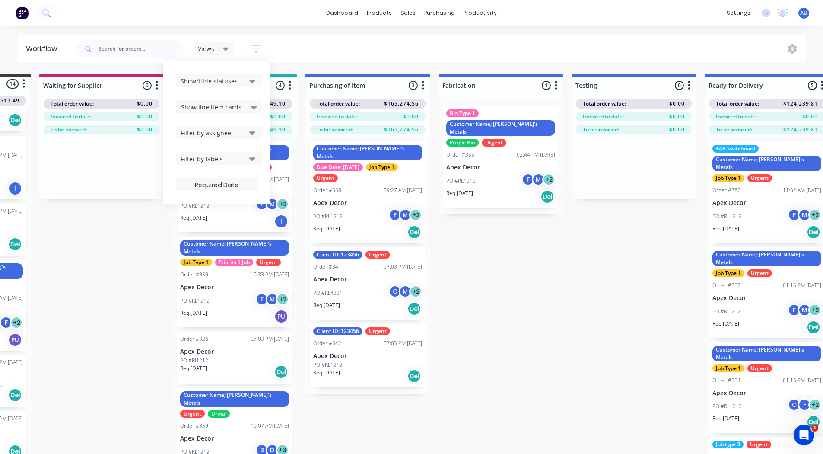
click at [198, 162] on div "Filter by labels" at bounding box center [213, 158] width 65 height 9
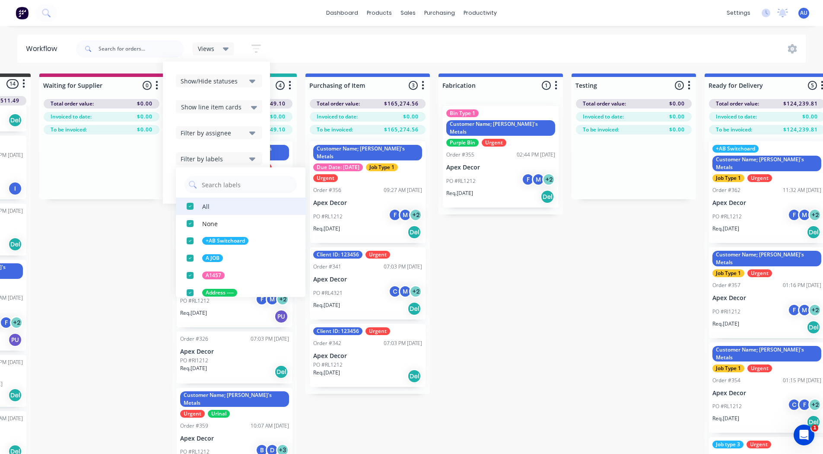
click at [188, 205] on div "button" at bounding box center [190, 206] width 17 height 17
click at [210, 187] on input "text" at bounding box center [247, 184] width 92 height 17
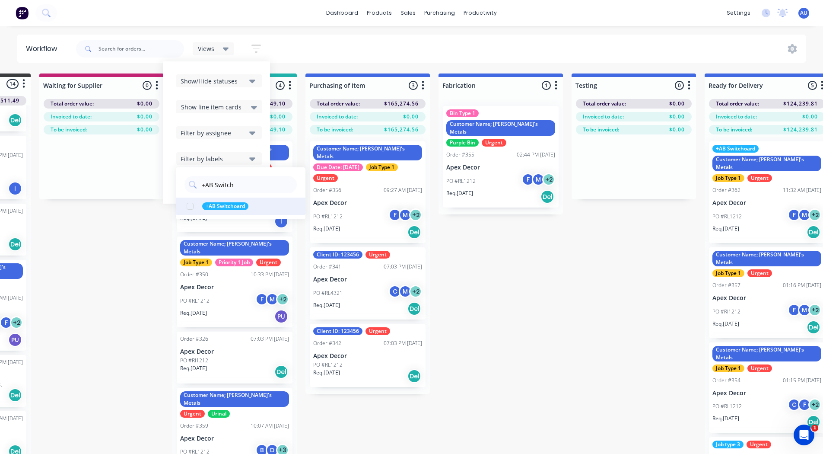
click at [191, 206] on div "button" at bounding box center [190, 206] width 17 height 17
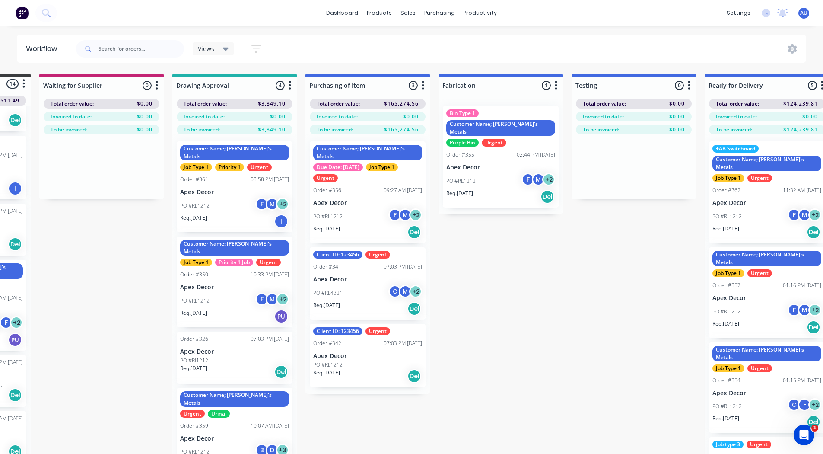
click at [121, 249] on div "Submitted 14 Status colour #3A3C3E hex #3A3C3E Save Cancel Summaries Total orde…" at bounding box center [539, 278] width 1316 height 411
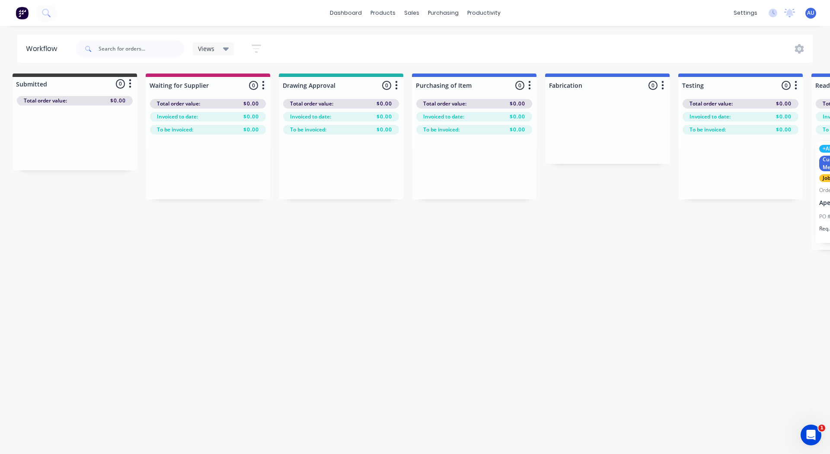
scroll to position [0, 0]
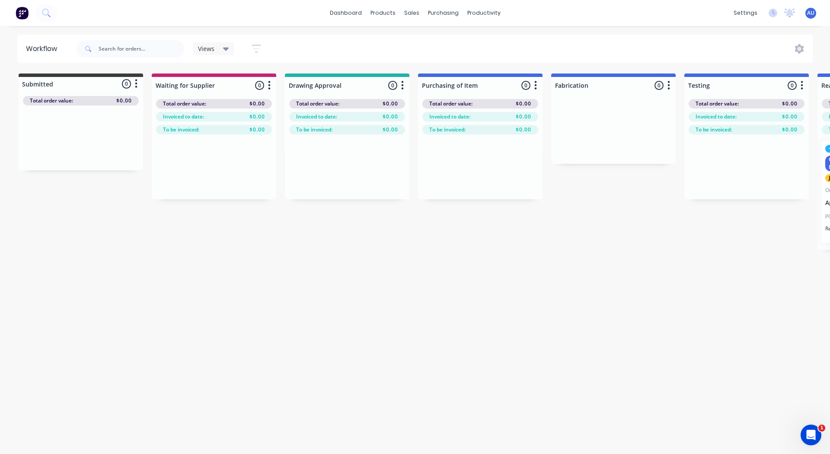
click at [217, 54] on div "Views" at bounding box center [213, 48] width 41 height 13
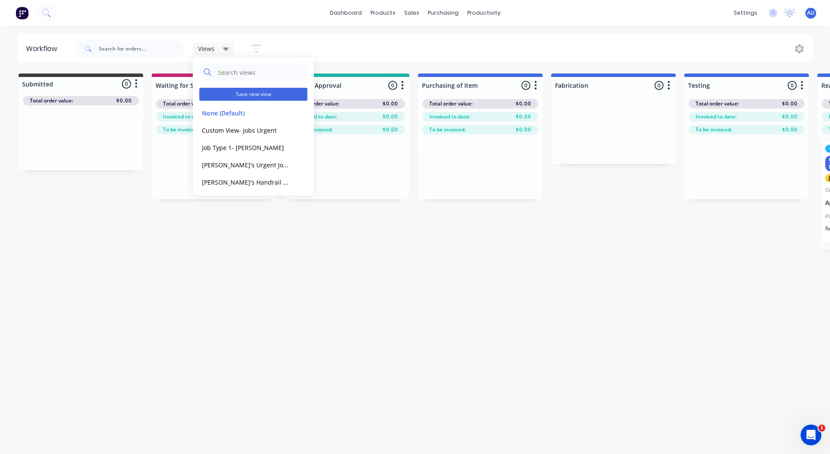
click at [228, 94] on button "Save new view" at bounding box center [253, 94] width 108 height 13
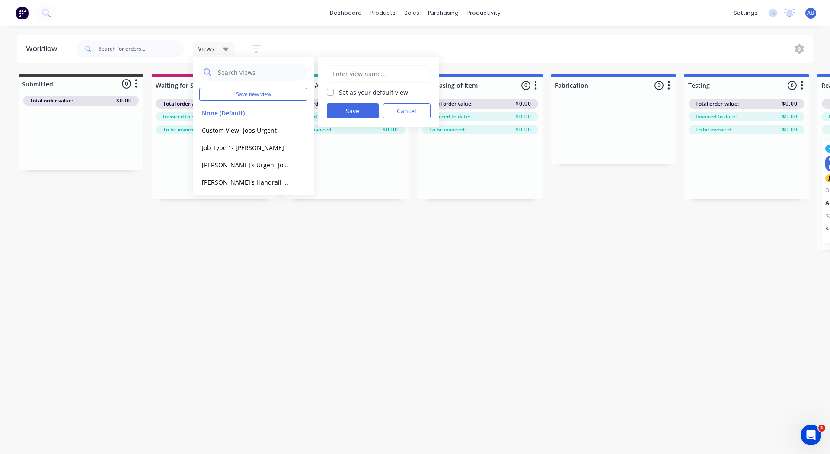
click at [343, 73] on input "text" at bounding box center [378, 74] width 94 height 16
click at [335, 111] on button "Save" at bounding box center [353, 110] width 52 height 15
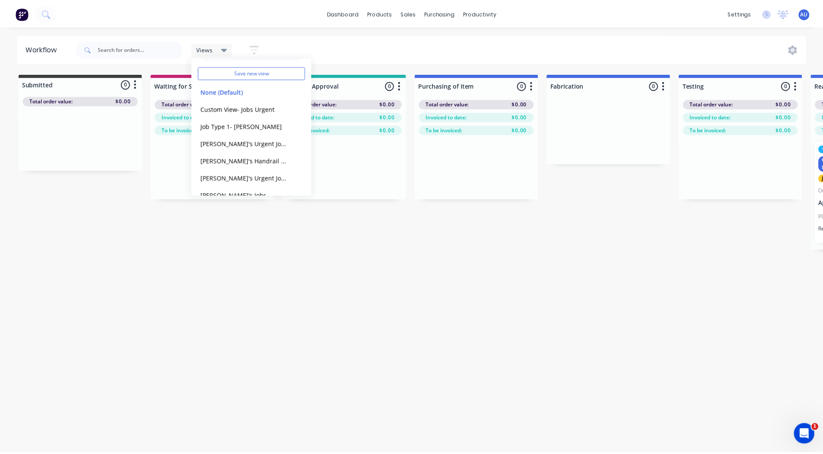
scroll to position [21, 0]
click at [233, 92] on button "None (Default)" at bounding box center [245, 92] width 92 height 10
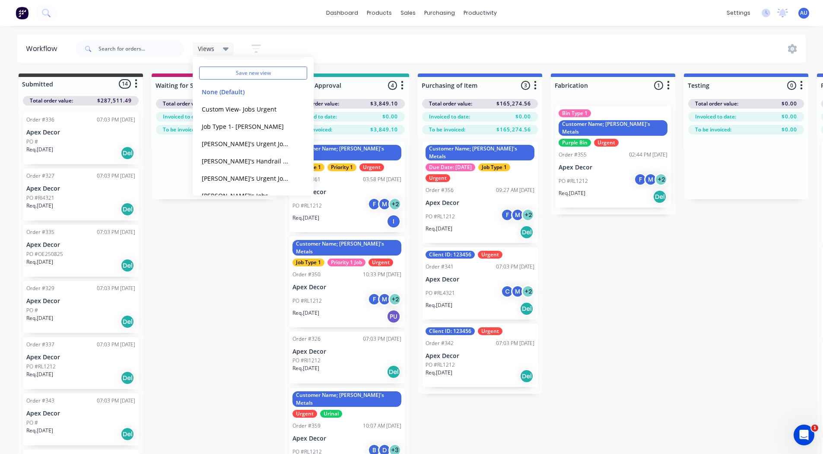
click at [224, 275] on div "Submitted 14 Status colour #3A3C3E hex #3A3C3E Save Cancel Summaries Total orde…" at bounding box center [652, 278] width 1316 height 411
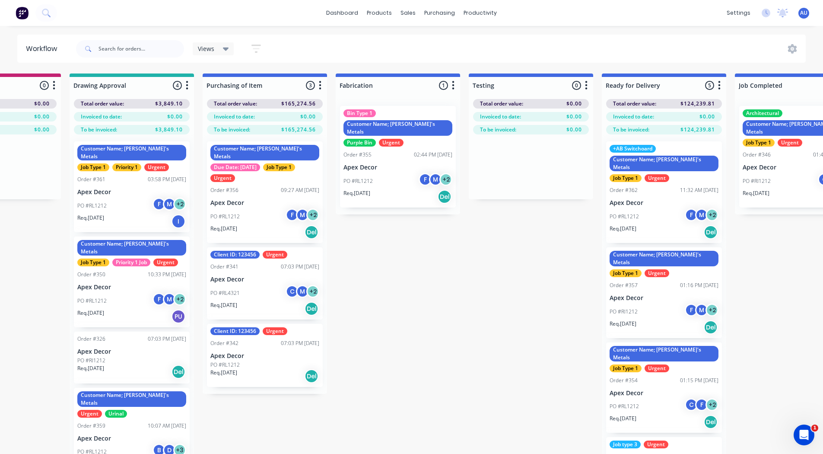
scroll to position [0, 216]
click at [643, 208] on div "PO #RL1212 F M + 2" at bounding box center [663, 216] width 109 height 16
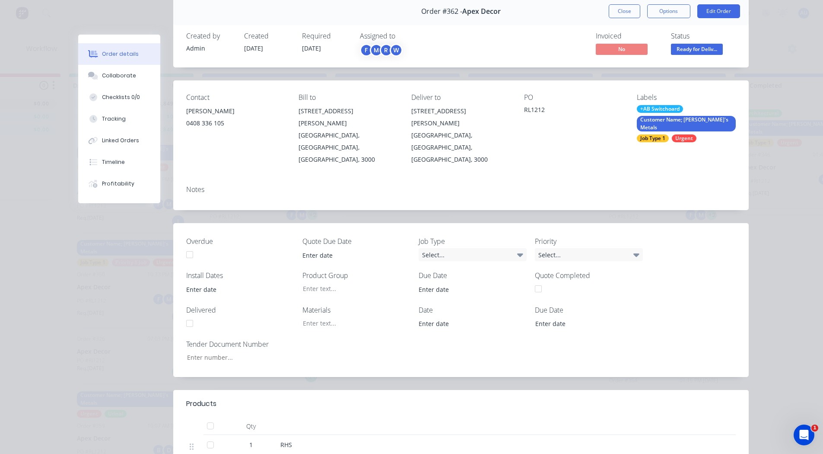
scroll to position [35, 0]
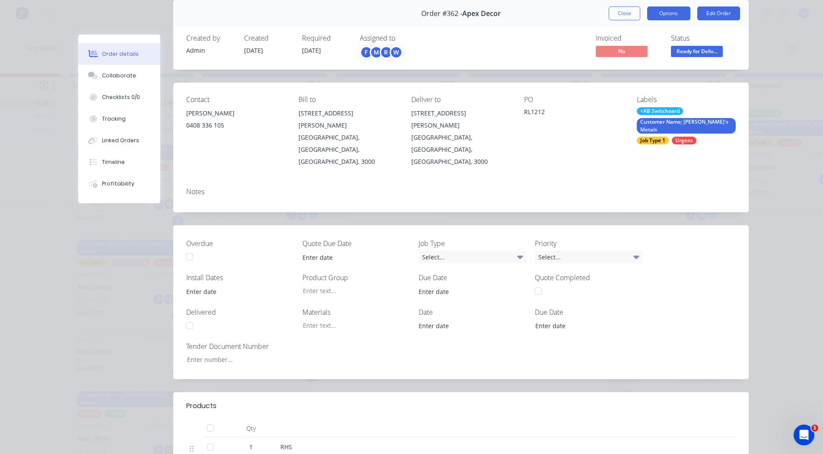
click at [666, 16] on button "Options" at bounding box center [668, 13] width 43 height 14
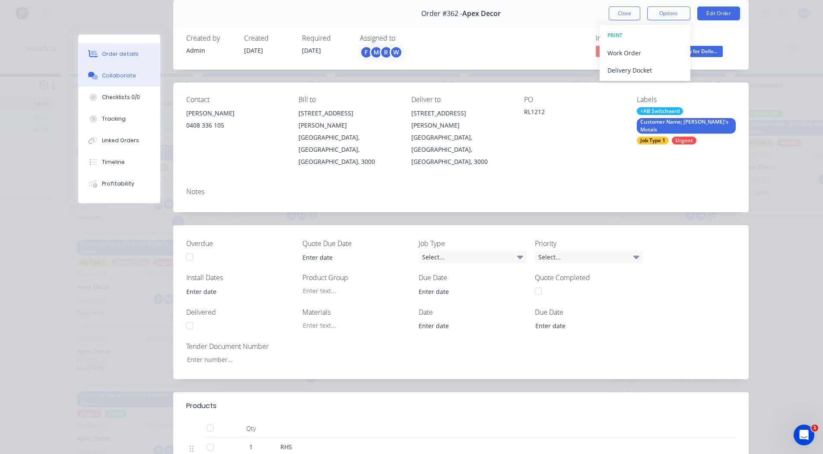
click at [115, 78] on div "Collaborate" at bounding box center [119, 76] width 34 height 8
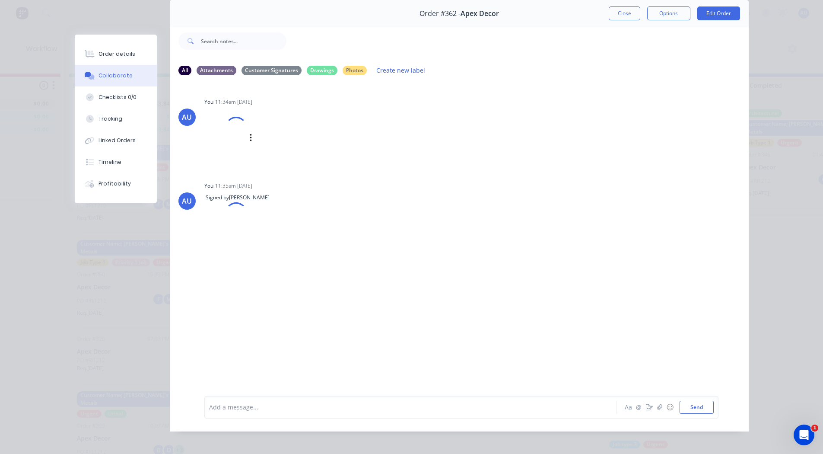
scroll to position [0, 0]
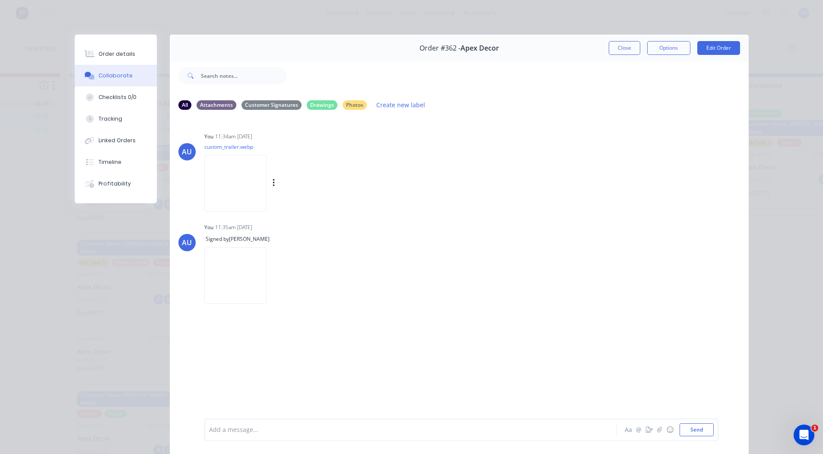
click at [239, 188] on img at bounding box center [235, 183] width 62 height 57
click at [102, 96] on div "Checklists 0/0" at bounding box center [118, 97] width 38 height 8
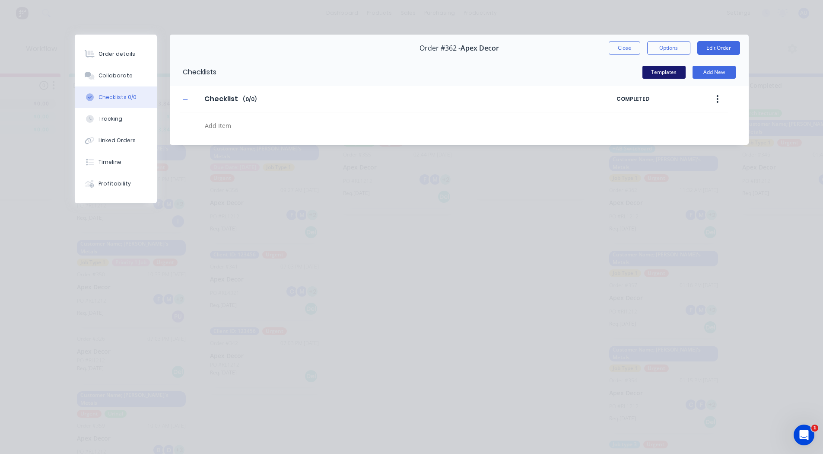
click at [655, 71] on button "Templates" at bounding box center [664, 72] width 43 height 13
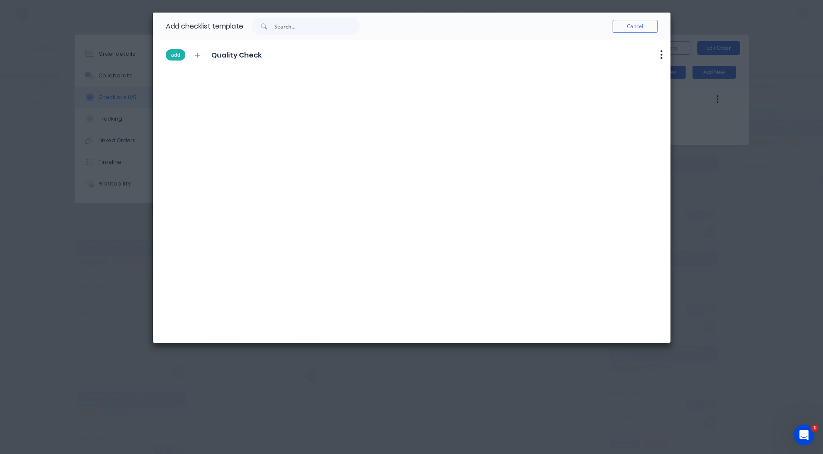
click at [175, 56] on button "add" at bounding box center [175, 54] width 19 height 11
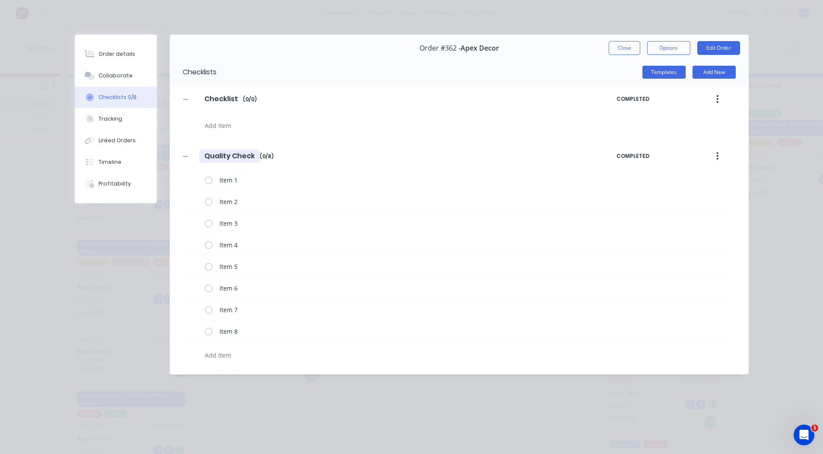
click at [223, 156] on input "Quality Check" at bounding box center [229, 156] width 61 height 13
click at [207, 180] on label at bounding box center [209, 179] width 8 height 9
click at [0, 0] on input "checkbox" at bounding box center [0, 0] width 0 height 0
click at [205, 203] on label at bounding box center [209, 201] width 8 height 9
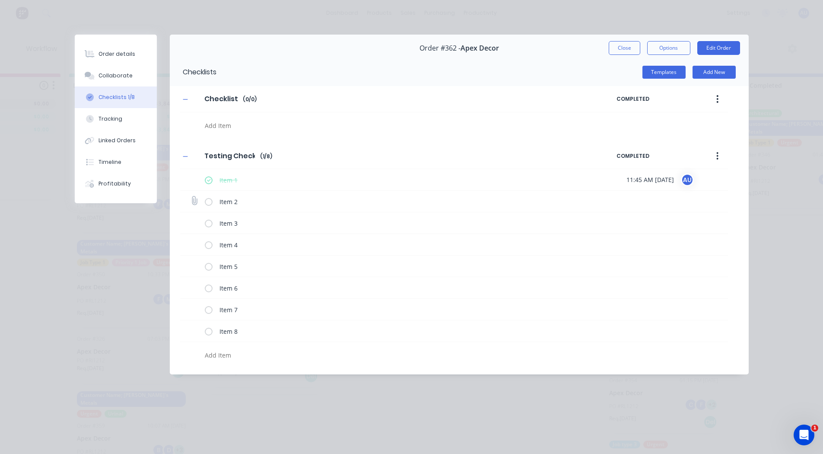
click at [0, 0] on input "checkbox" at bounding box center [0, 0] width 0 height 0
click at [208, 223] on label at bounding box center [209, 222] width 8 height 9
click at [0, 0] on input "checkbox" at bounding box center [0, 0] width 0 height 0
click at [208, 245] on label at bounding box center [209, 244] width 8 height 9
click at [0, 0] on input "checkbox" at bounding box center [0, 0] width 0 height 0
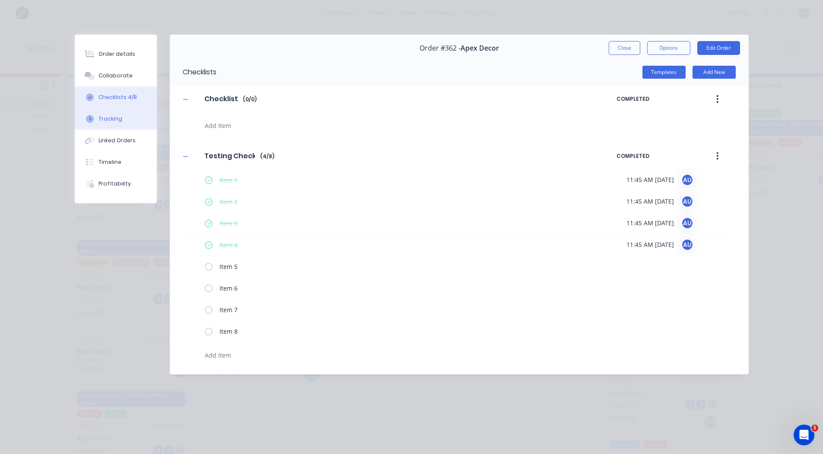
click at [114, 117] on div "Tracking" at bounding box center [111, 119] width 24 height 8
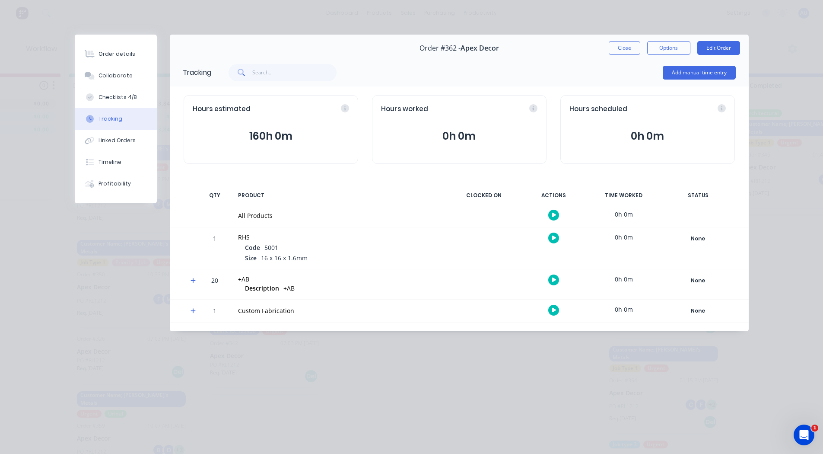
scroll to position [37, 216]
click at [556, 277] on icon "button" at bounding box center [554, 280] width 4 height 6
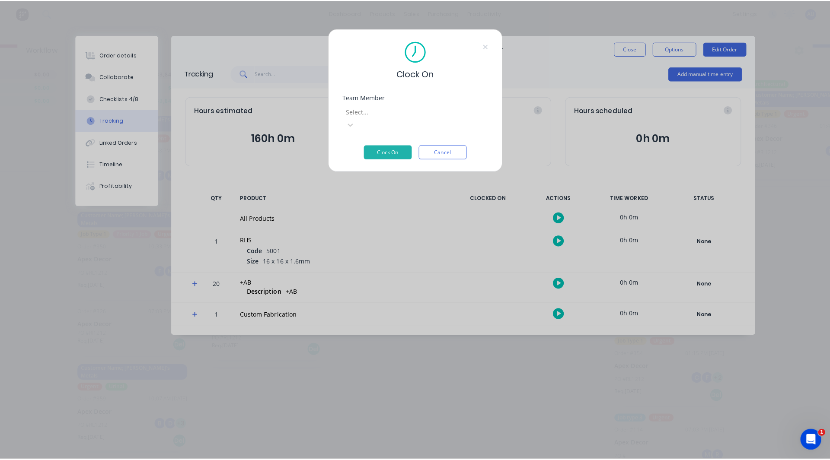
scroll to position [31, 216]
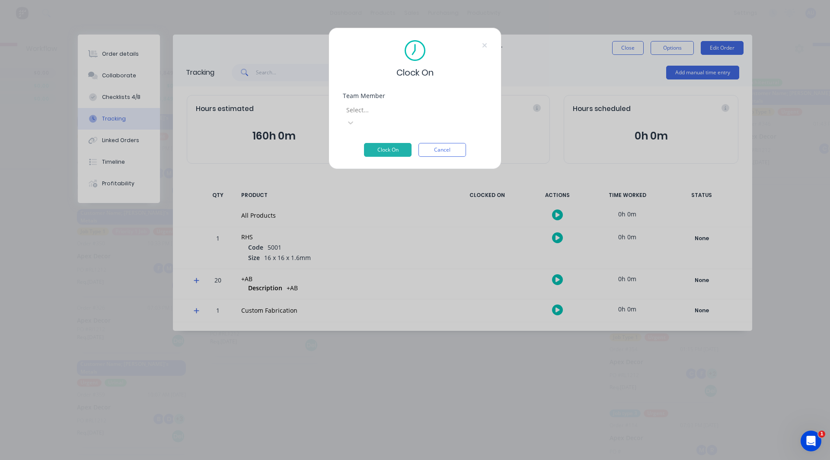
click at [421, 116] on div "Select..." at bounding box center [408, 109] width 130 height 13
click at [419, 113] on div at bounding box center [407, 110] width 124 height 11
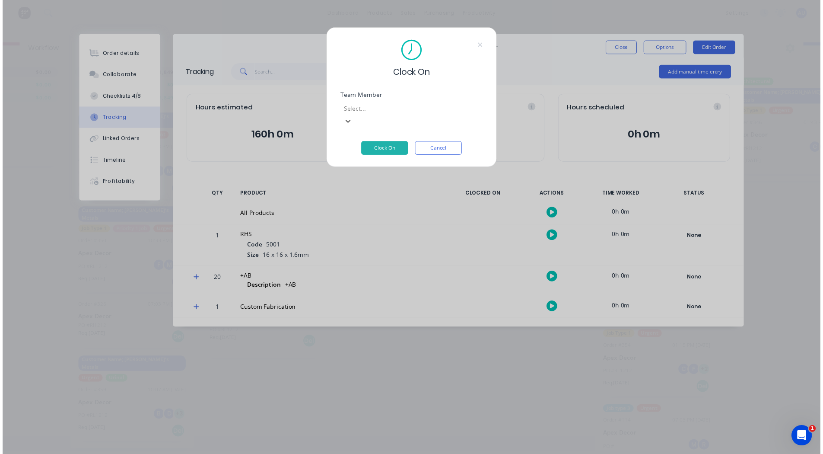
scroll to position [120, 0]
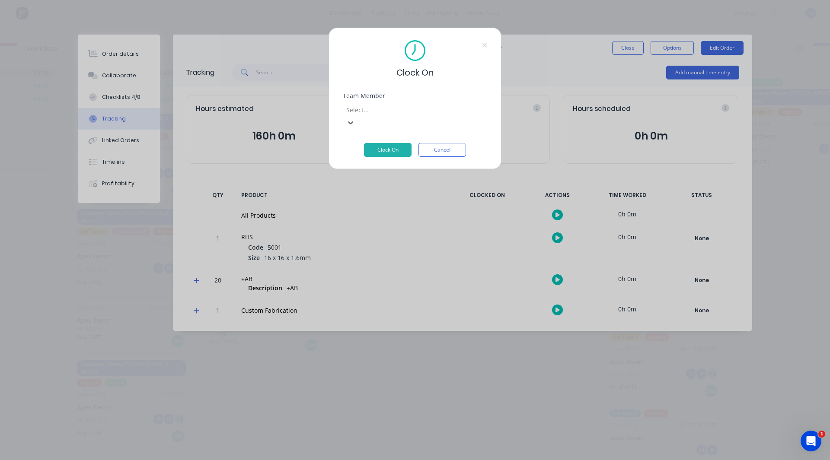
click at [386, 143] on button "Clock On" at bounding box center [388, 150] width 48 height 14
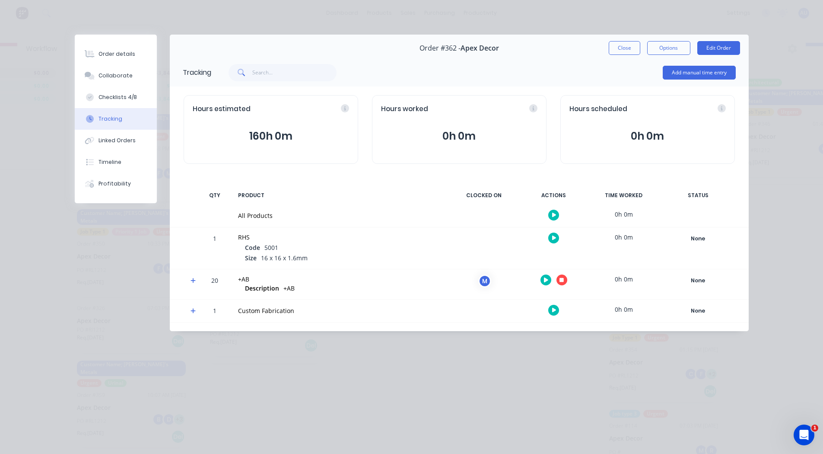
click at [194, 280] on icon at bounding box center [194, 280] width 6 height 6
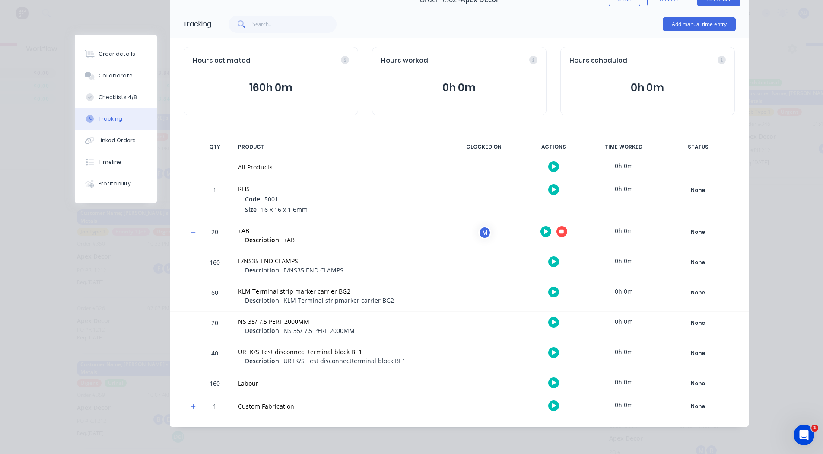
scroll to position [37, 216]
click at [552, 291] on icon "button" at bounding box center [554, 292] width 4 height 5
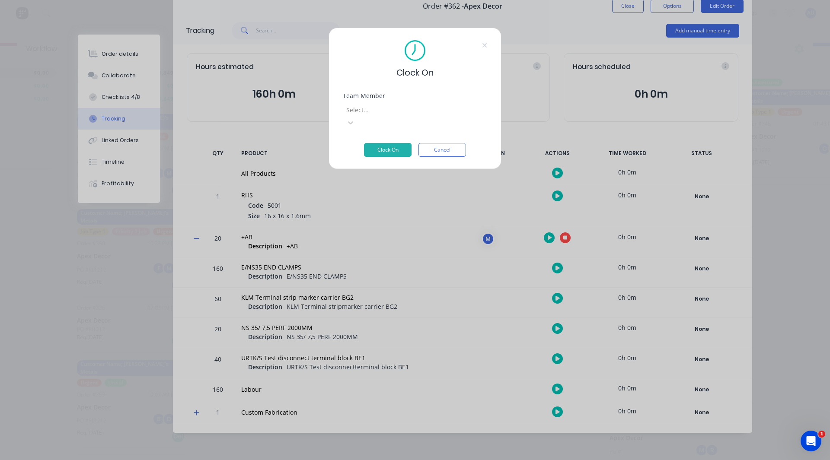
scroll to position [42, 0]
click at [425, 111] on div at bounding box center [407, 110] width 124 height 11
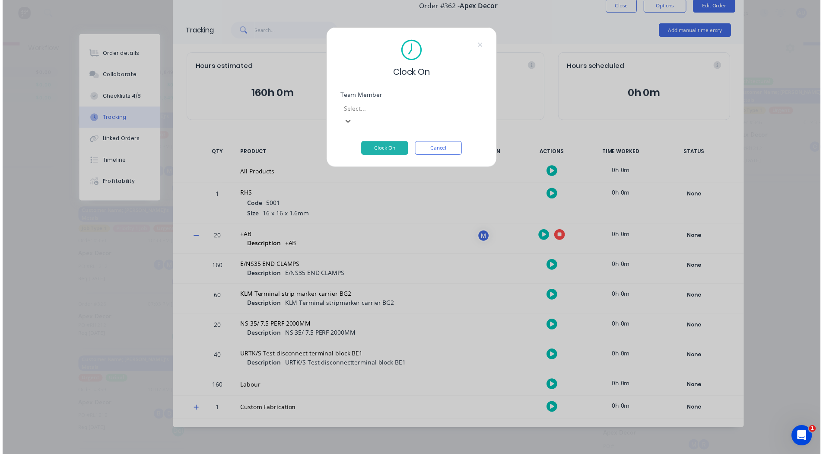
scroll to position [120, 0]
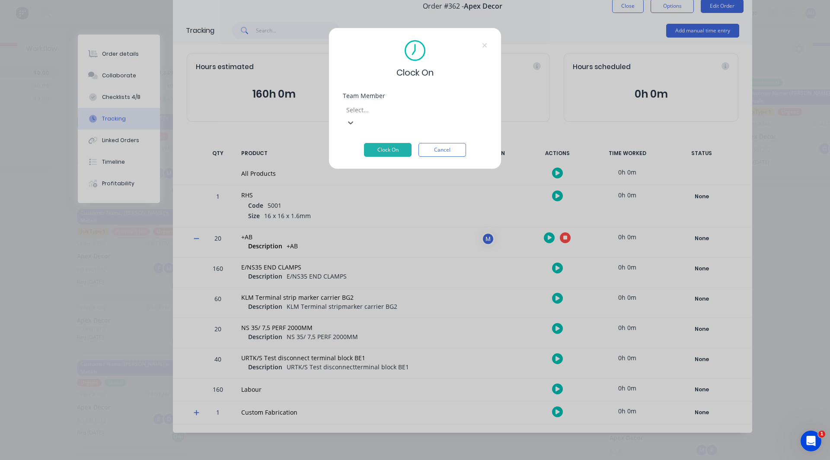
click at [395, 143] on button "Clock On" at bounding box center [388, 150] width 48 height 14
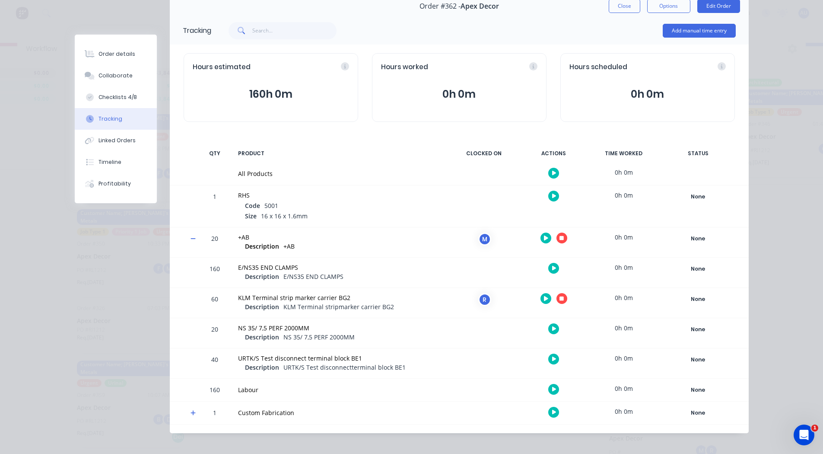
click at [560, 299] on icon "button" at bounding box center [562, 298] width 4 height 4
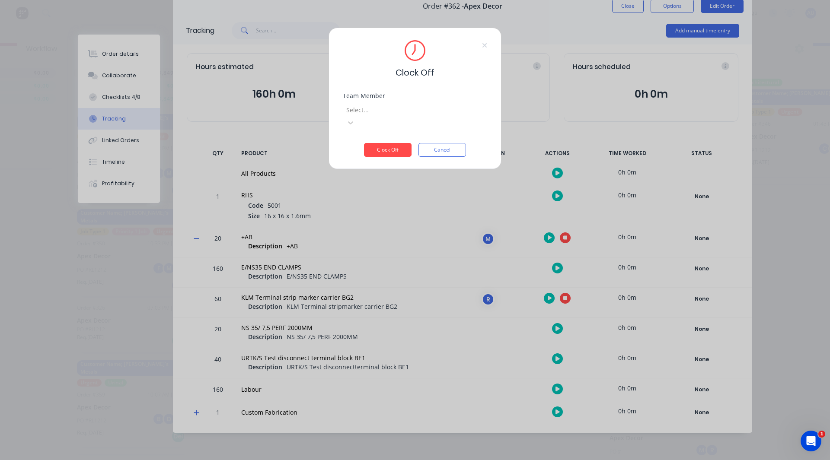
click at [394, 105] on div at bounding box center [407, 110] width 124 height 11
click at [223, 378] on div "[PERSON_NAME]" at bounding box center [195, 386] width 823 height 16
click at [375, 143] on button "Clock Off" at bounding box center [388, 150] width 48 height 14
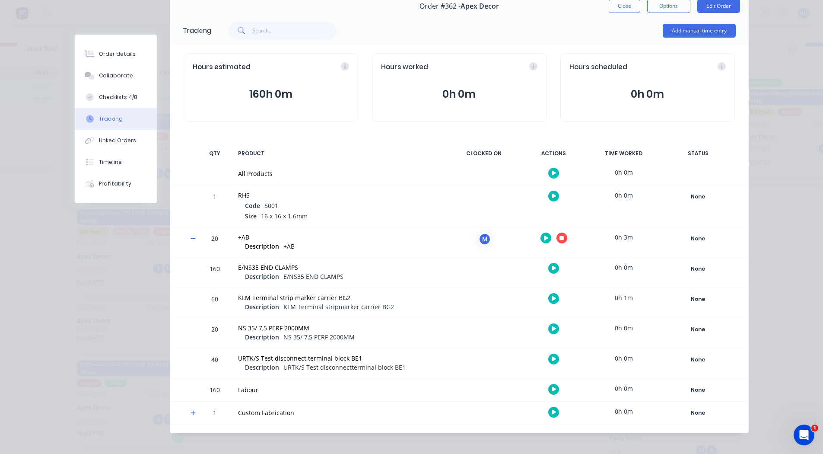
click at [561, 236] on button "button" at bounding box center [562, 238] width 11 height 11
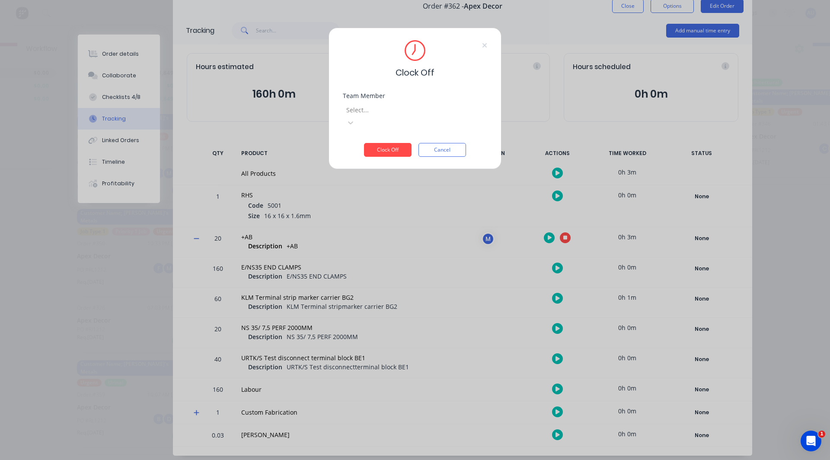
click at [383, 114] on div at bounding box center [407, 110] width 124 height 11
click at [265, 378] on div "[PERSON_NAME]" at bounding box center [195, 386] width 823 height 16
click at [260, 378] on div "[PERSON_NAME]" at bounding box center [195, 386] width 823 height 16
click at [380, 143] on button "Clock Off" at bounding box center [388, 150] width 48 height 14
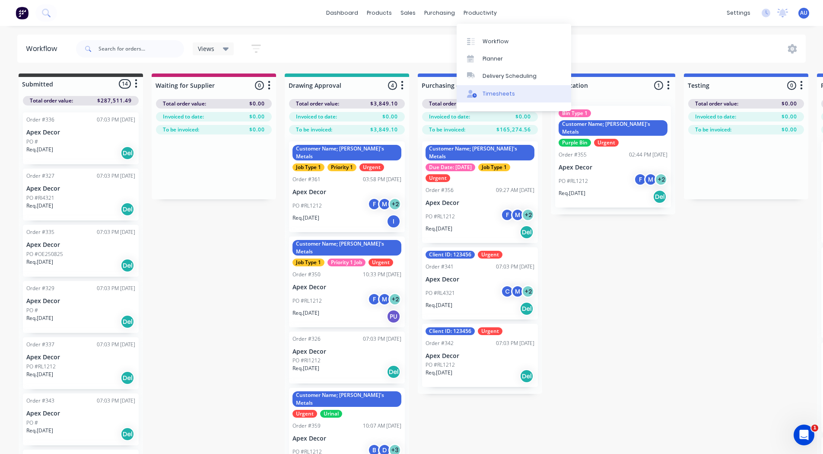
click at [496, 90] on div "Timesheets" at bounding box center [499, 94] width 32 height 8
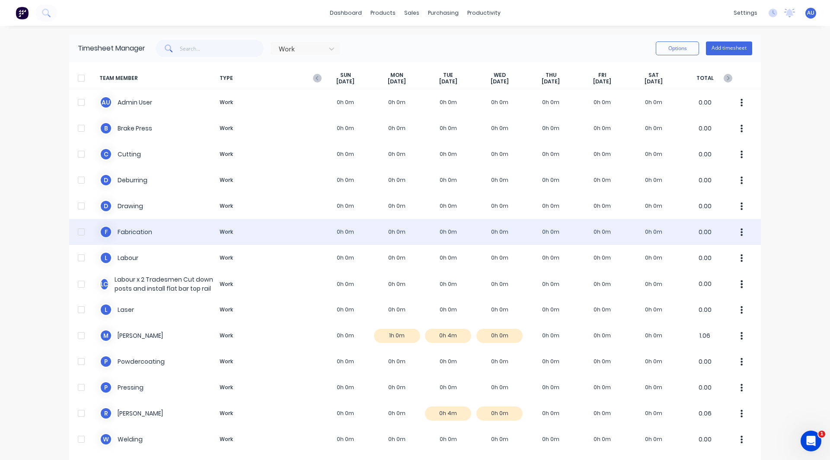
scroll to position [32, 0]
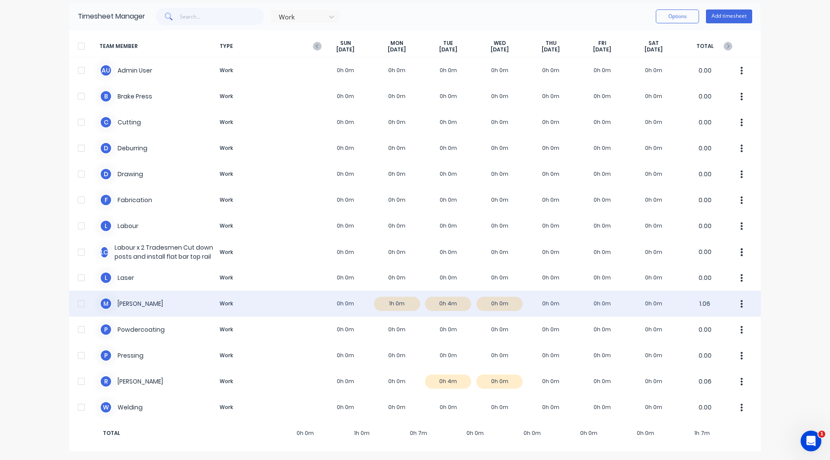
click at [402, 306] on div "M Matthew Work 0h 0m 1h 0m 0h 4m 0h 0m 0h 0m 0h 0m 0h 0m 1.06" at bounding box center [415, 304] width 692 height 26
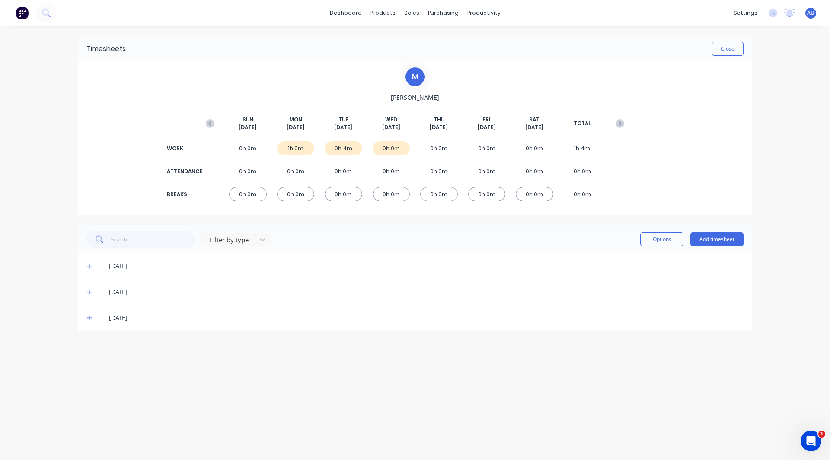
click at [88, 267] on icon at bounding box center [88, 266] width 5 height 5
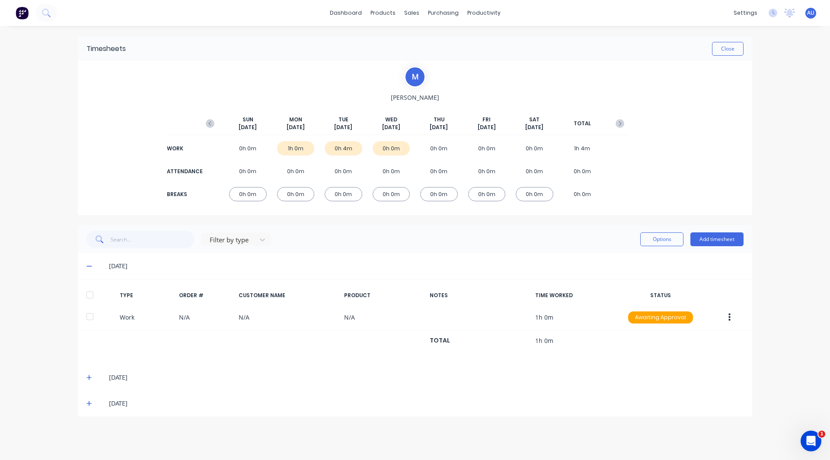
click at [88, 377] on icon at bounding box center [89, 378] width 6 height 6
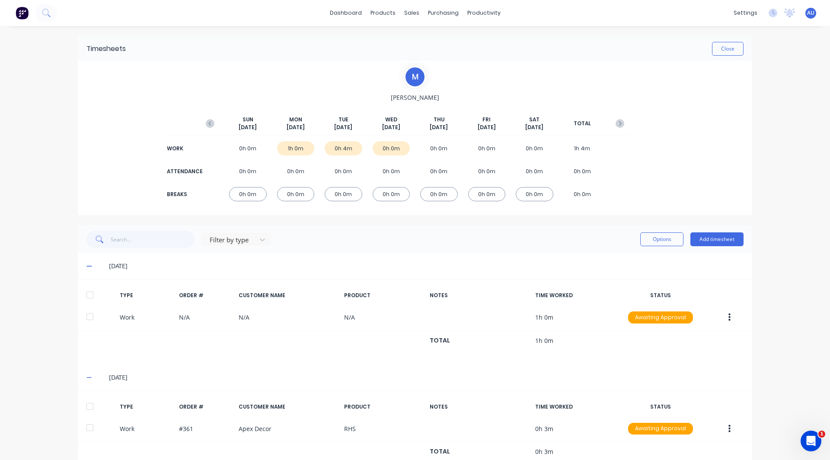
scroll to position [52, 0]
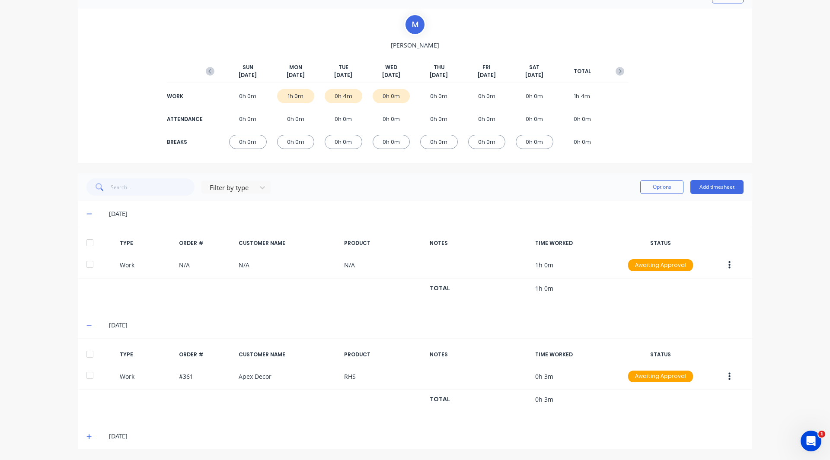
click at [87, 434] on icon at bounding box center [89, 437] width 6 height 6
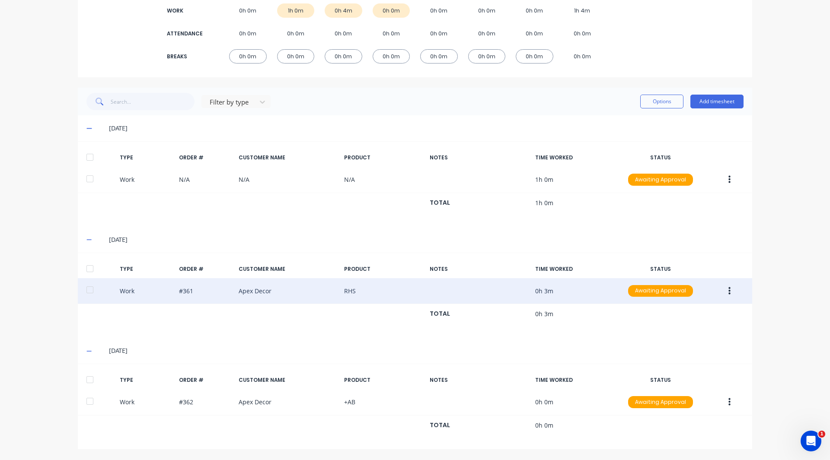
click at [728, 289] on icon "button" at bounding box center [729, 291] width 2 height 8
click at [685, 257] on div "Edit" at bounding box center [698, 258] width 67 height 13
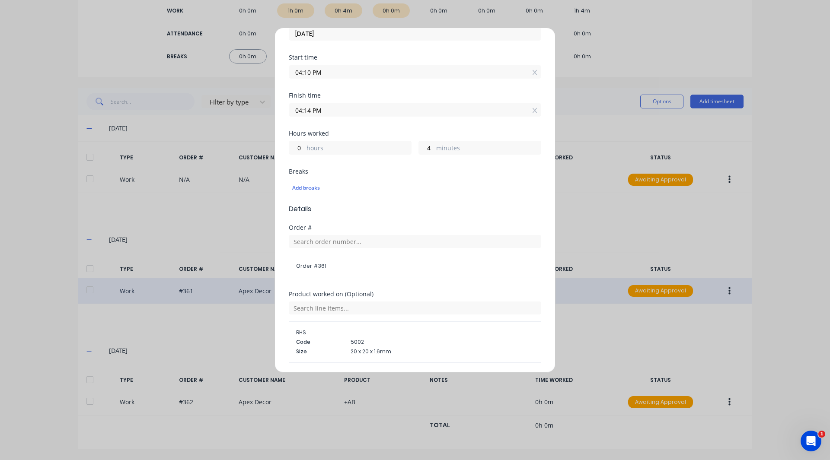
scroll to position [101, 0]
click at [304, 186] on div "Add breaks" at bounding box center [414, 187] width 245 height 11
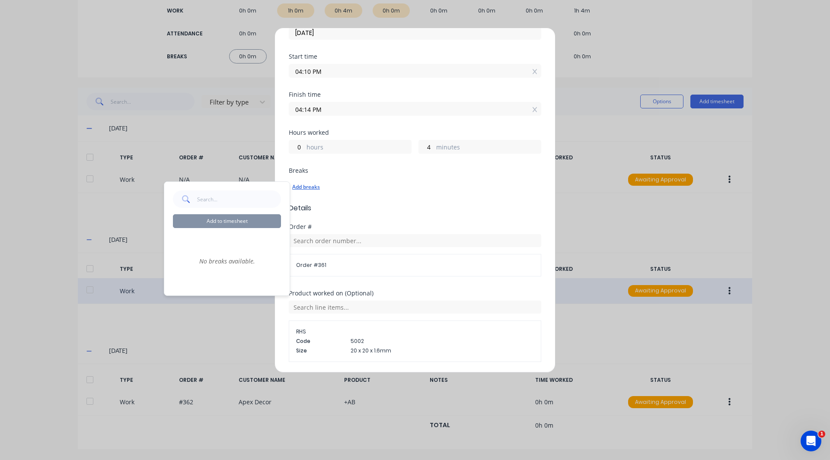
drag, startPoint x: 378, startPoint y: 191, endPoint x: 339, endPoint y: 188, distance: 39.4
click at [339, 188] on div "Add breaks" at bounding box center [414, 187] width 245 height 11
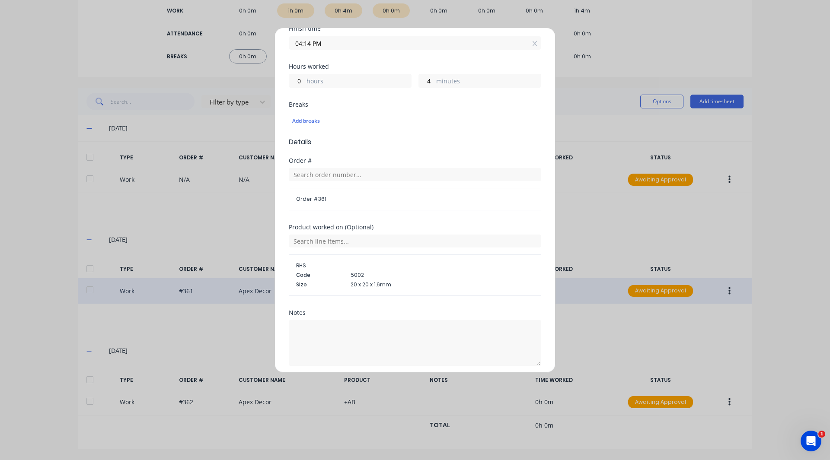
scroll to position [0, 0]
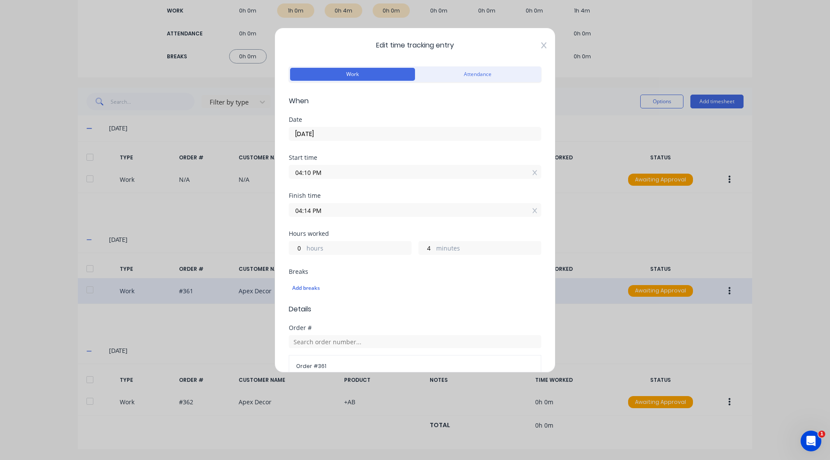
click at [541, 47] on icon at bounding box center [543, 45] width 5 height 7
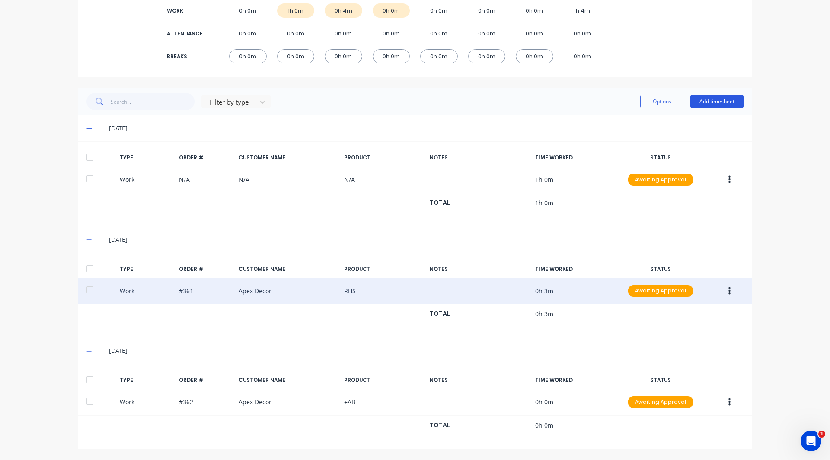
click at [707, 99] on button "Add timesheet" at bounding box center [716, 102] width 53 height 14
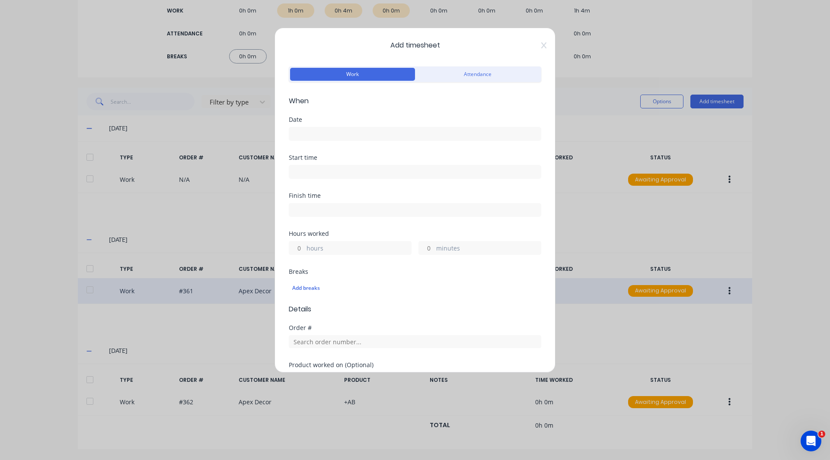
click at [303, 128] on input at bounding box center [415, 133] width 252 height 13
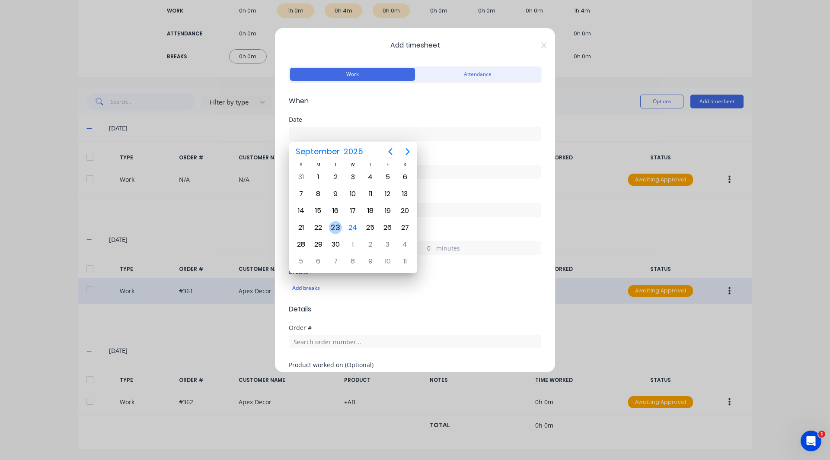
click at [335, 227] on div "23" at bounding box center [335, 227] width 13 height 13
type input "23/09/2025"
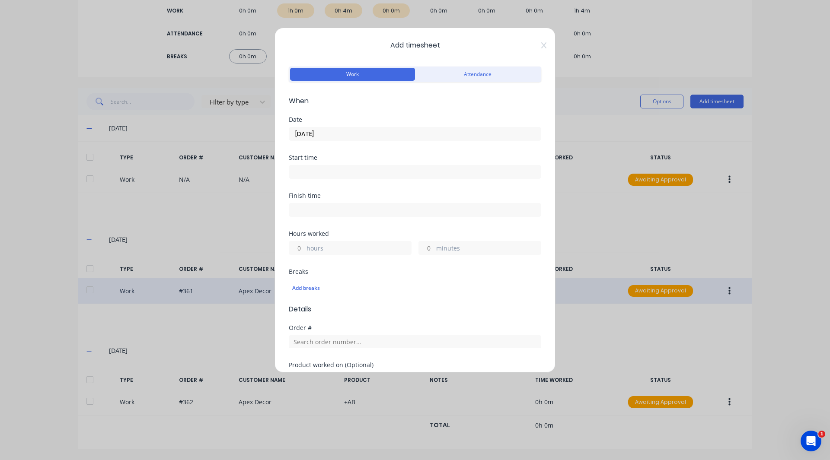
click at [304, 169] on input at bounding box center [415, 172] width 252 height 13
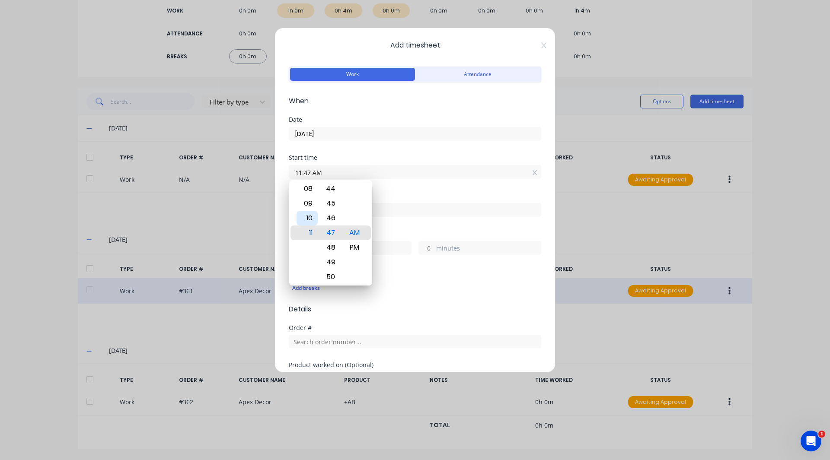
click at [309, 218] on div "10" at bounding box center [306, 218] width 21 height 15
type input "10:47 AM"
click at [394, 188] on div "Start time 10:47 AM" at bounding box center [415, 174] width 252 height 38
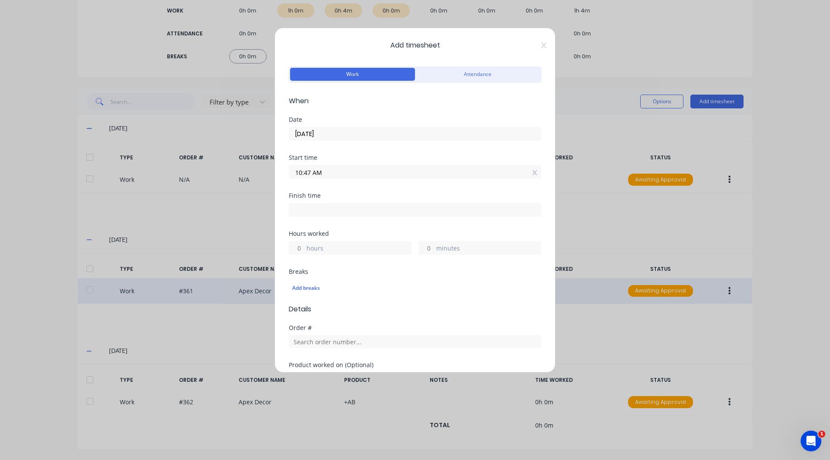
click at [299, 214] on input at bounding box center [415, 210] width 252 height 13
type input "11:47 AM"
type input "1"
type input "0"
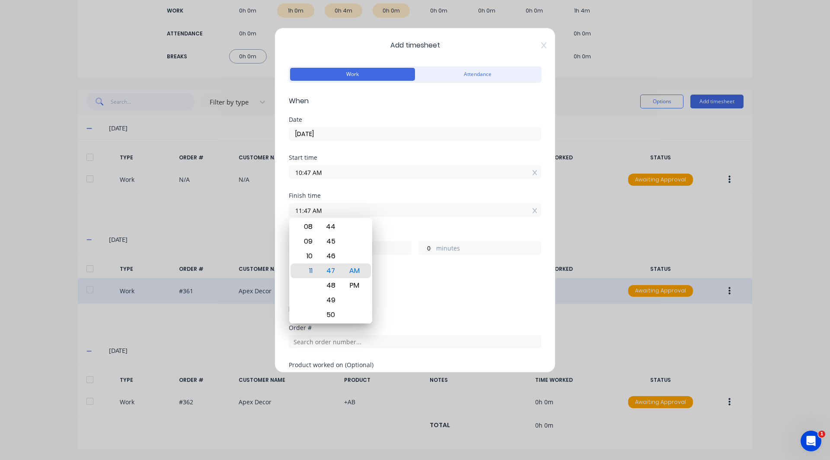
click at [410, 237] on div "Hours worked 1 hours 0 minutes" at bounding box center [415, 243] width 252 height 24
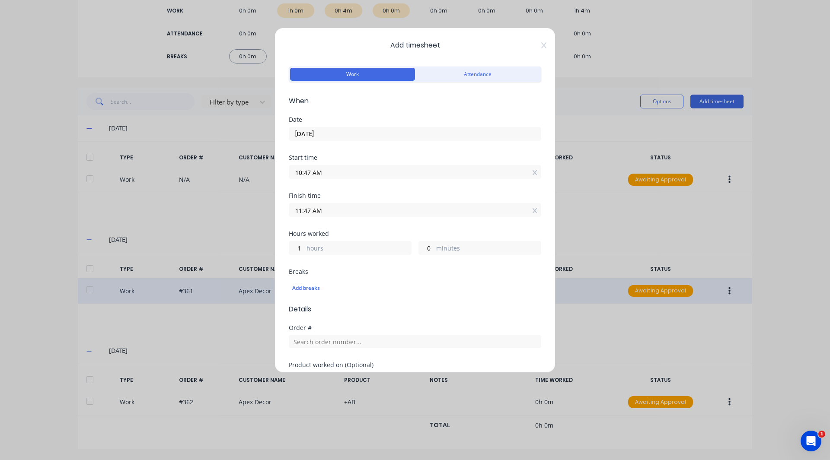
scroll to position [123, 0]
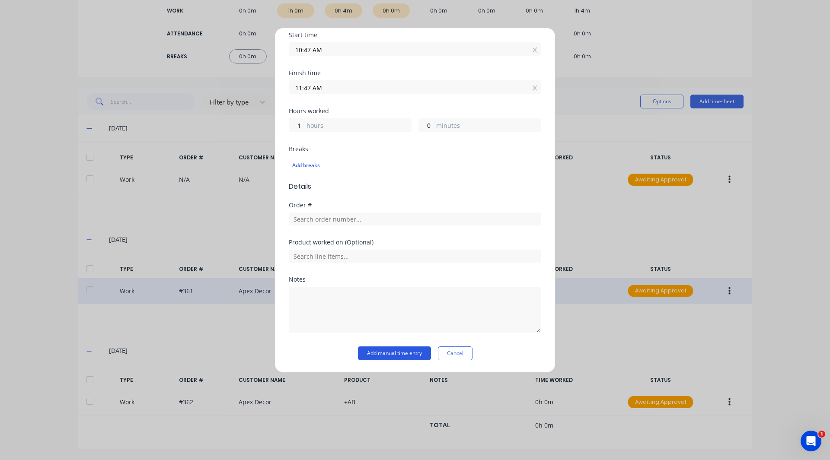
click at [394, 358] on button "Add manual time entry" at bounding box center [394, 354] width 73 height 14
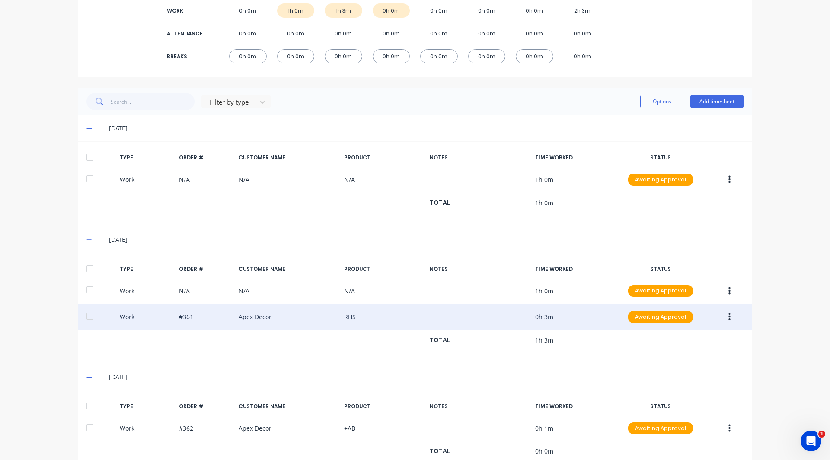
scroll to position [0, 0]
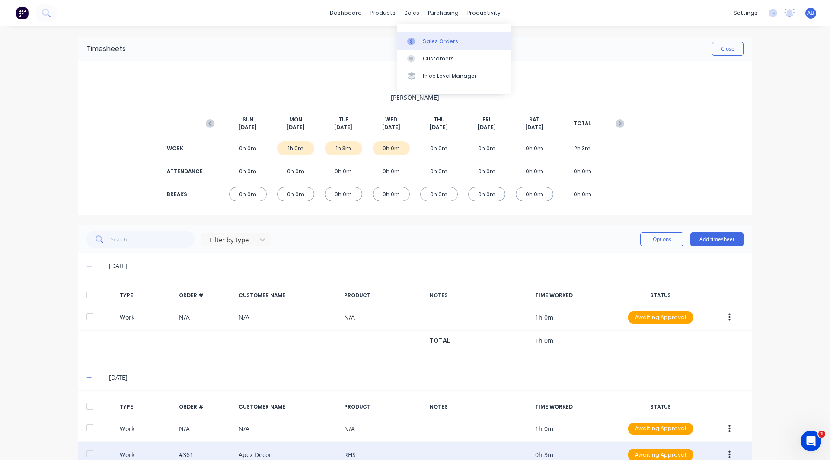
click at [424, 39] on div "Sales Orders" at bounding box center [440, 42] width 35 height 8
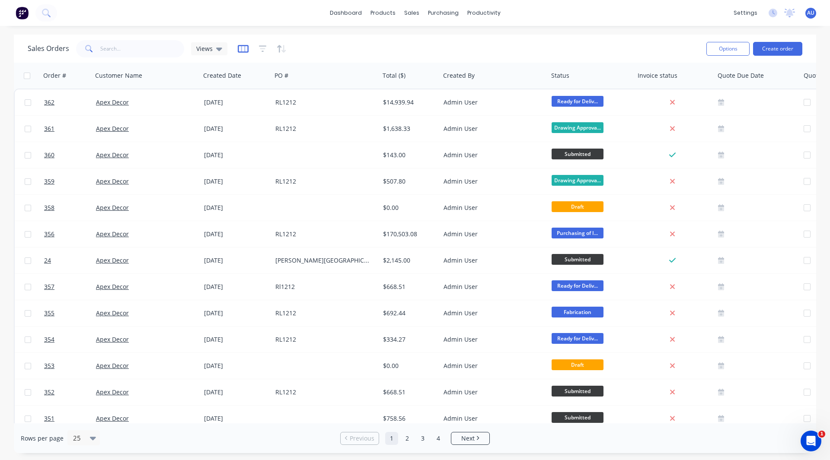
click at [243, 45] on icon "button" at bounding box center [243, 49] width 11 height 8
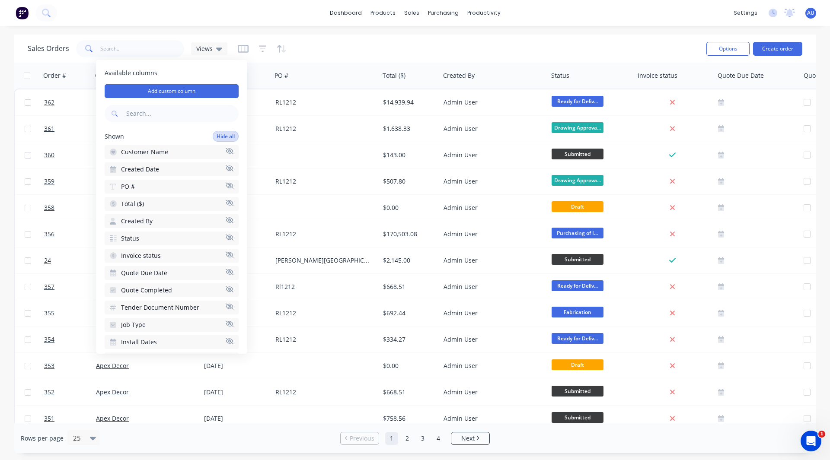
click at [217, 136] on button "Hide all" at bounding box center [226, 136] width 26 height 11
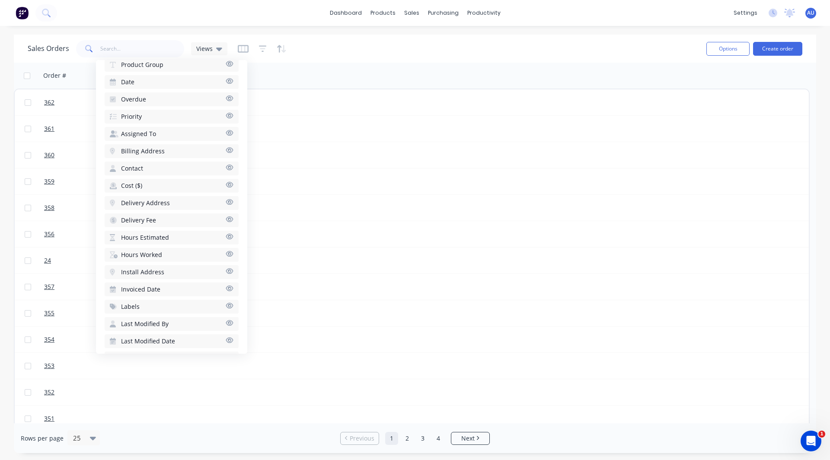
scroll to position [386, 0]
click at [153, 237] on span "Hours Estimated" at bounding box center [145, 237] width 48 height 9
click at [152, 237] on span "Hours Worked" at bounding box center [141, 237] width 41 height 9
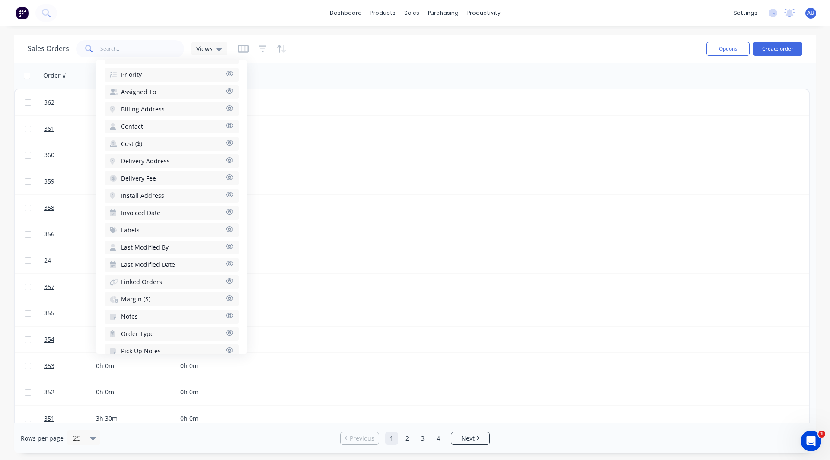
scroll to position [465, 0]
click at [140, 297] on span "Margin ($)" at bounding box center [135, 296] width 29 height 9
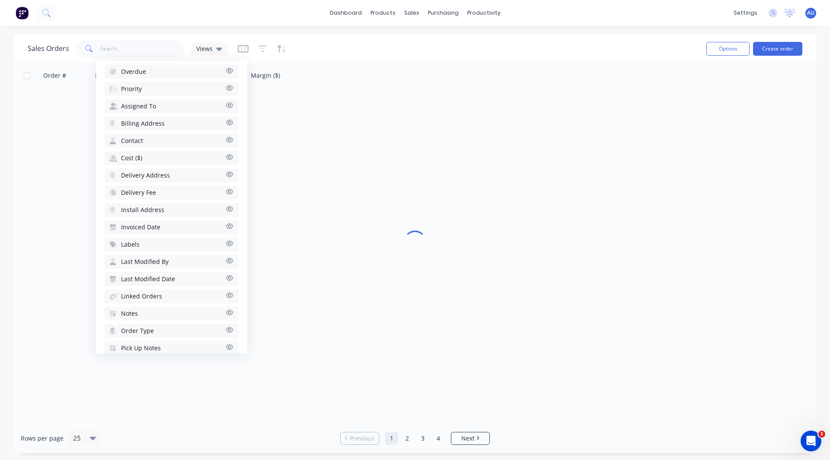
scroll to position [482, 0]
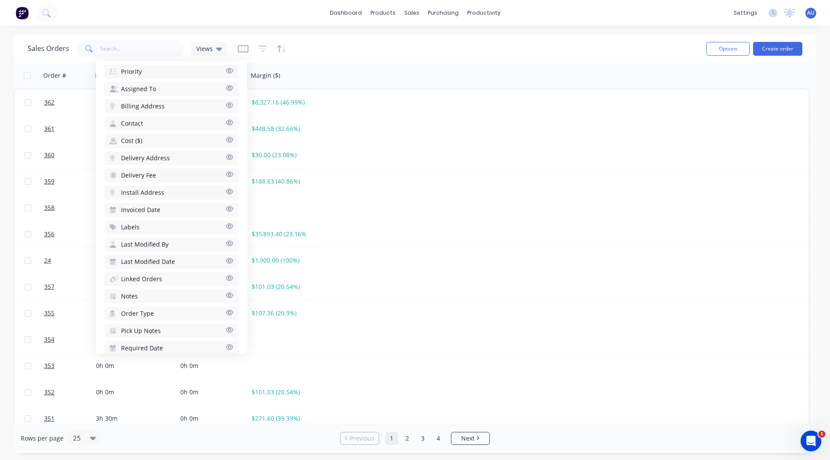
click at [327, 54] on div "Sales Orders Views" at bounding box center [364, 48] width 672 height 21
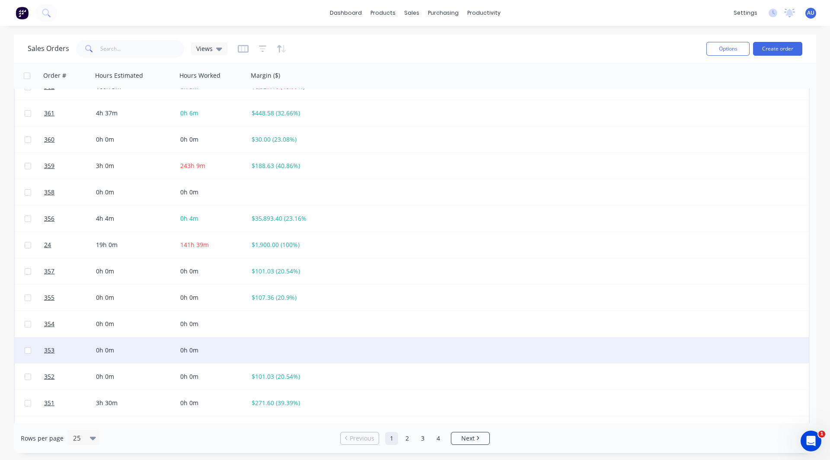
scroll to position [0, 0]
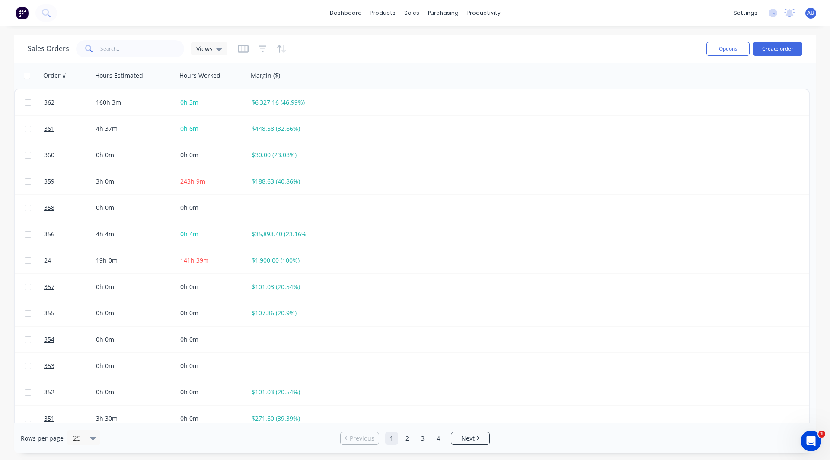
click at [368, 37] on div "Sales Orders Views Options Create order" at bounding box center [415, 49] width 802 height 28
click at [20, 9] on img at bounding box center [22, 12] width 13 height 13
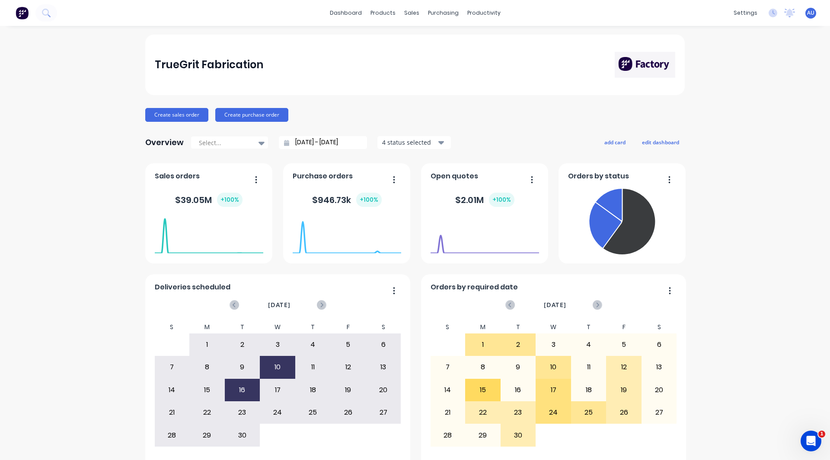
click at [66, 199] on div "TrueGrit Fabrication Create sales order Create purchase order Overview Select..…" at bounding box center [415, 260] width 830 height 451
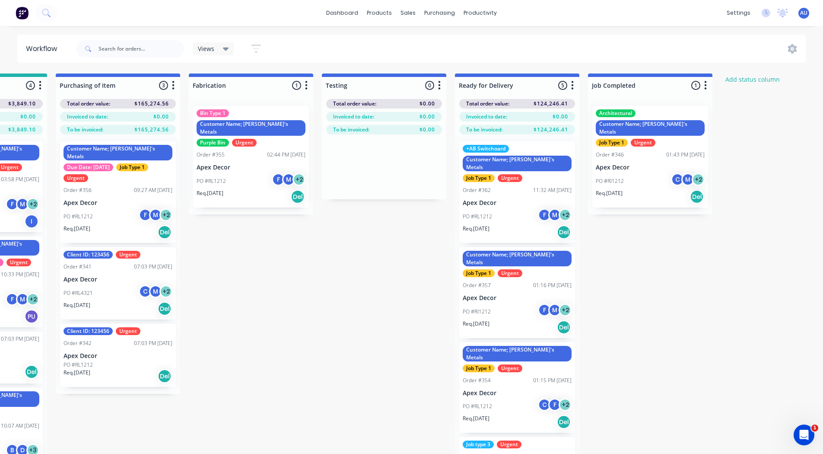
scroll to position [0, 367]
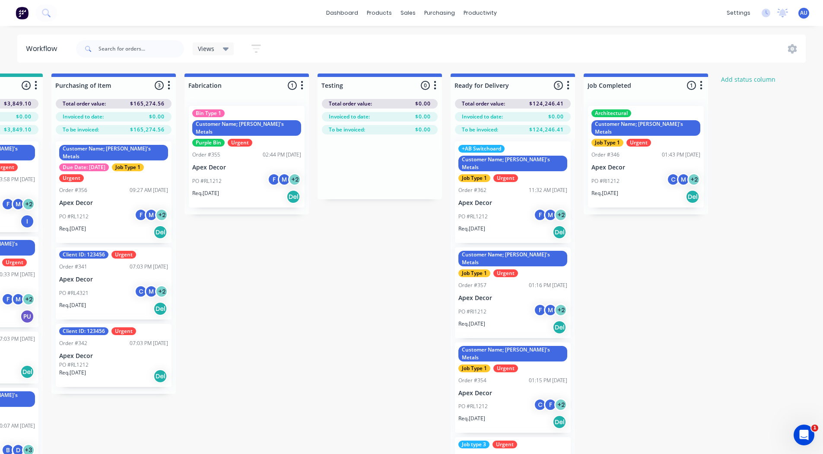
click at [483, 199] on p "Apex Decor" at bounding box center [513, 202] width 109 height 7
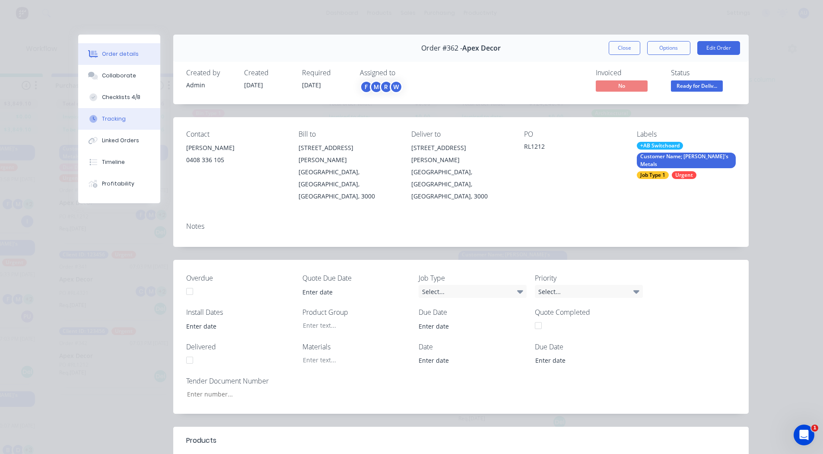
click at [108, 120] on div "Tracking" at bounding box center [114, 119] width 24 height 8
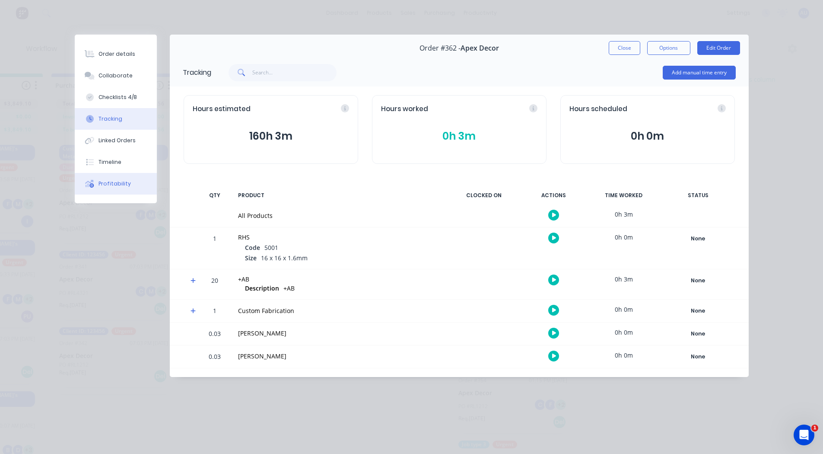
click at [118, 182] on div "Profitability" at bounding box center [115, 184] width 32 height 8
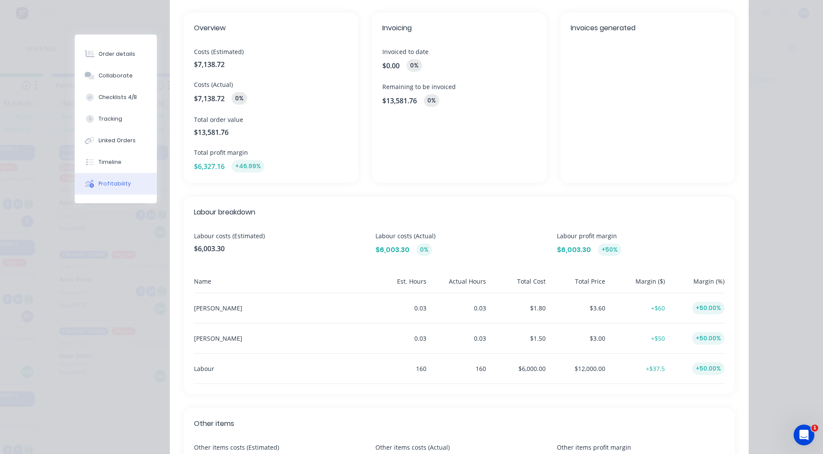
scroll to position [88, 0]
click at [207, 48] on span "Costs (Estimated)" at bounding box center [271, 51] width 154 height 9
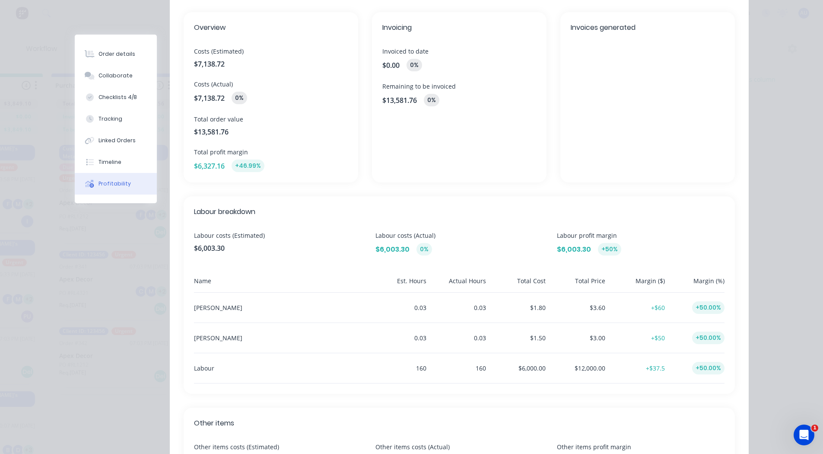
click at [201, 84] on span "Costs (Actual)" at bounding box center [271, 84] width 154 height 9
click at [210, 127] on span "$13,581.76" at bounding box center [271, 132] width 154 height 10
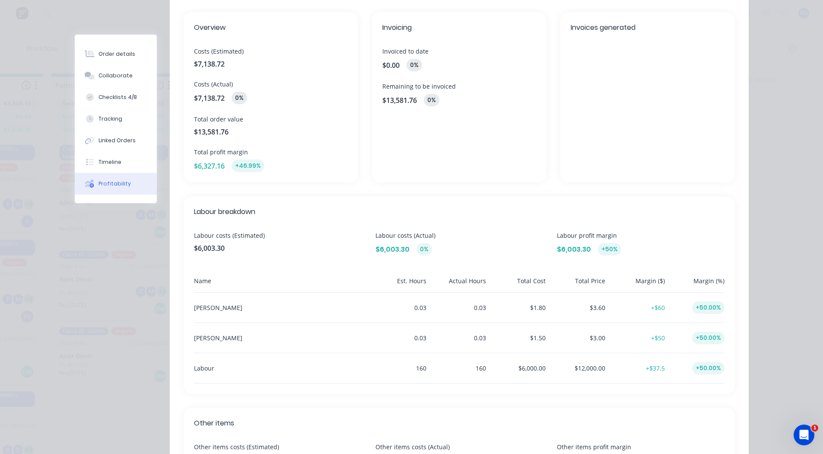
click at [212, 151] on span "Total profit margin" at bounding box center [271, 151] width 154 height 9
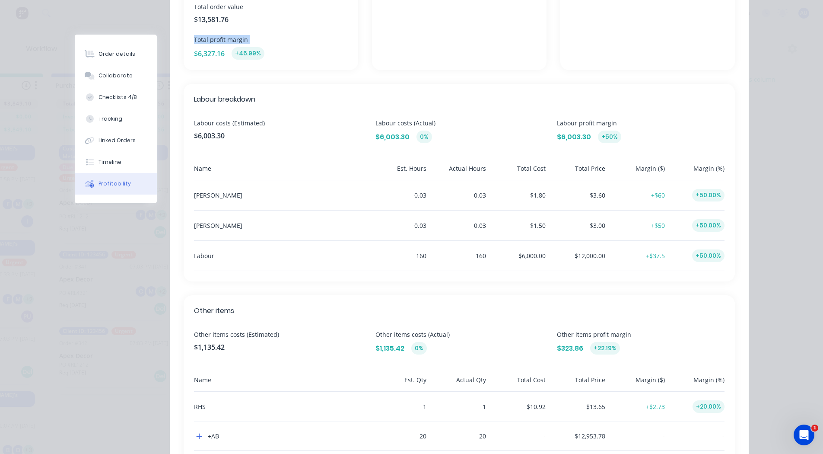
scroll to position [201, 0]
click at [248, 203] on div "[PERSON_NAME]" at bounding box center [280, 194] width 173 height 30
click at [203, 196] on div "[PERSON_NAME]" at bounding box center [280, 194] width 173 height 30
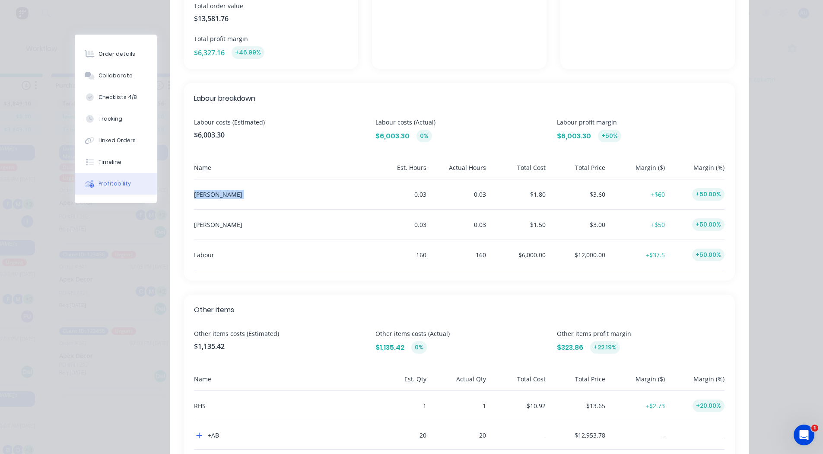
click at [203, 196] on div "[PERSON_NAME]" at bounding box center [280, 194] width 173 height 30
click at [414, 194] on div "0.03" at bounding box center [398, 194] width 56 height 30
click at [478, 192] on div "0.03" at bounding box center [458, 194] width 56 height 30
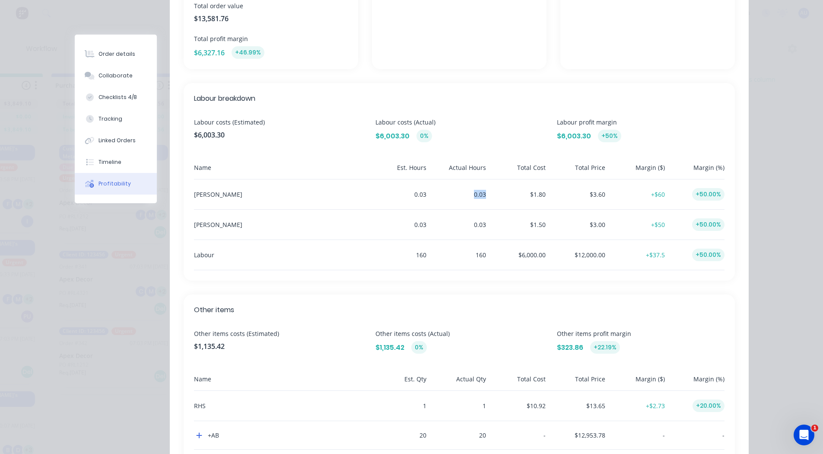
click at [478, 192] on div "0.03" at bounding box center [458, 194] width 56 height 30
click at [538, 192] on div "$1.80" at bounding box center [518, 194] width 56 height 30
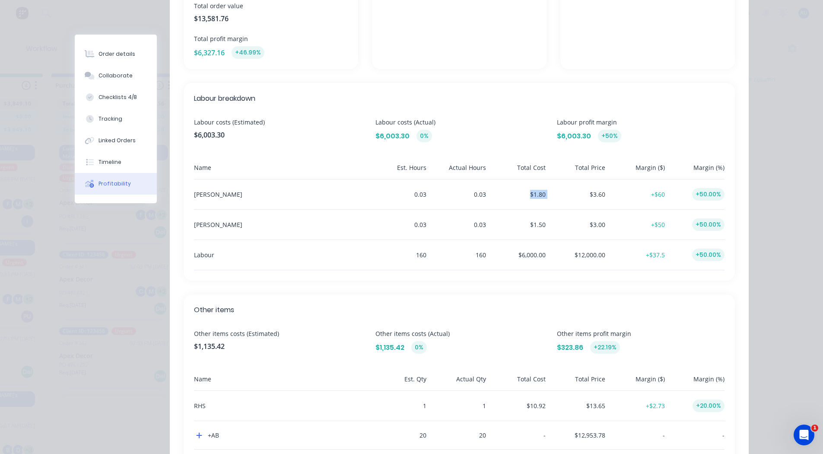
click at [538, 192] on div "$1.80" at bounding box center [518, 194] width 56 height 30
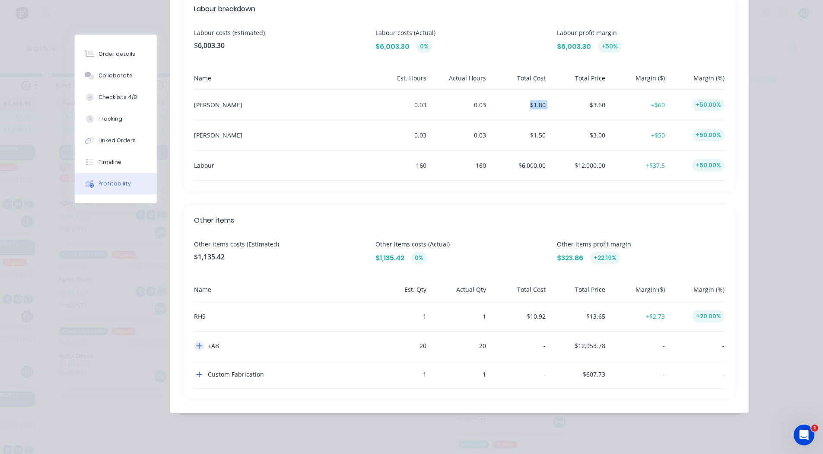
click at [196, 344] on icon "button" at bounding box center [199, 345] width 6 height 7
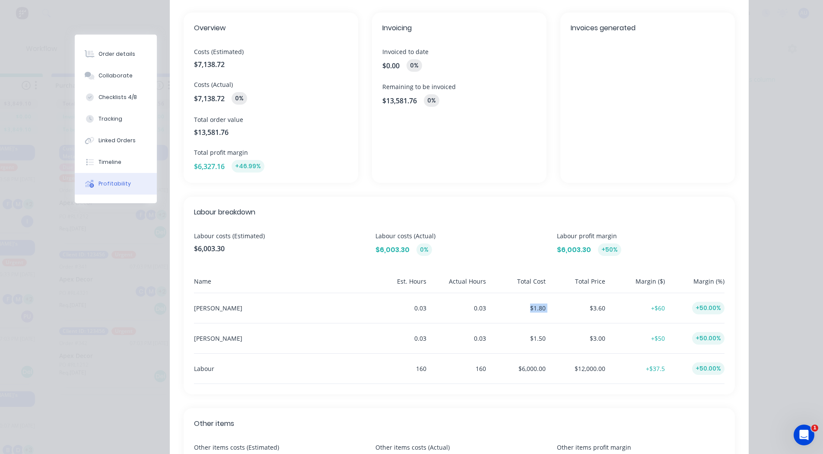
scroll to position [0, 0]
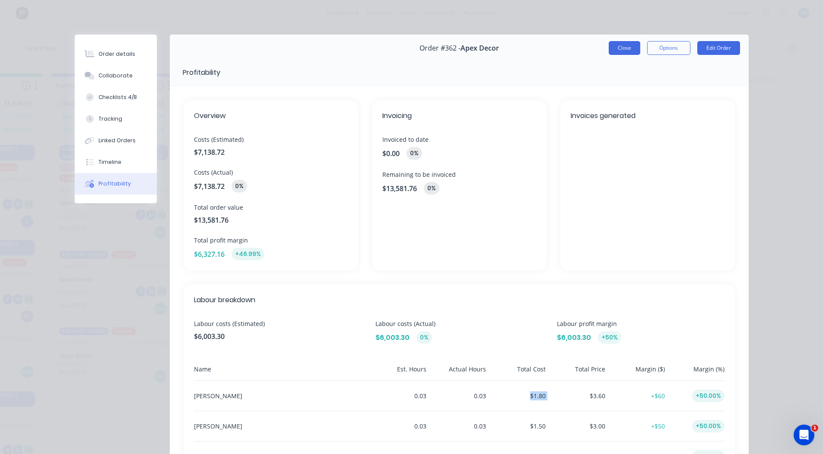
click at [616, 50] on button "Close" at bounding box center [625, 48] width 32 height 14
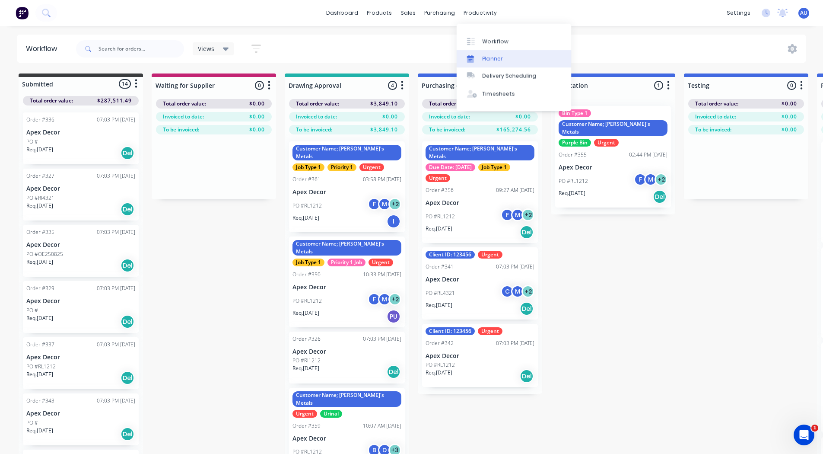
click at [498, 55] on div "Planner" at bounding box center [493, 59] width 20 height 8
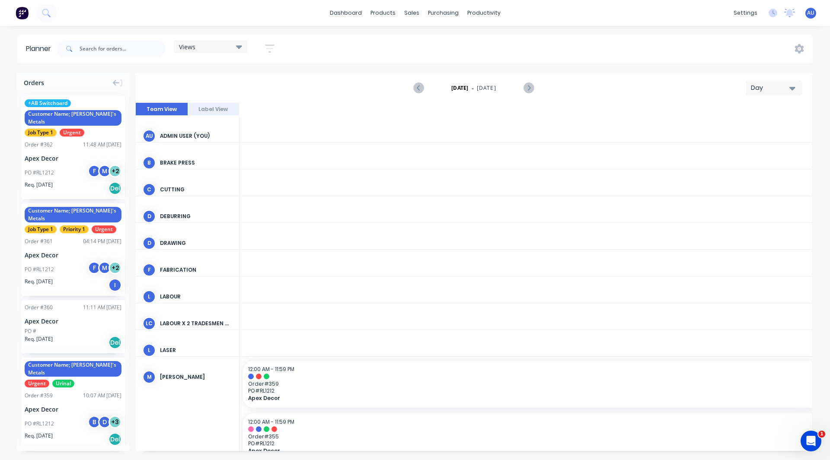
scroll to position [0, 1522]
click at [757, 91] on div "Day" at bounding box center [771, 87] width 40 height 9
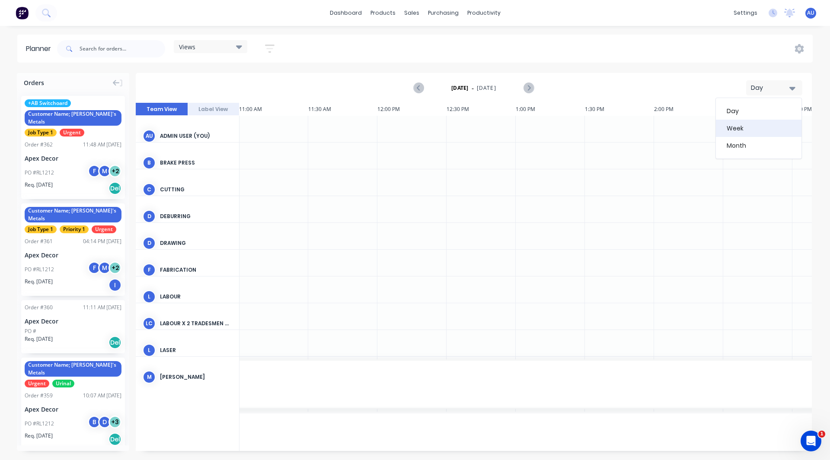
click at [743, 126] on div "Week" at bounding box center [759, 128] width 86 height 17
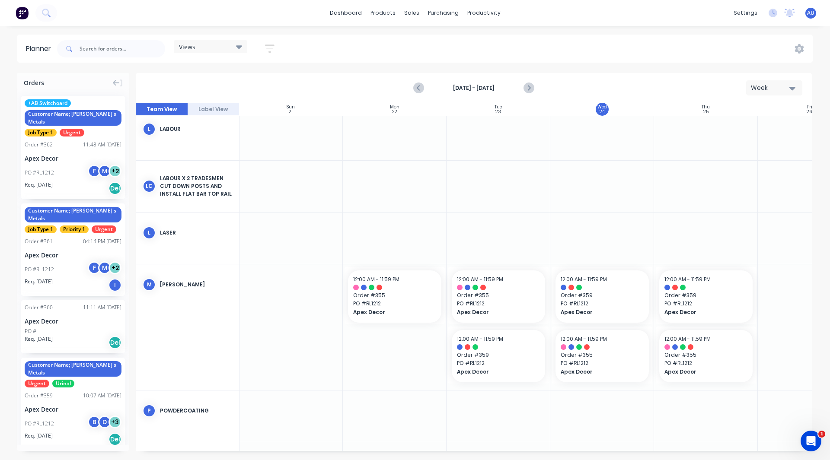
scroll to position [319, 0]
click at [533, 83] on icon "Next page" at bounding box center [528, 88] width 10 height 10
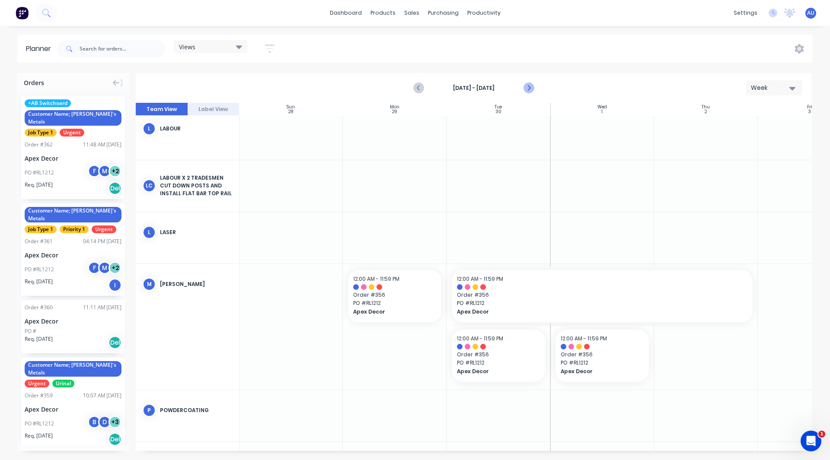
click at [531, 86] on icon "Next page" at bounding box center [528, 88] width 10 height 10
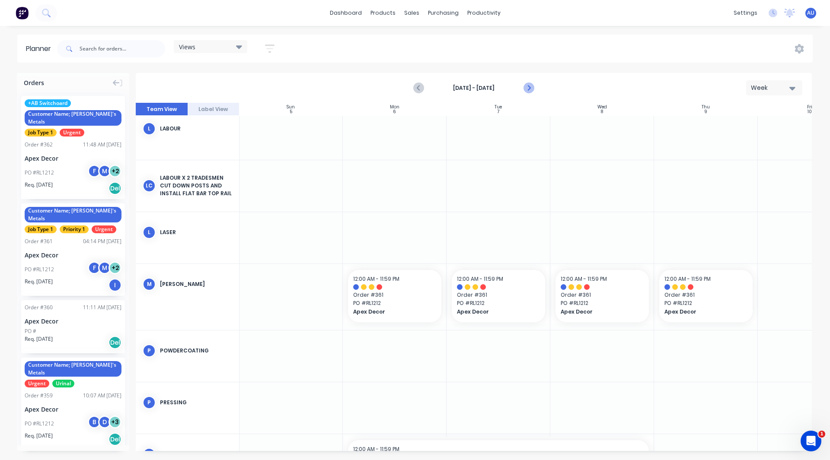
click at [531, 86] on icon "Next page" at bounding box center [528, 88] width 10 height 10
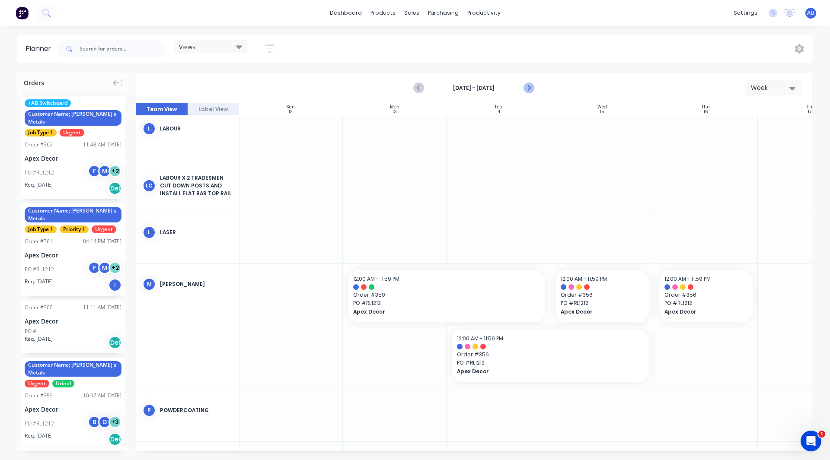
click at [531, 86] on icon "Next page" at bounding box center [528, 88] width 10 height 10
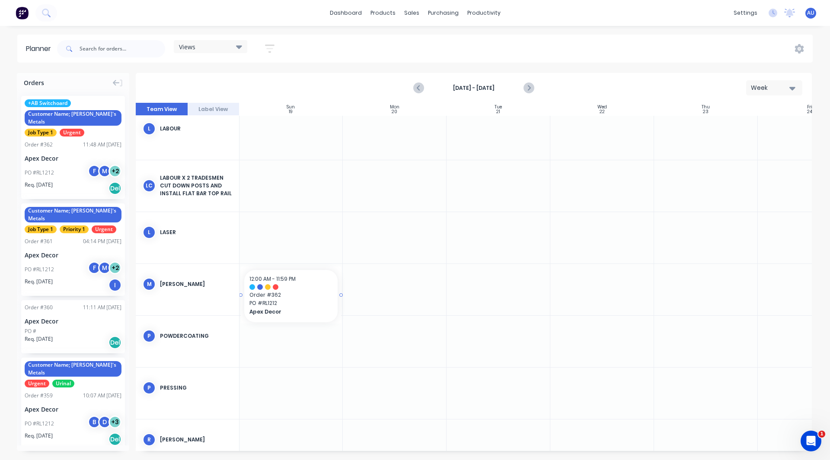
scroll to position [319, 0]
drag, startPoint x: 43, startPoint y: 148, endPoint x: 373, endPoint y: 290, distance: 359.3
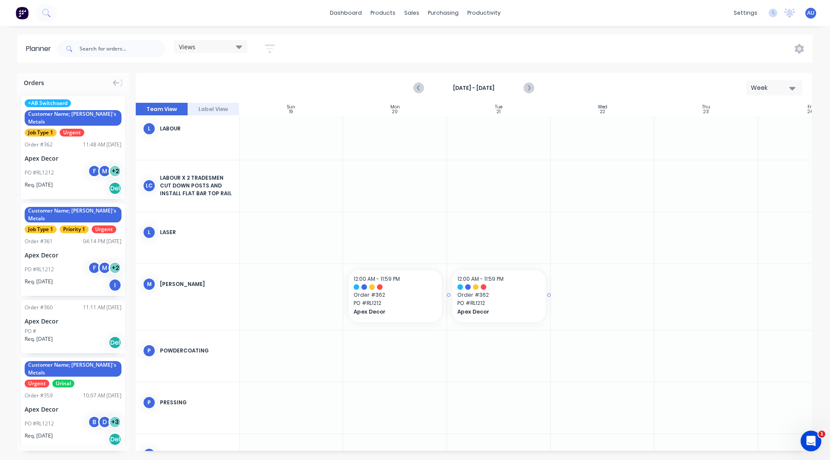
drag, startPoint x: 61, startPoint y: 145, endPoint x: 482, endPoint y: 307, distance: 451.9
drag, startPoint x: 52, startPoint y: 156, endPoint x: 625, endPoint y: 300, distance: 590.9
drag, startPoint x: 59, startPoint y: 168, endPoint x: 687, endPoint y: 303, distance: 642.0
drag, startPoint x: 447, startPoint y: 296, endPoint x: 518, endPoint y: 296, distance: 70.9
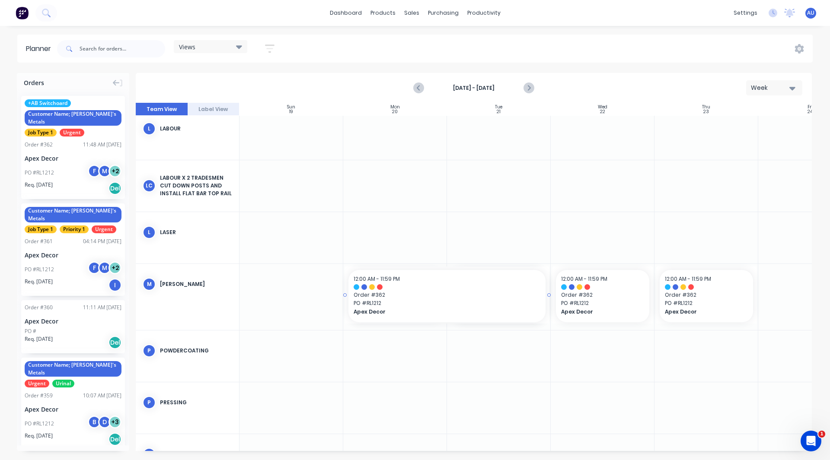
drag, startPoint x: 445, startPoint y: 295, endPoint x: 515, endPoint y: 296, distance: 69.6
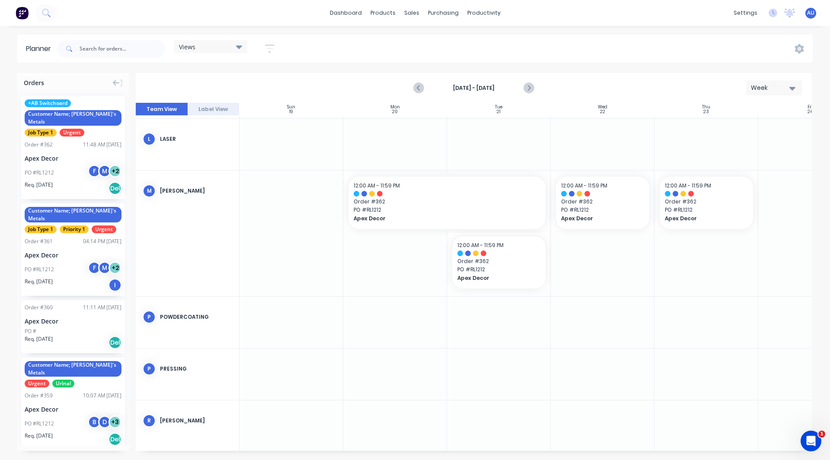
scroll to position [412, 0]
click at [765, 89] on div "Week" at bounding box center [771, 87] width 40 height 9
click at [745, 144] on div "Month" at bounding box center [759, 145] width 86 height 17
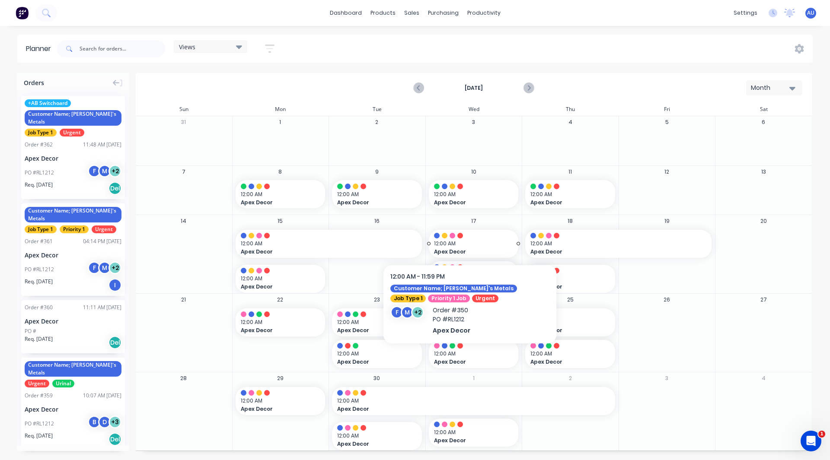
scroll to position [3, 0]
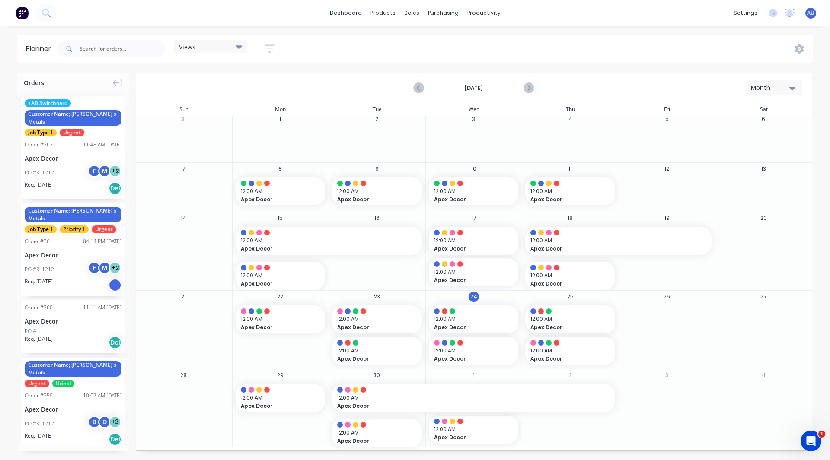
click at [2, 139] on div "Orders +AB Switchoard Customer Name; Rob's Metals Job Type 1 Urgent Order # 362…" at bounding box center [415, 266] width 830 height 387
